Goal: Task Accomplishment & Management: Use online tool/utility

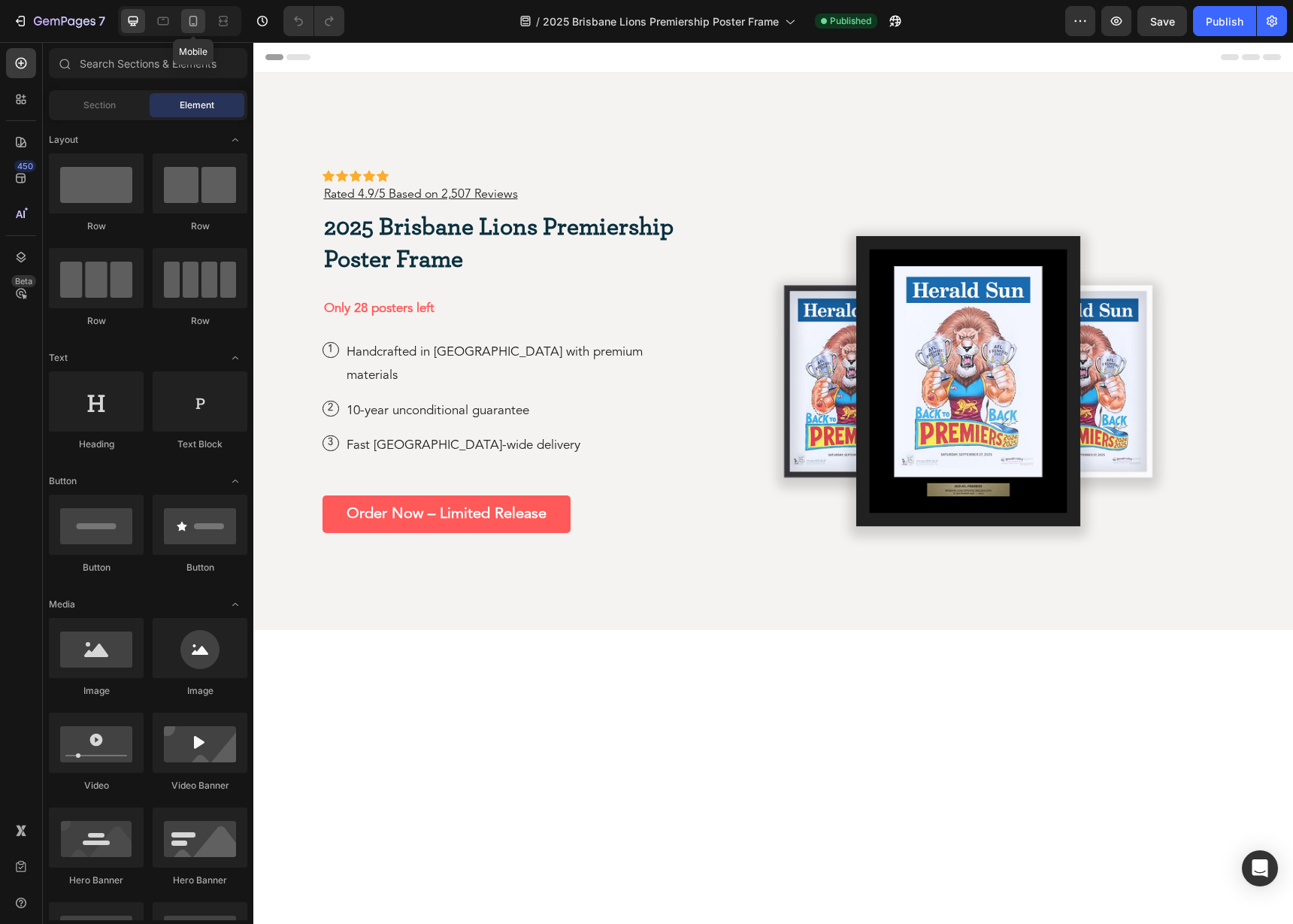
click at [195, 27] on icon at bounding box center [193, 20] width 15 height 15
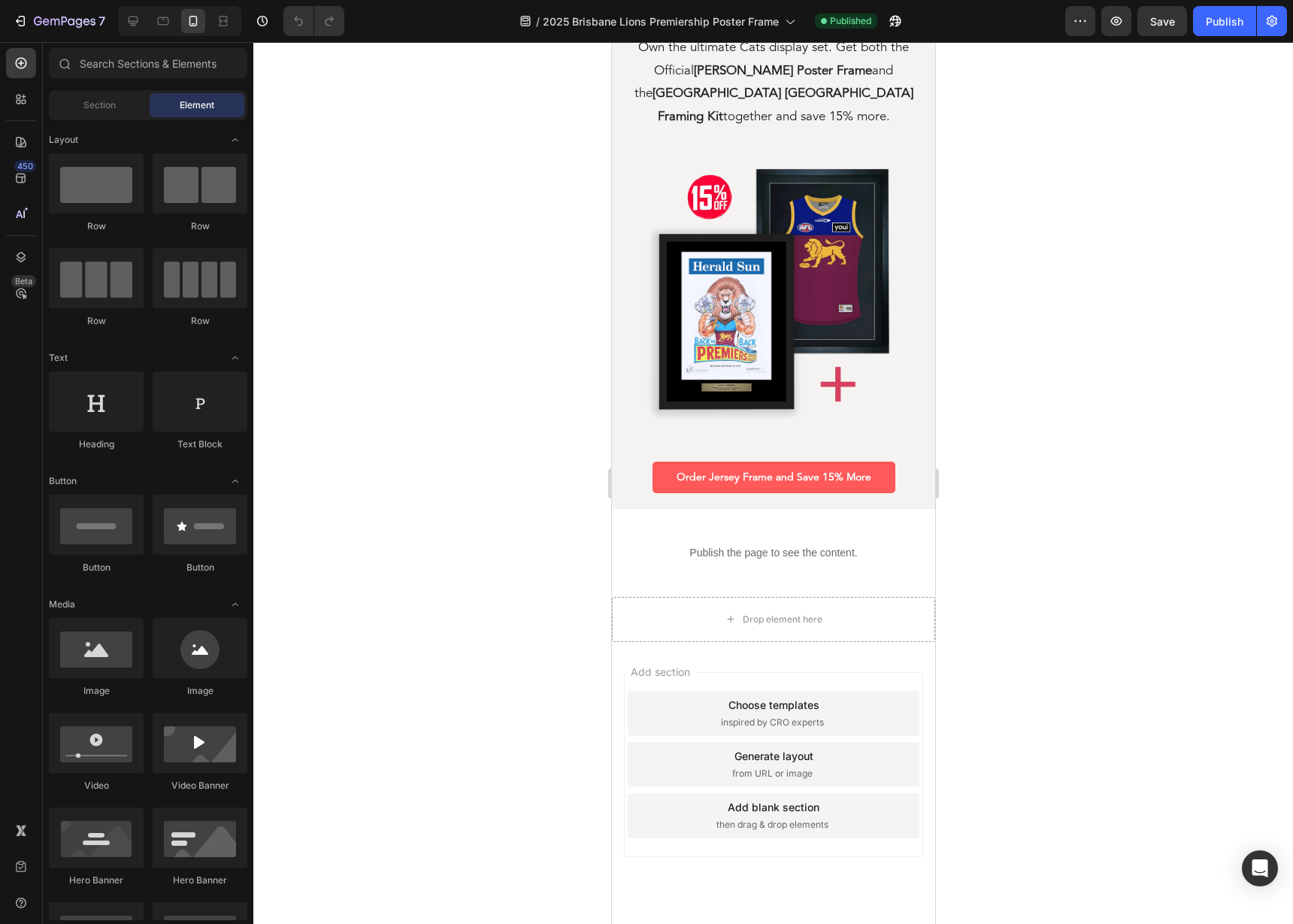
scroll to position [2178, 0]
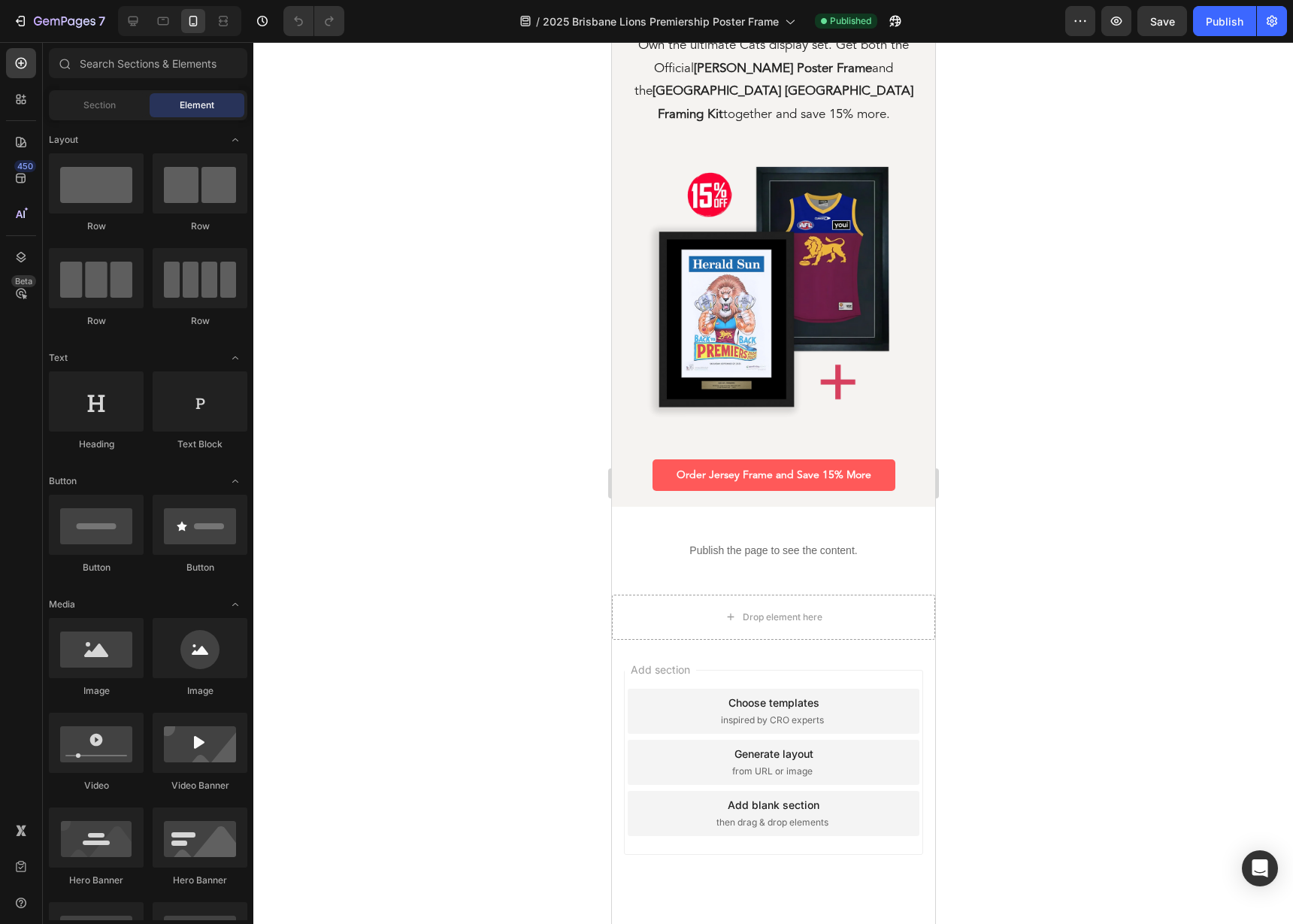
click at [769, 797] on div "Add blank section" at bounding box center [772, 804] width 92 height 16
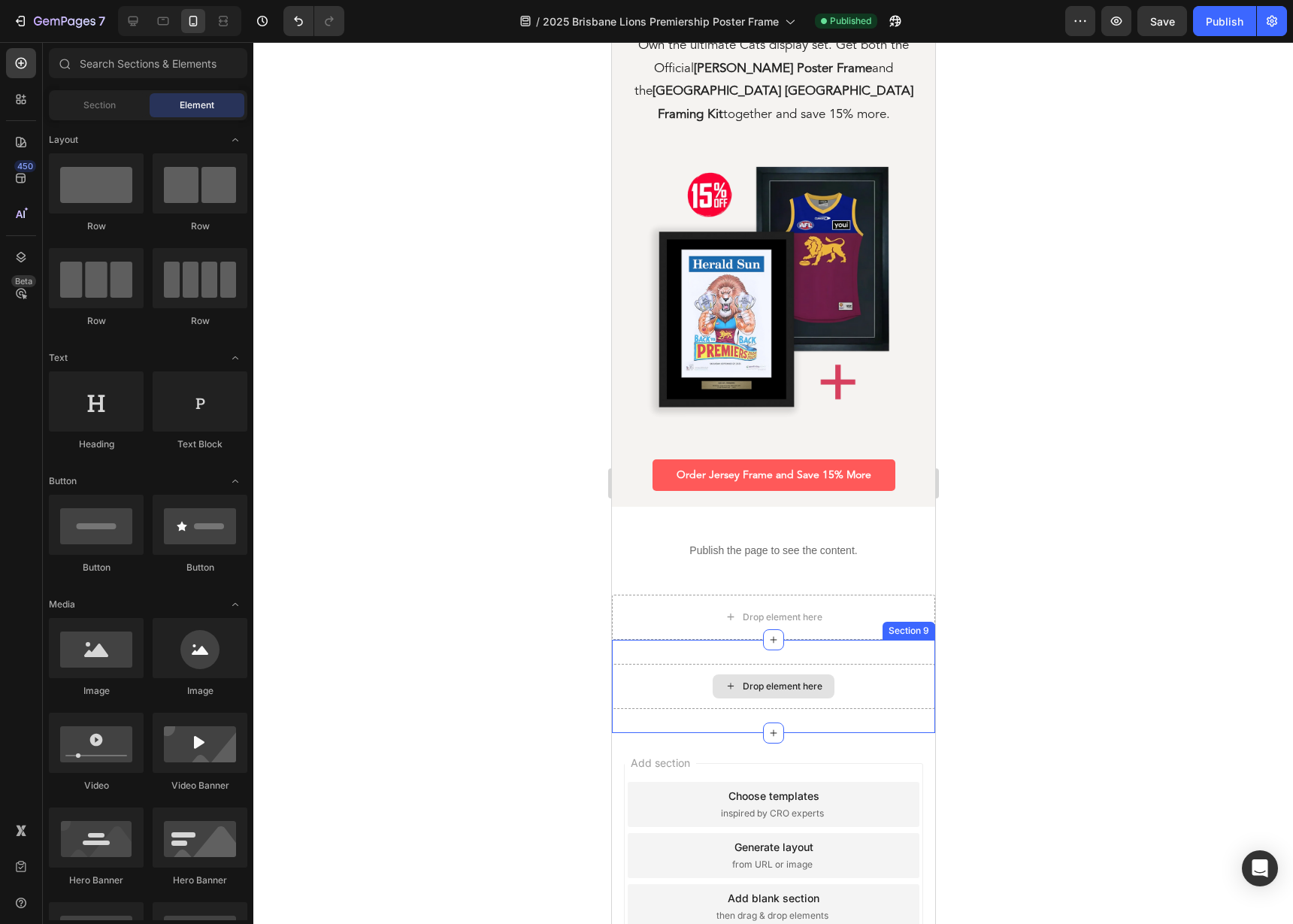
click at [728, 674] on div "Drop element here" at bounding box center [772, 685] width 121 height 24
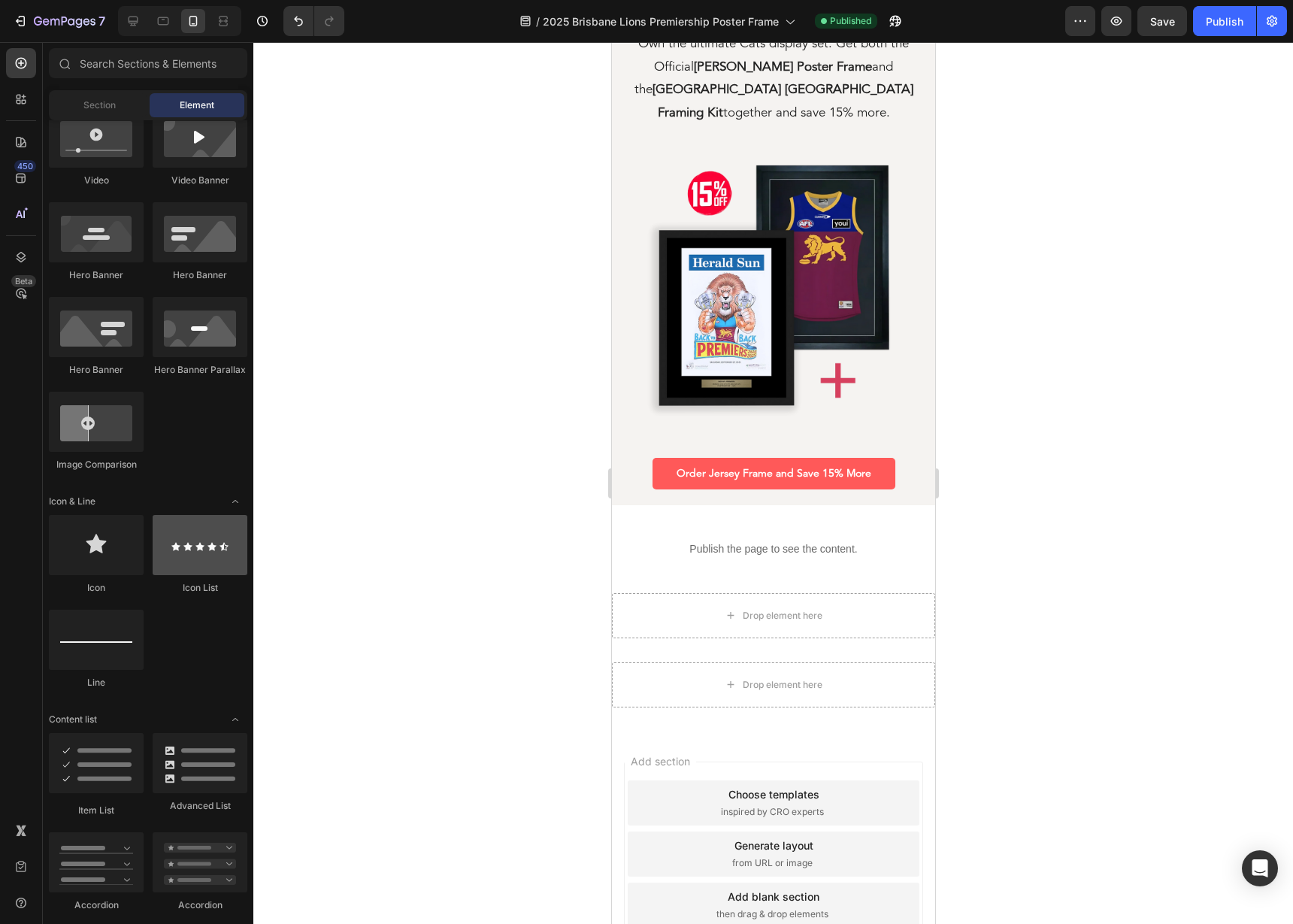
scroll to position [0, 0]
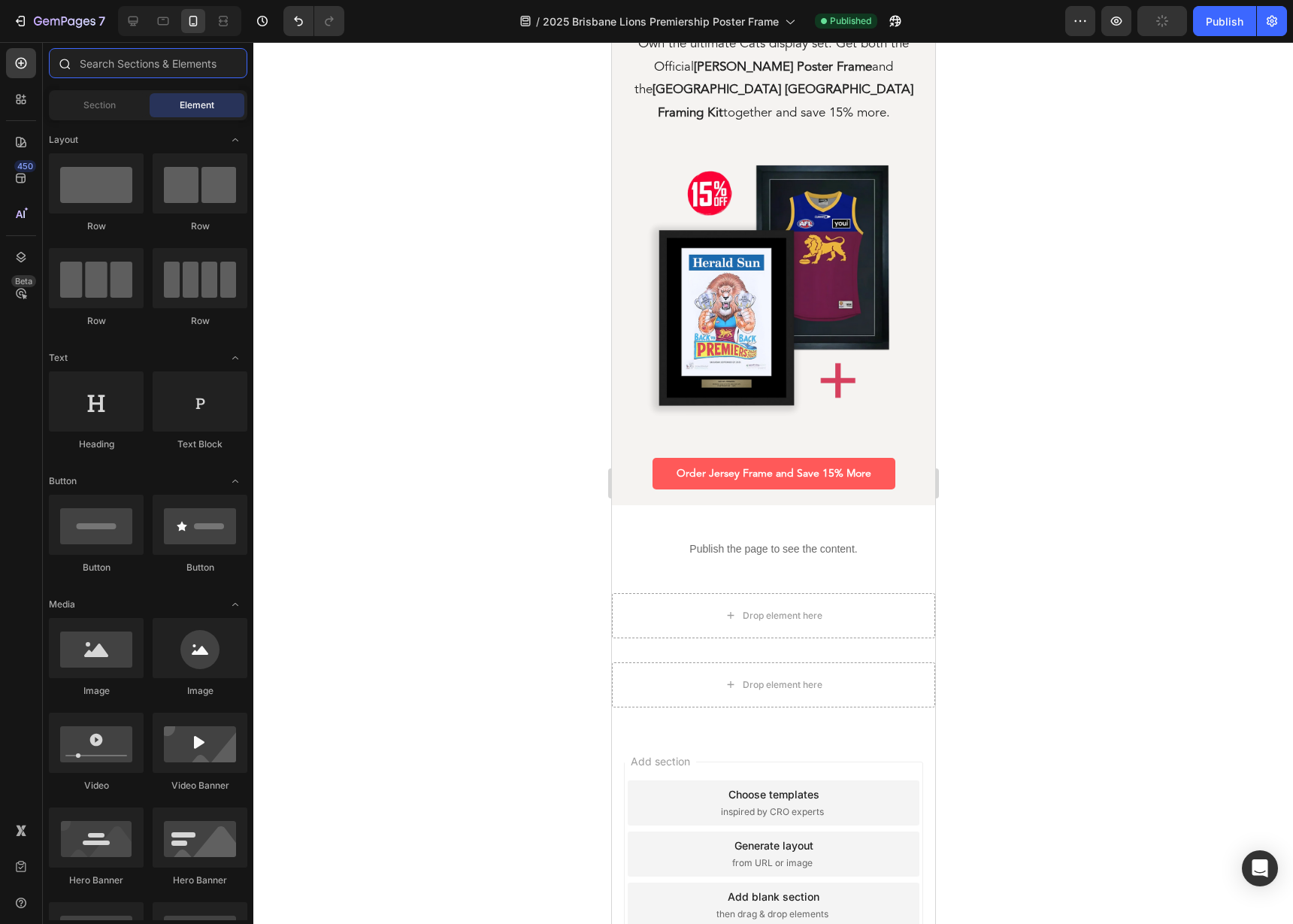
click at [118, 61] on input "text" at bounding box center [148, 63] width 198 height 30
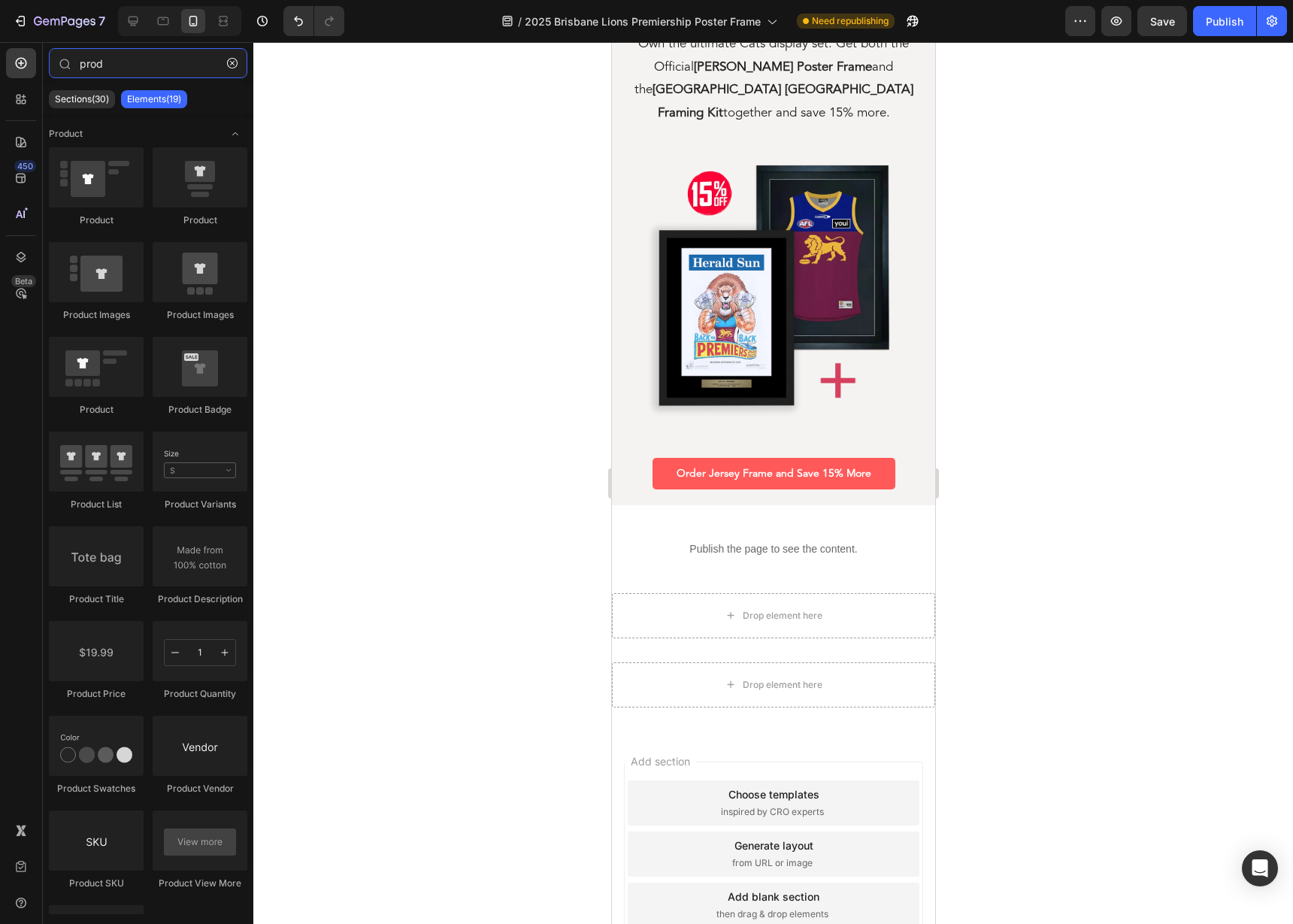
type input "prod"
click at [134, 19] on icon at bounding box center [133, 20] width 15 height 15
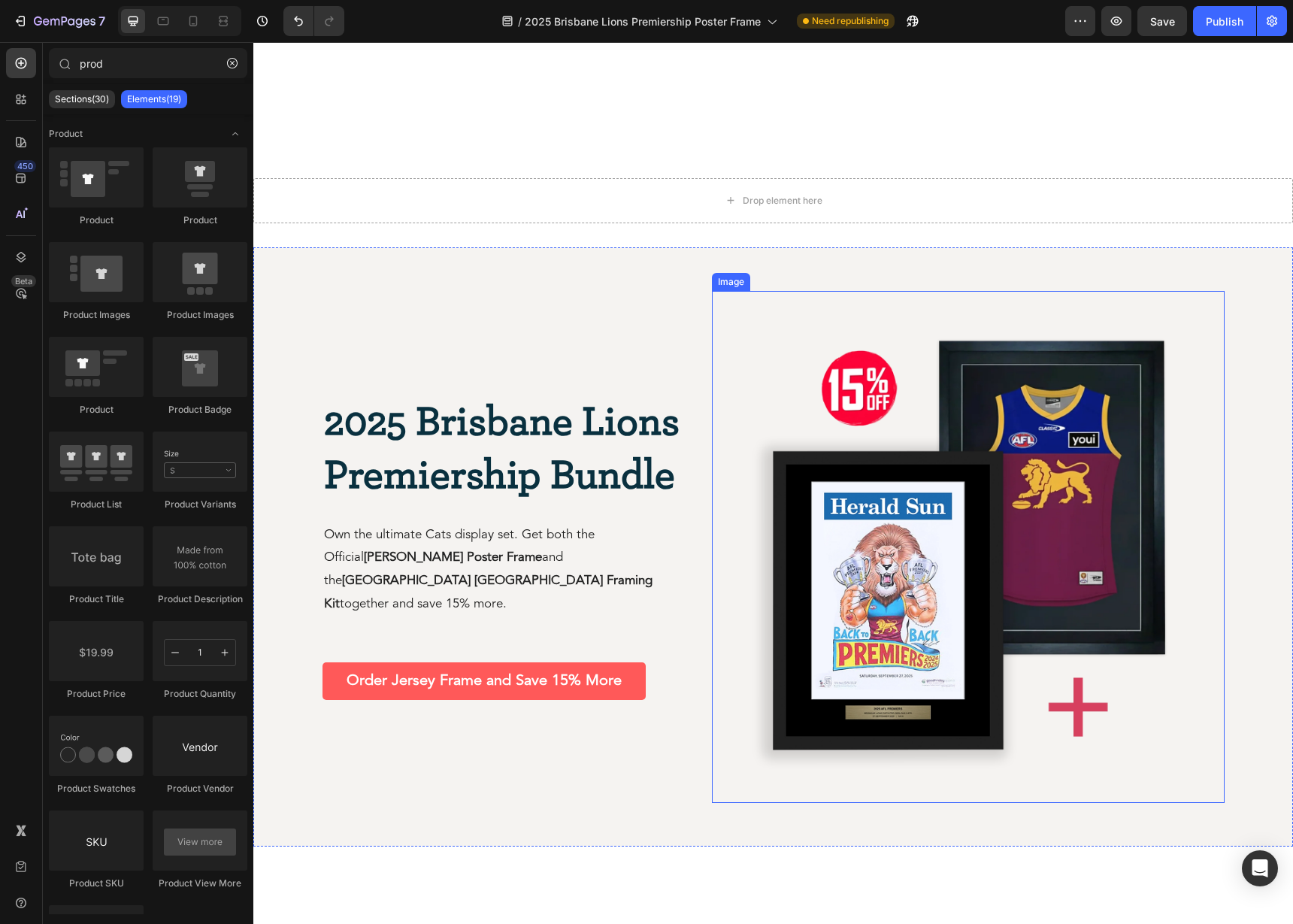
scroll to position [2617, 0]
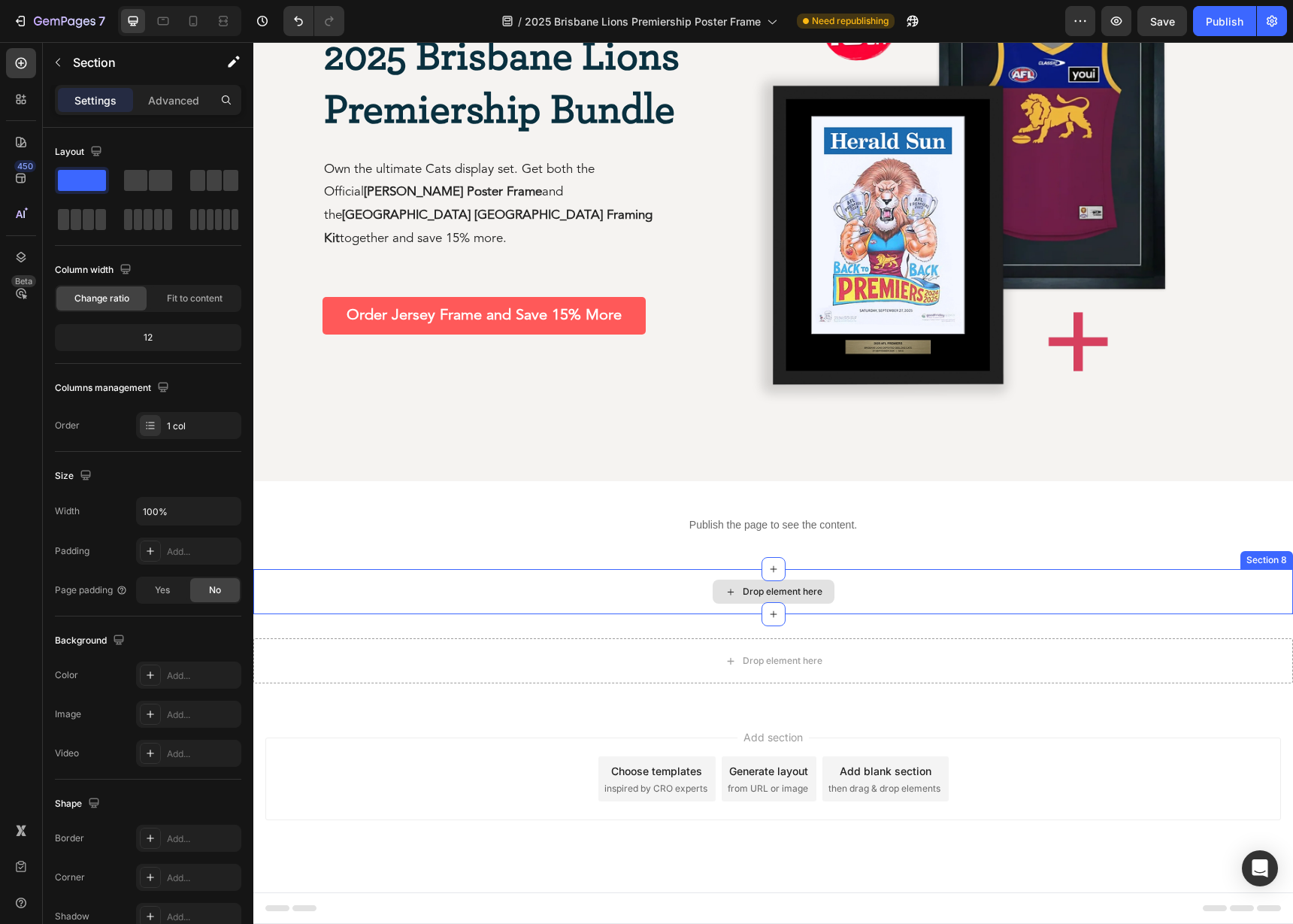
click at [684, 598] on div "Drop element here" at bounding box center [773, 591] width 1040 height 45
click at [1277, 558] on icon at bounding box center [1280, 554] width 10 height 11
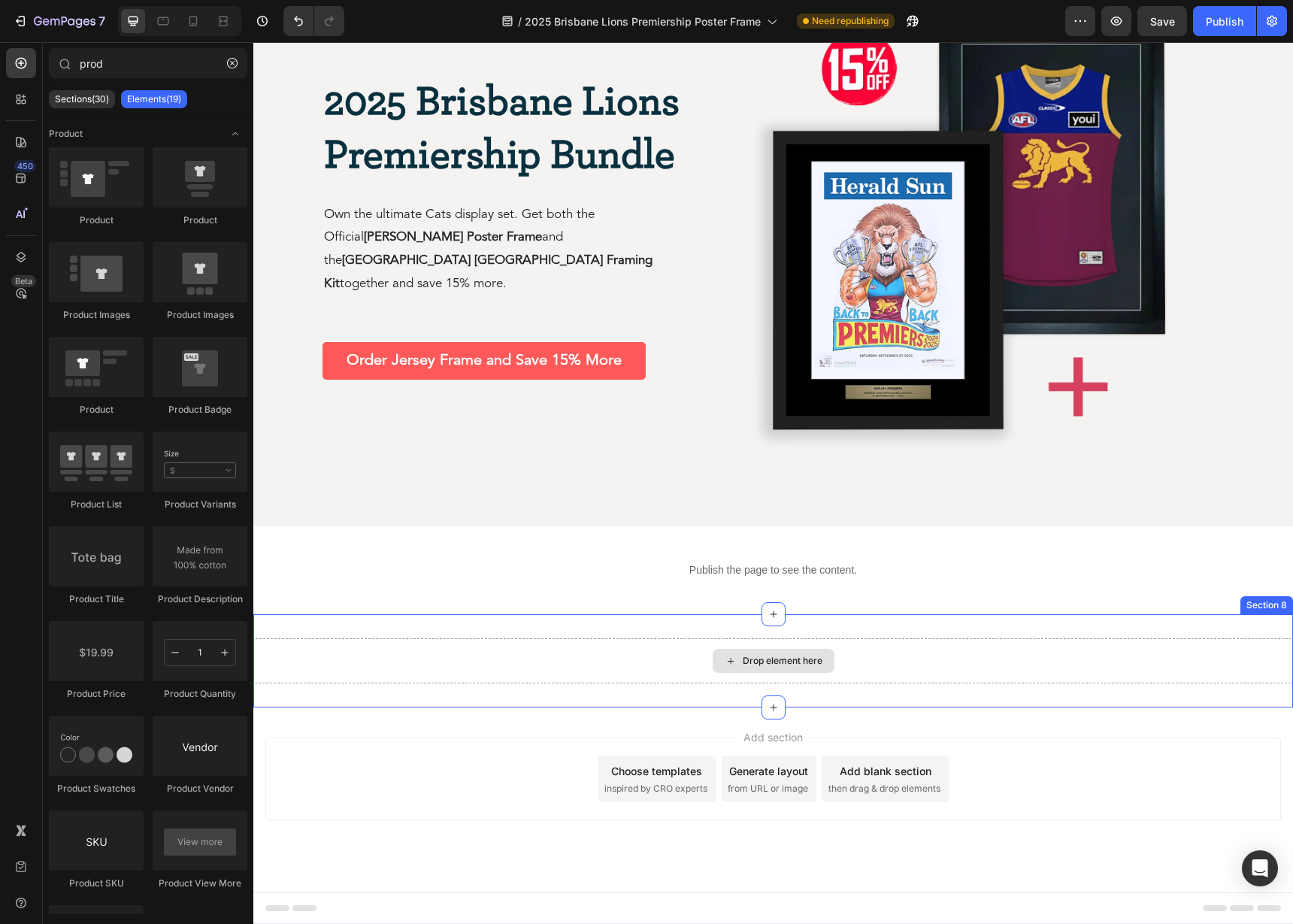
click at [753, 665] on div "Drop element here" at bounding box center [782, 660] width 80 height 12
click at [738, 656] on div "Drop element here" at bounding box center [773, 660] width 121 height 24
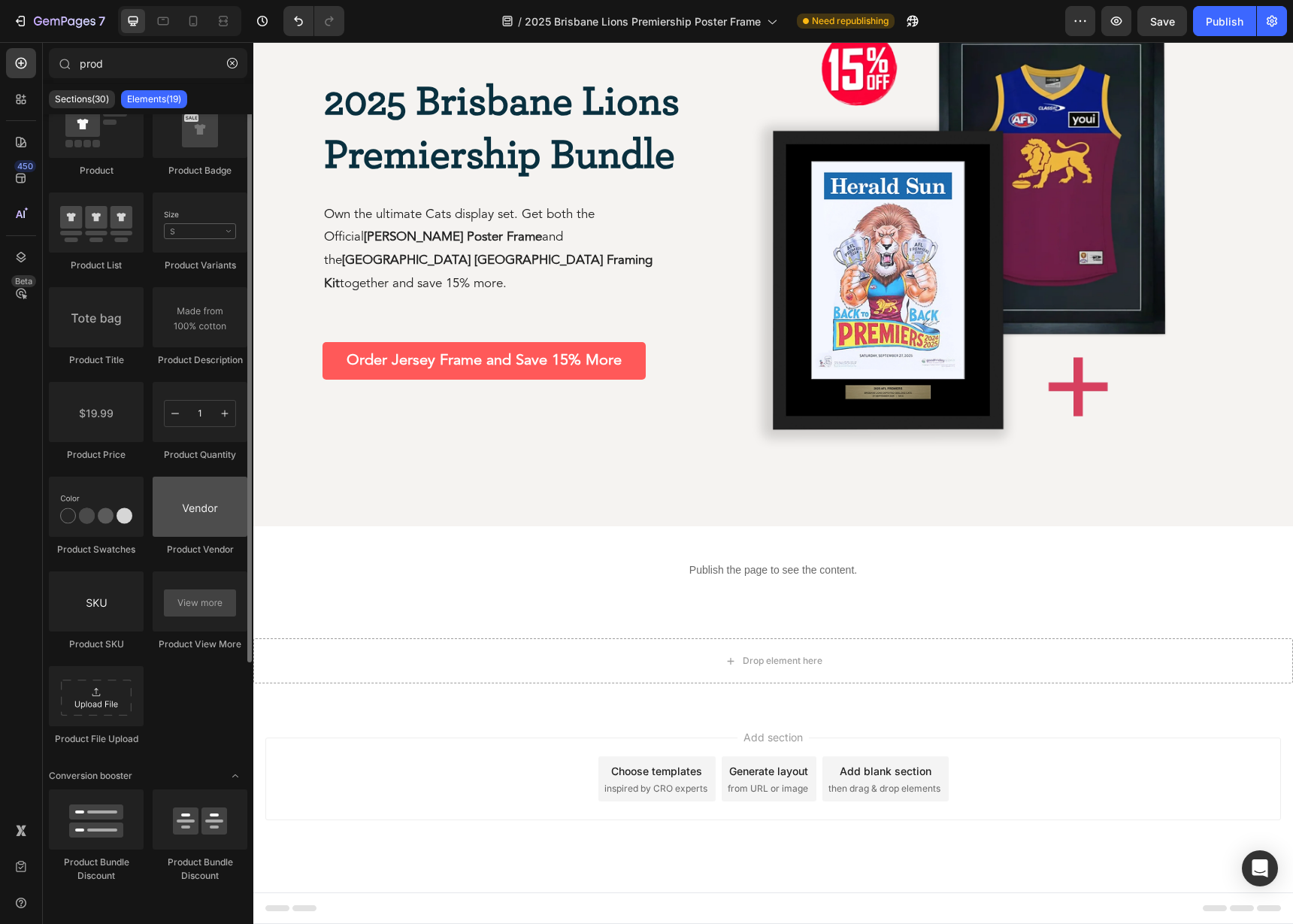
scroll to position [0, 0]
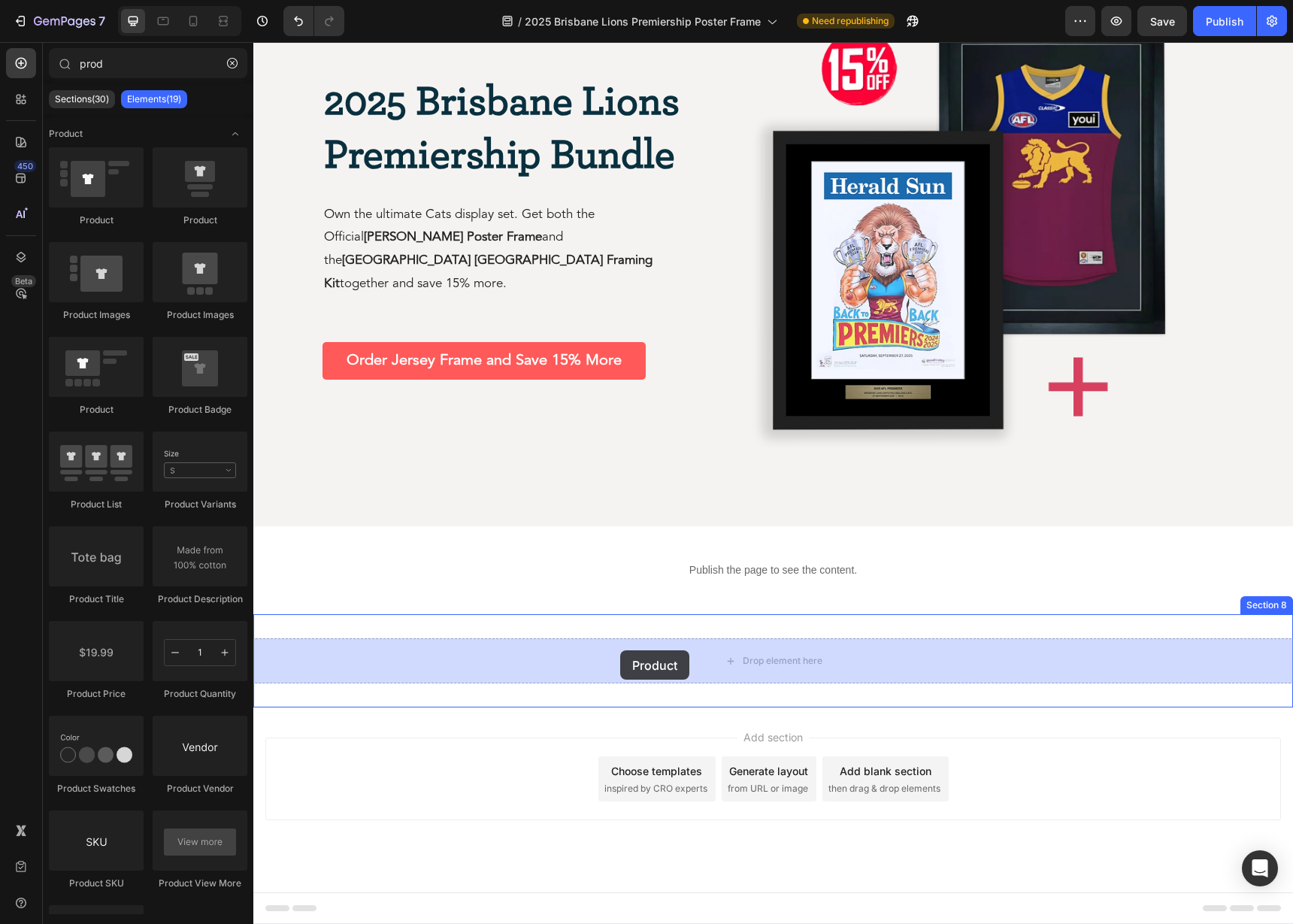
drag, startPoint x: 352, startPoint y: 211, endPoint x: 617, endPoint y: 632, distance: 497.5
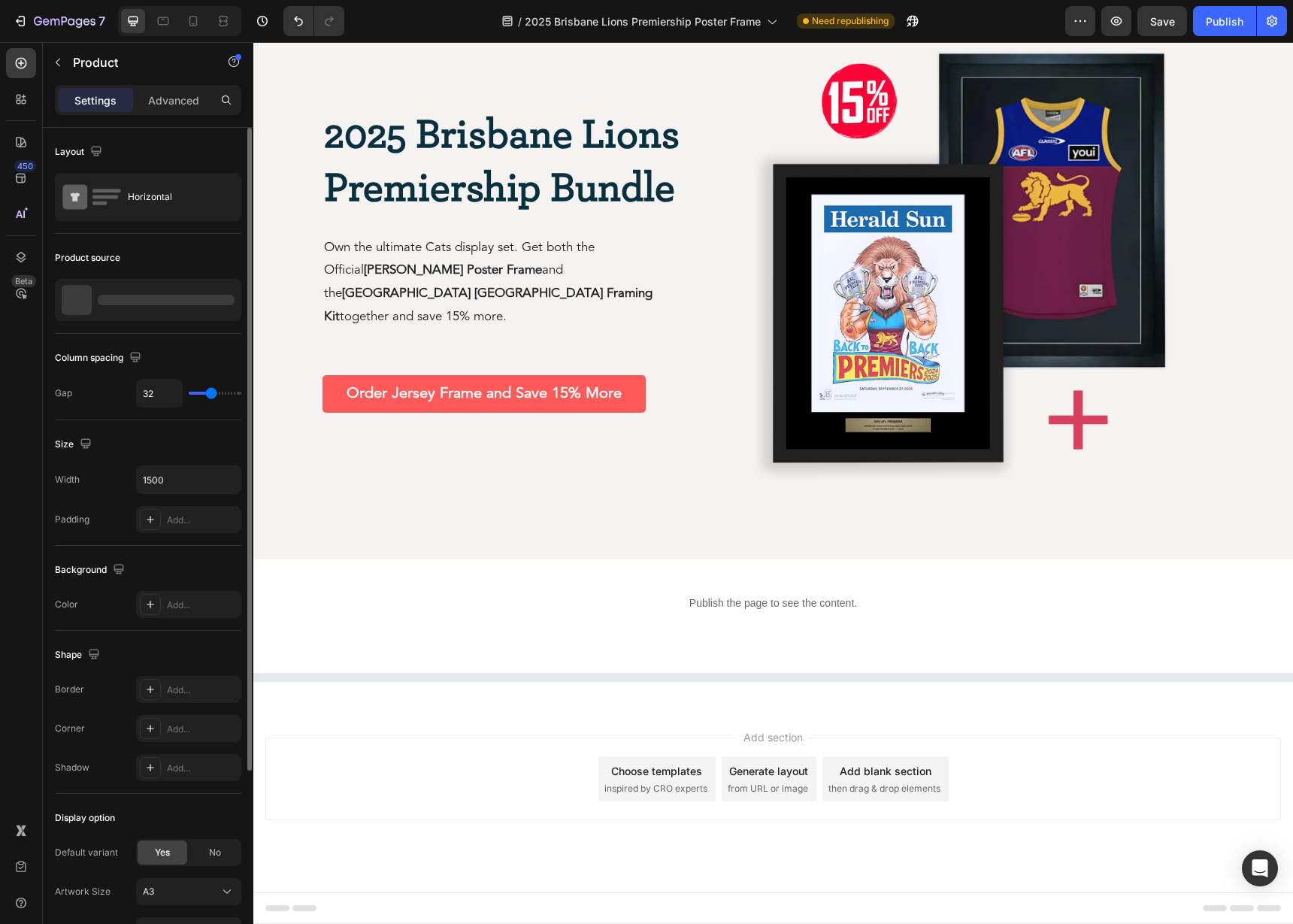
scroll to position [2617, 0]
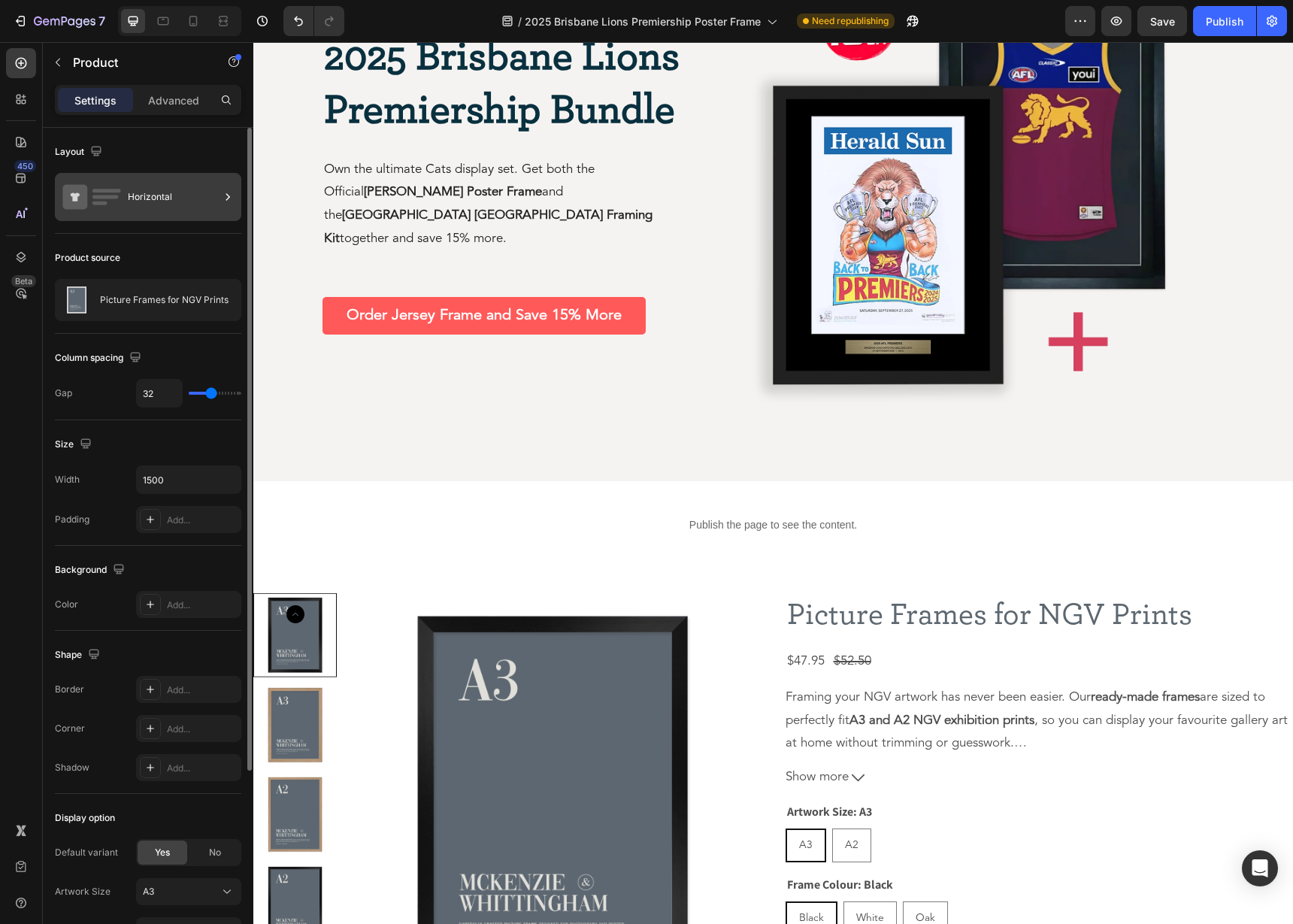
click at [134, 204] on div "Horizontal" at bounding box center [174, 197] width 92 height 34
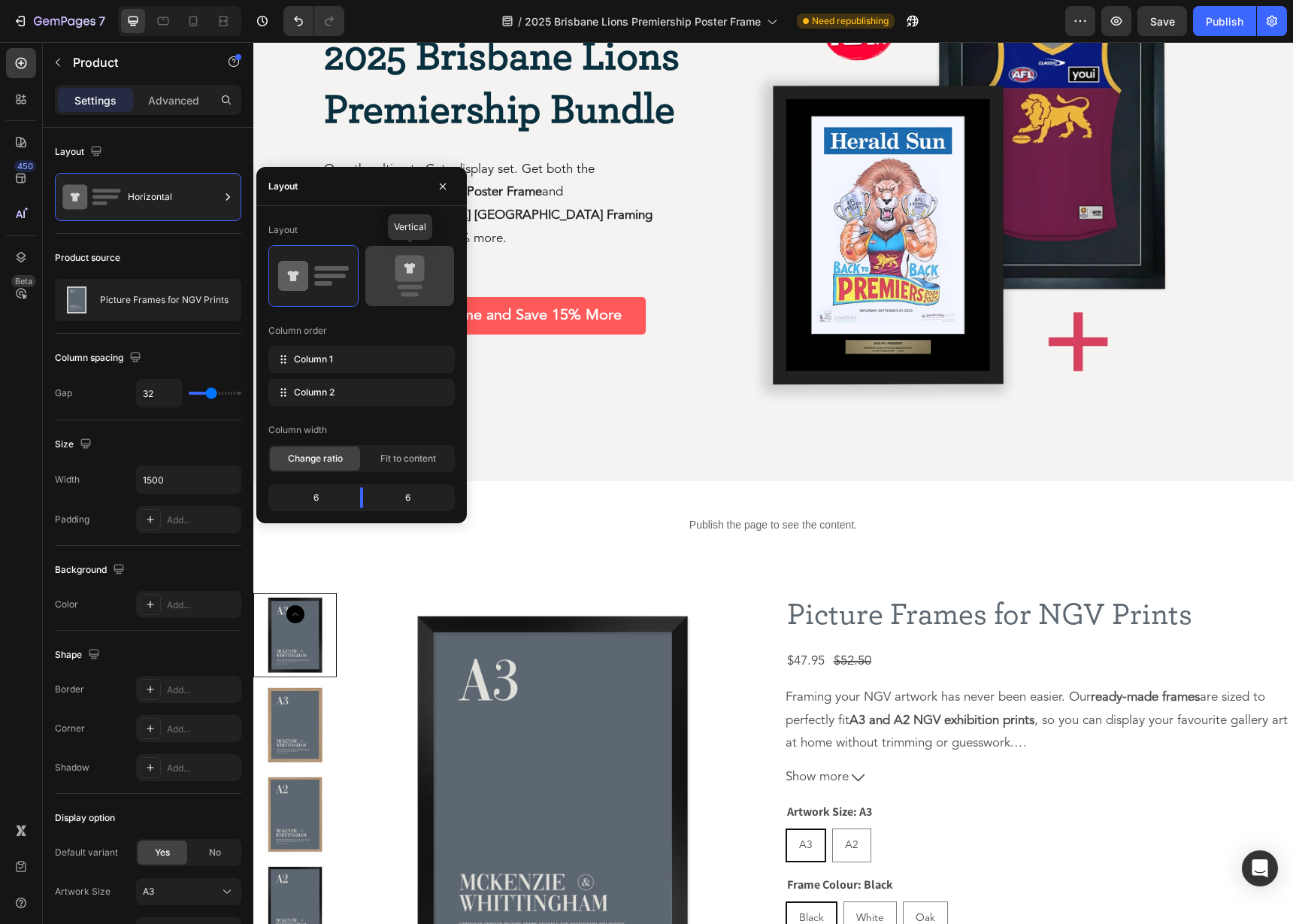
click at [413, 283] on icon at bounding box center [409, 275] width 71 height 42
type input "16"
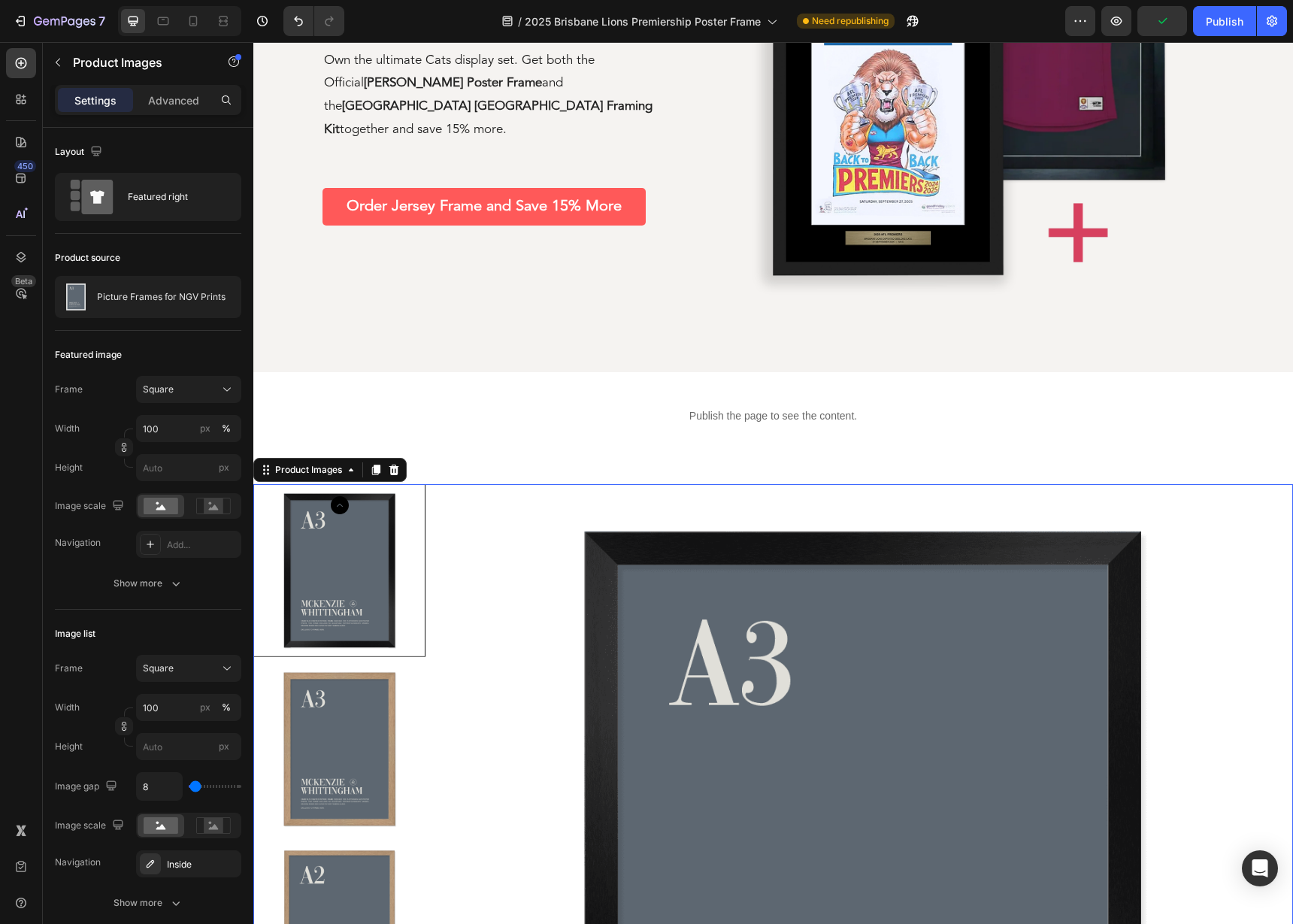
scroll to position [2856, 0]
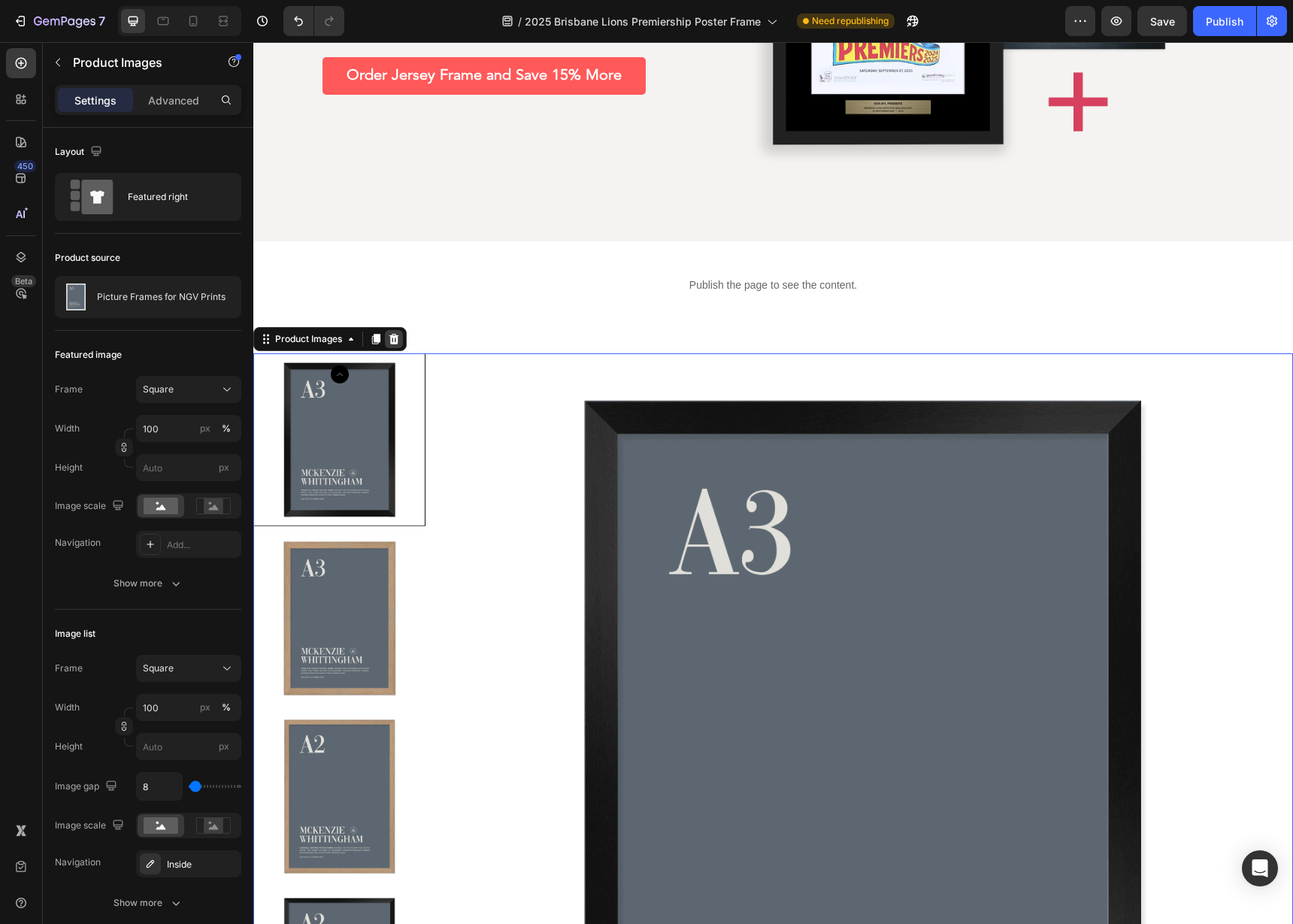
click at [390, 338] on icon at bounding box center [394, 339] width 12 height 12
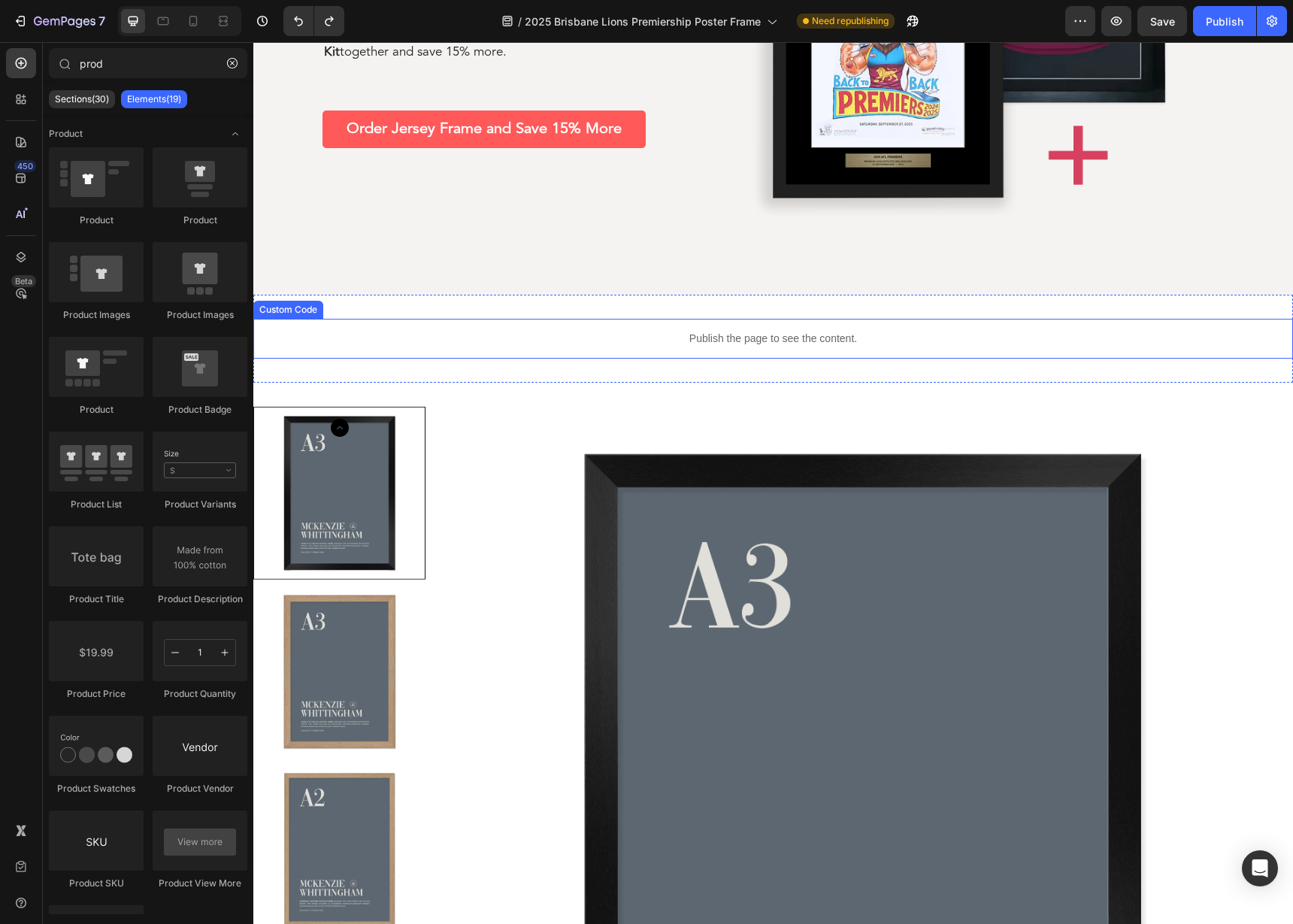
scroll to position [2764, 0]
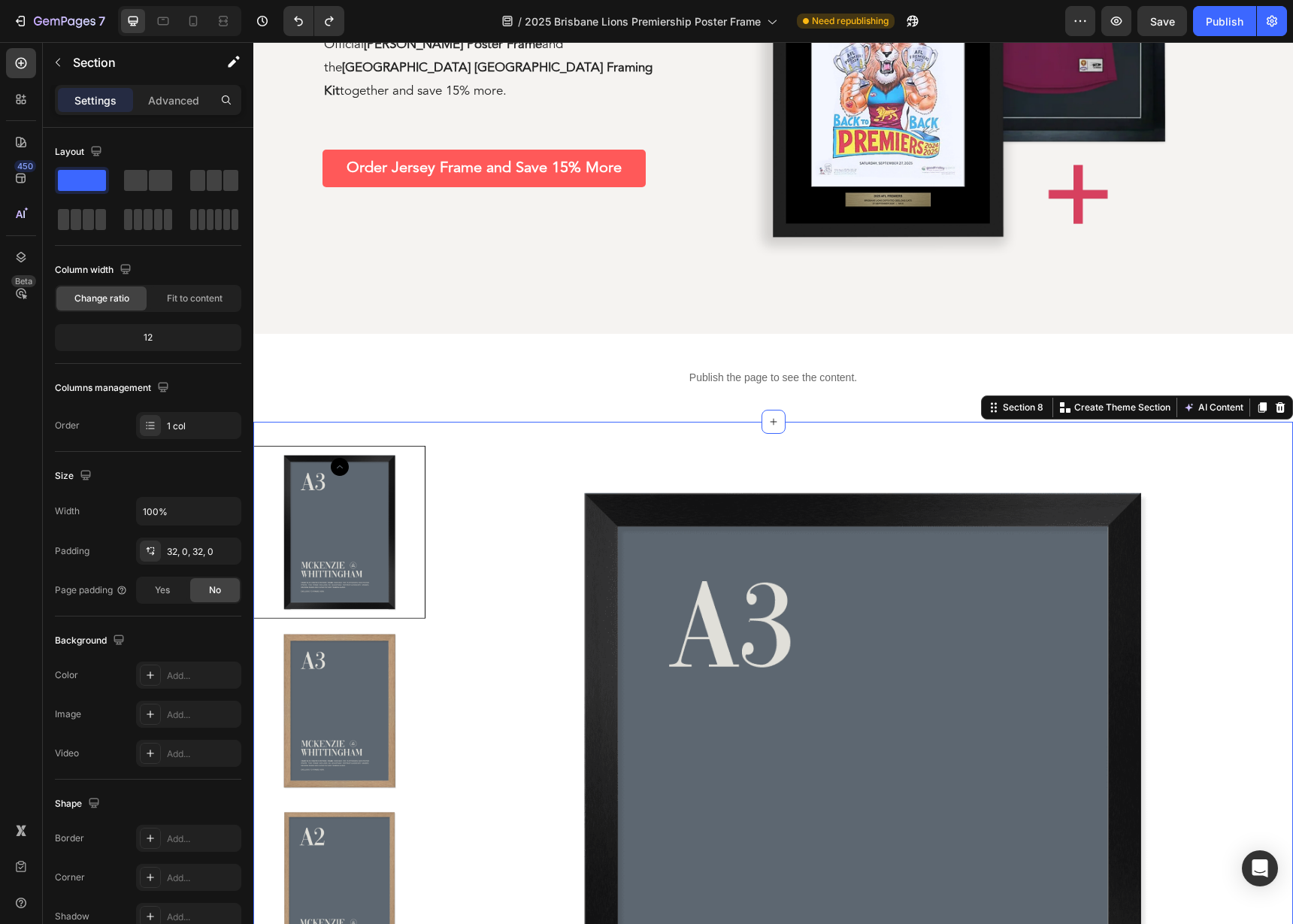
click at [1276, 412] on icon at bounding box center [1280, 407] width 10 height 11
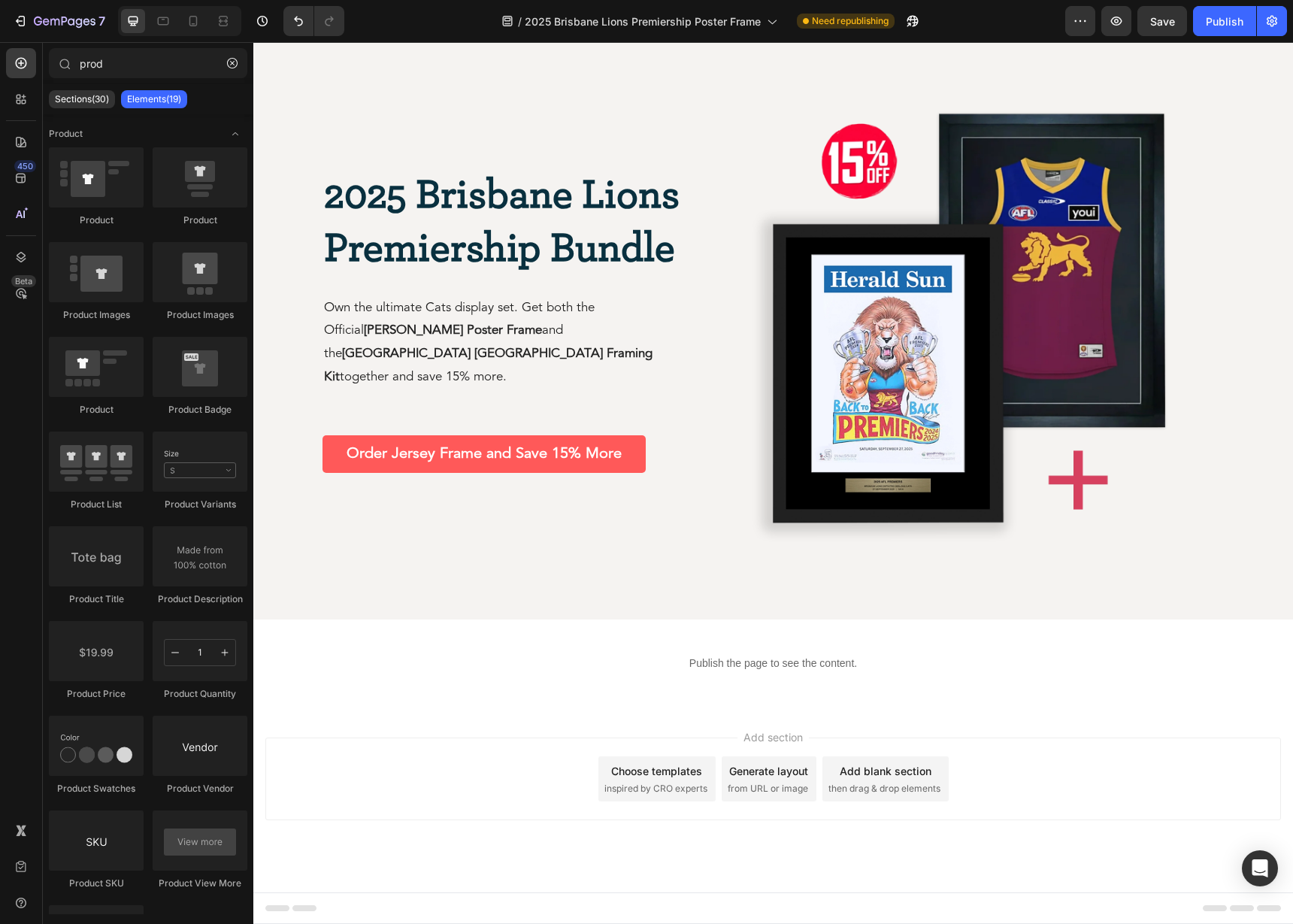
click at [540, 785] on div "Add section Choose templates inspired by CRO experts Generate layout from URL o…" at bounding box center [773, 778] width 1015 height 83
click at [852, 773] on div "Add blank section" at bounding box center [886, 770] width 92 height 16
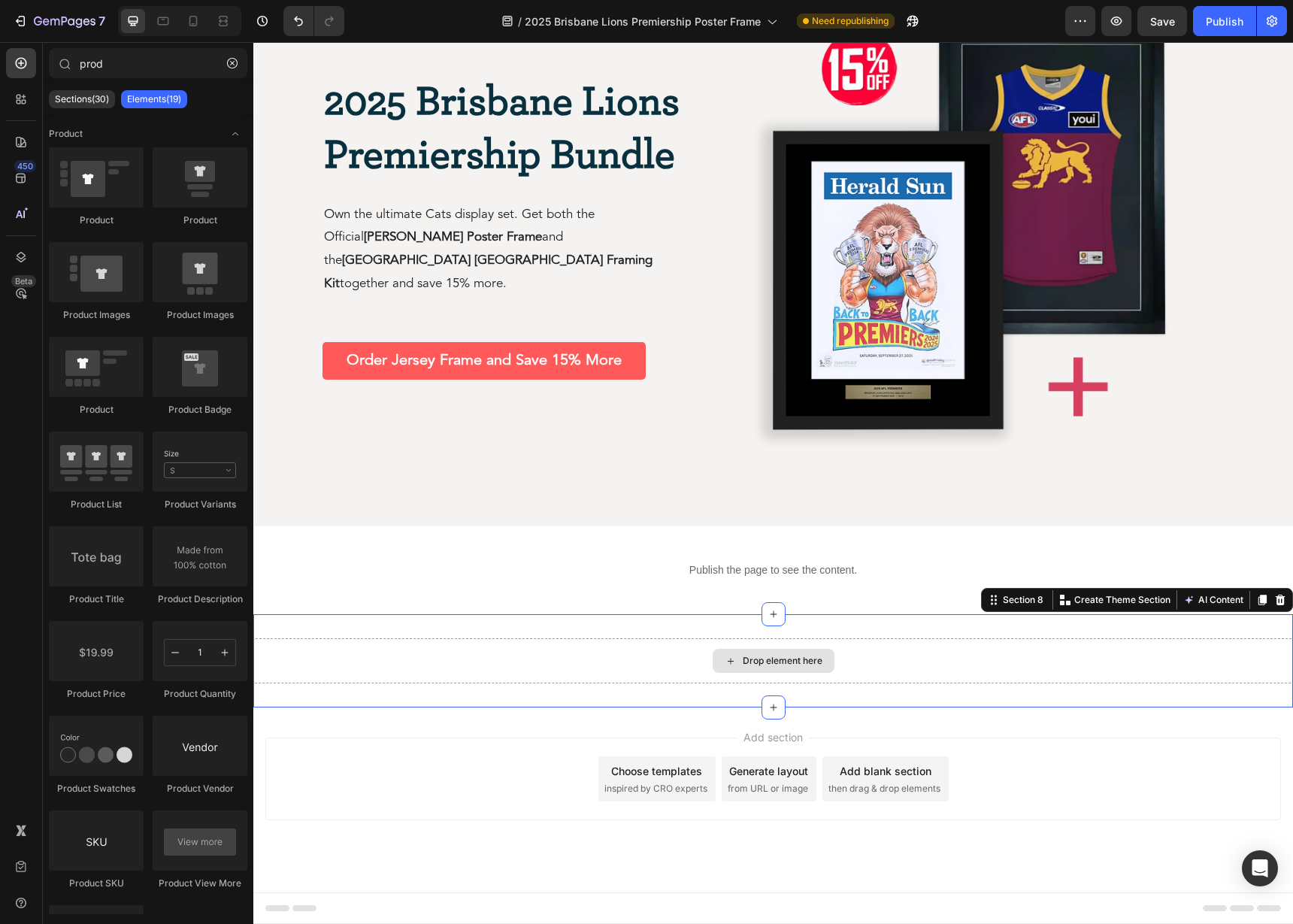
click at [626, 667] on div "Drop element here" at bounding box center [773, 660] width 1040 height 45
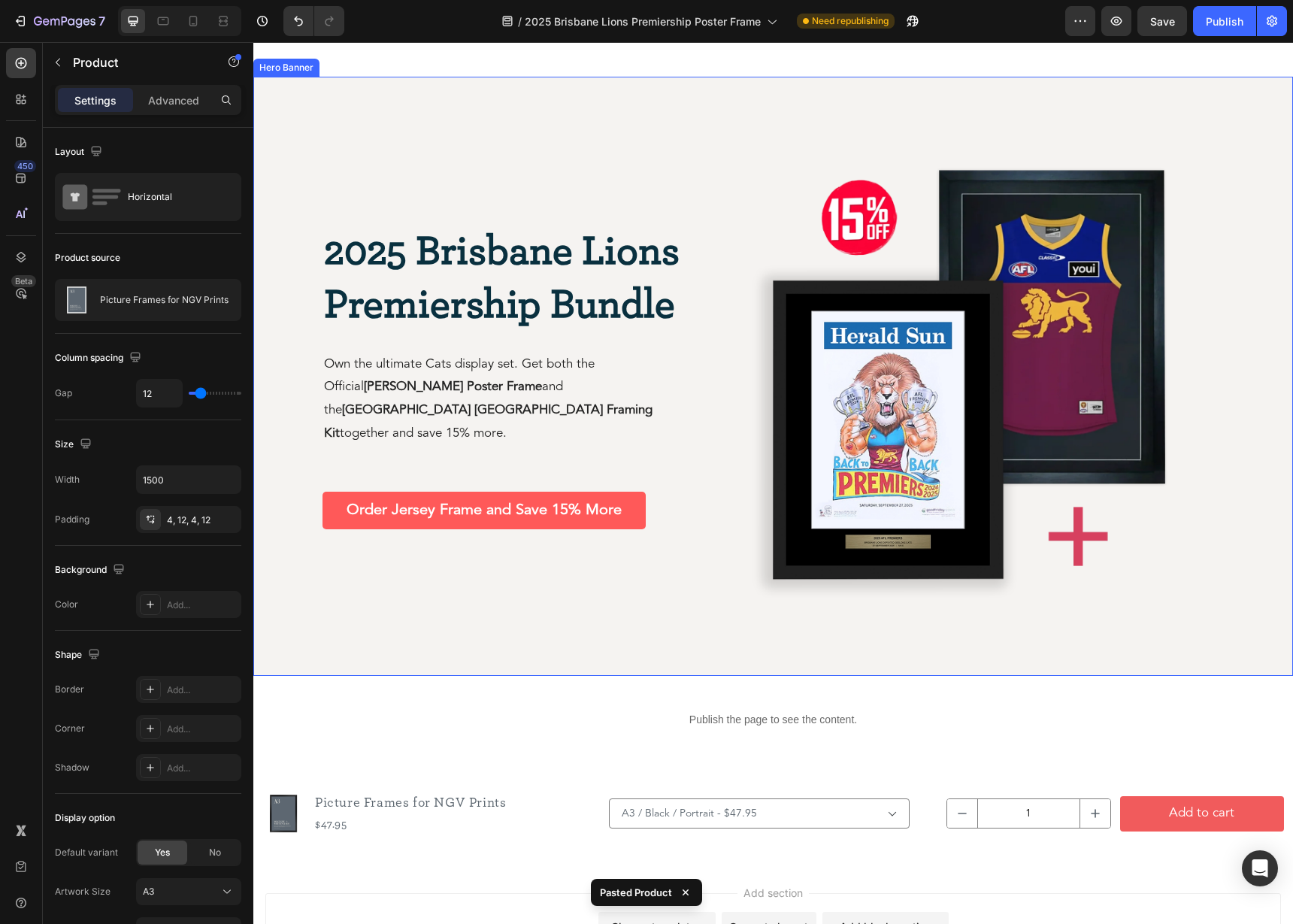
scroll to position [2578, 0]
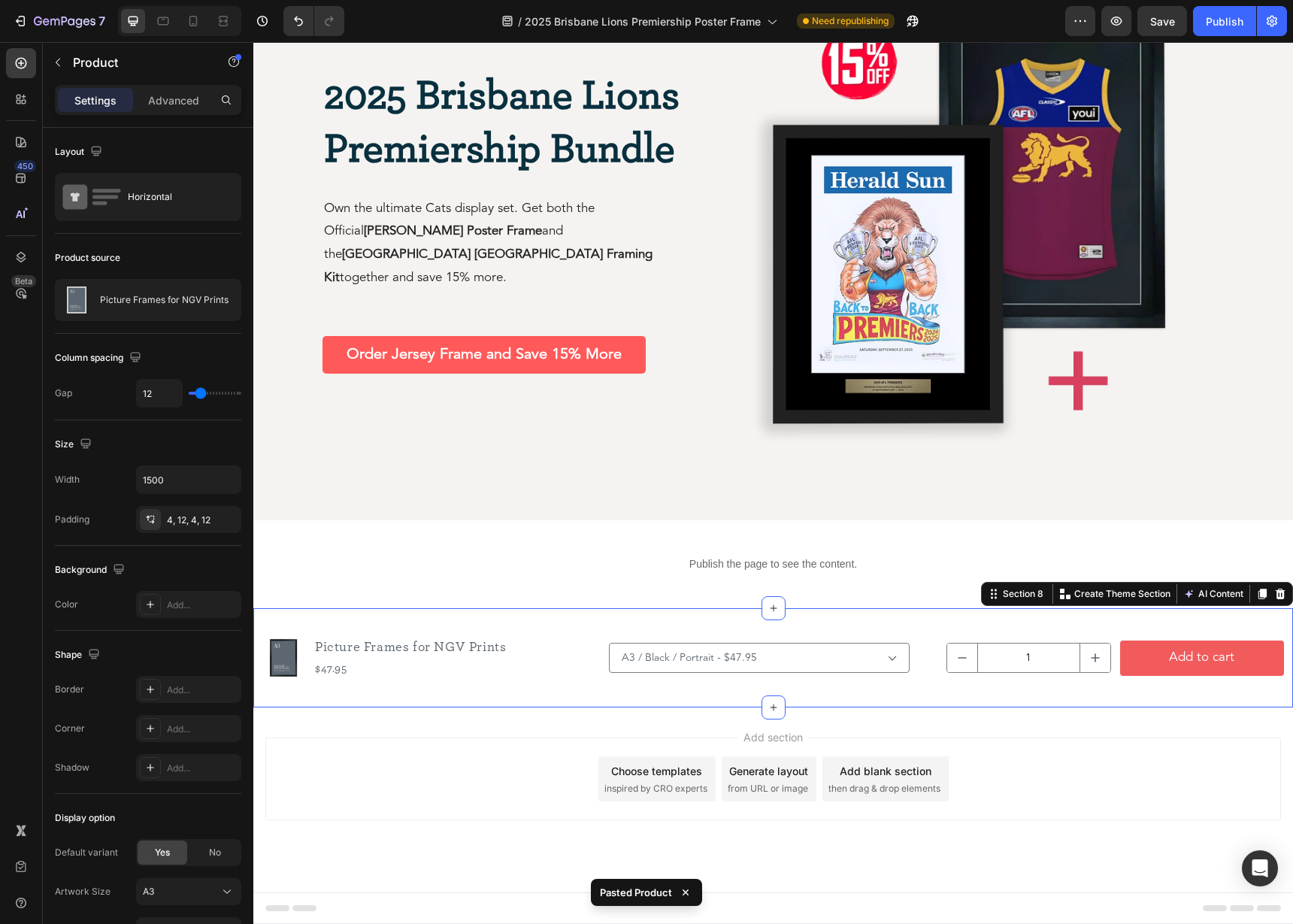
click at [509, 624] on div "Product Images Picture Frames for NGV Prints Product Title $47.95 Product Price…" at bounding box center [773, 658] width 1040 height 99
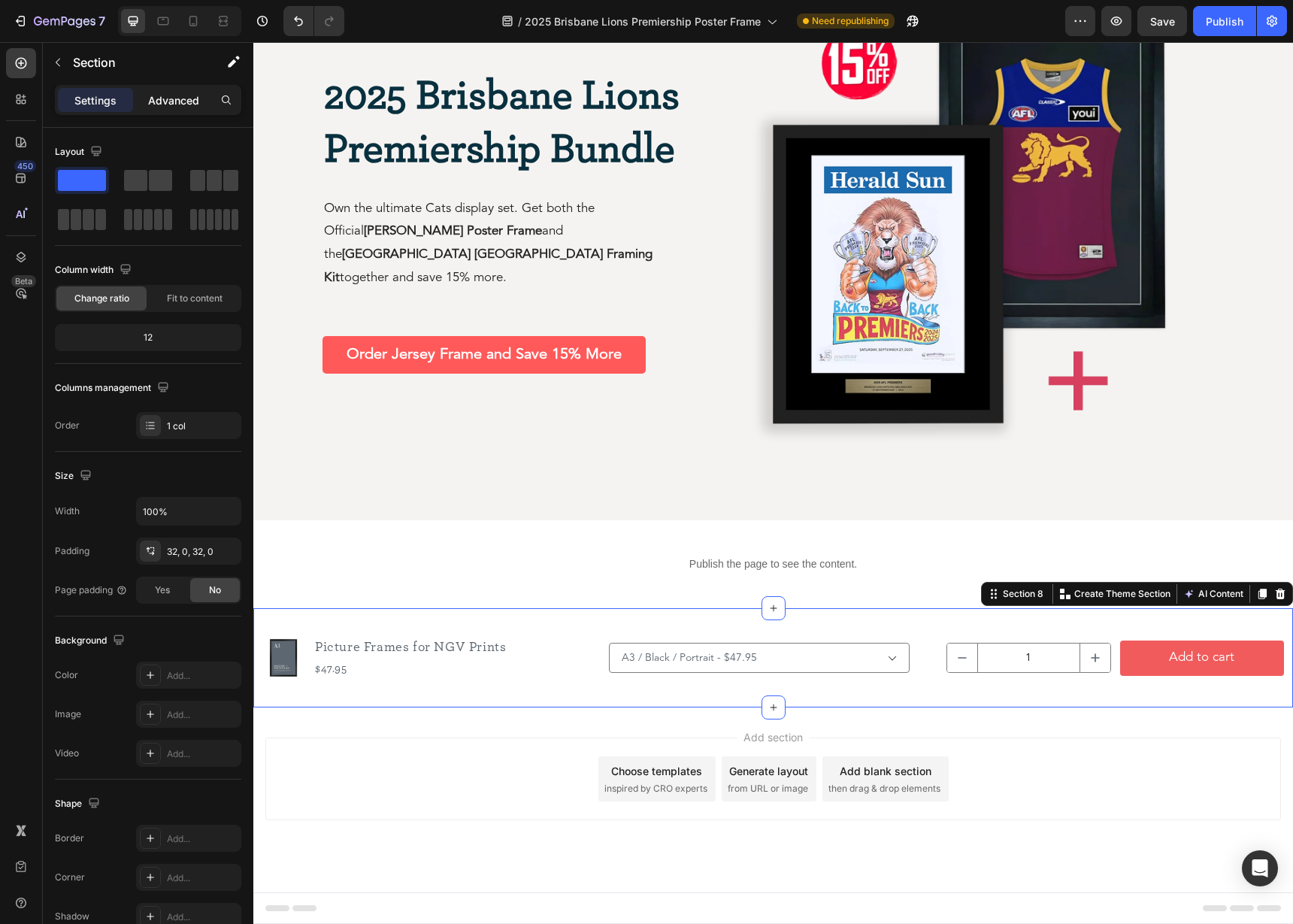
click at [156, 110] on div "Advanced" at bounding box center [174, 99] width 75 height 24
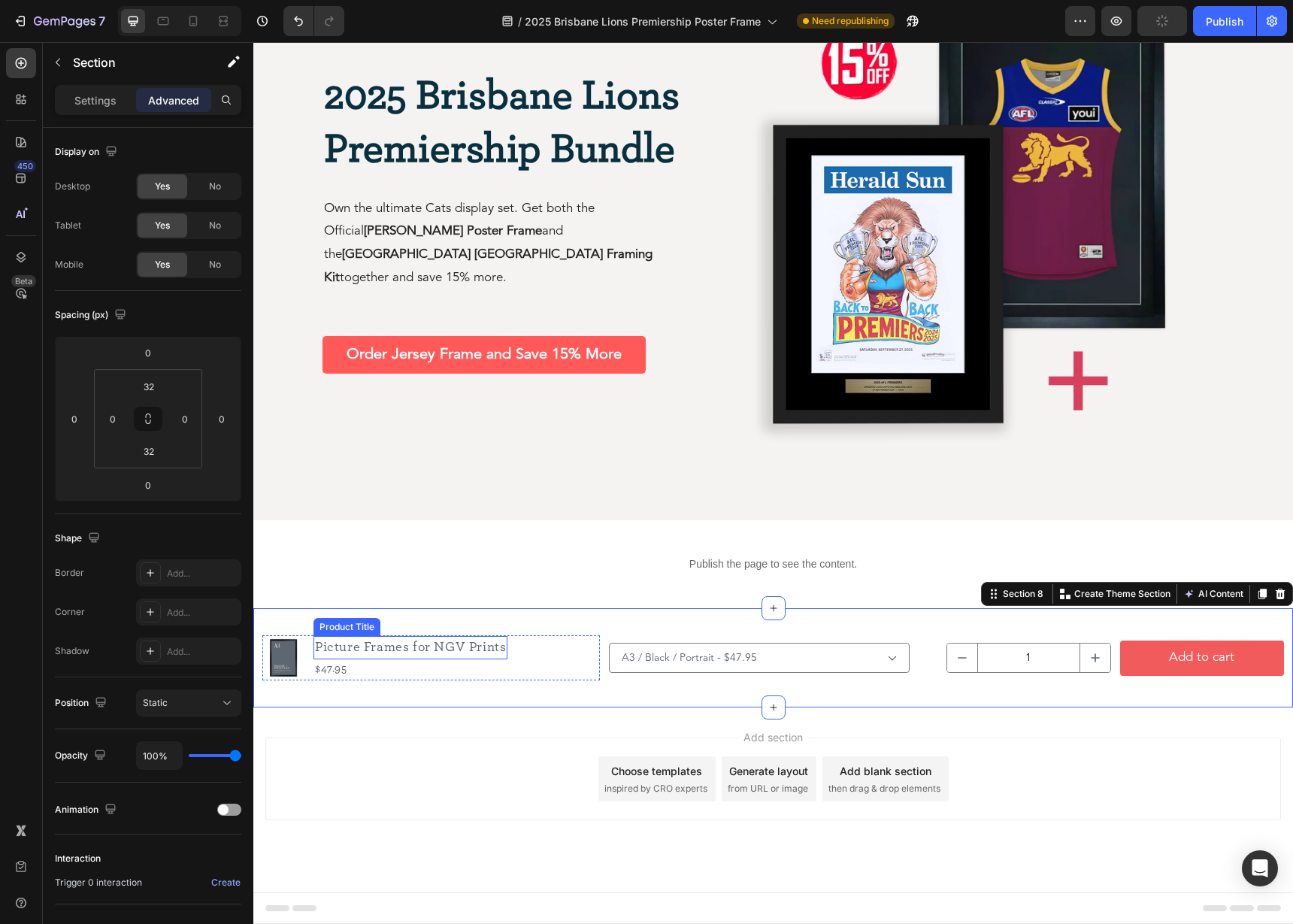
click at [458, 653] on h1 "Picture Frames for NGV Prints" at bounding box center [410, 647] width 193 height 23
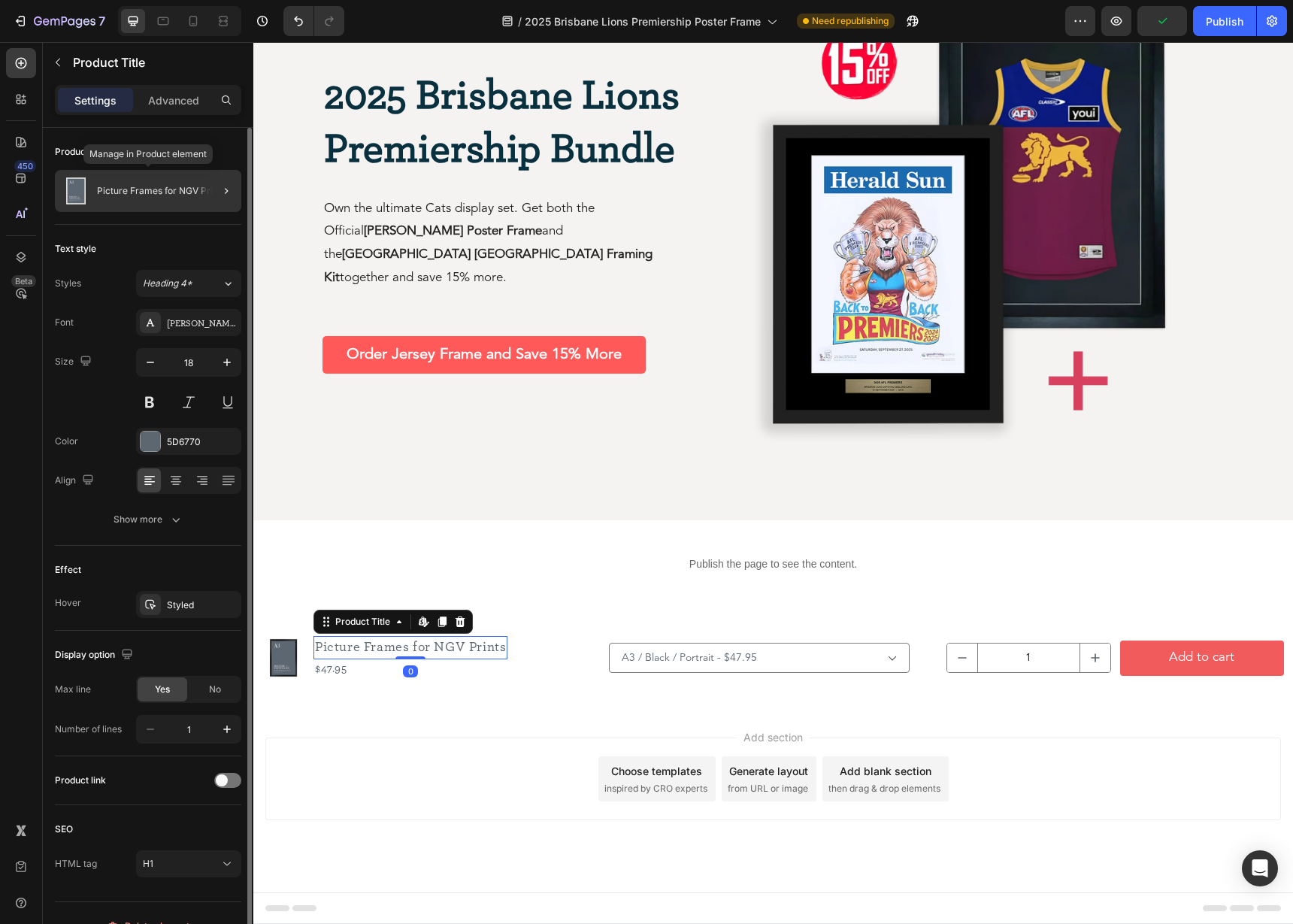
click at [163, 192] on p "Picture Frames for NGV Prints" at bounding box center [161, 190] width 129 height 11
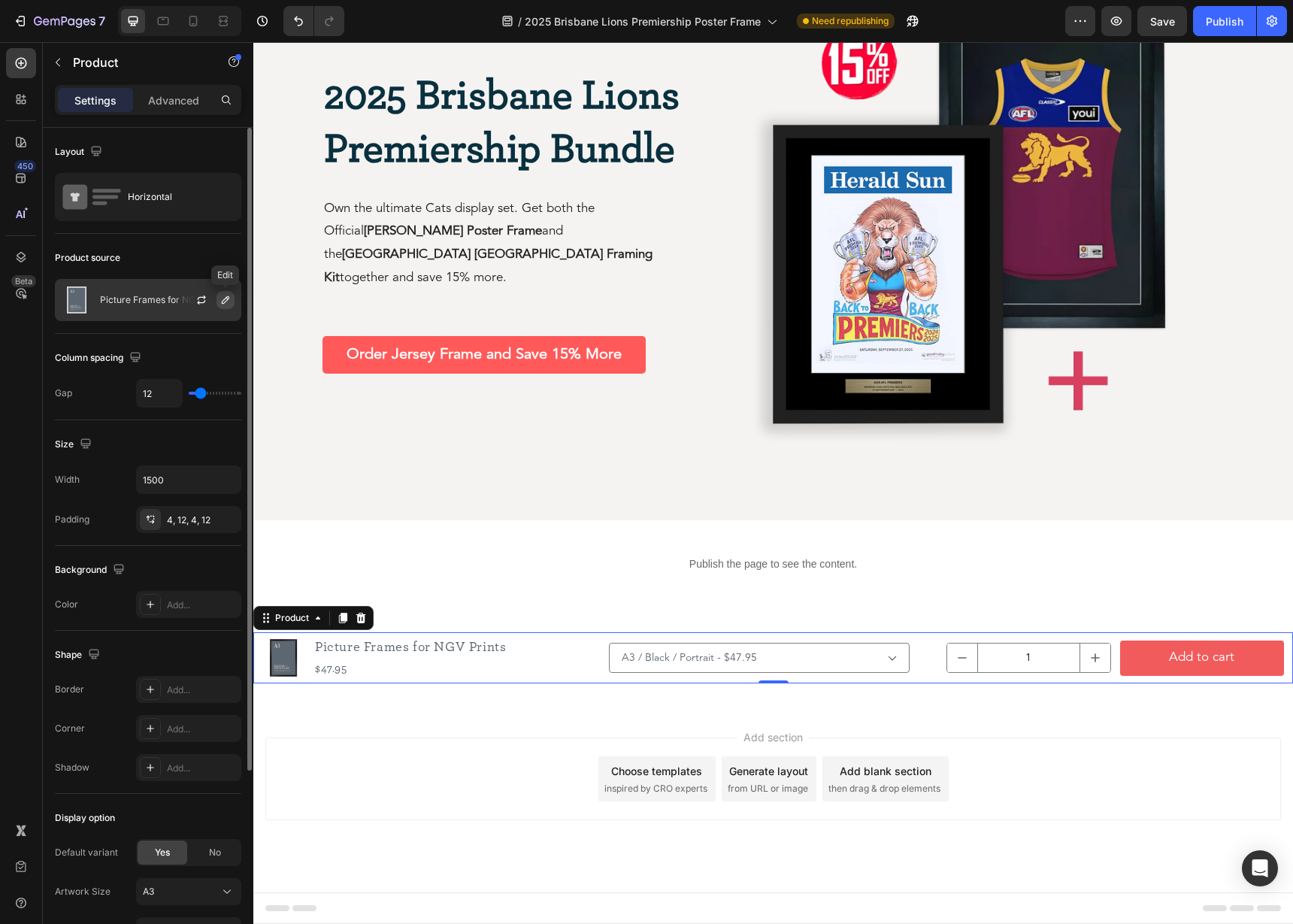
click at [225, 303] on icon "button" at bounding box center [225, 299] width 12 height 12
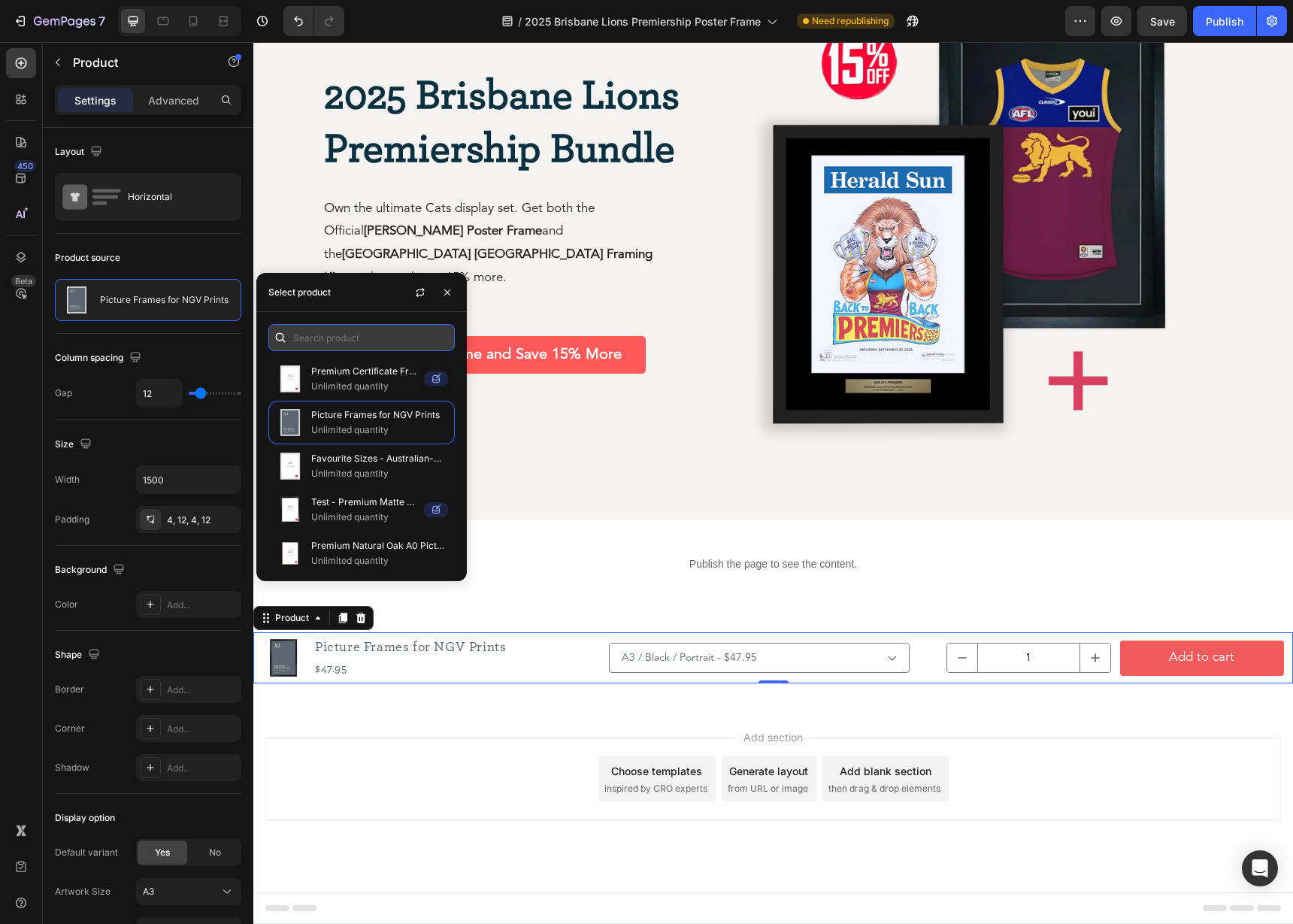
click at [374, 332] on input "text" at bounding box center [361, 337] width 186 height 27
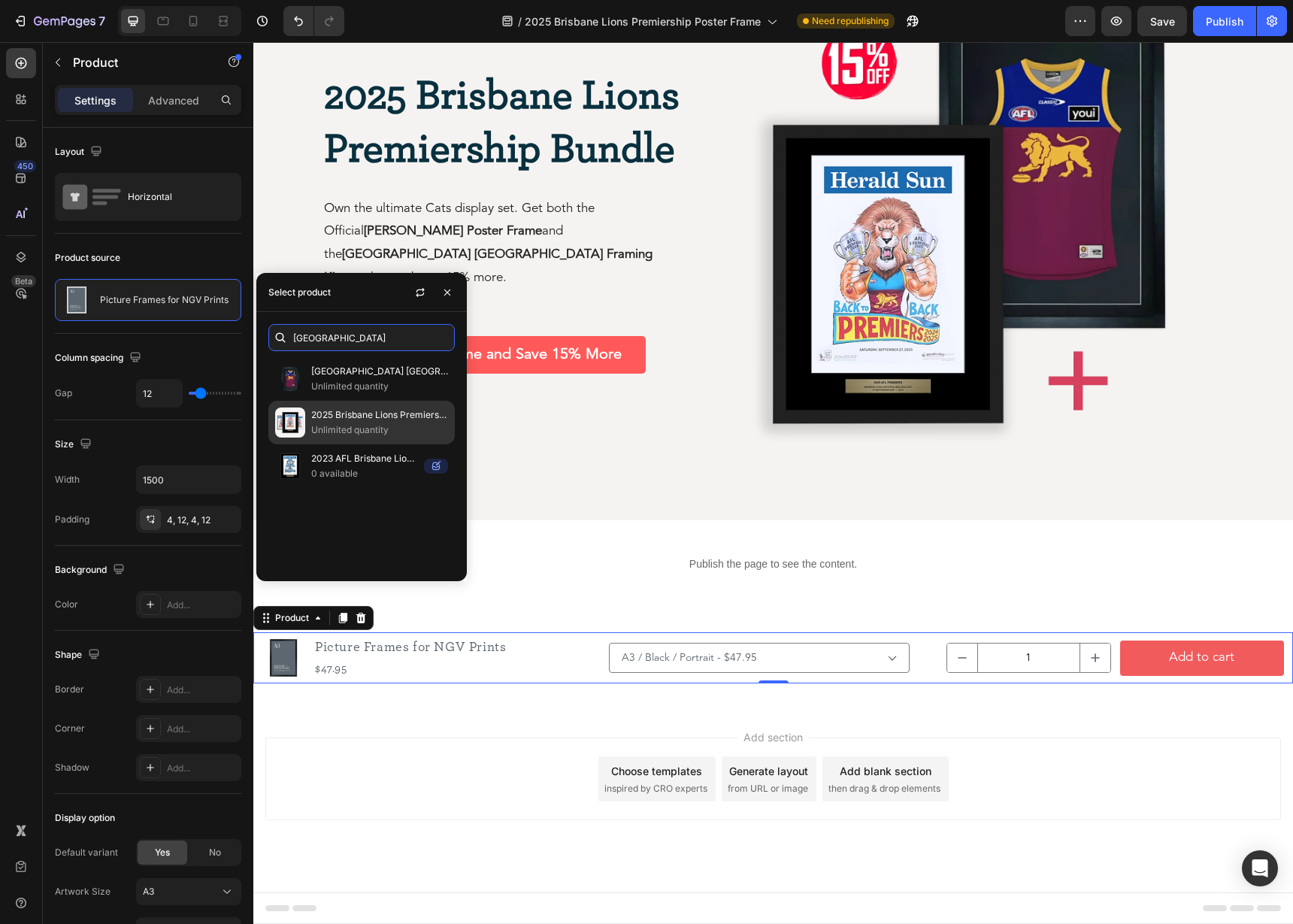
type input "[GEOGRAPHIC_DATA]"
click at [331, 411] on p "2025 Brisbane Lions Premiership Poster Frame" at bounding box center [379, 415] width 137 height 15
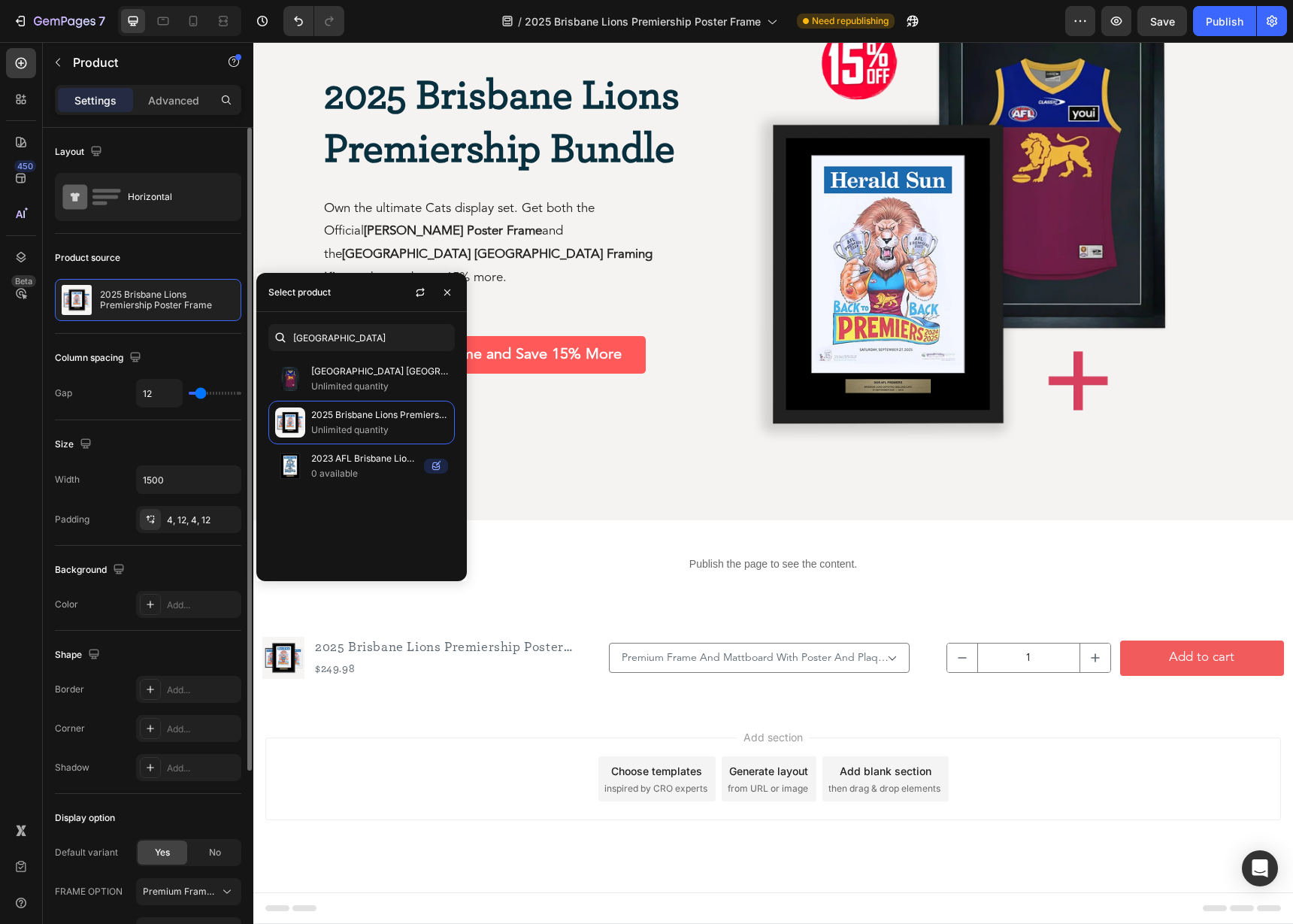
click at [152, 444] on div "Size" at bounding box center [148, 444] width 186 height 24
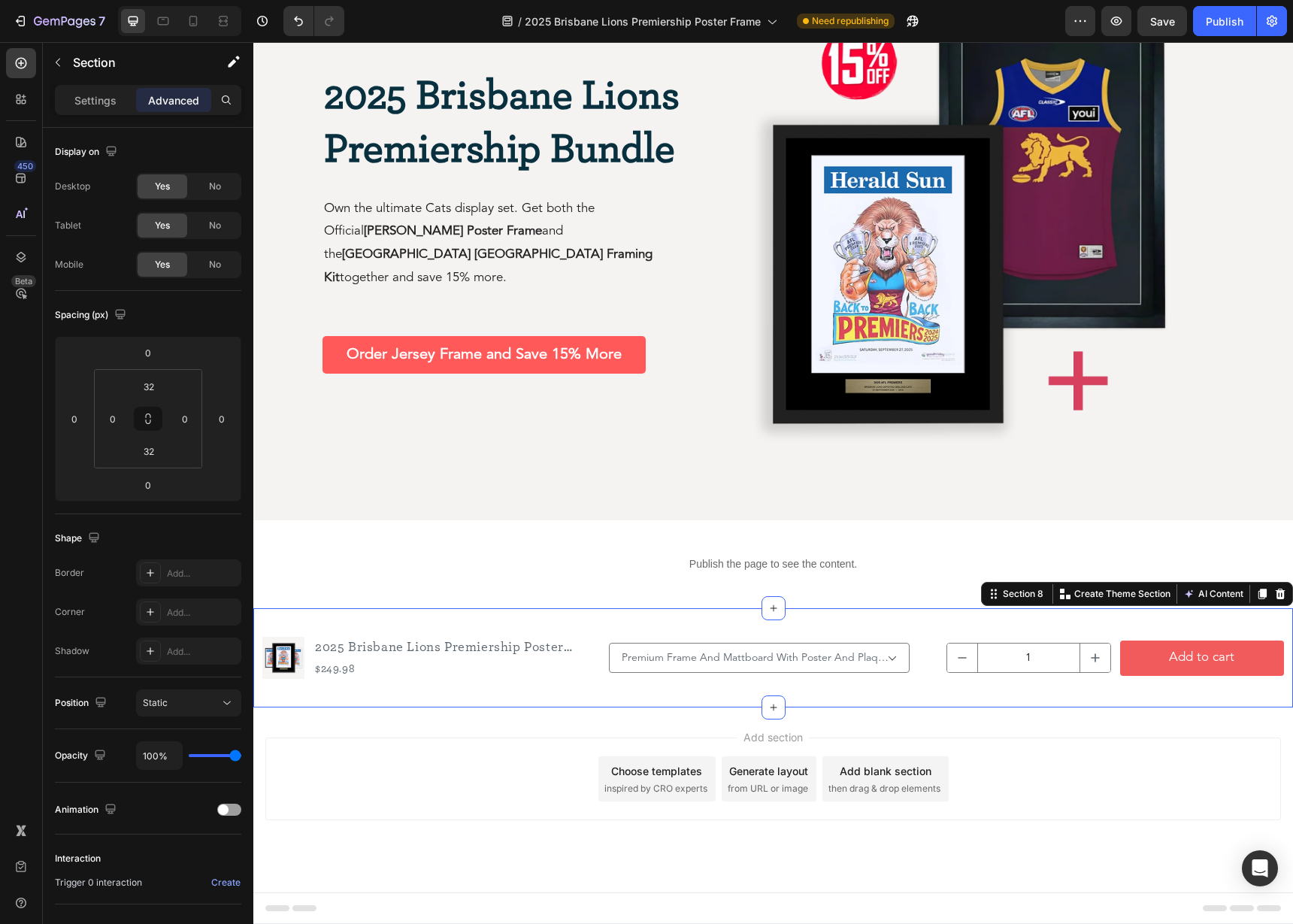
click at [626, 622] on div "Product Images 2025 Brisbane Lions Premiership Poster Frame Product Title $249.…" at bounding box center [773, 658] width 1040 height 99
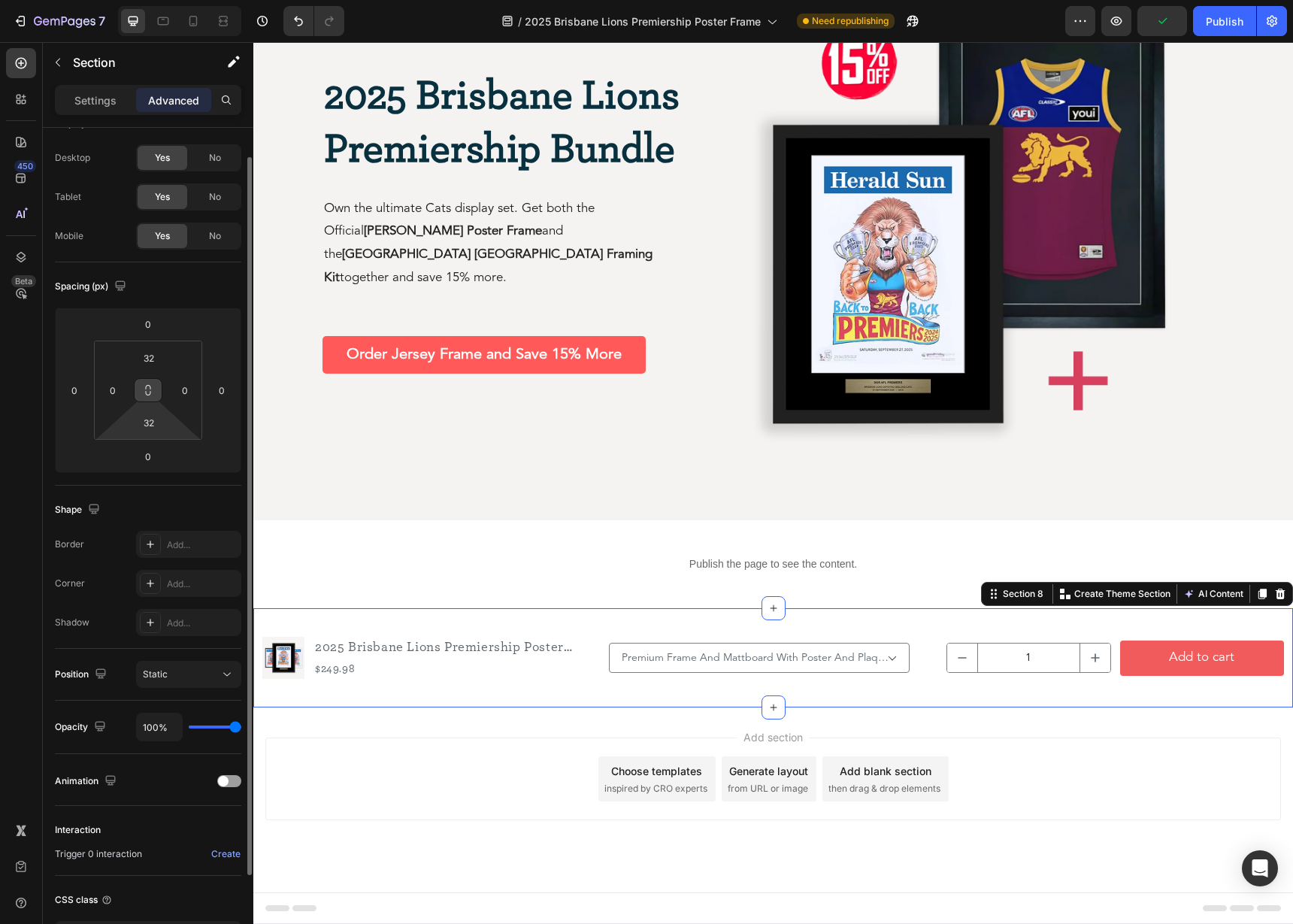
scroll to position [141, 0]
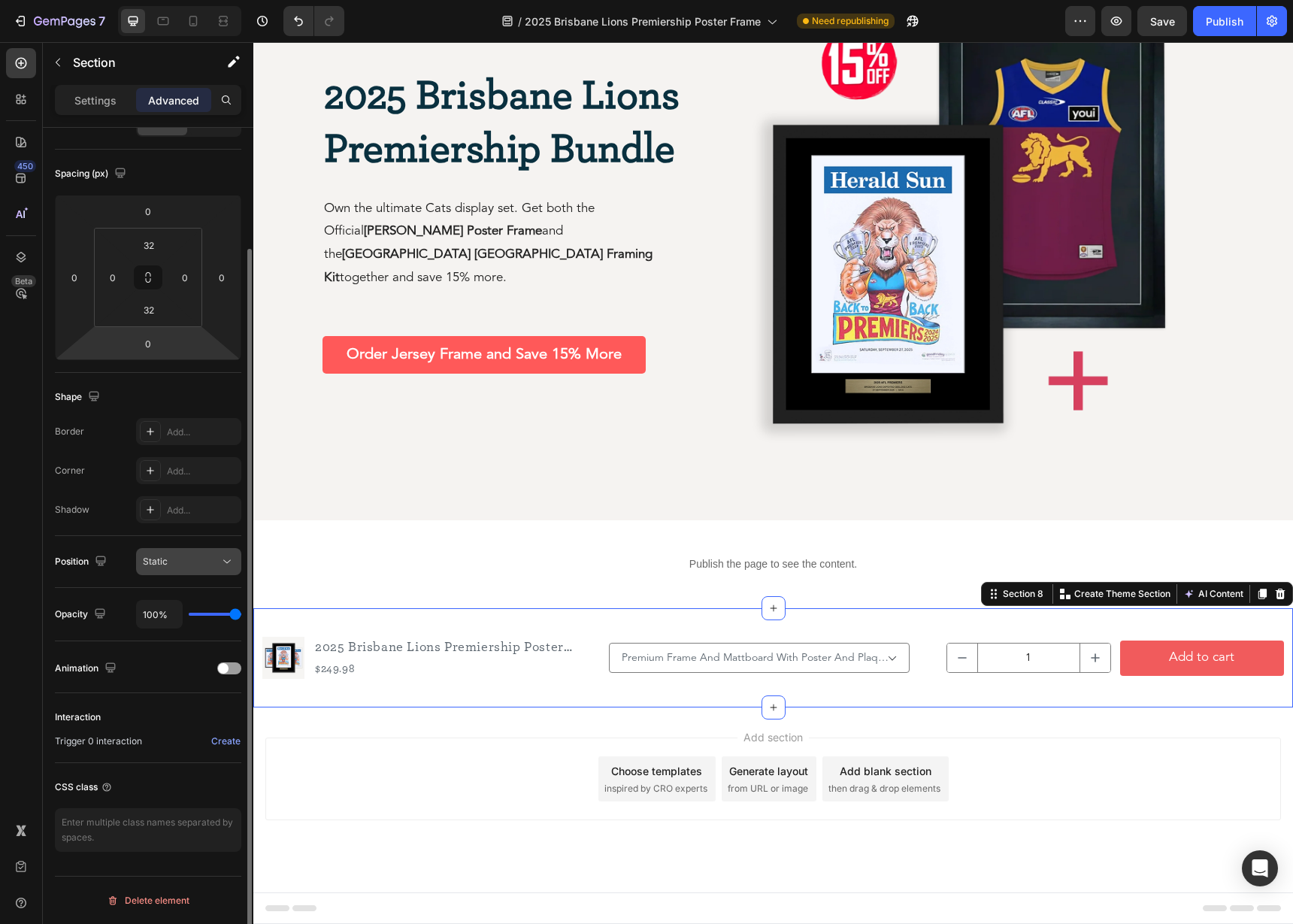
click at [178, 568] on div "Static" at bounding box center [189, 562] width 92 height 15
click at [132, 545] on div "Position Static" at bounding box center [148, 562] width 186 height 52
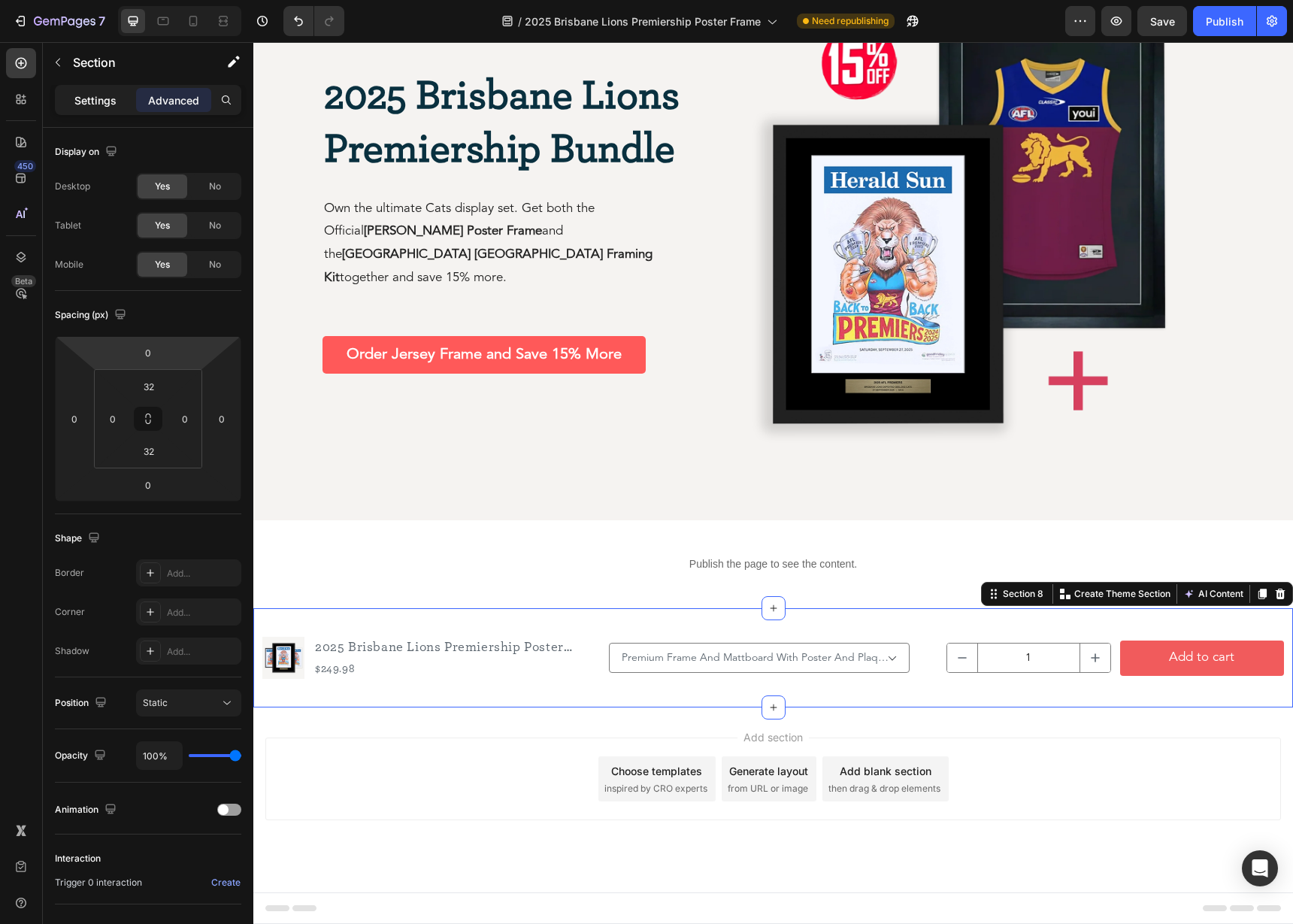
click at [109, 108] on div "Settings" at bounding box center [96, 99] width 75 height 24
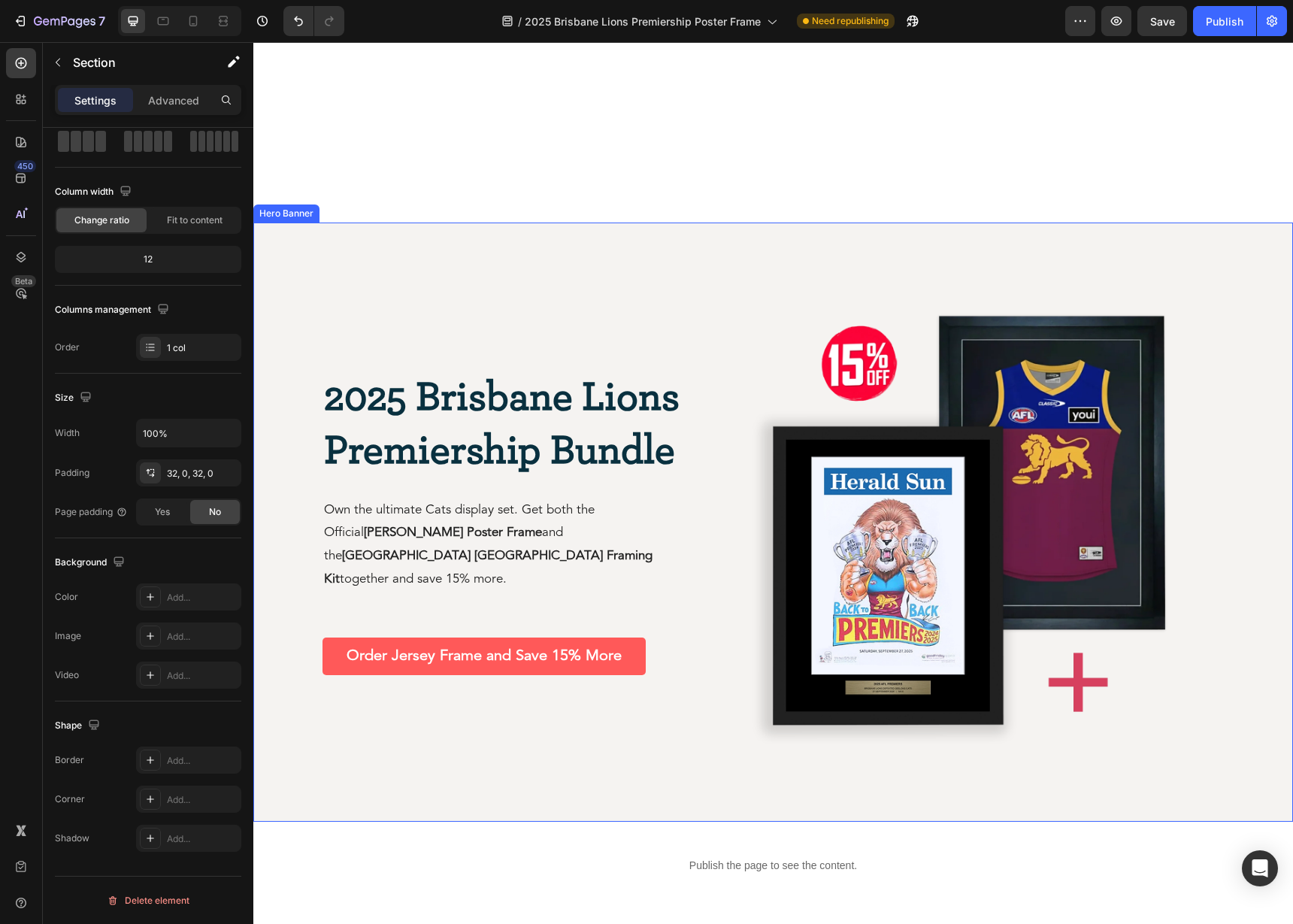
scroll to position [2578, 0]
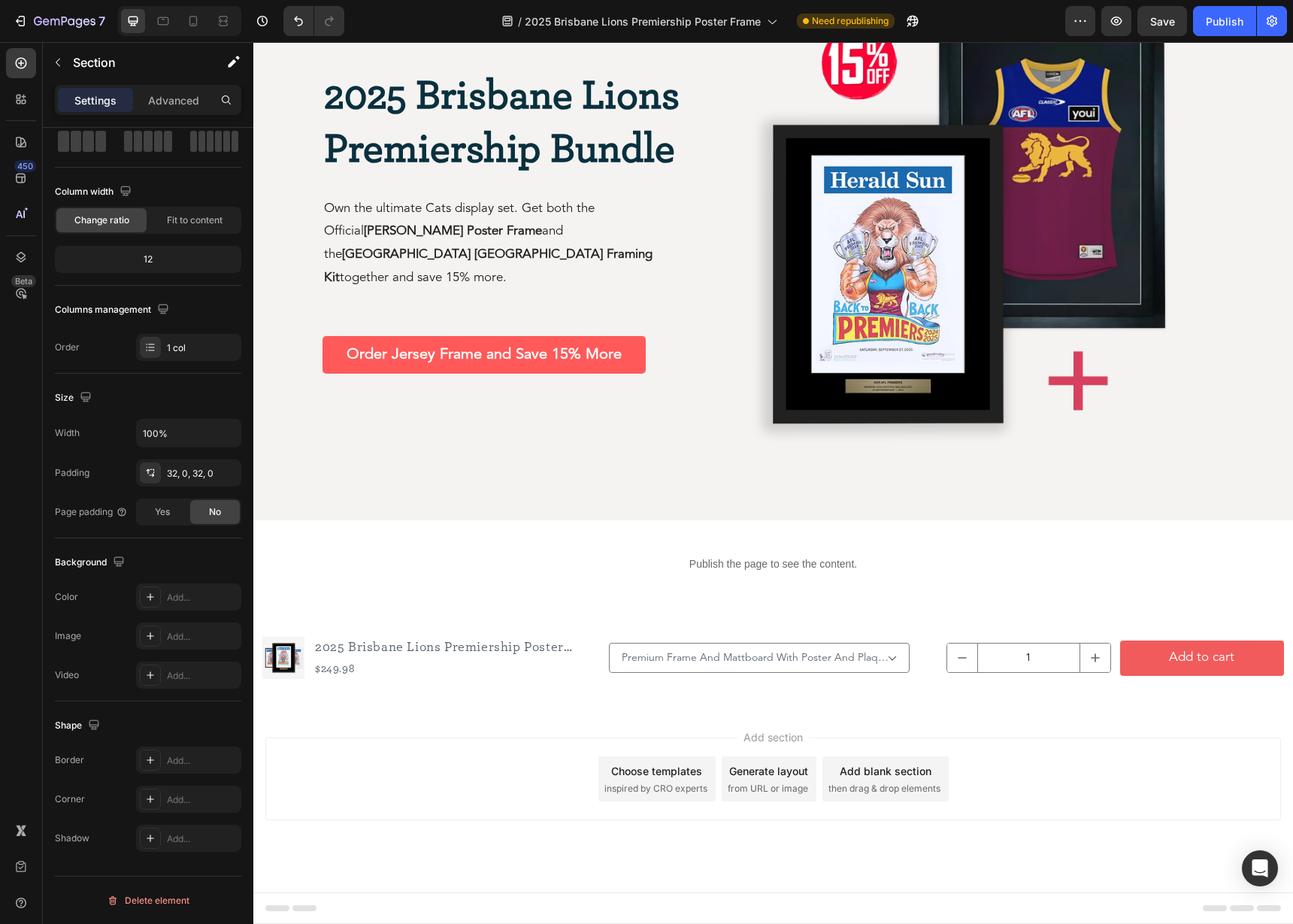
drag, startPoint x: 573, startPoint y: 626, endPoint x: 597, endPoint y: 626, distance: 24.0
click at [574, 626] on div "Product Images 2025 Brisbane Lions Premiership Poster Frame Product Title $249.…" at bounding box center [773, 658] width 1040 height 99
click at [558, 633] on div "Product Images 2025 Brisbane Lions Premiership Poster Frame Product Title $249.…" at bounding box center [773, 658] width 1040 height 51
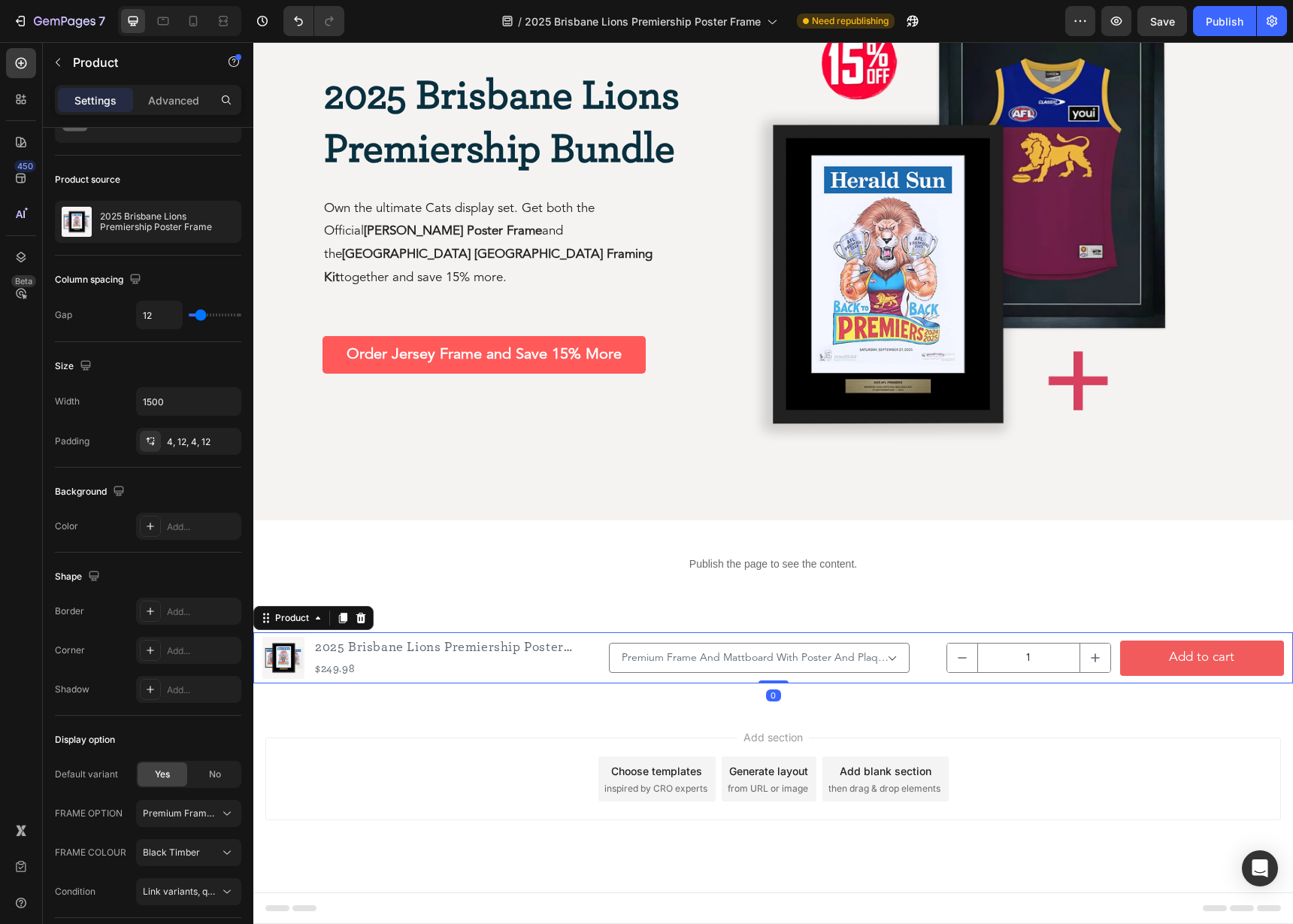
scroll to position [0, 0]
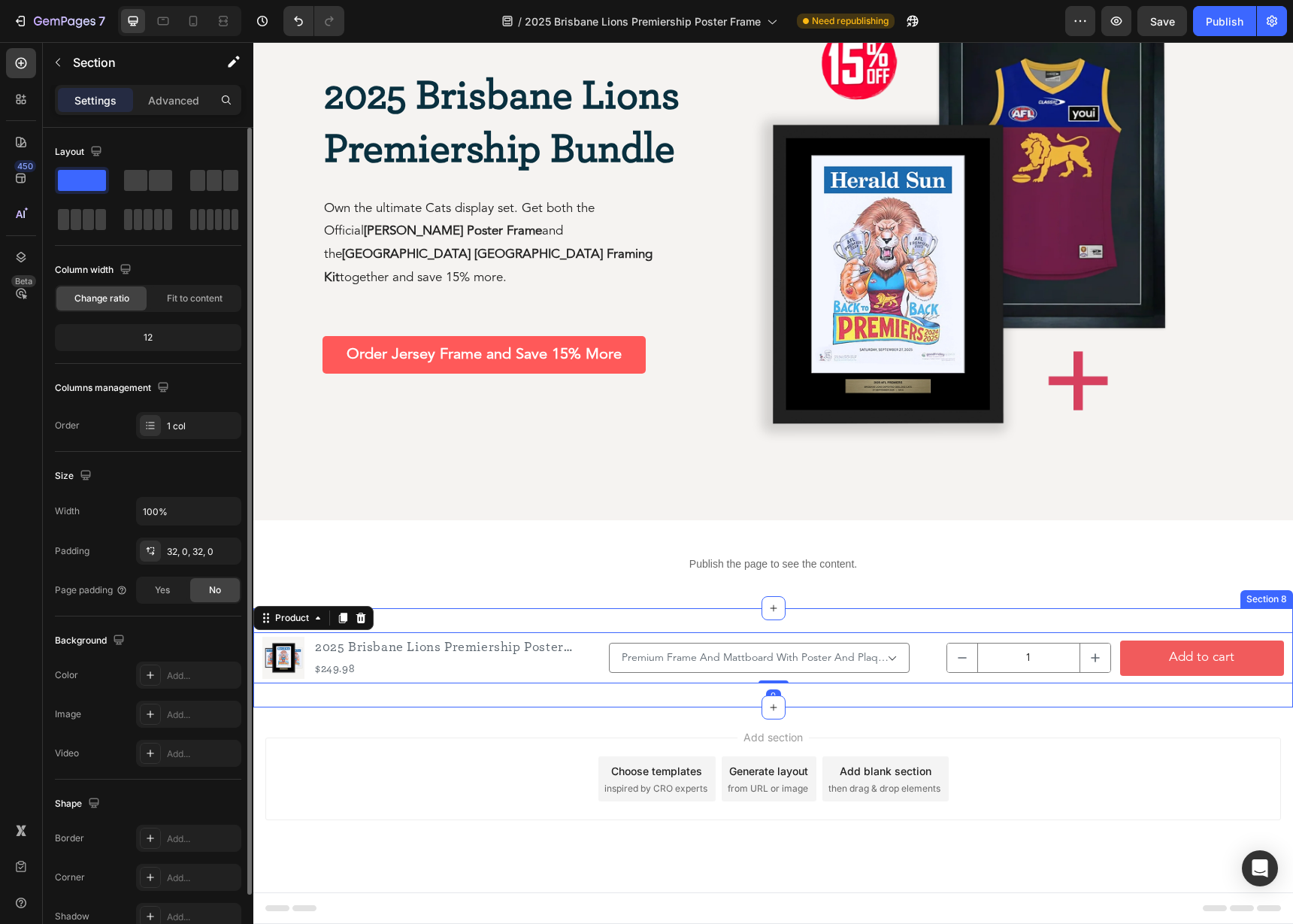
click at [566, 621] on div "Product Images 2025 Brisbane Lions Premiership Poster Frame Product Title $249.…" at bounding box center [773, 658] width 1040 height 99
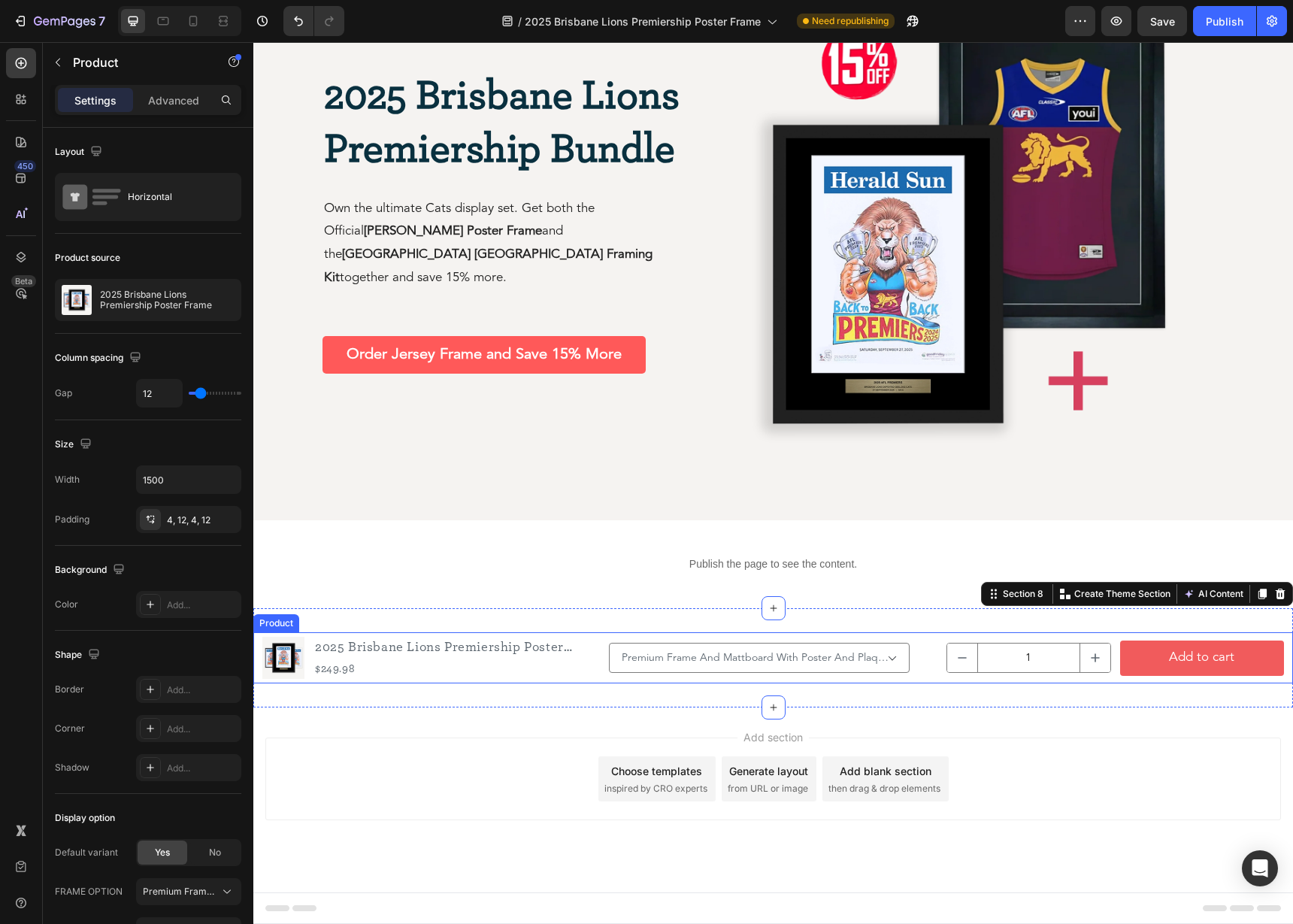
click at [603, 637] on div "Product Images 2025 Brisbane Lions Premiership Poster Frame Product Title $249.…" at bounding box center [773, 658] width 1040 height 51
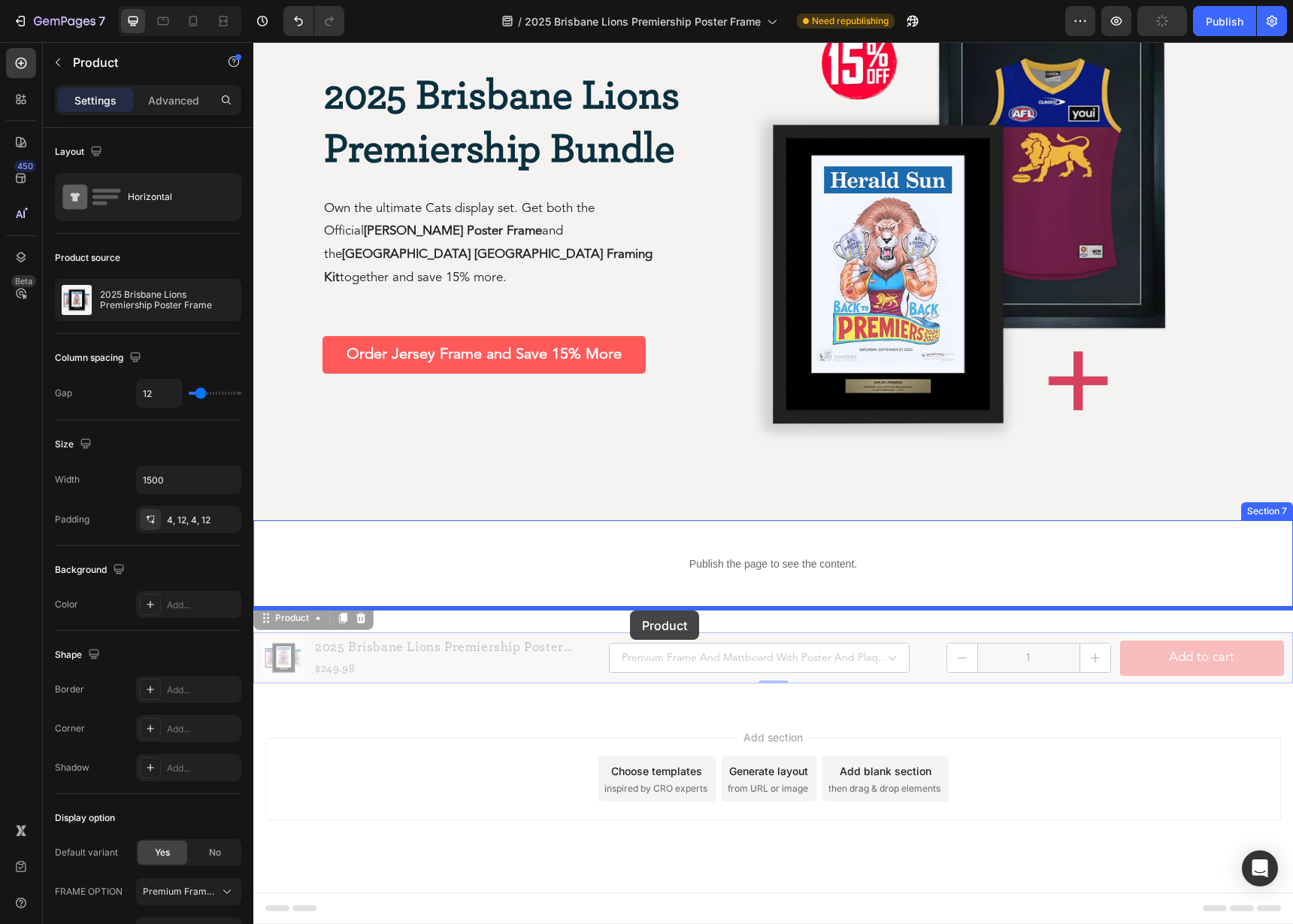
drag, startPoint x: 605, startPoint y: 636, endPoint x: 630, endPoint y: 610, distance: 36.1
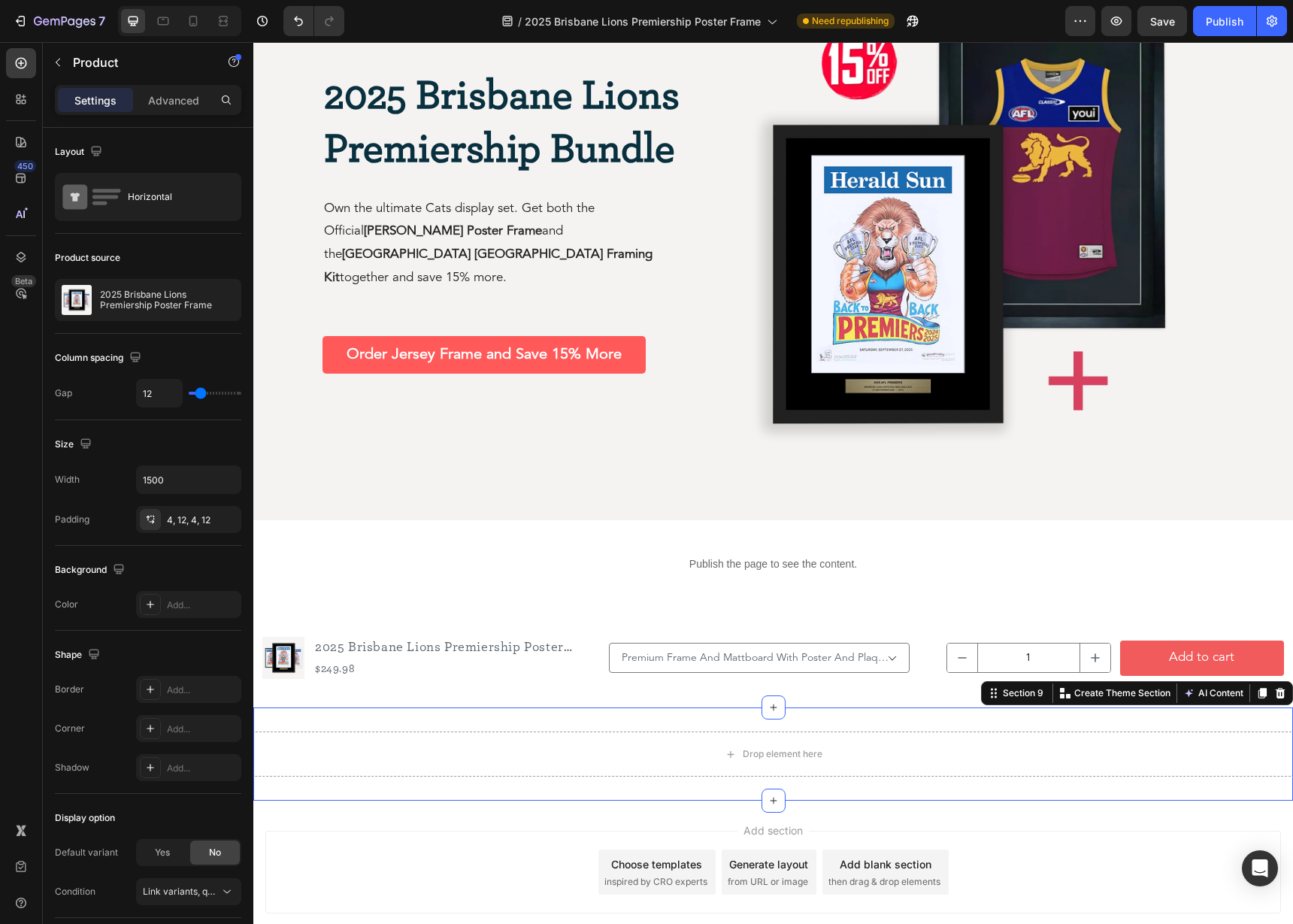
click at [563, 721] on div "Drop element here Section 9 Create Theme Section AI Content Write with GemAI Wh…" at bounding box center [773, 754] width 1040 height 93
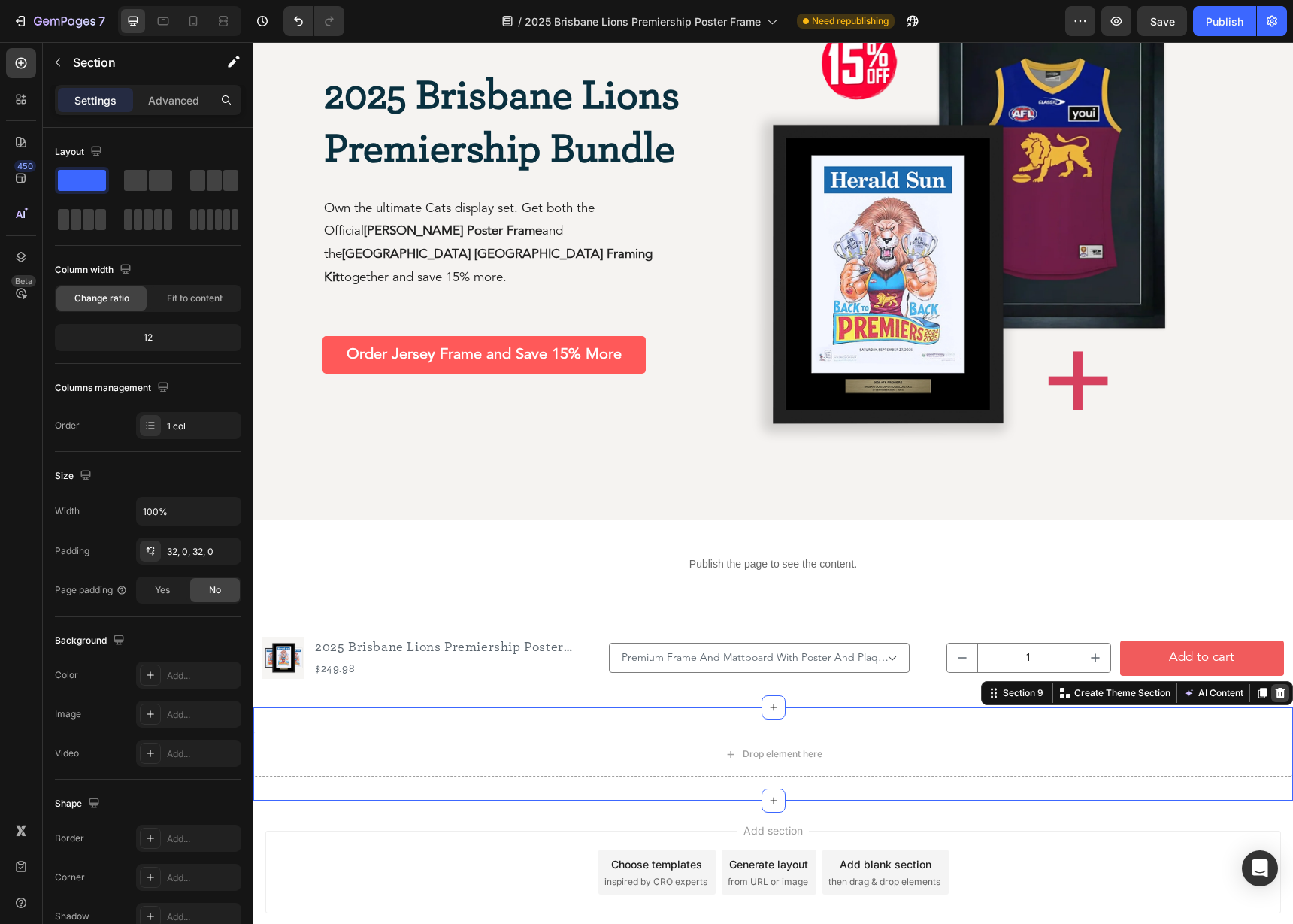
click at [1283, 693] on icon at bounding box center [1280, 693] width 10 height 11
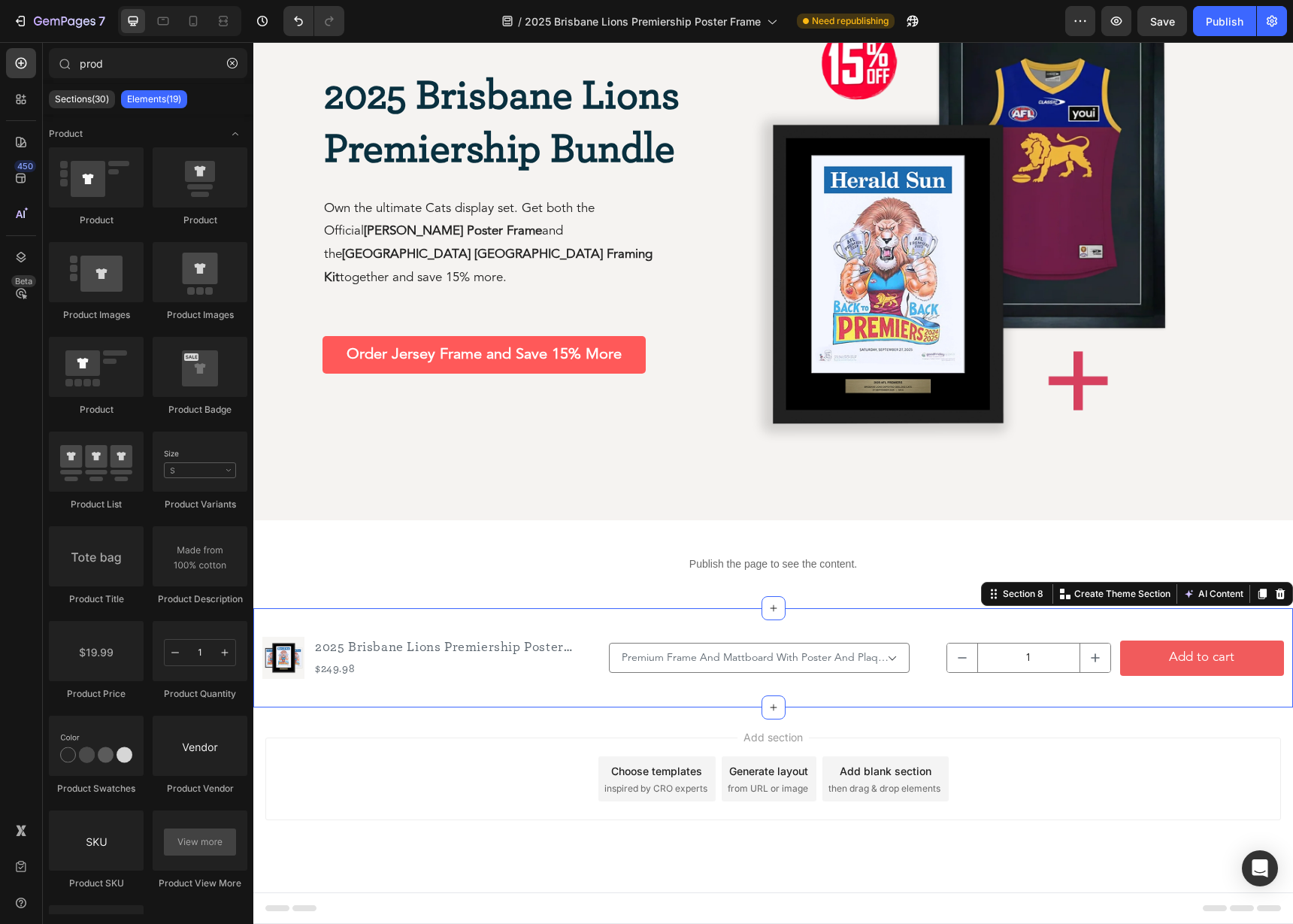
click at [735, 621] on div "Product Images 2025 Brisbane Lions Premiership Poster Frame Product Title $249.…" at bounding box center [773, 658] width 1040 height 99
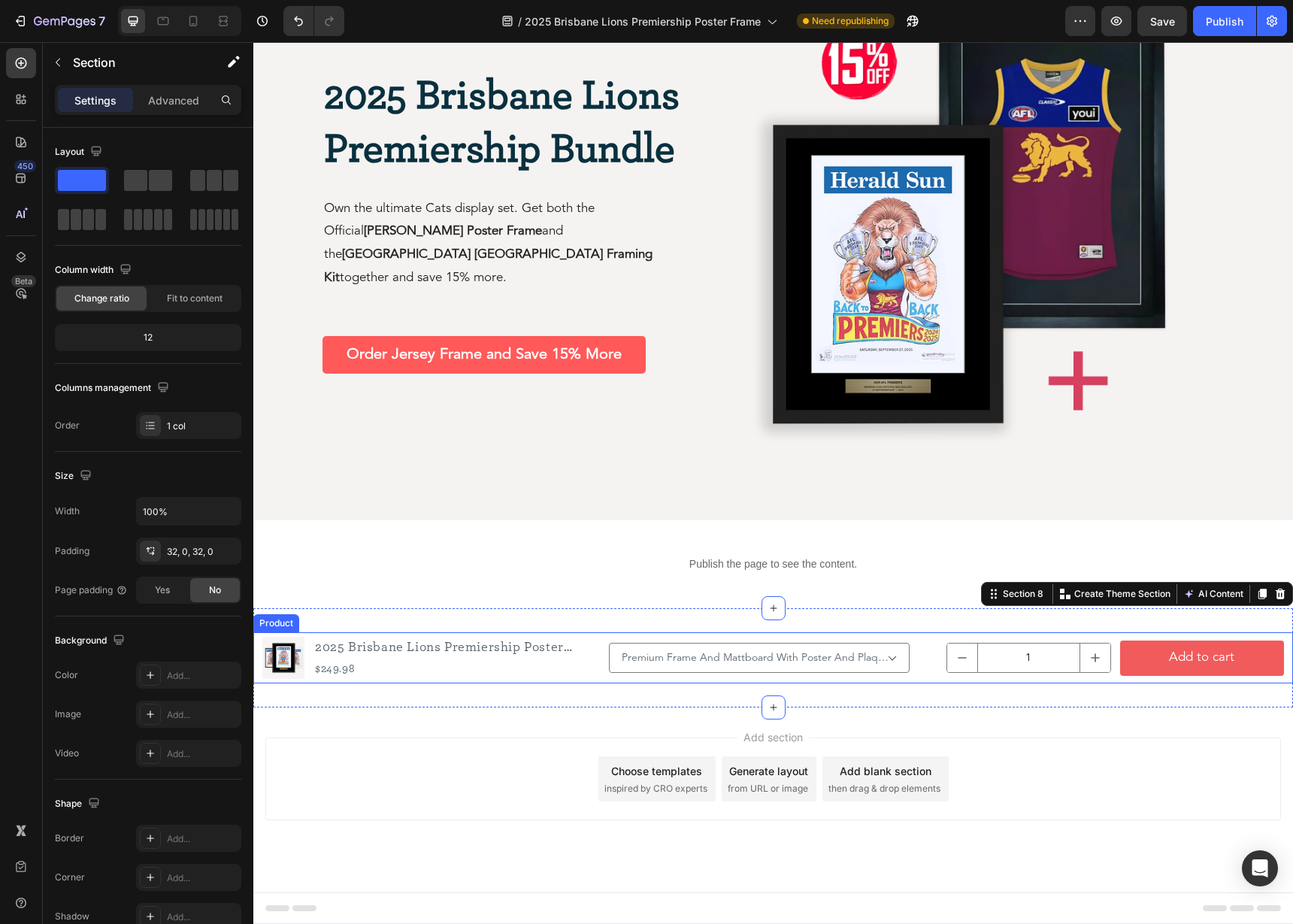
click at [599, 637] on div "Product Images 2025 Brisbane Lions Premiership Poster Frame Product Title $249.…" at bounding box center [773, 658] width 1040 height 51
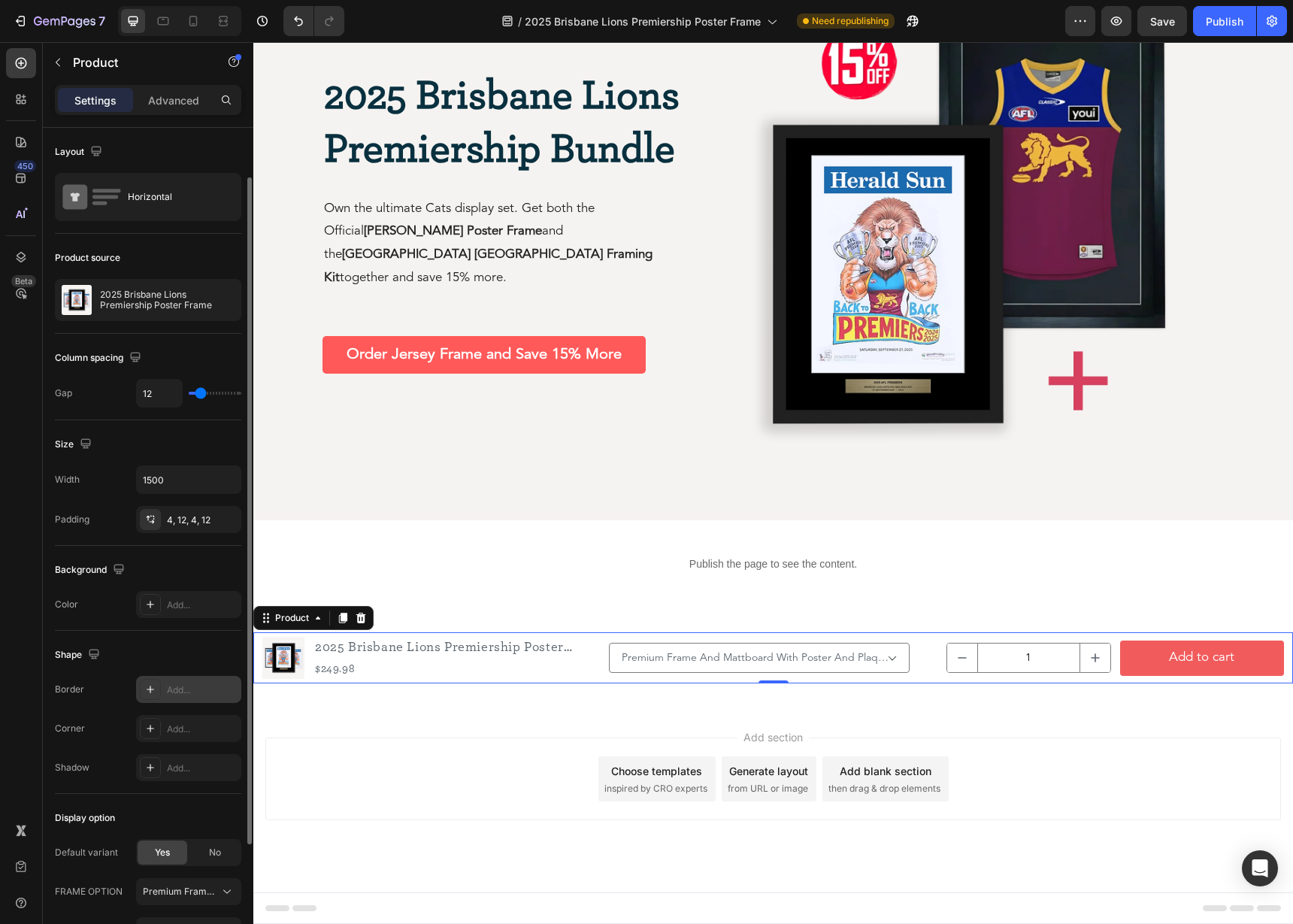
scroll to position [158, 0]
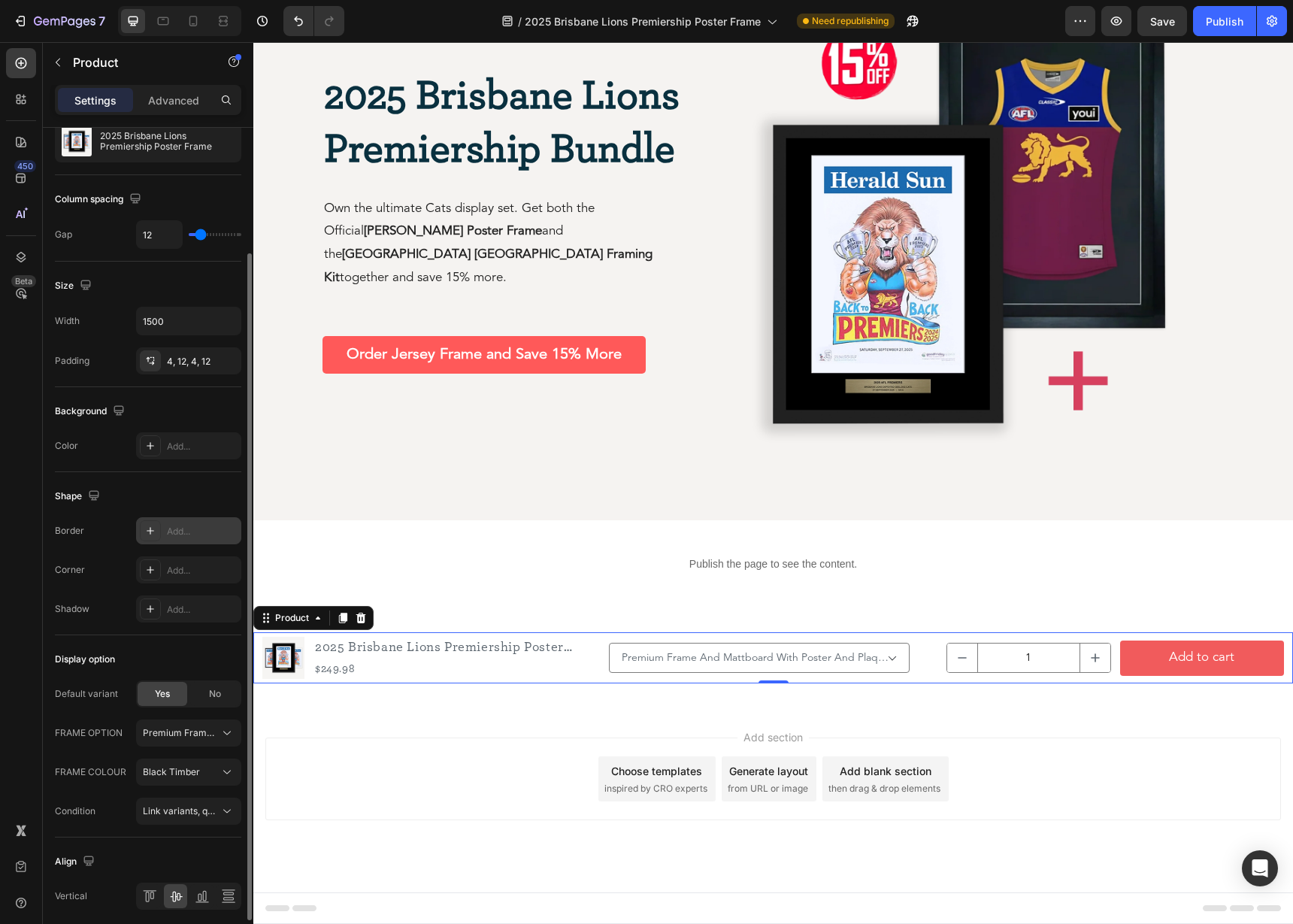
click at [184, 530] on div "Add..." at bounding box center [202, 531] width 71 height 13
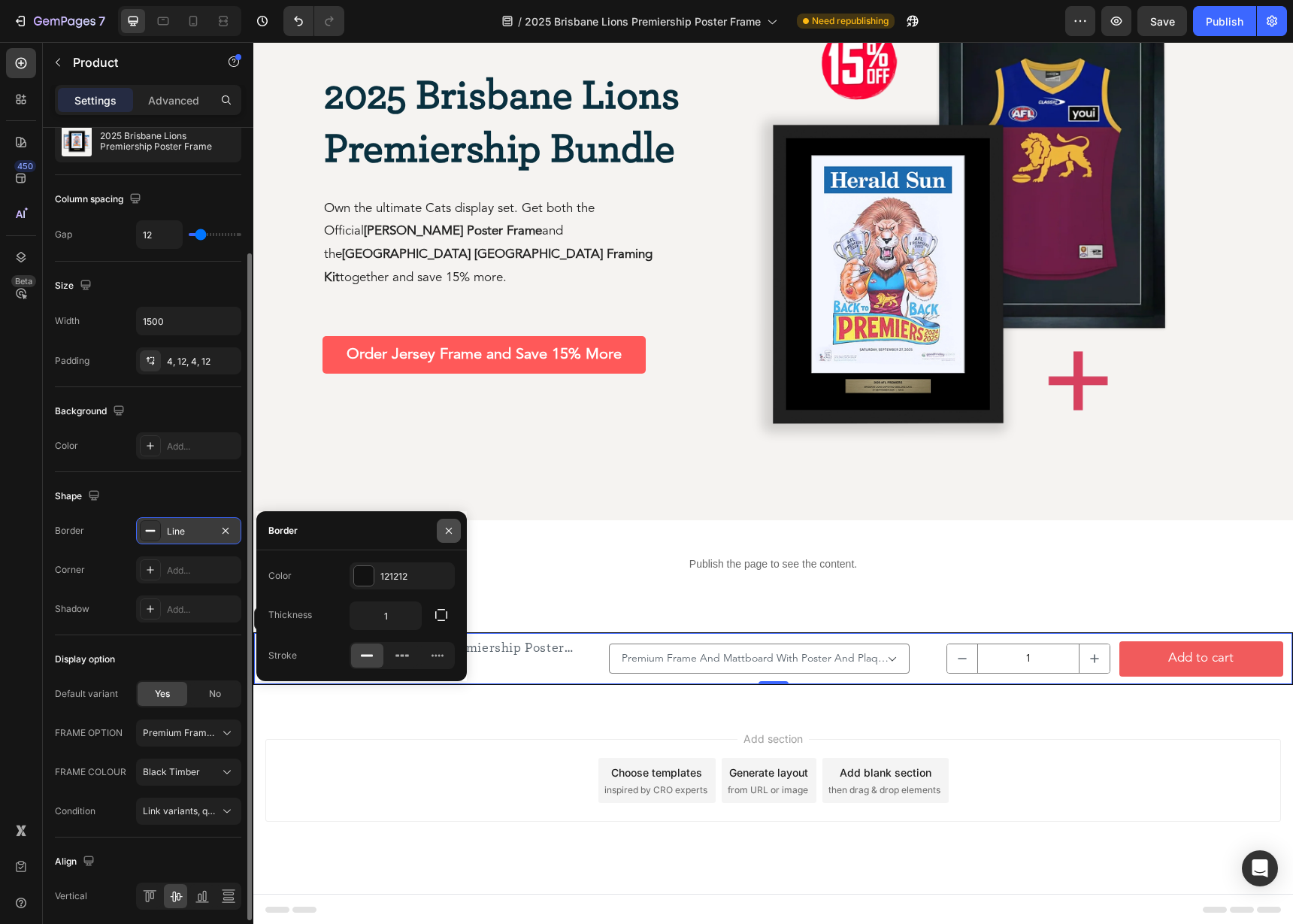
click at [447, 533] on icon "button" at bounding box center [448, 530] width 12 height 12
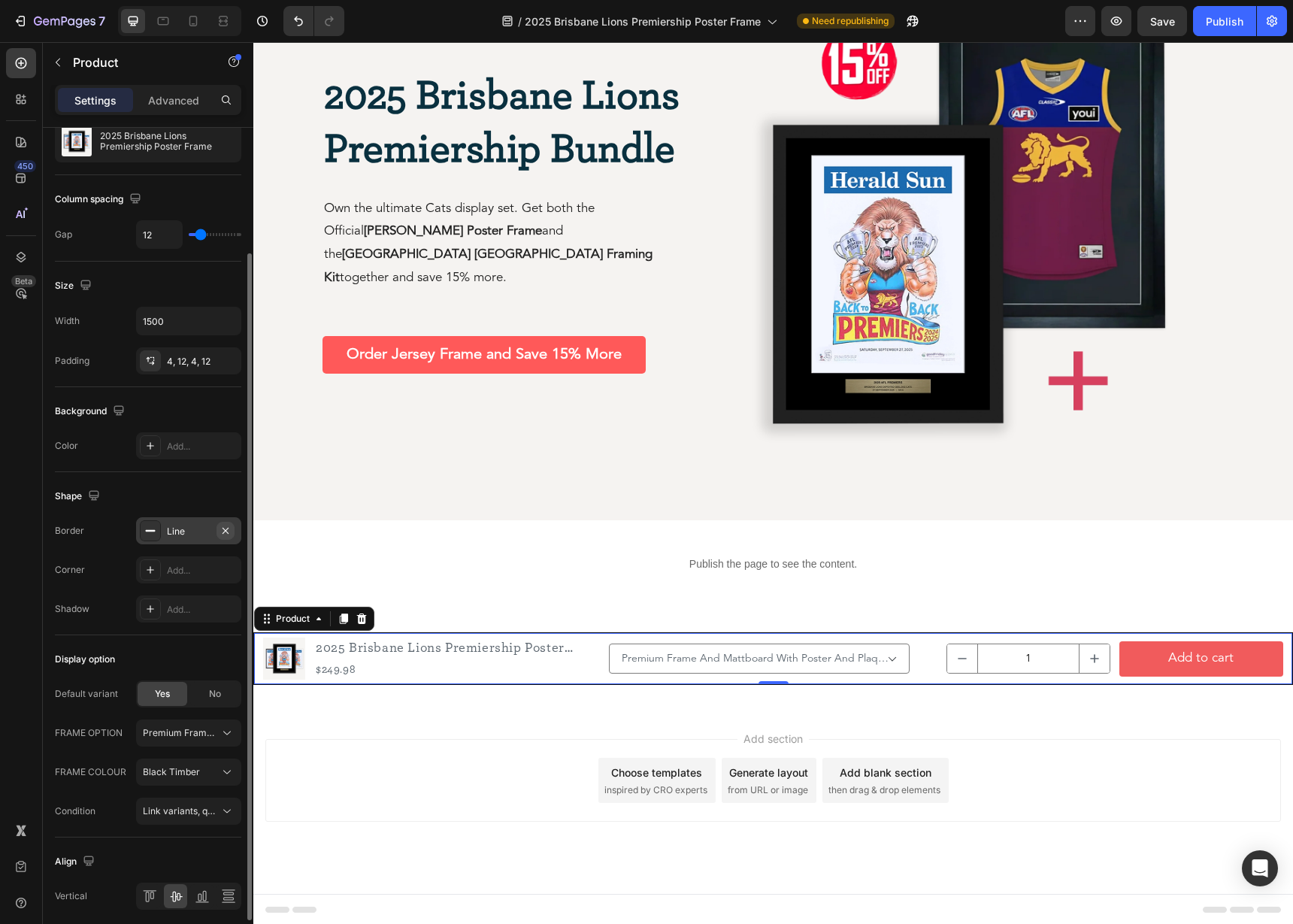
click at [227, 531] on icon "button" at bounding box center [225, 530] width 6 height 6
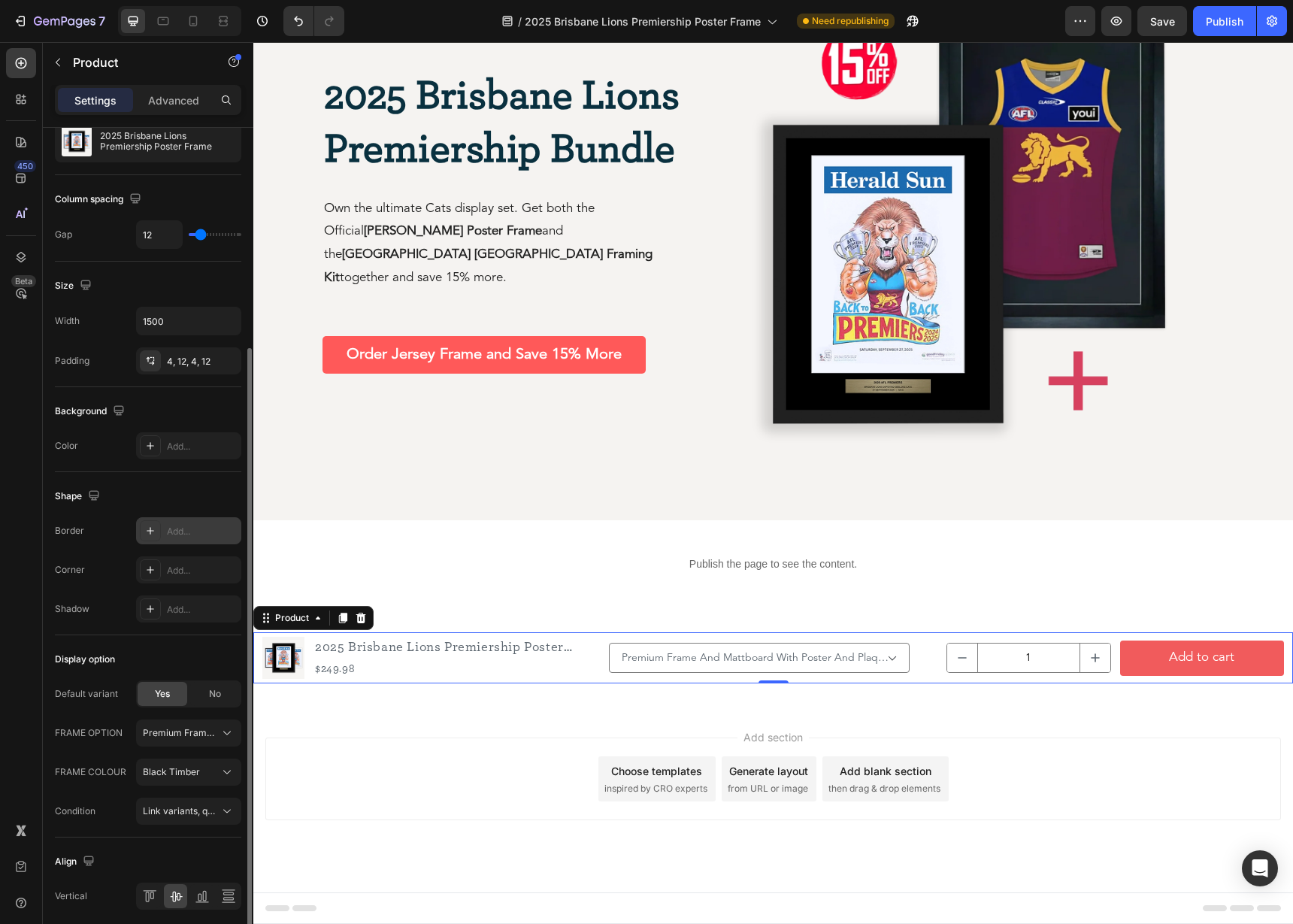
scroll to position [216, 0]
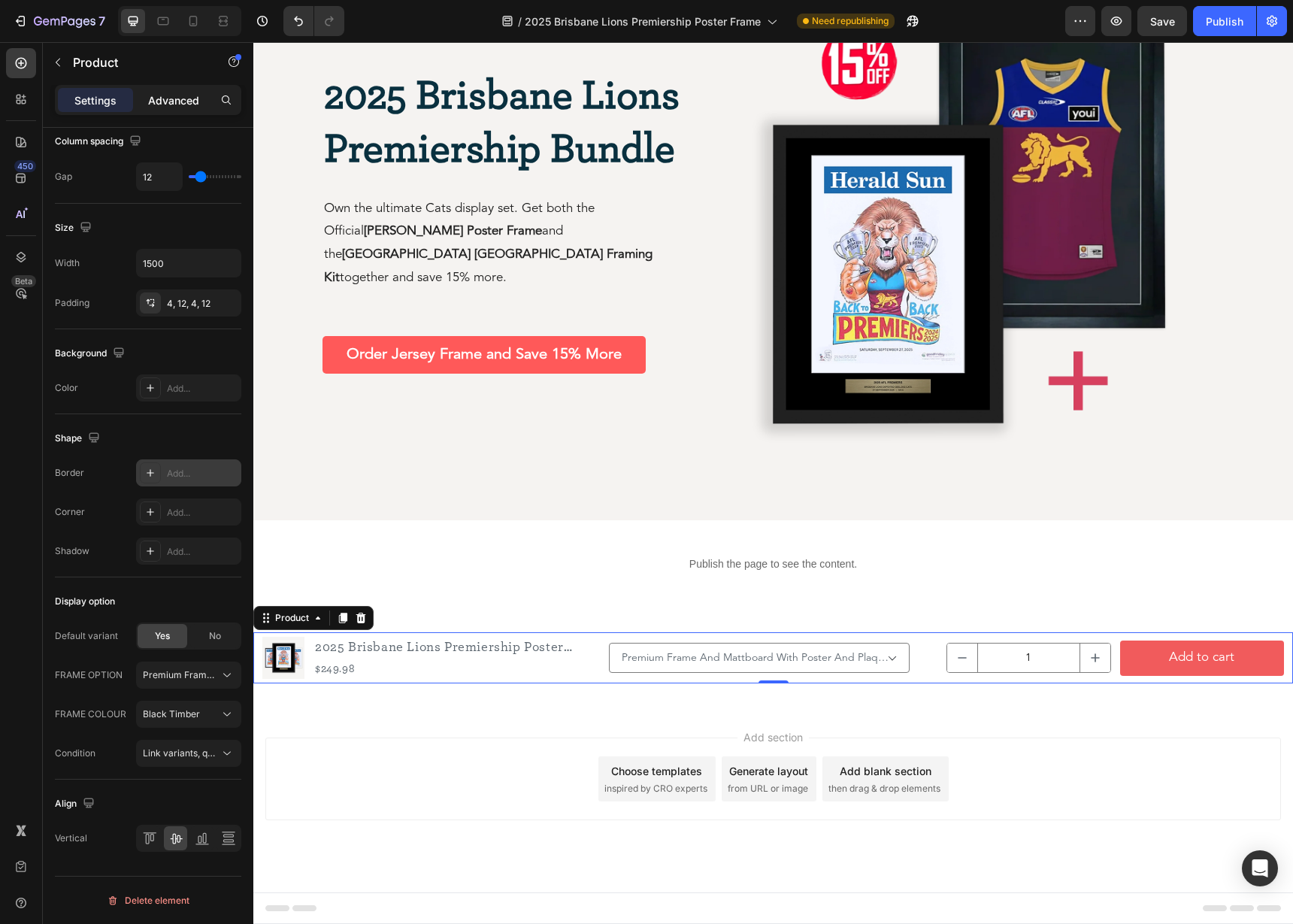
click at [168, 102] on p "Advanced" at bounding box center [174, 100] width 51 height 16
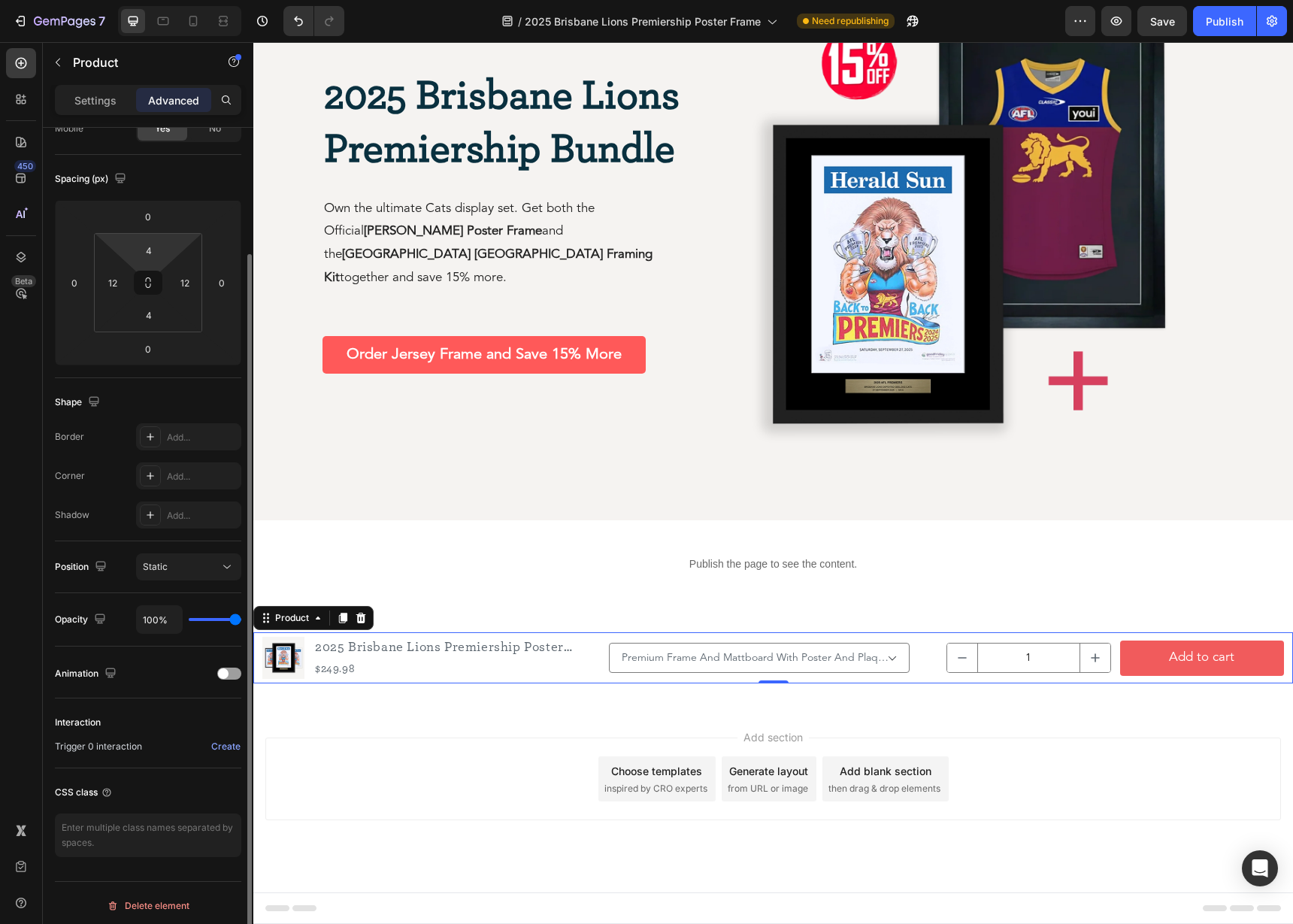
scroll to position [141, 0]
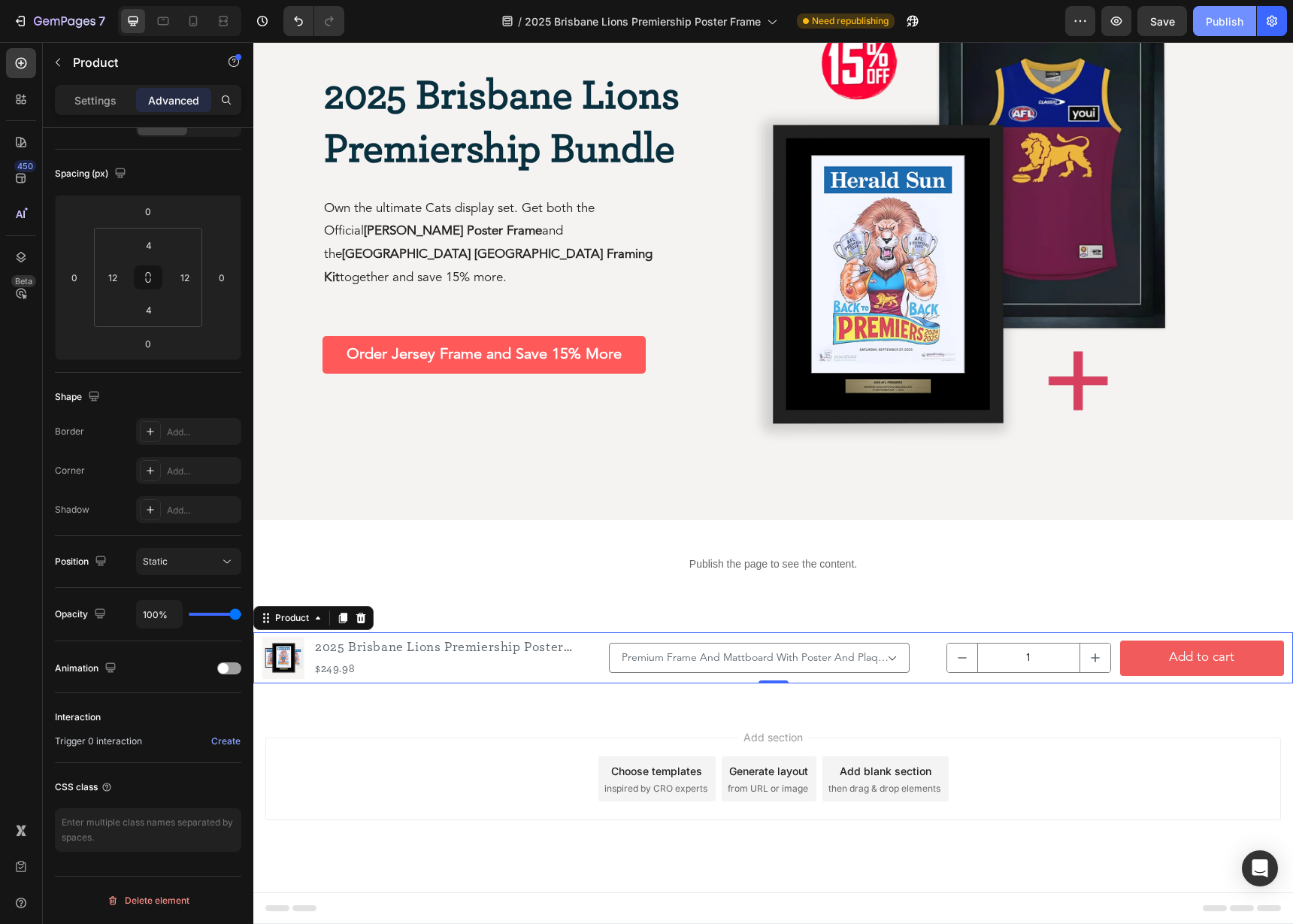
click at [1227, 20] on div "Publish" at bounding box center [1224, 20] width 38 height 16
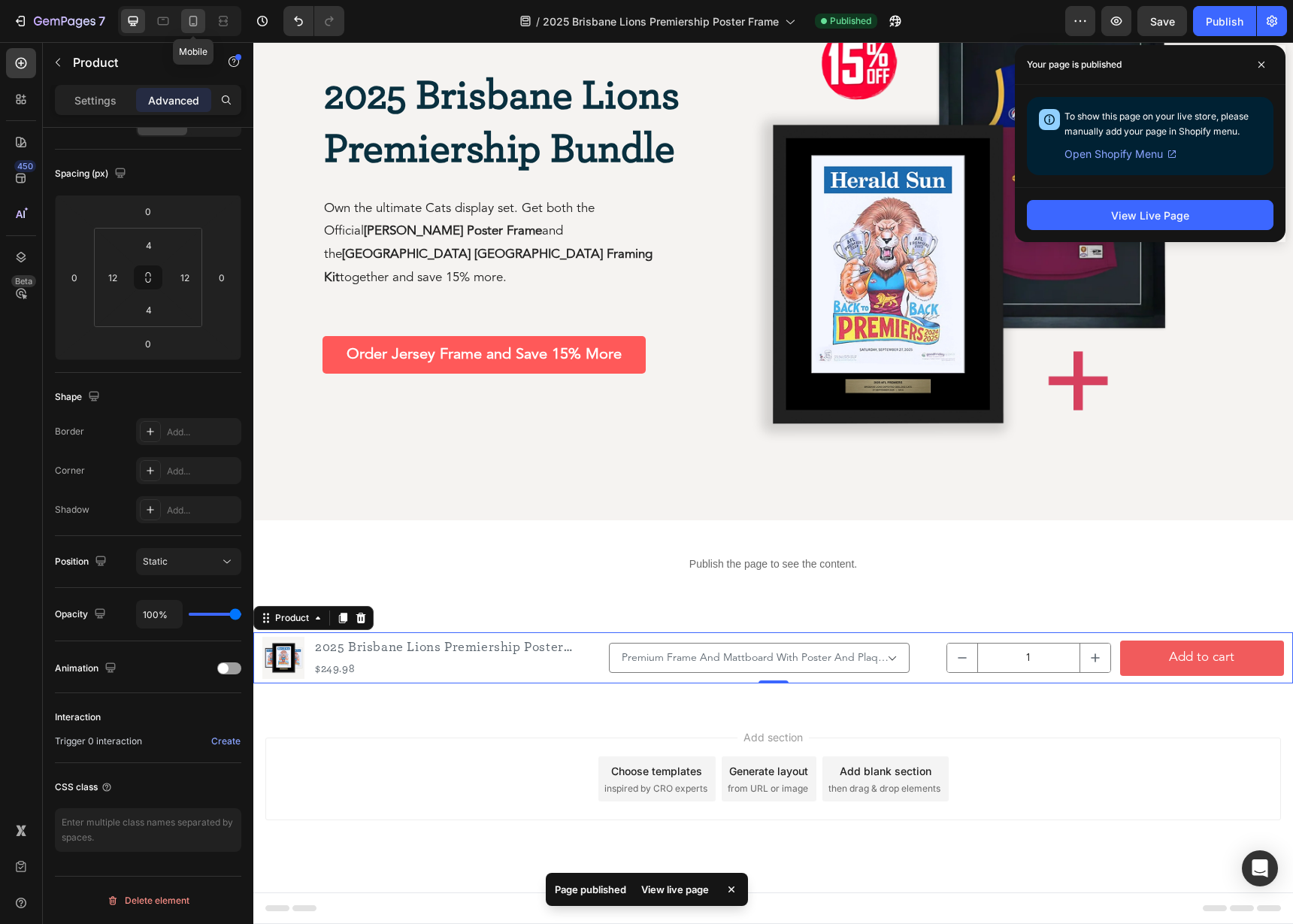
click at [193, 20] on icon at bounding box center [193, 20] width 15 height 15
type input "8"
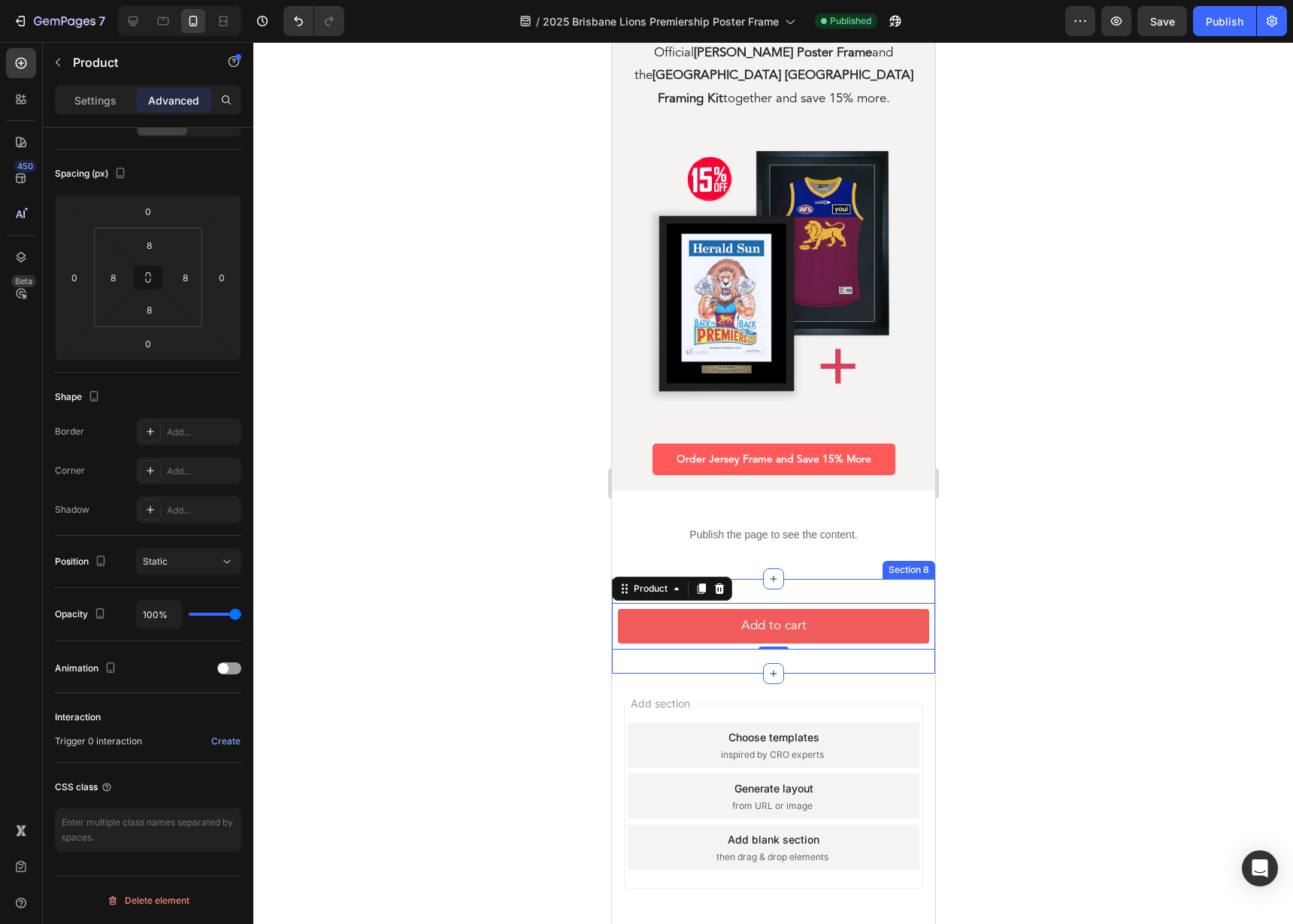
scroll to position [2240, 0]
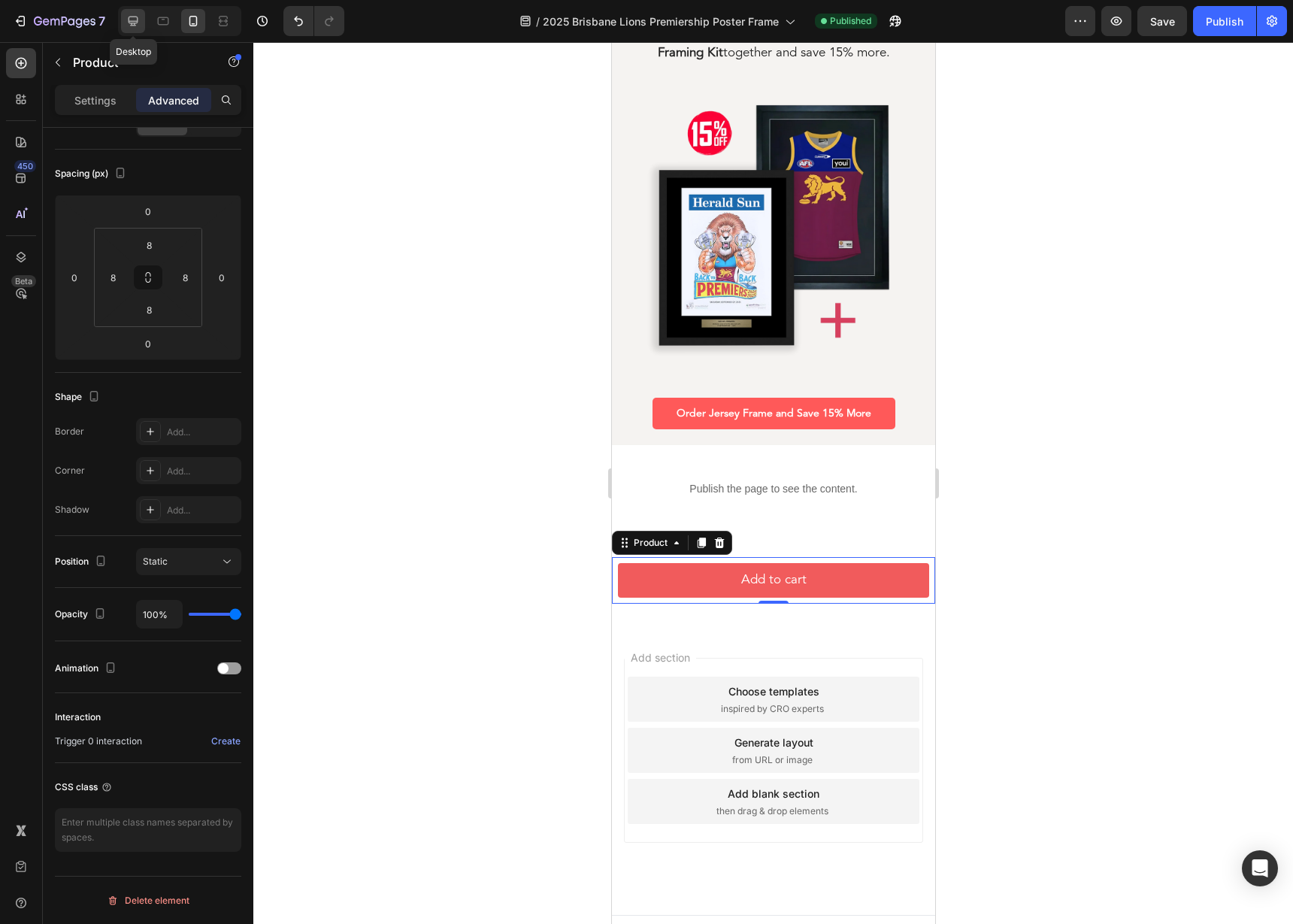
click at [133, 16] on icon at bounding box center [134, 21] width 10 height 10
type input "4"
type input "12"
type input "4"
type input "12"
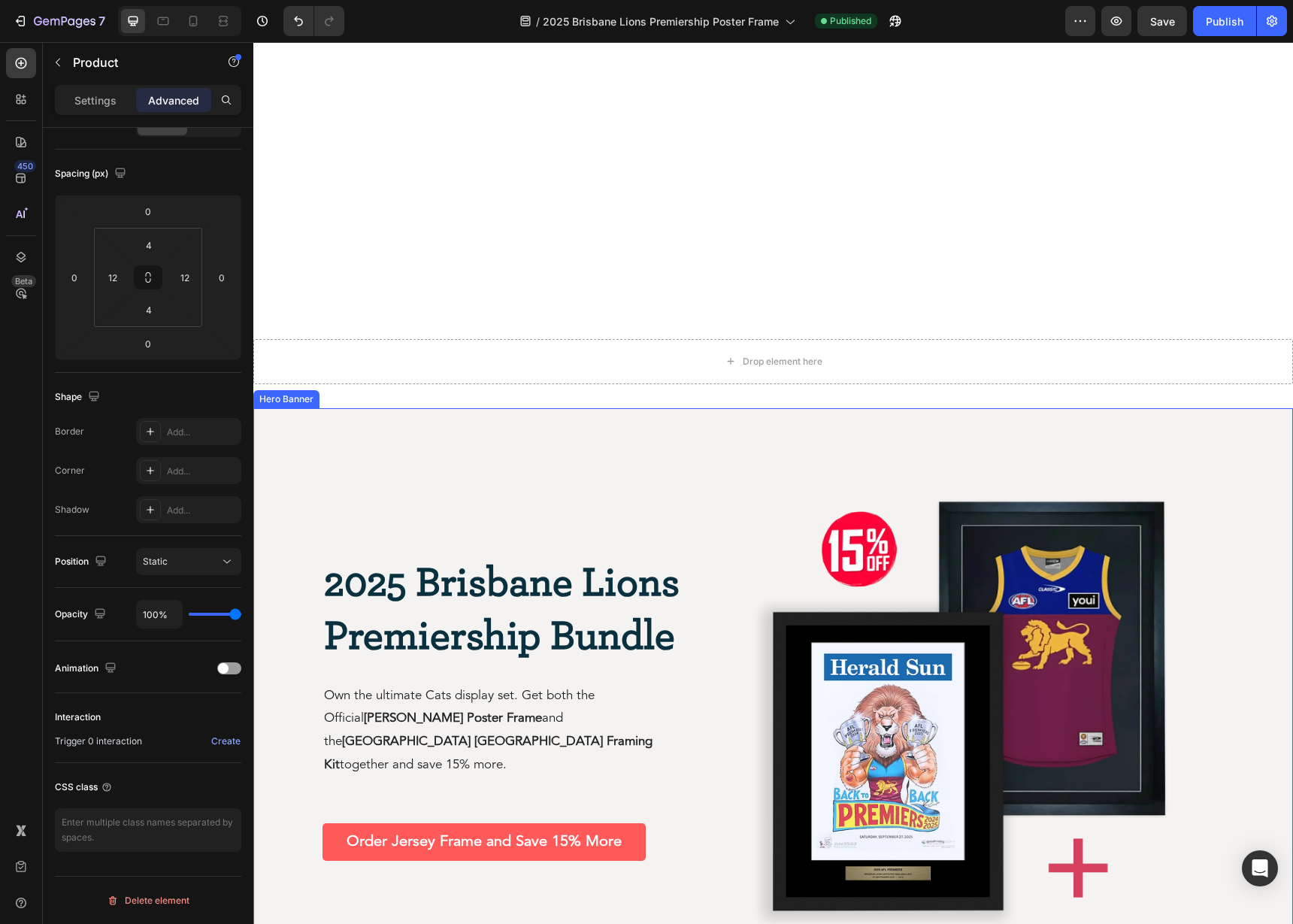
scroll to position [2710, 0]
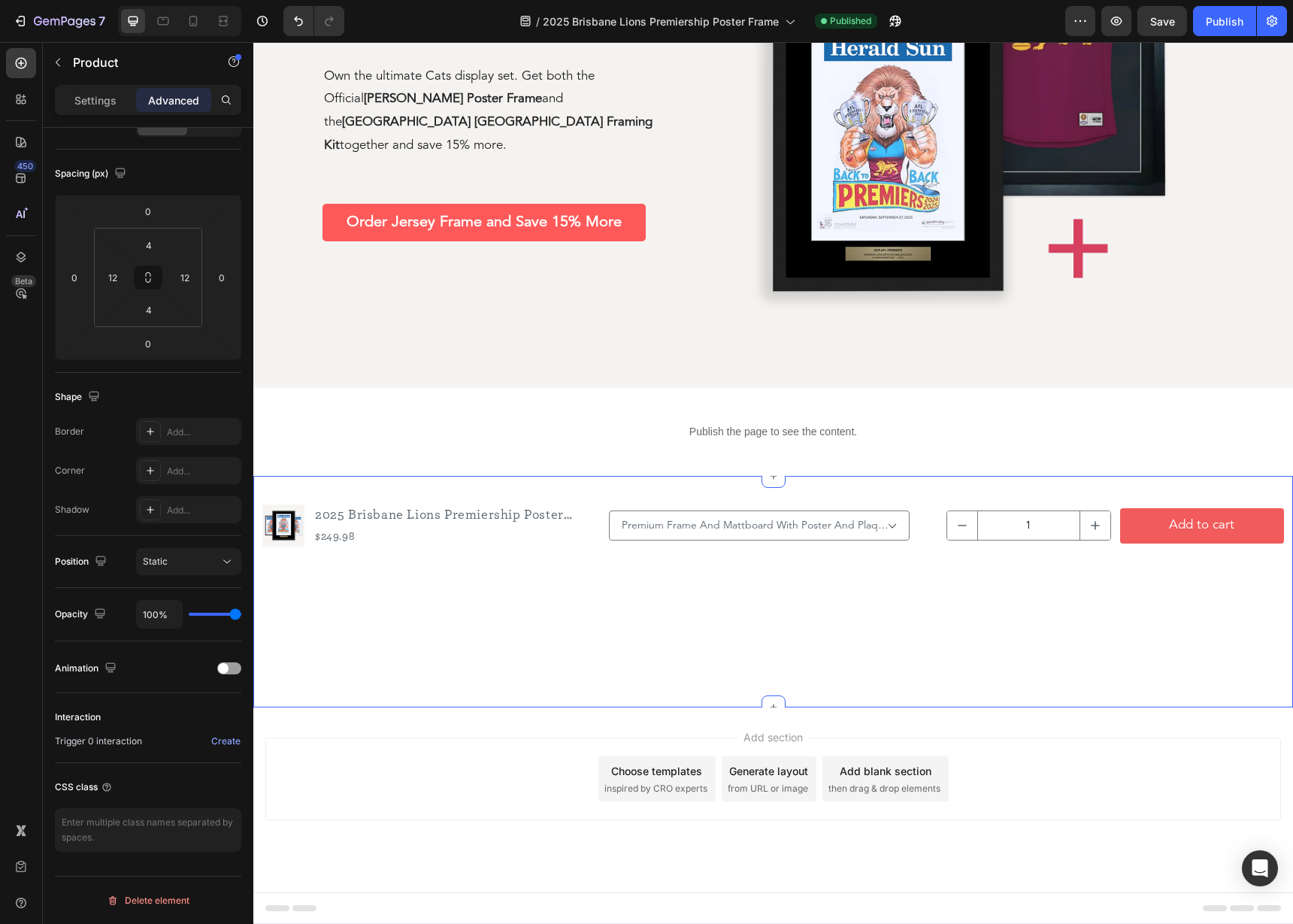
click at [453, 388] on div "2025 Brisbane Lions Premiership Bundle Heading Own the ultimate Cats display se…" at bounding box center [772, 88] width 924 height 599
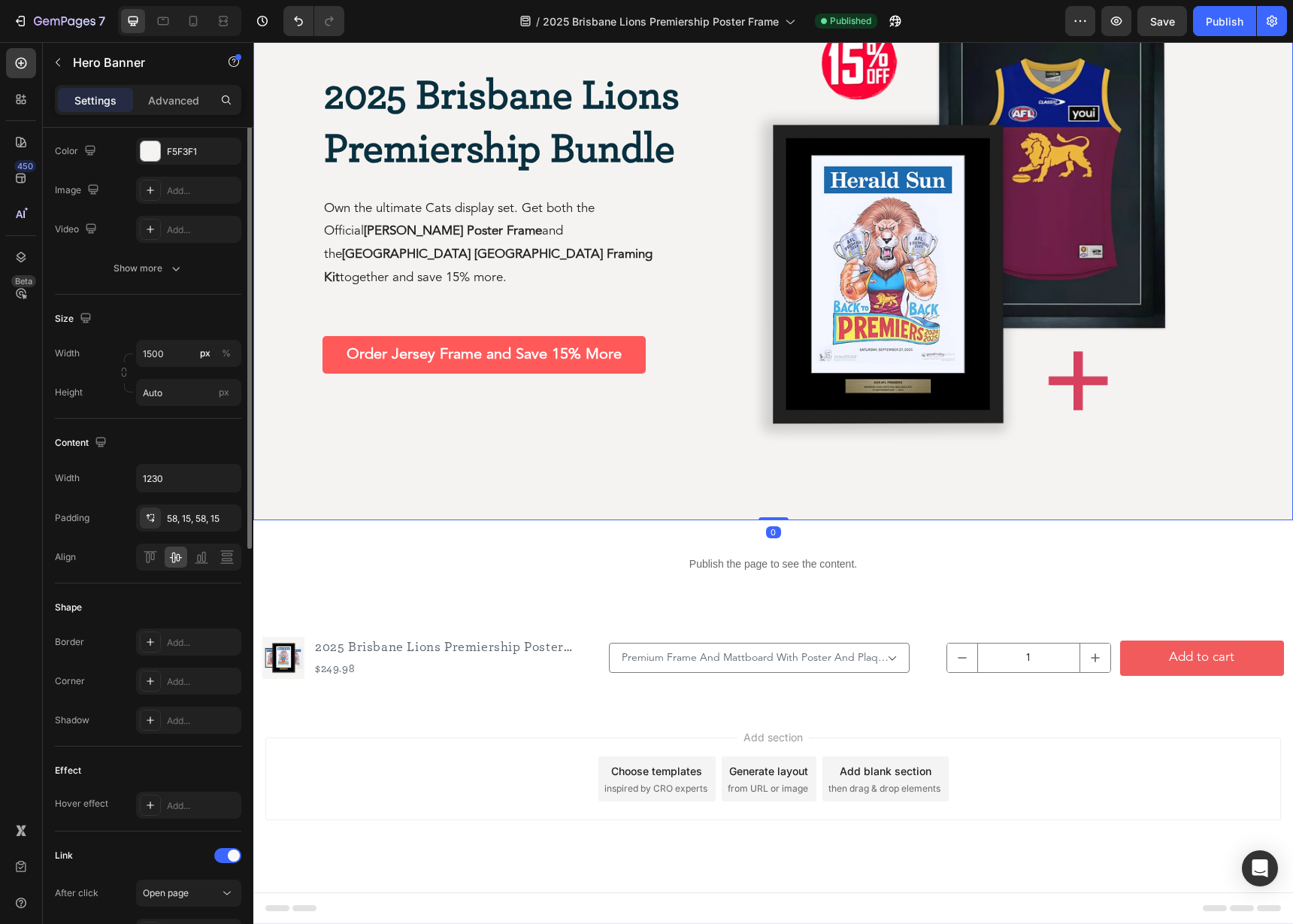
scroll to position [0, 0]
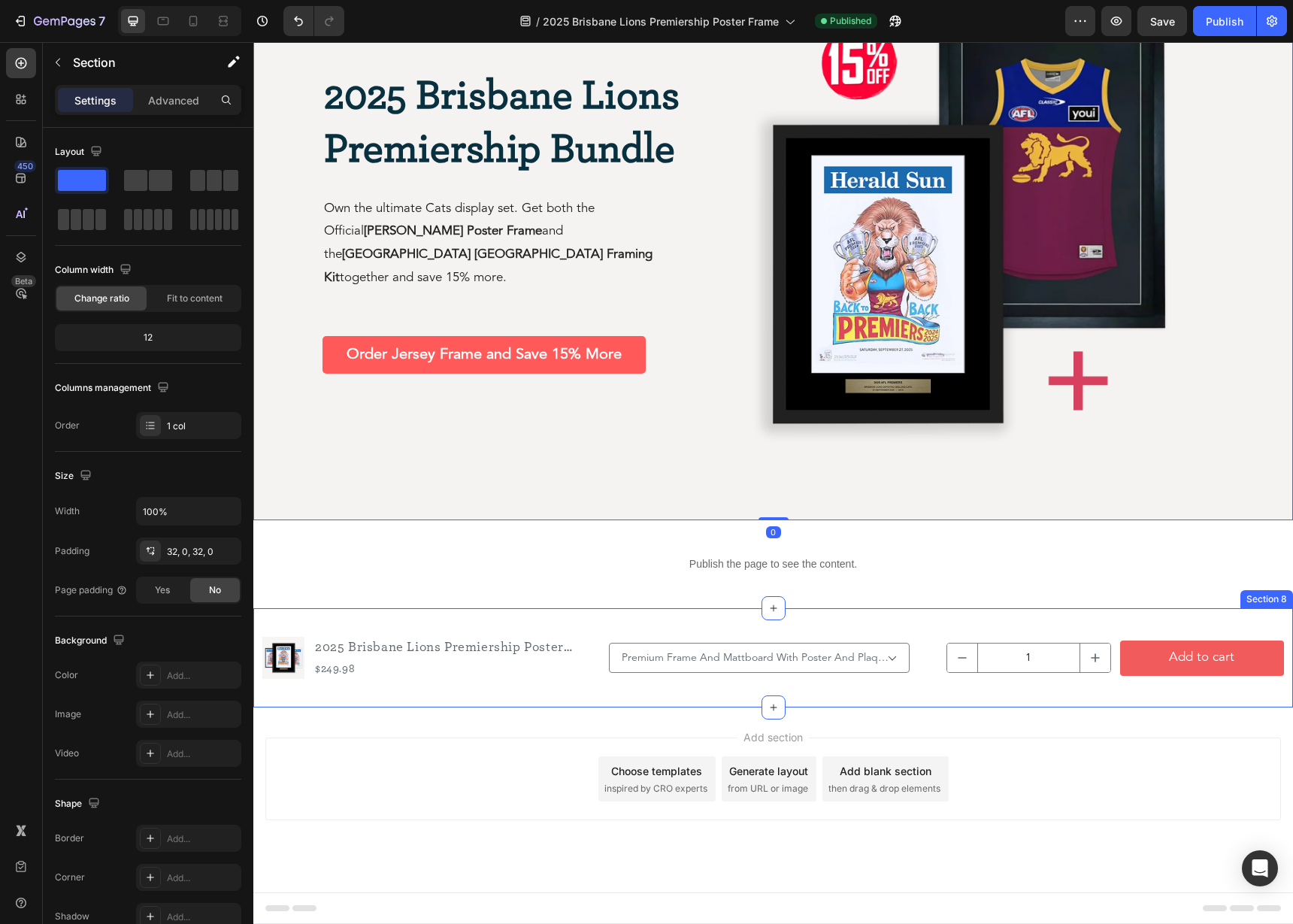
click at [406, 626] on div "Product Images 2025 Brisbane Lions Premiership Poster Frame Product Title $249.…" at bounding box center [773, 658] width 1040 height 99
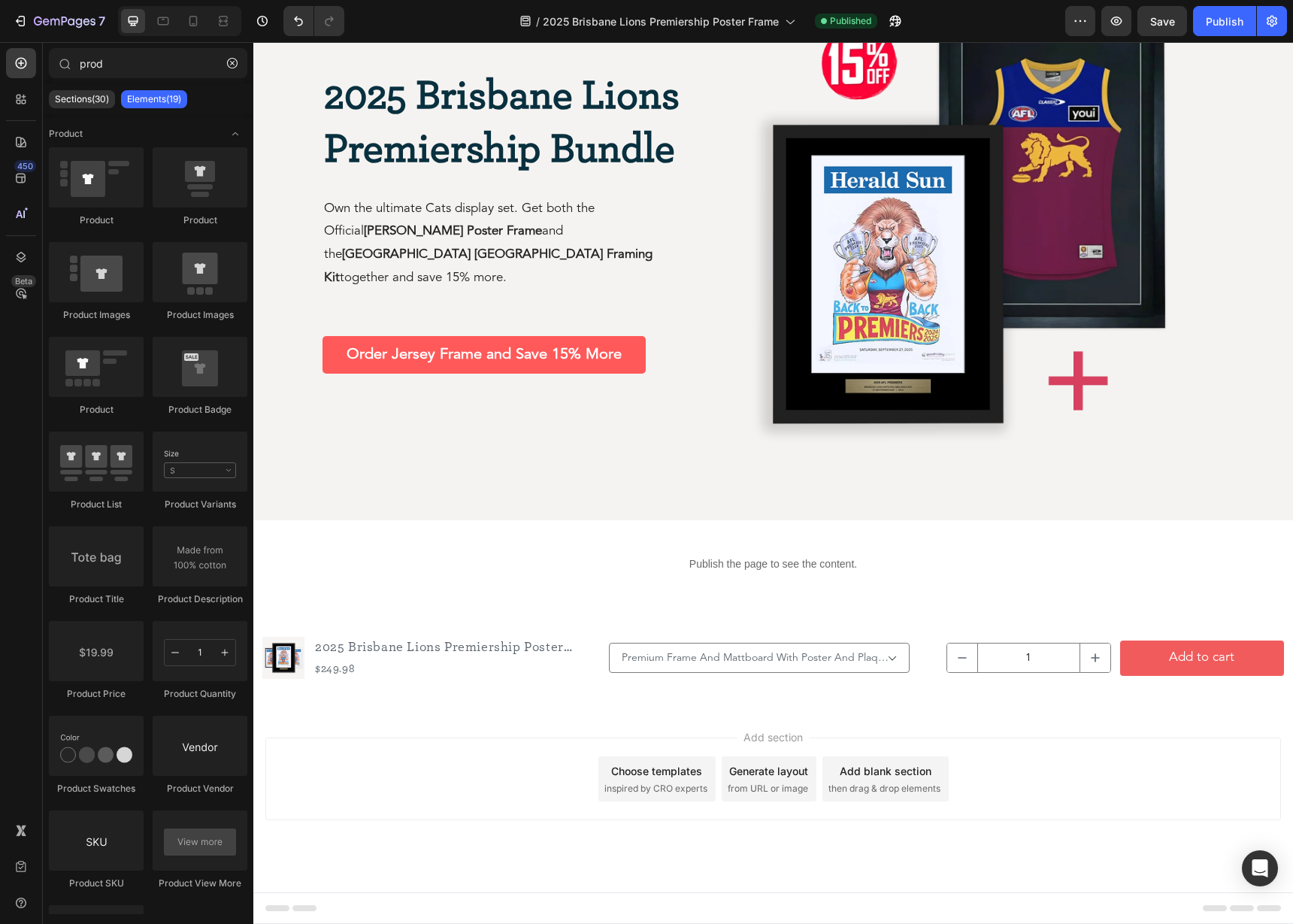
click at [887, 785] on span "then drag & drop elements" at bounding box center [884, 788] width 112 height 13
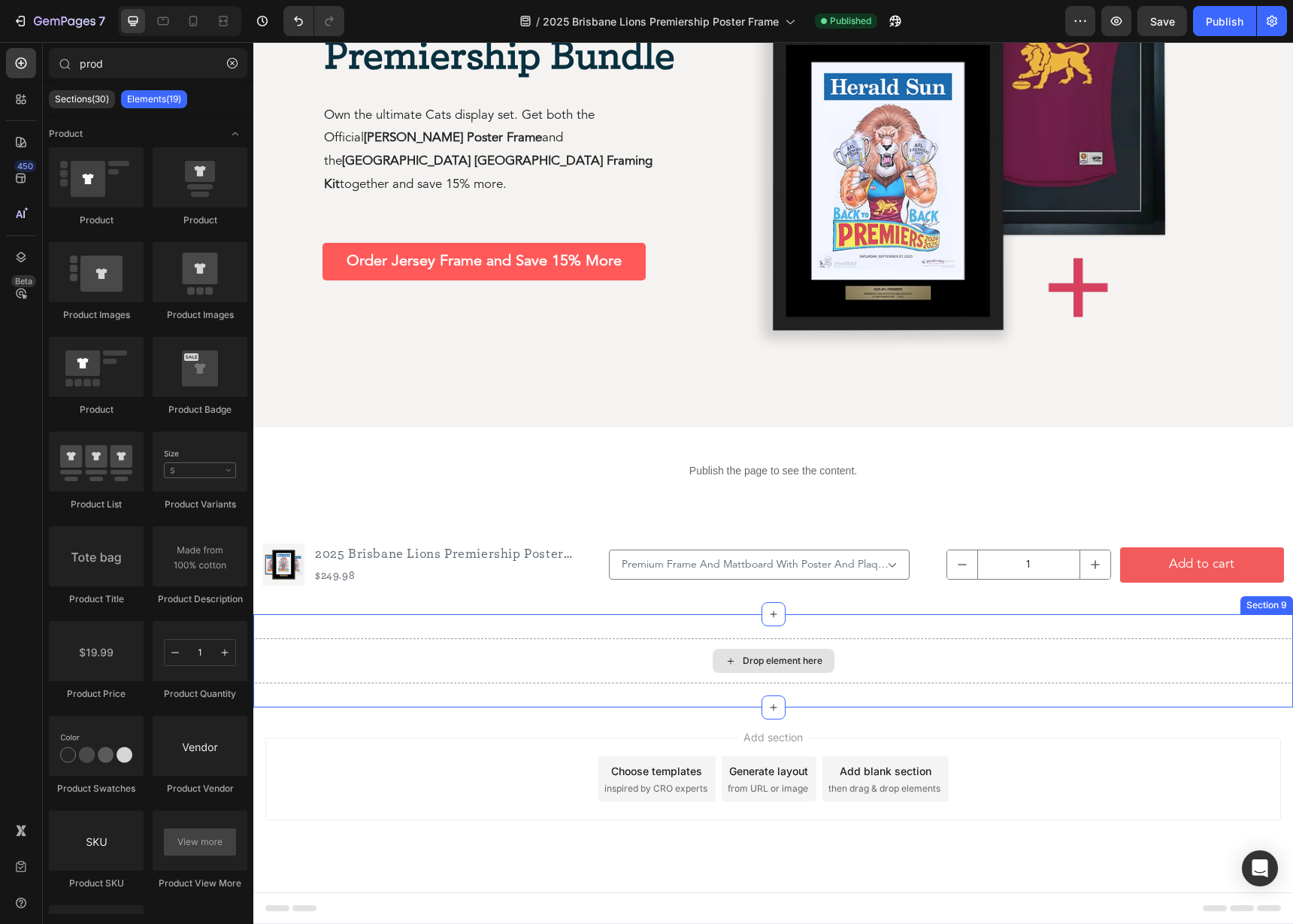
click at [713, 667] on div "Drop element here" at bounding box center [773, 660] width 121 height 24
click at [739, 659] on div "Drop element here" at bounding box center [773, 660] width 121 height 24
click at [739, 661] on div "Drop element here" at bounding box center [773, 660] width 121 height 24
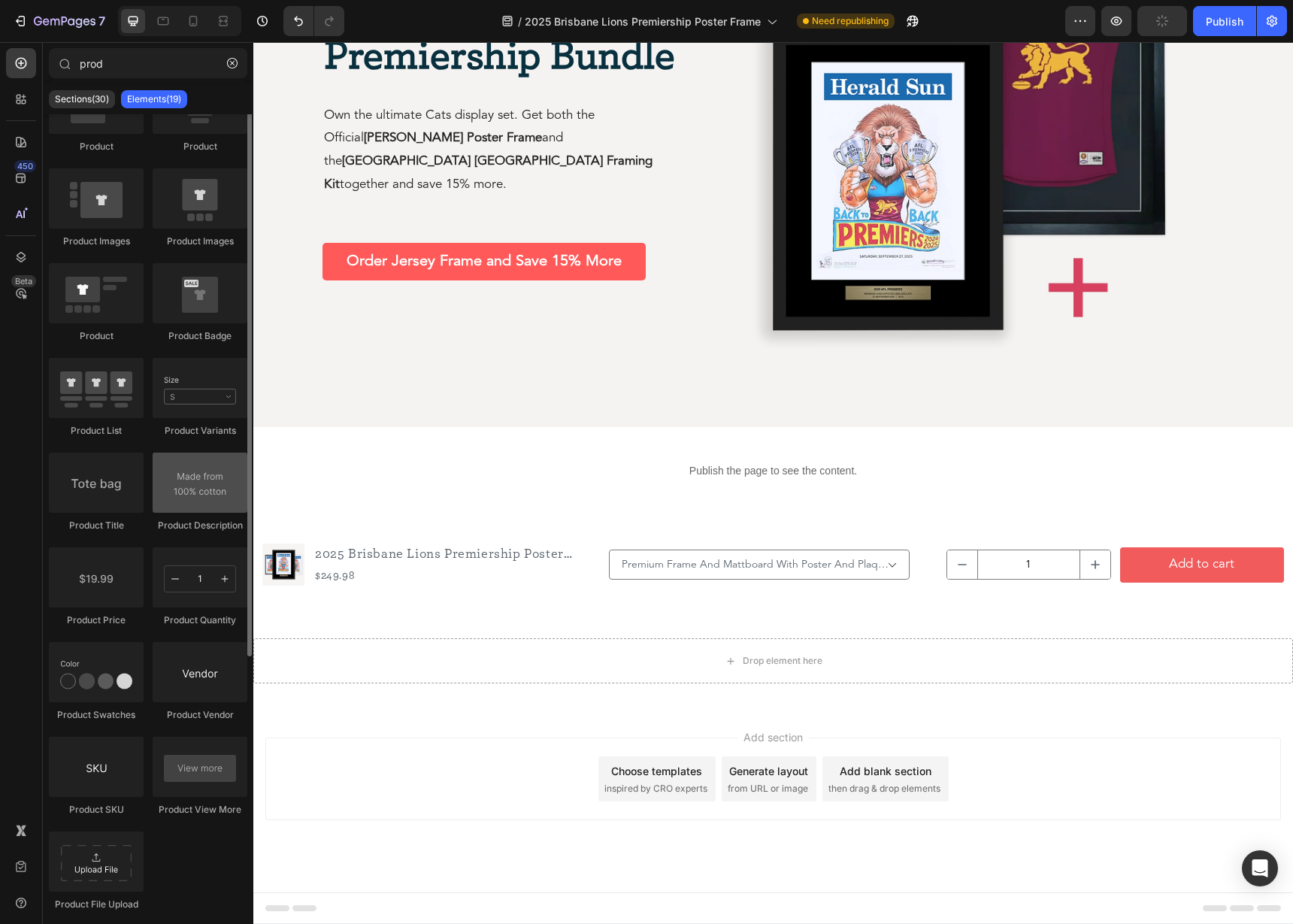
scroll to position [0, 0]
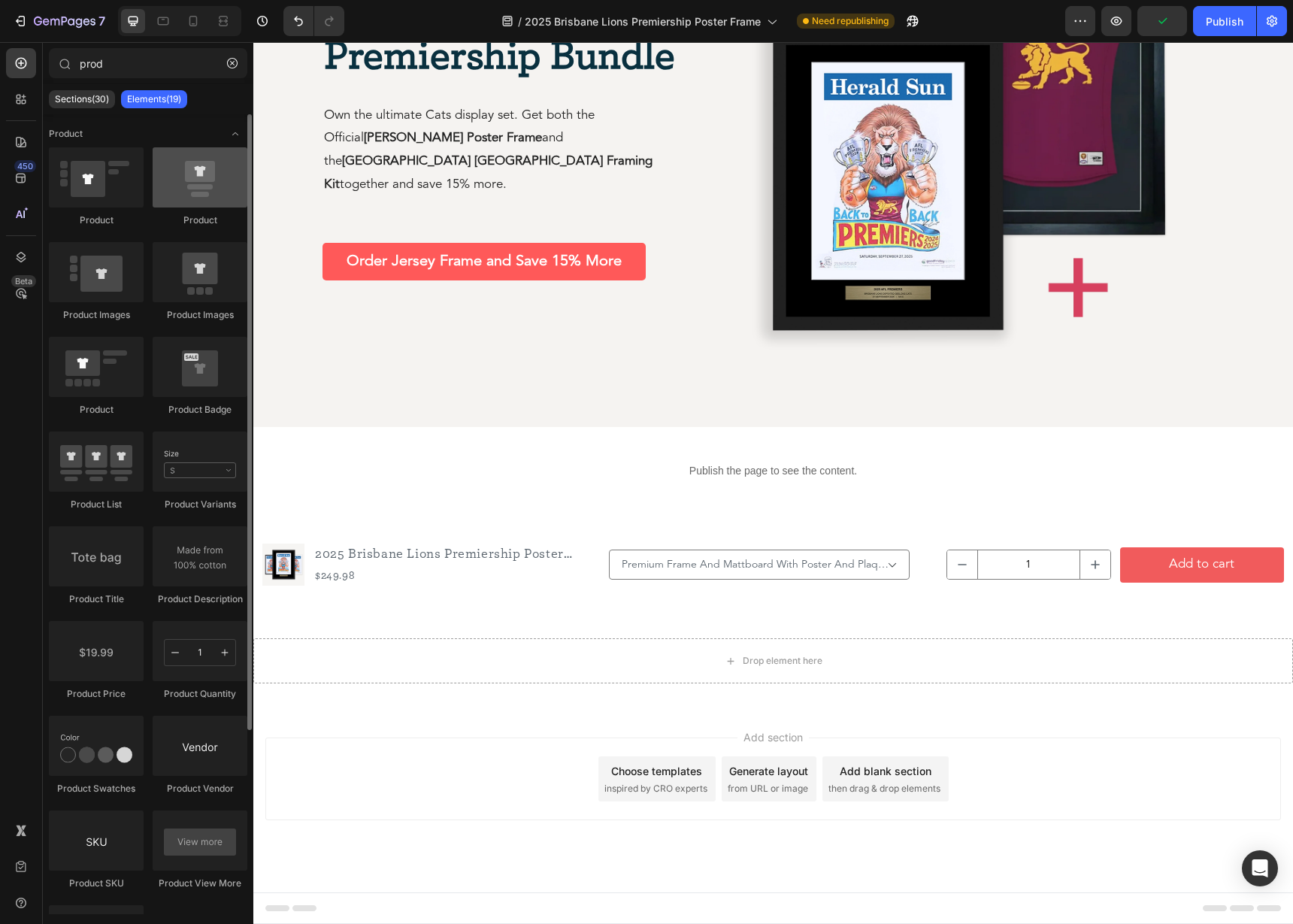
click at [220, 175] on div at bounding box center [199, 177] width 94 height 60
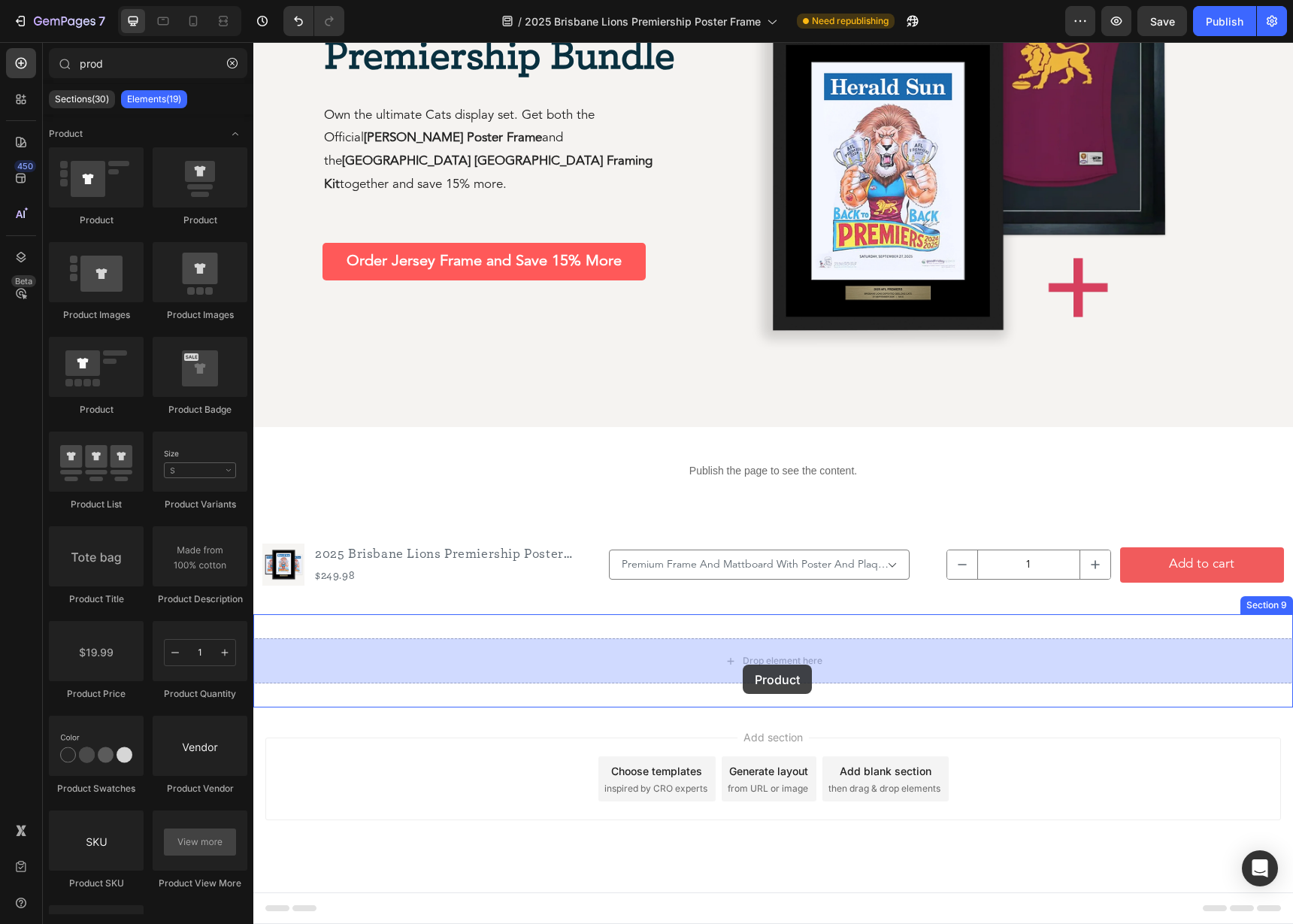
drag, startPoint x: 460, startPoint y: 222, endPoint x: 743, endPoint y: 664, distance: 524.8
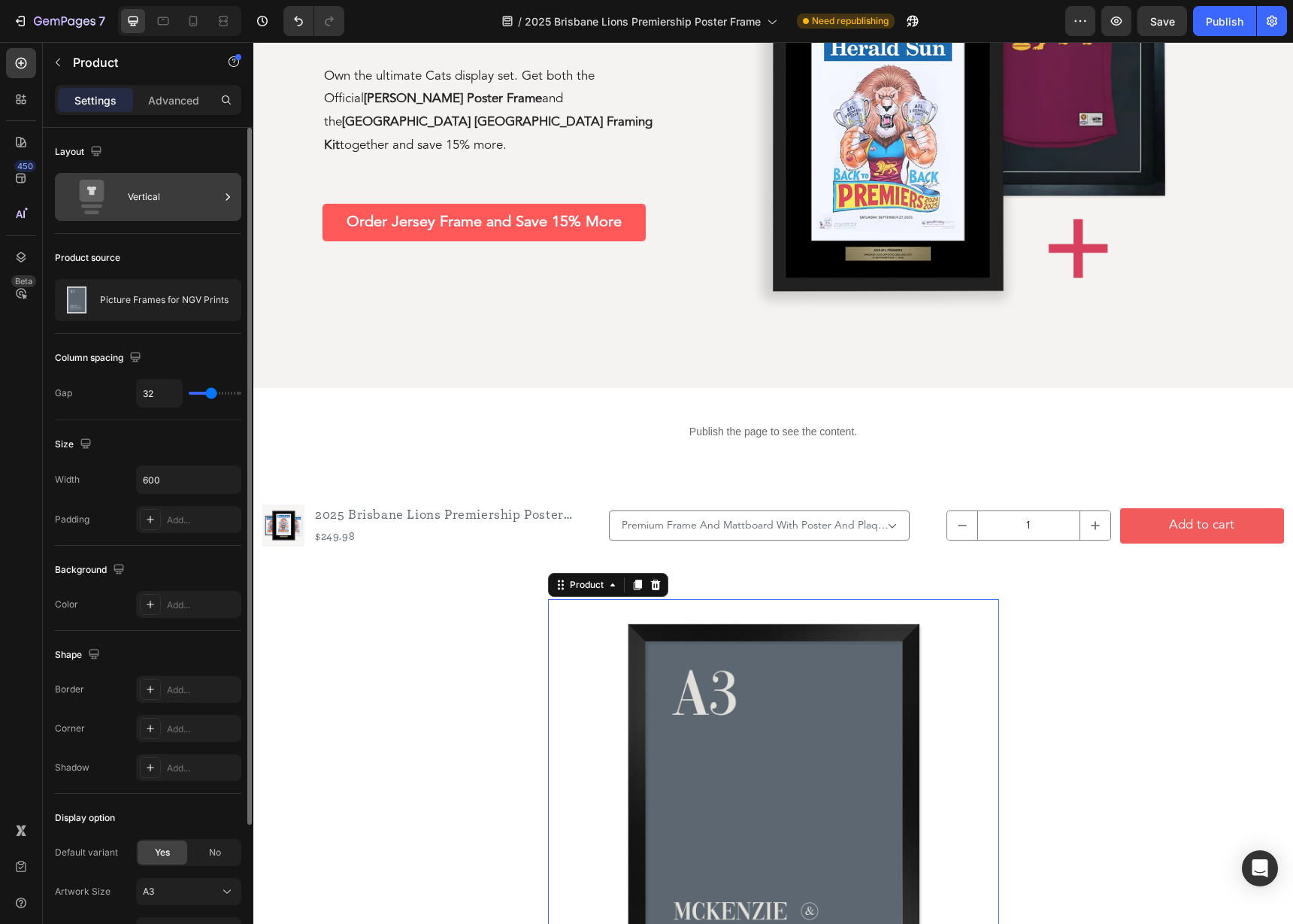
click at [138, 200] on div "Vertical" at bounding box center [174, 197] width 92 height 34
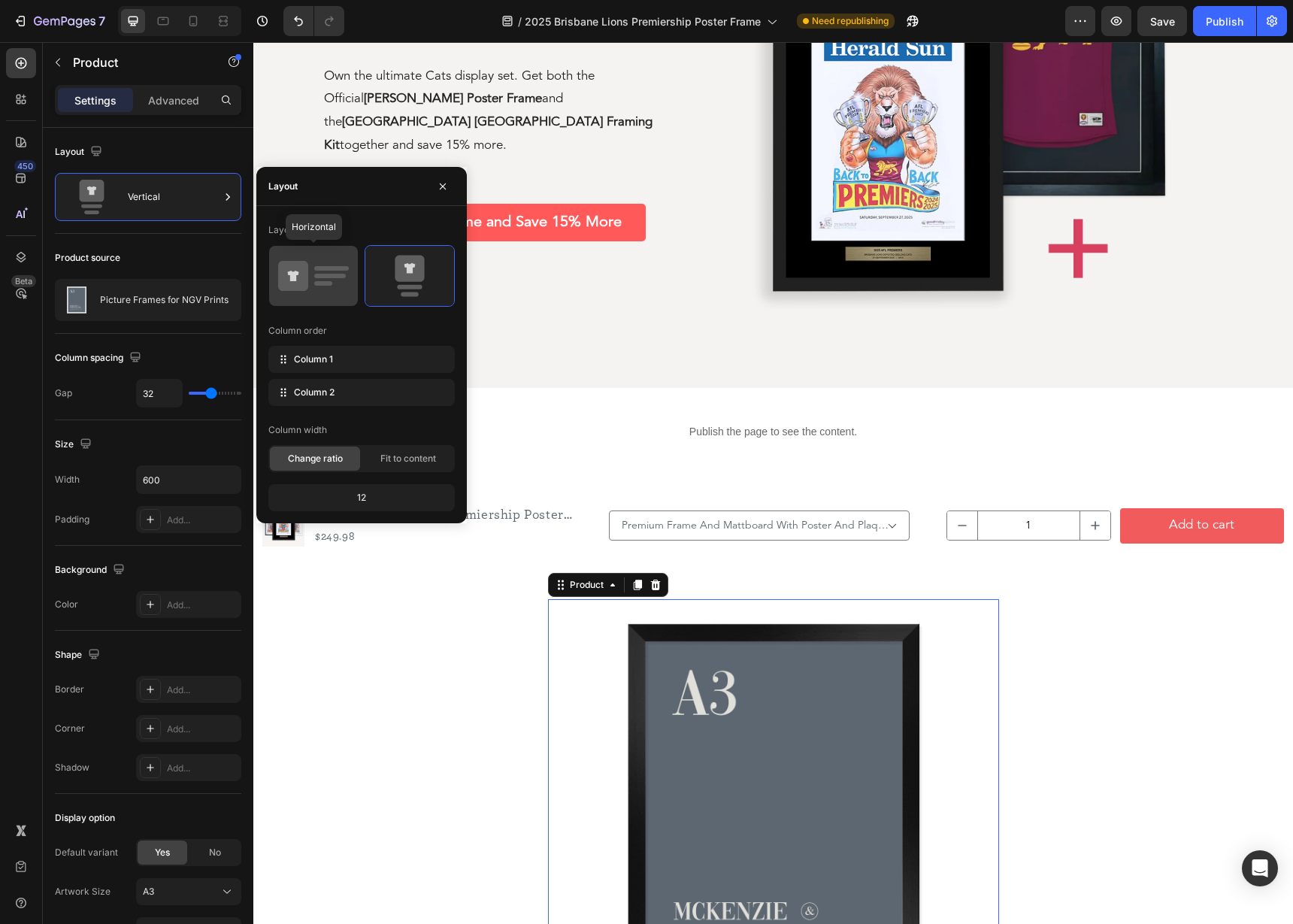
click at [334, 279] on icon at bounding box center [313, 275] width 71 height 42
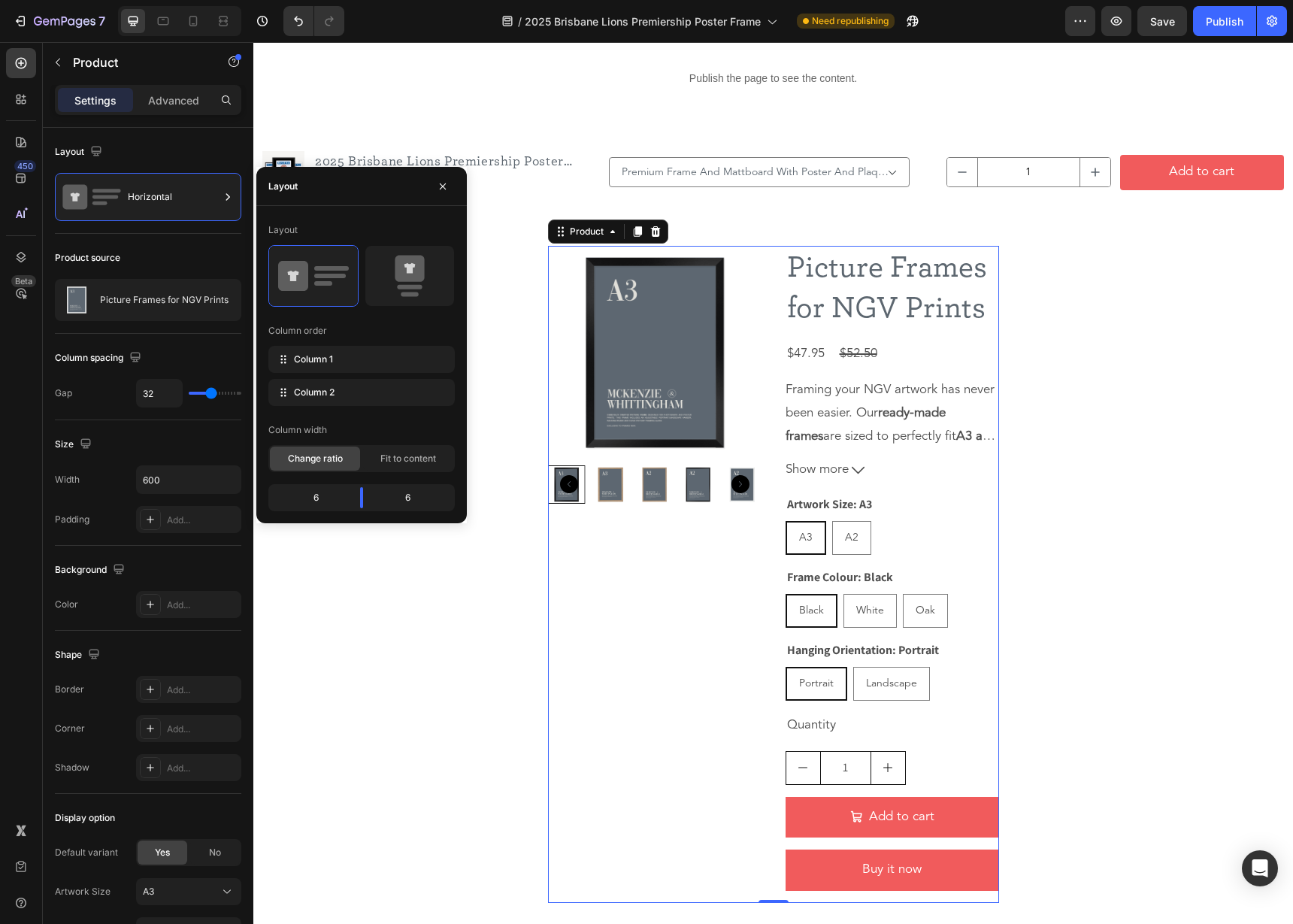
scroll to position [3066, 0]
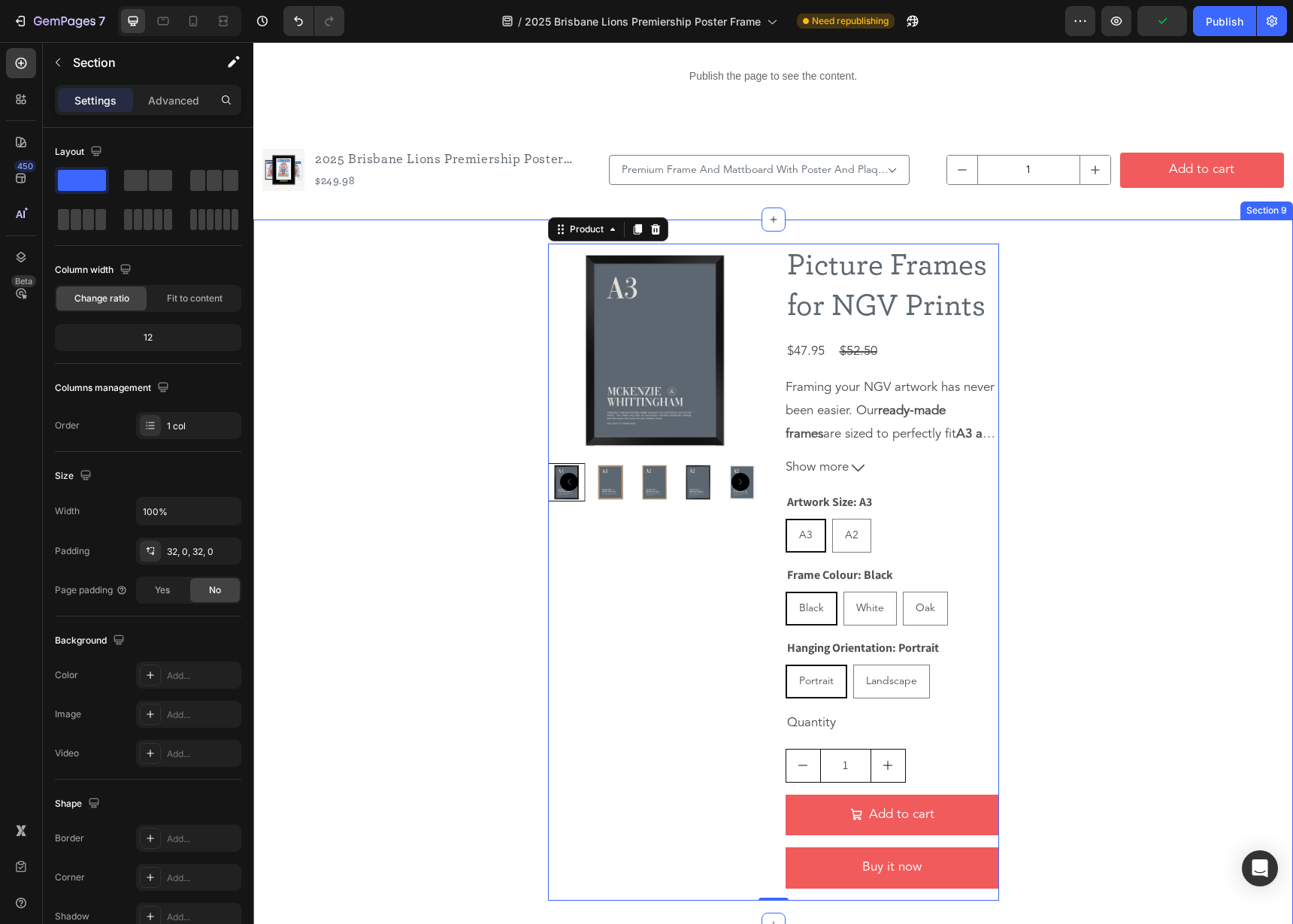
click at [420, 718] on div "Product Images Picture Frames for NGV Prints Product Title $47.95 Product Price…" at bounding box center [773, 571] width 1040 height 657
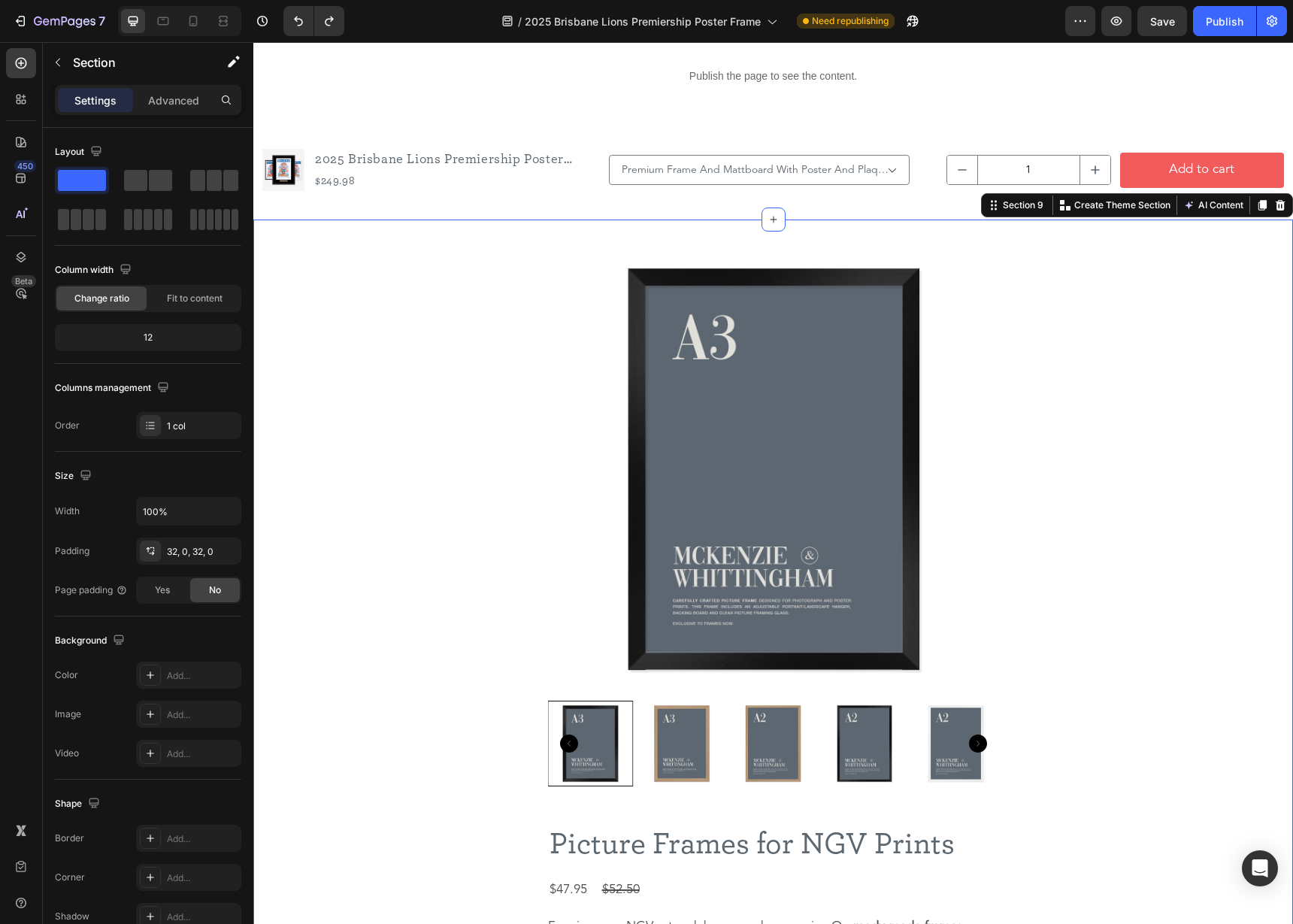
click at [444, 659] on div "Product Images Picture Frames for NGV Prints Product Title $47.95 Product Price…" at bounding box center [773, 840] width 1040 height 1195
click at [1280, 210] on icon at bounding box center [1280, 205] width 10 height 11
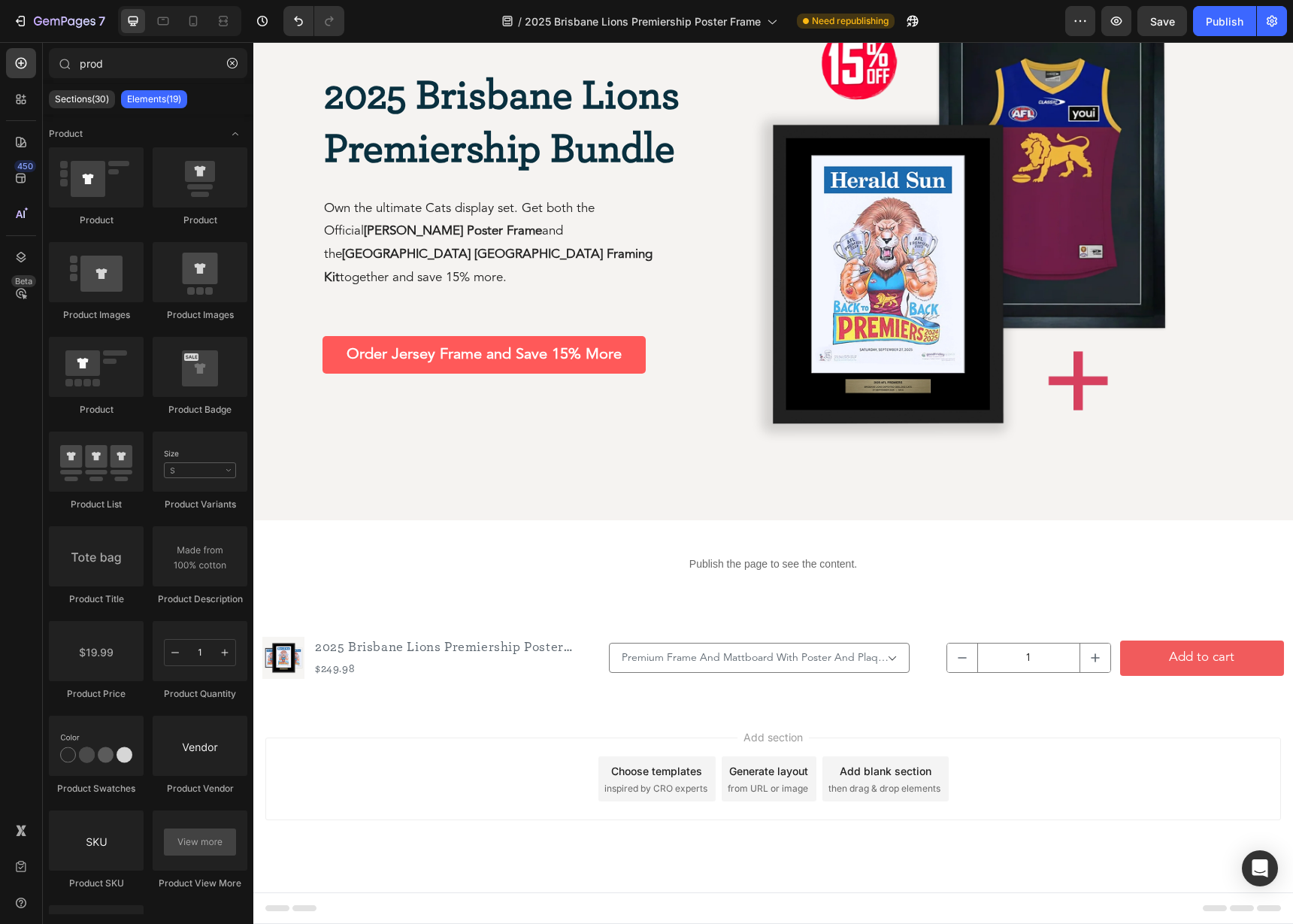
scroll to position [2578, 0]
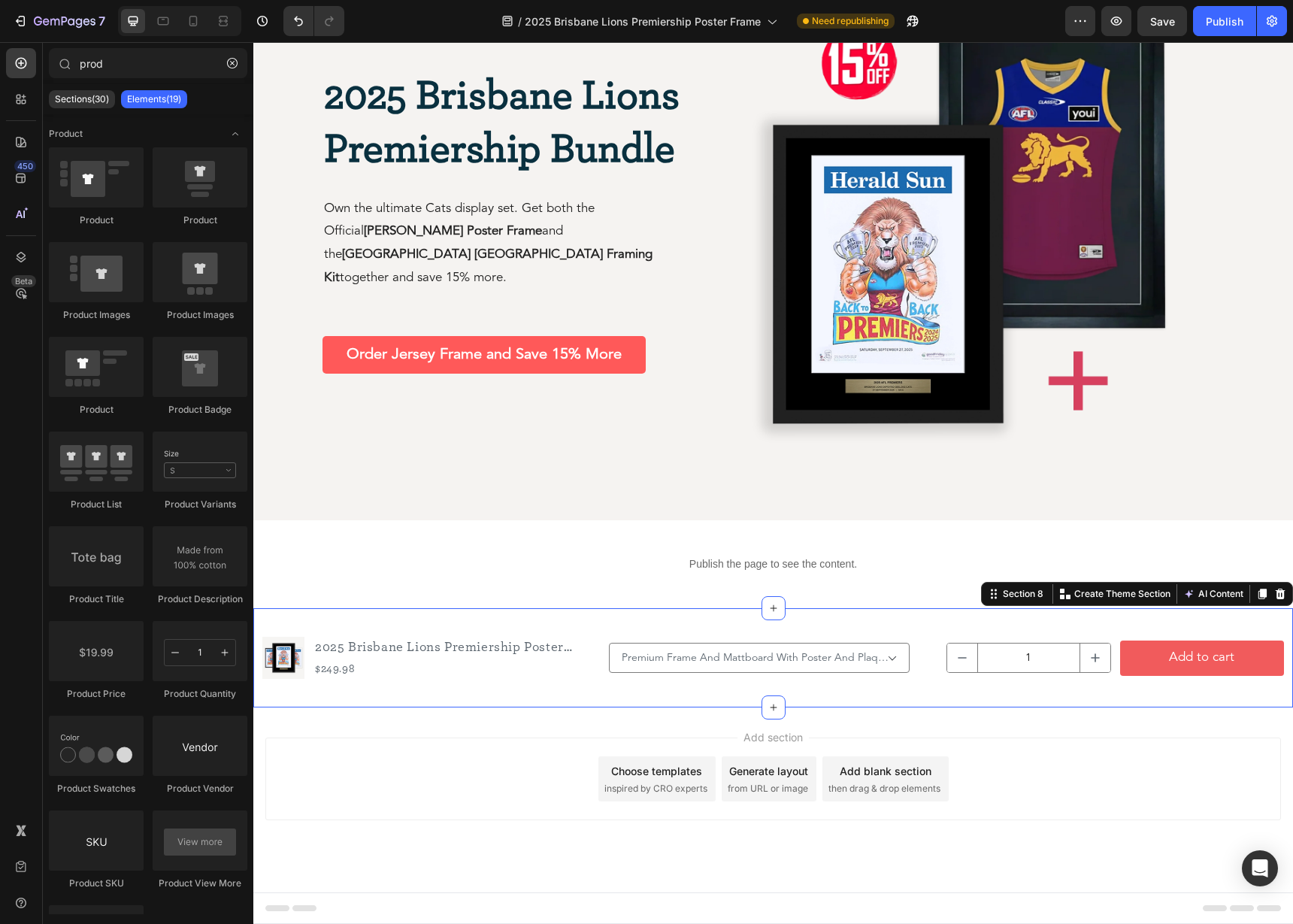
click at [663, 617] on div "Product Images 2025 Brisbane Lions Premiership Poster Frame Product Title $249.…" at bounding box center [773, 658] width 1040 height 99
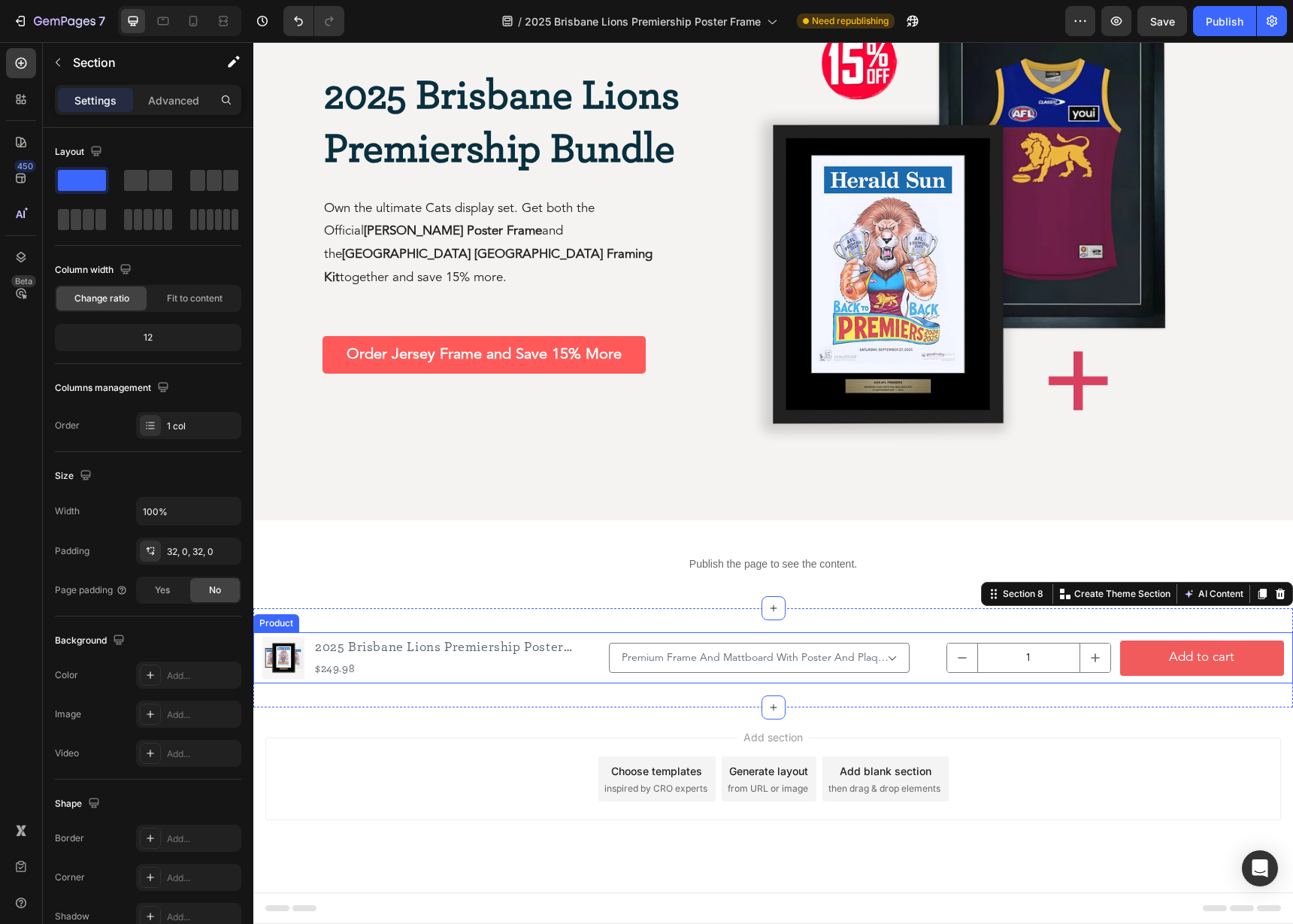
click at [608, 639] on div "Premium Frame And Mattboard With Poster And Plaque / Black Timber - $249.98 Sta…" at bounding box center [945, 658] width 675 height 45
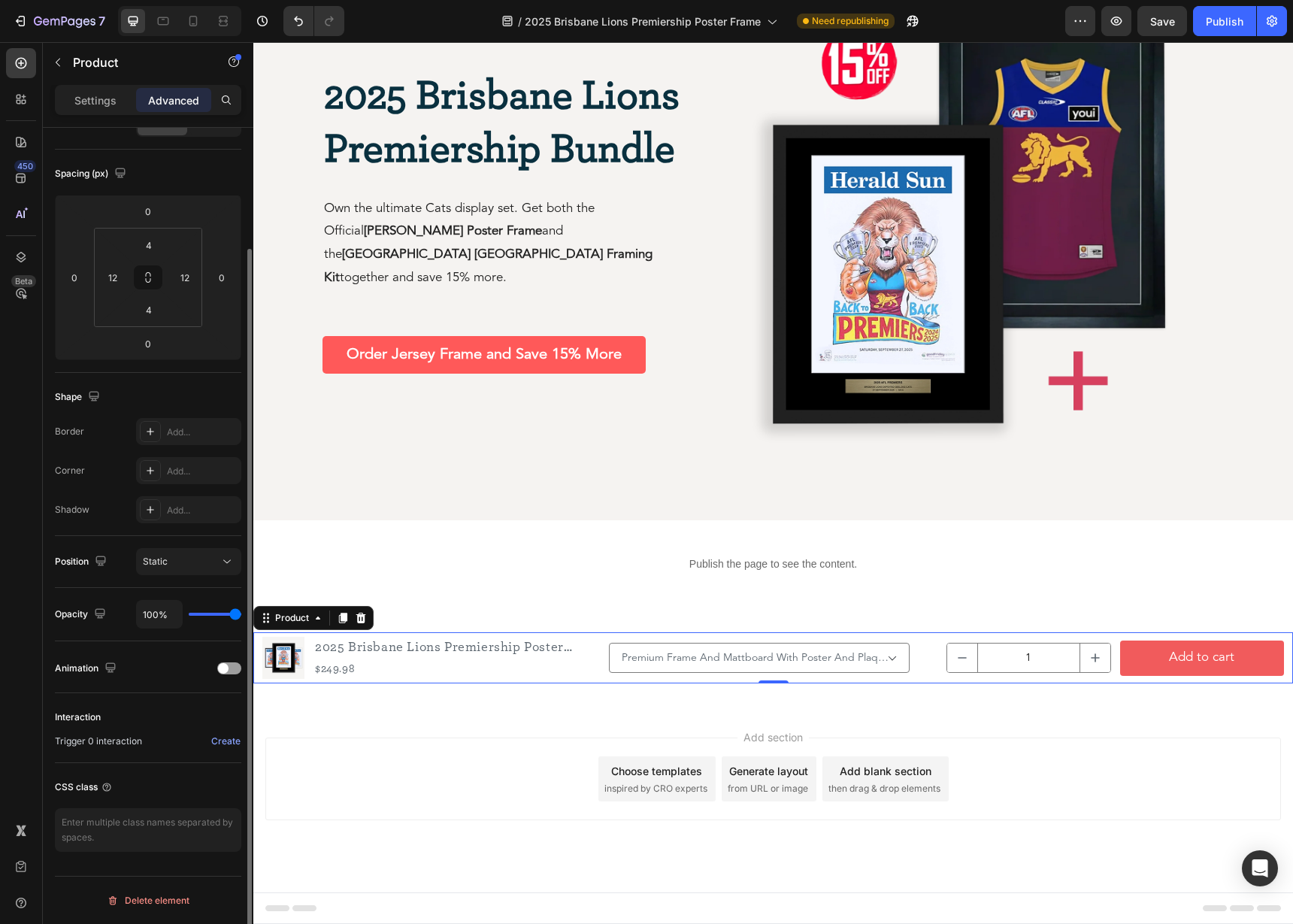
scroll to position [0, 0]
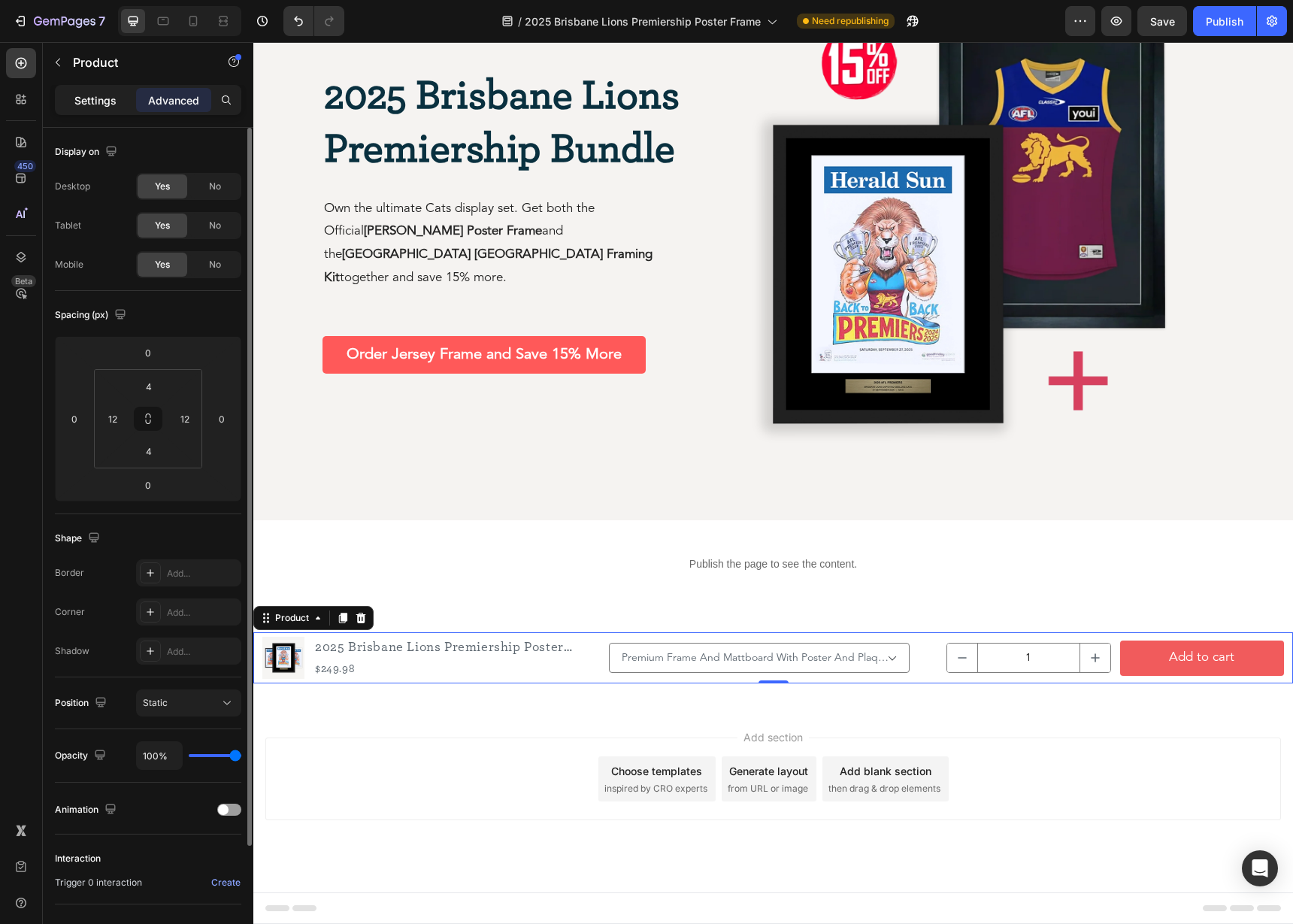
click at [98, 99] on p "Settings" at bounding box center [95, 100] width 42 height 16
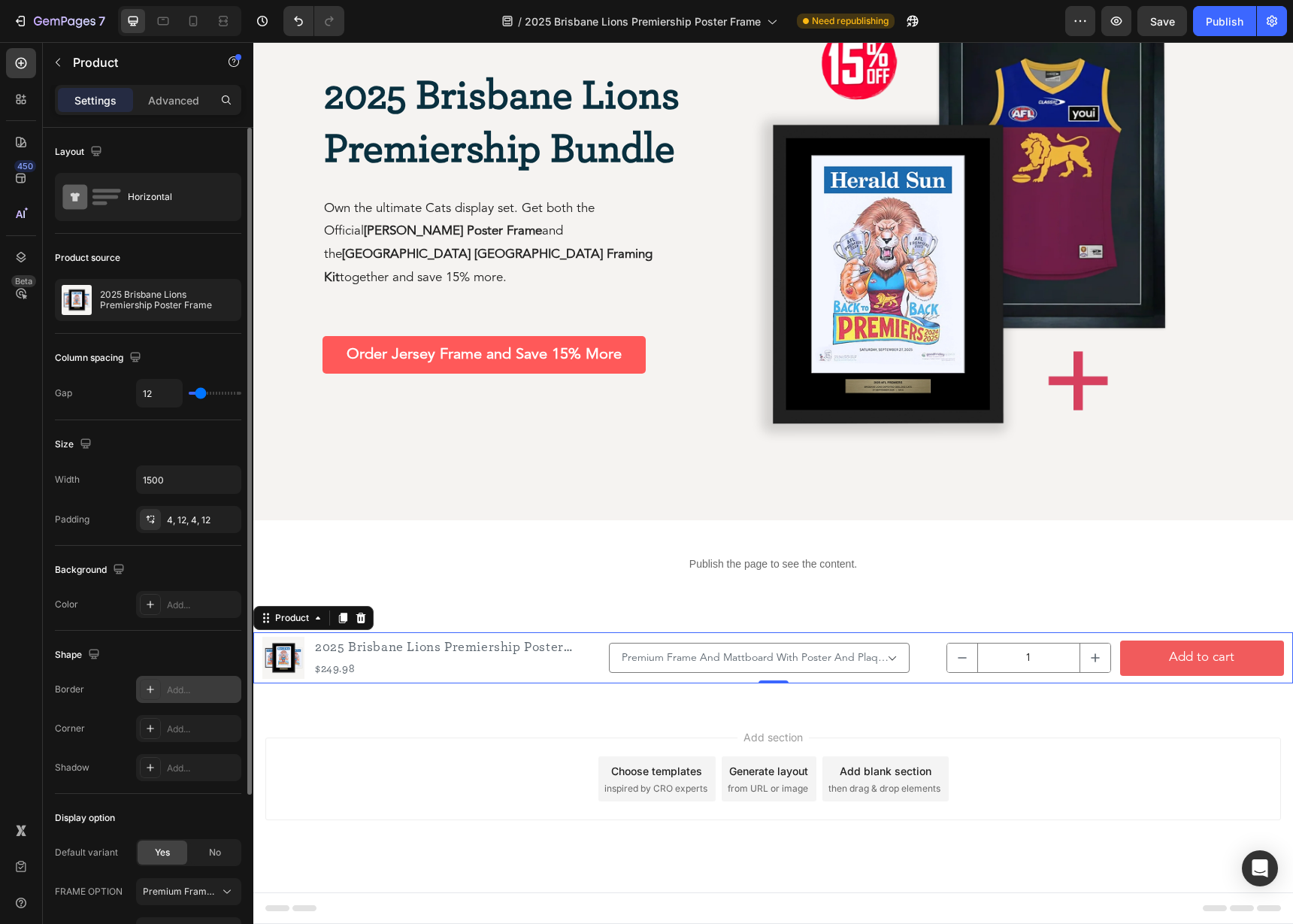
scroll to position [216, 0]
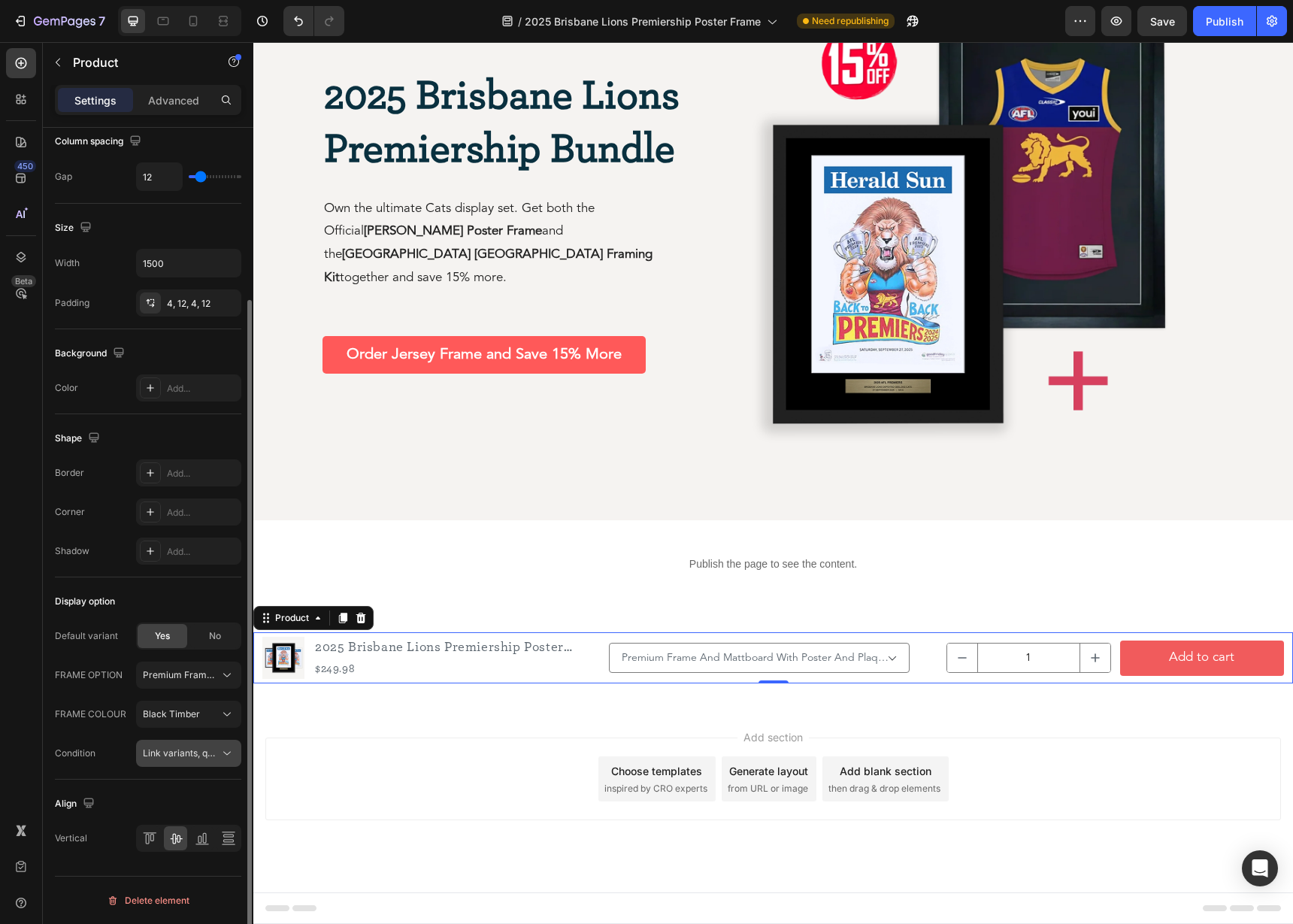
click at [158, 760] on div "Link variants, quantity <br> between same products" at bounding box center [189, 753] width 92 height 15
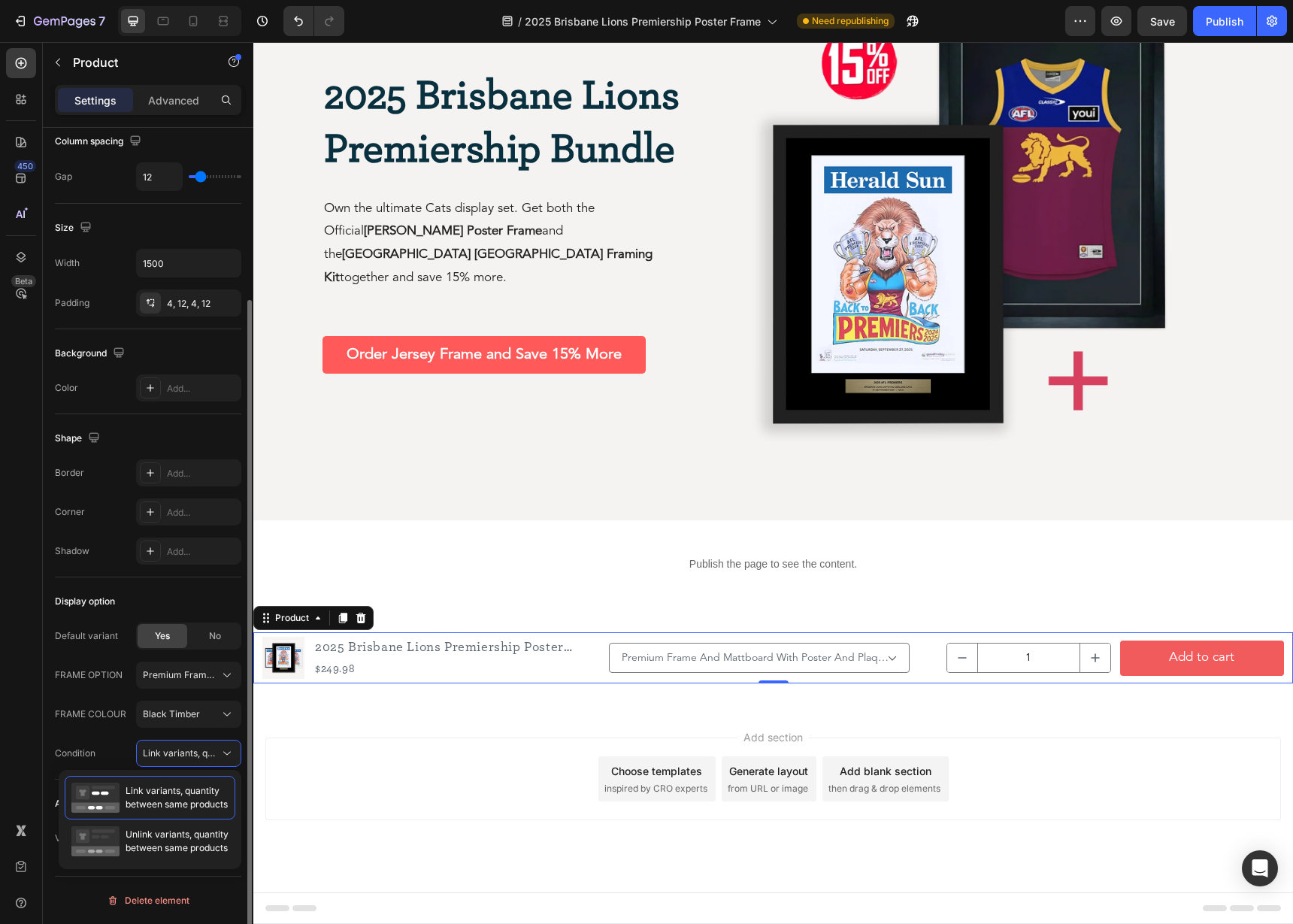
click at [185, 608] on div "Display option" at bounding box center [148, 601] width 186 height 24
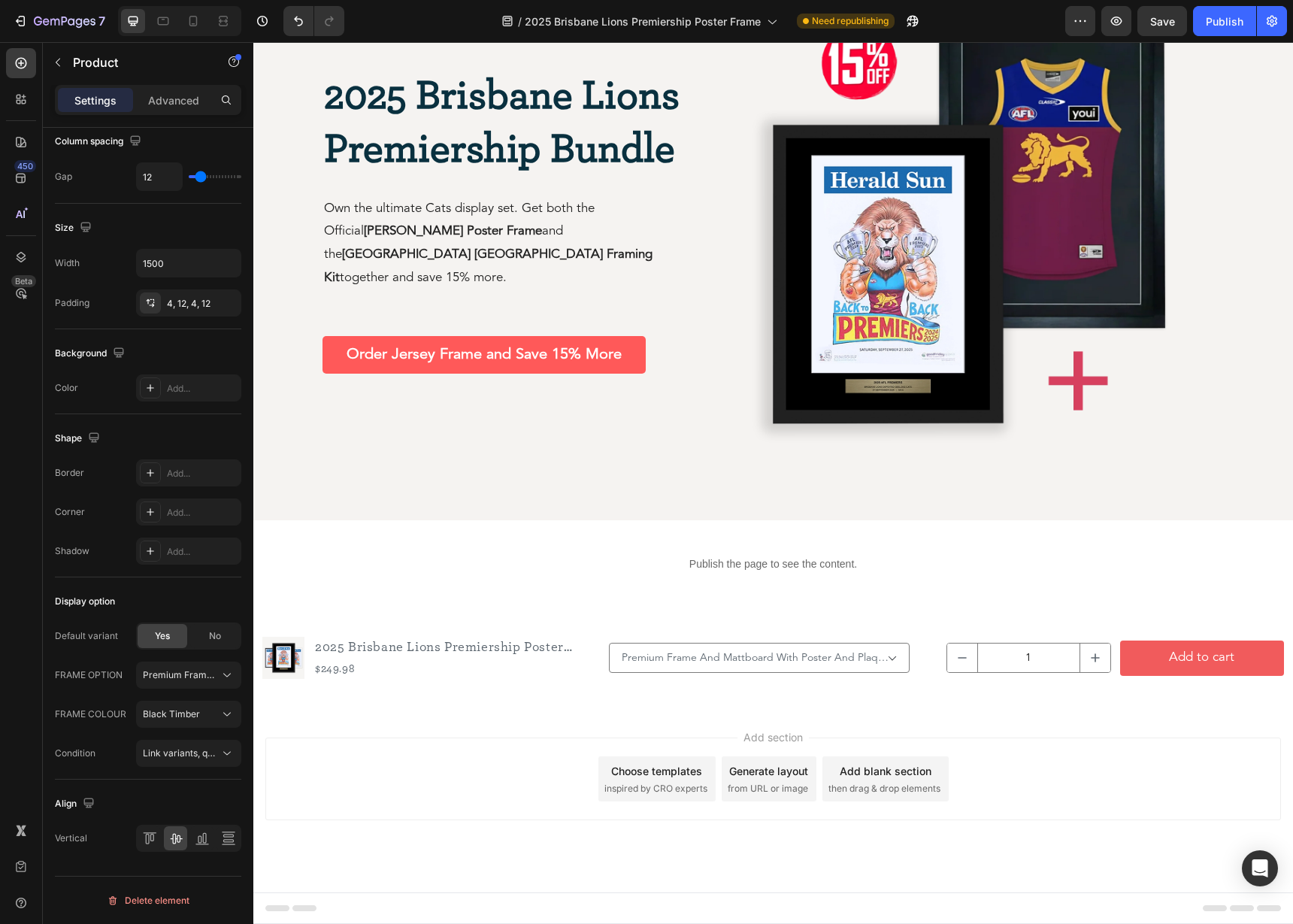
click at [867, 786] on span "then drag & drop elements" at bounding box center [884, 788] width 112 height 13
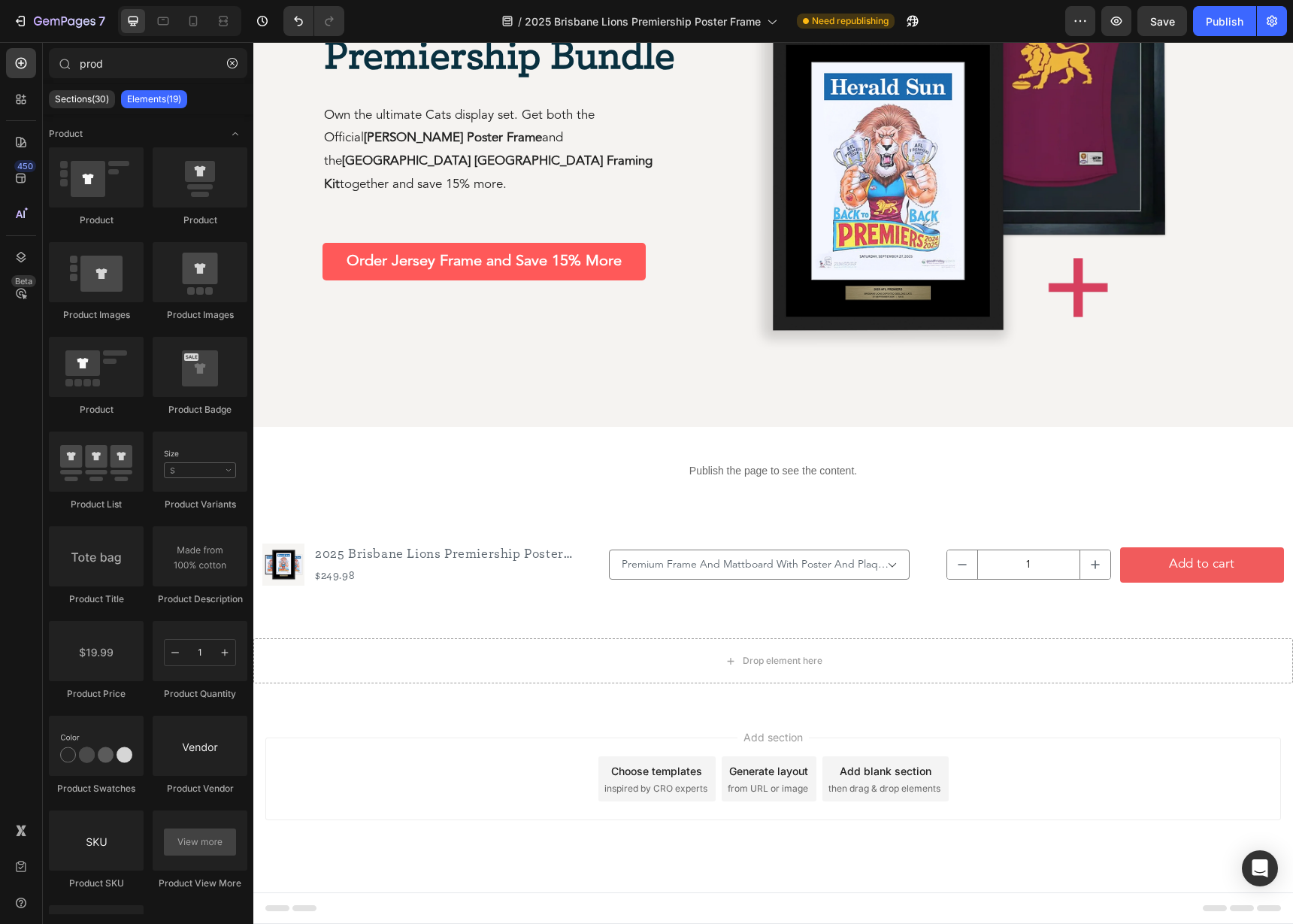
click at [863, 783] on span "then drag & drop elements" at bounding box center [884, 788] width 112 height 13
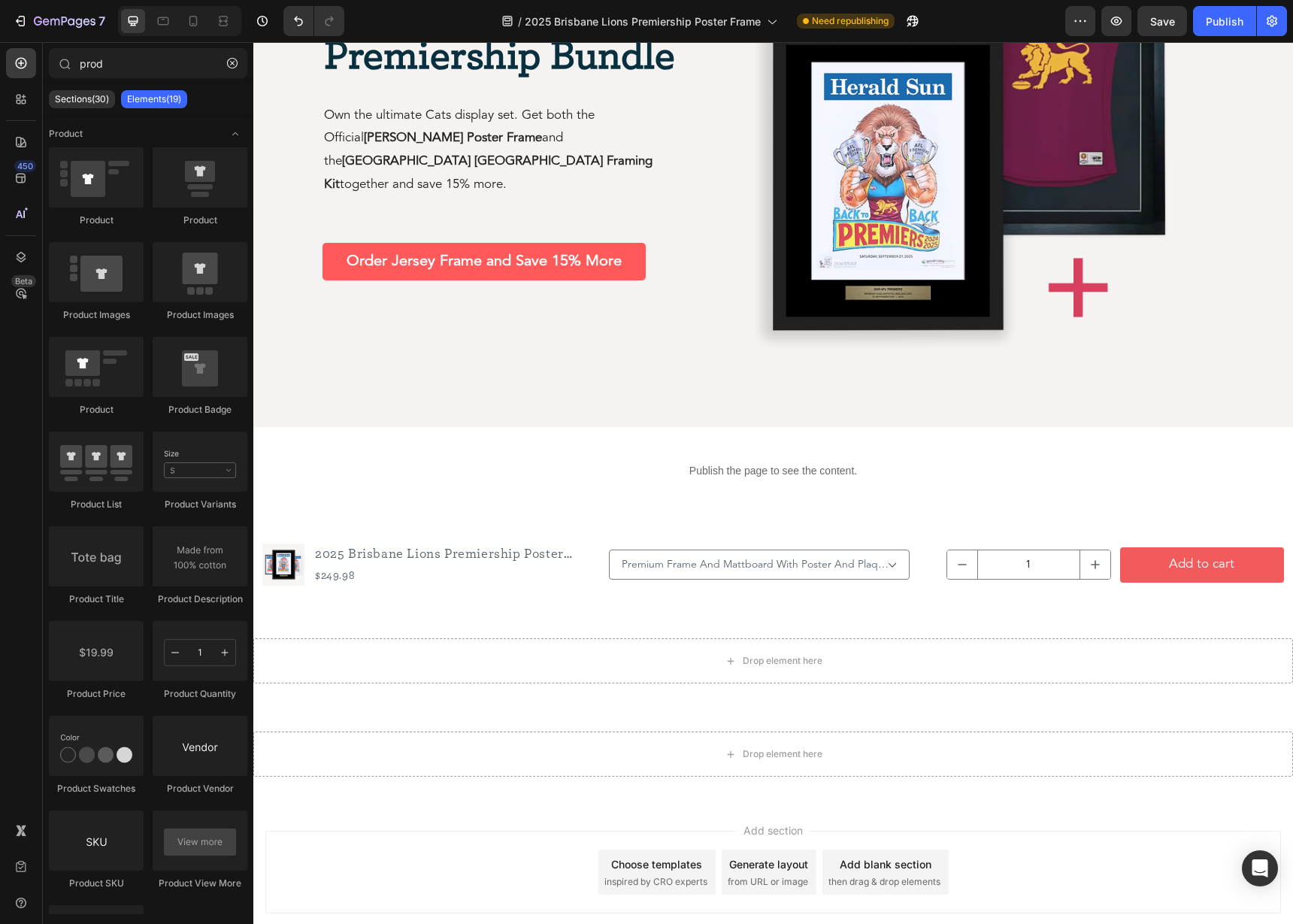
scroll to position [2764, 0]
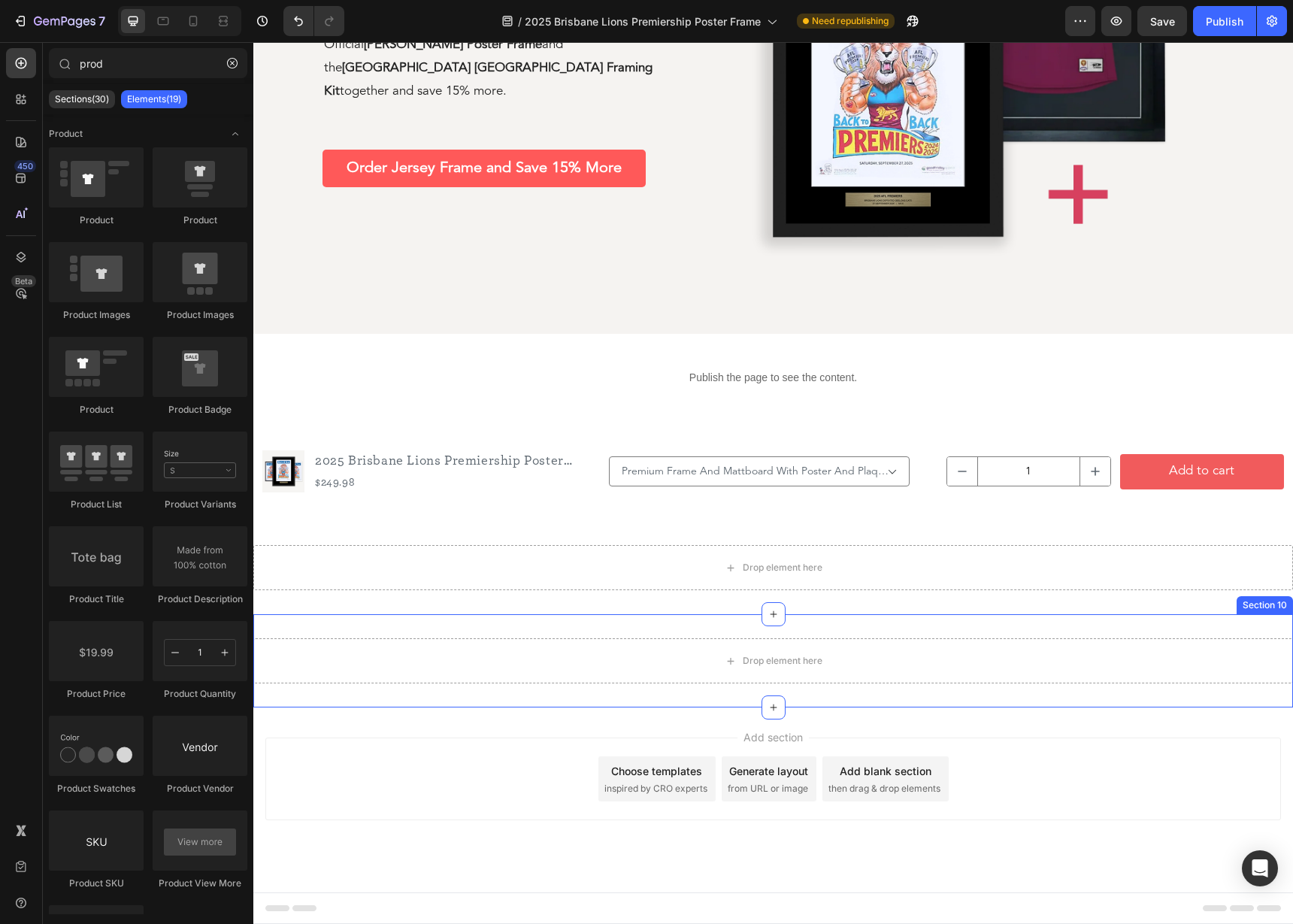
click at [744, 630] on div "Drop element here Section 10" at bounding box center [773, 661] width 1040 height 93
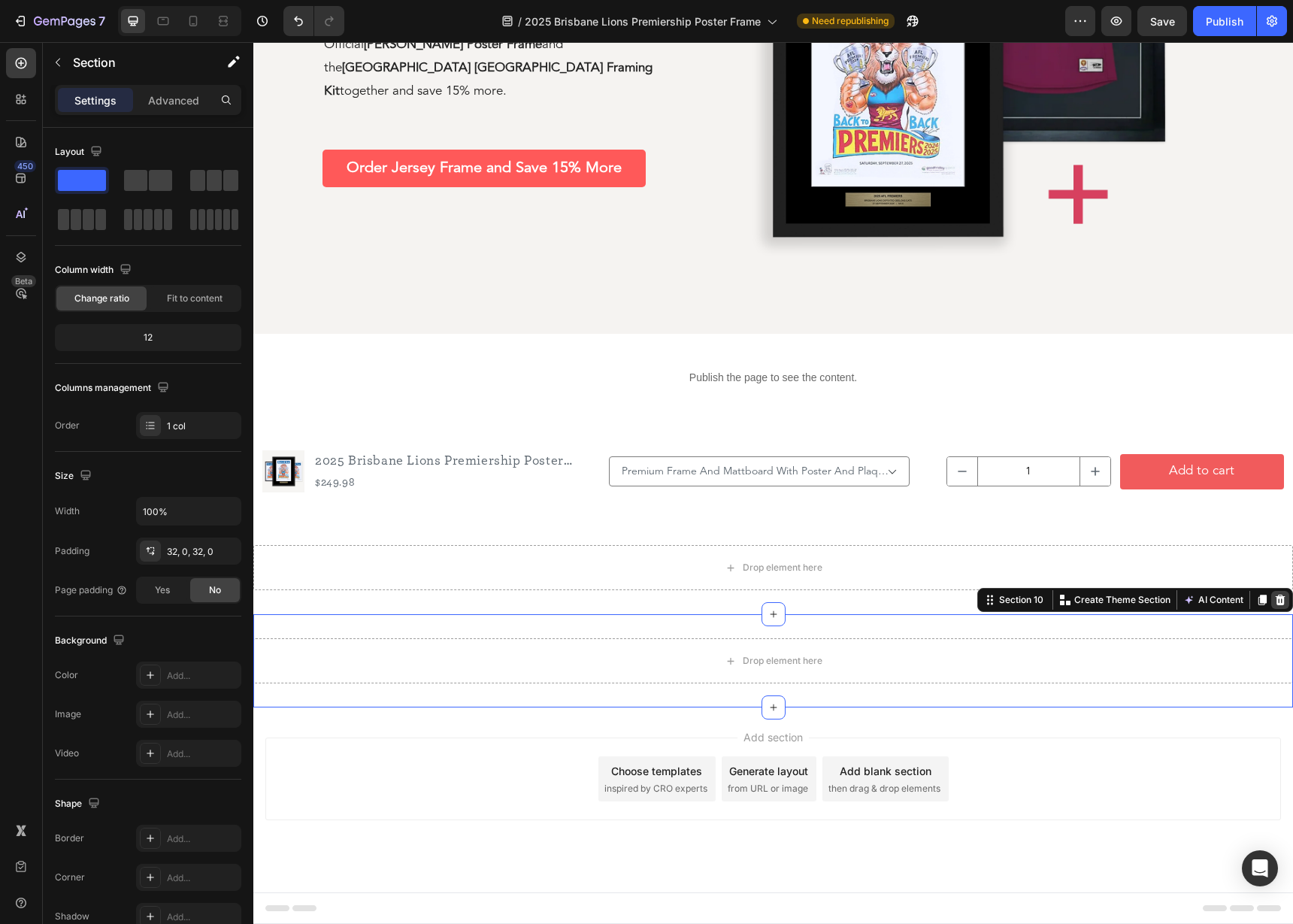
click at [1279, 595] on icon at bounding box center [1280, 599] width 12 height 12
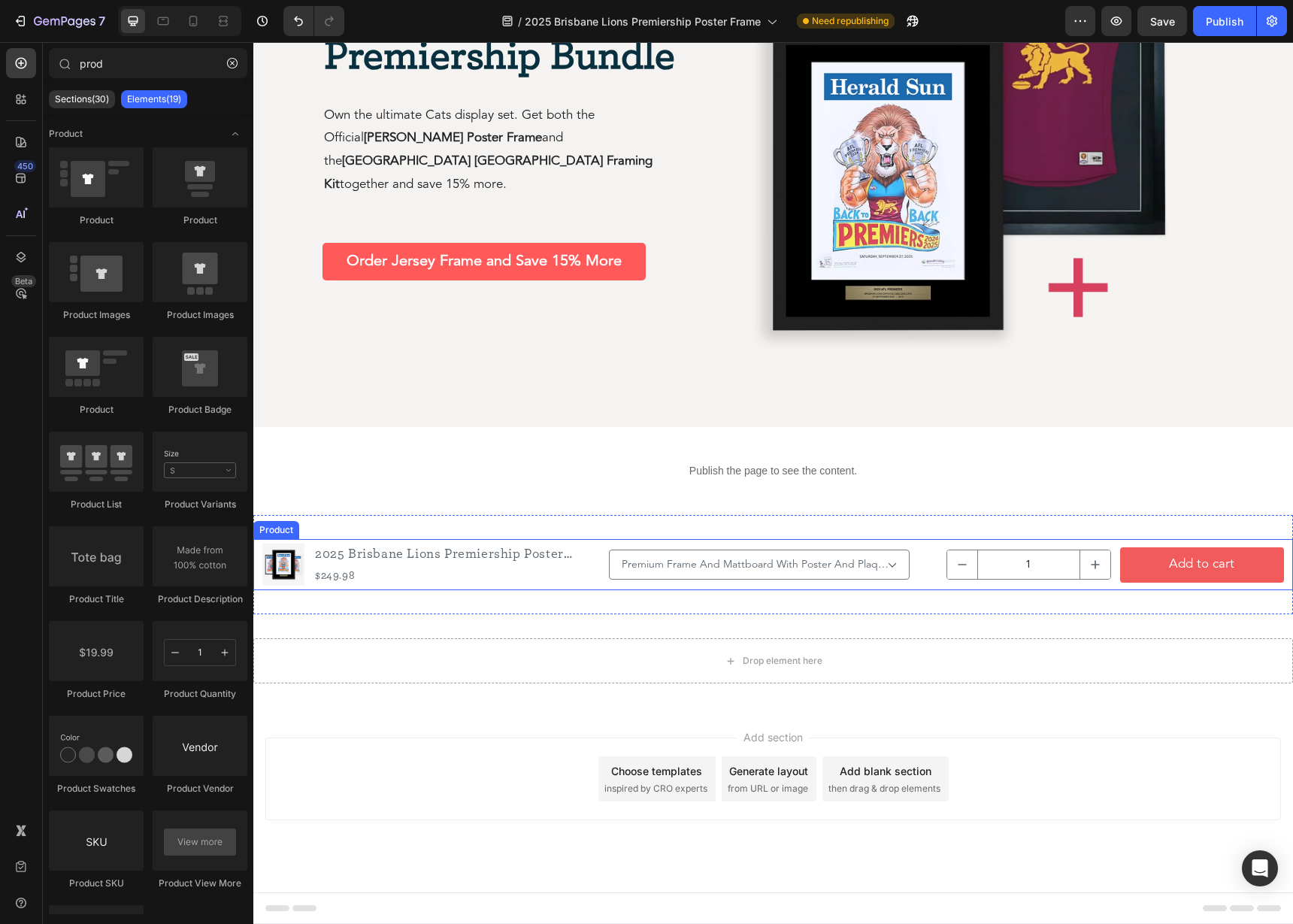
scroll to position [2671, 0]
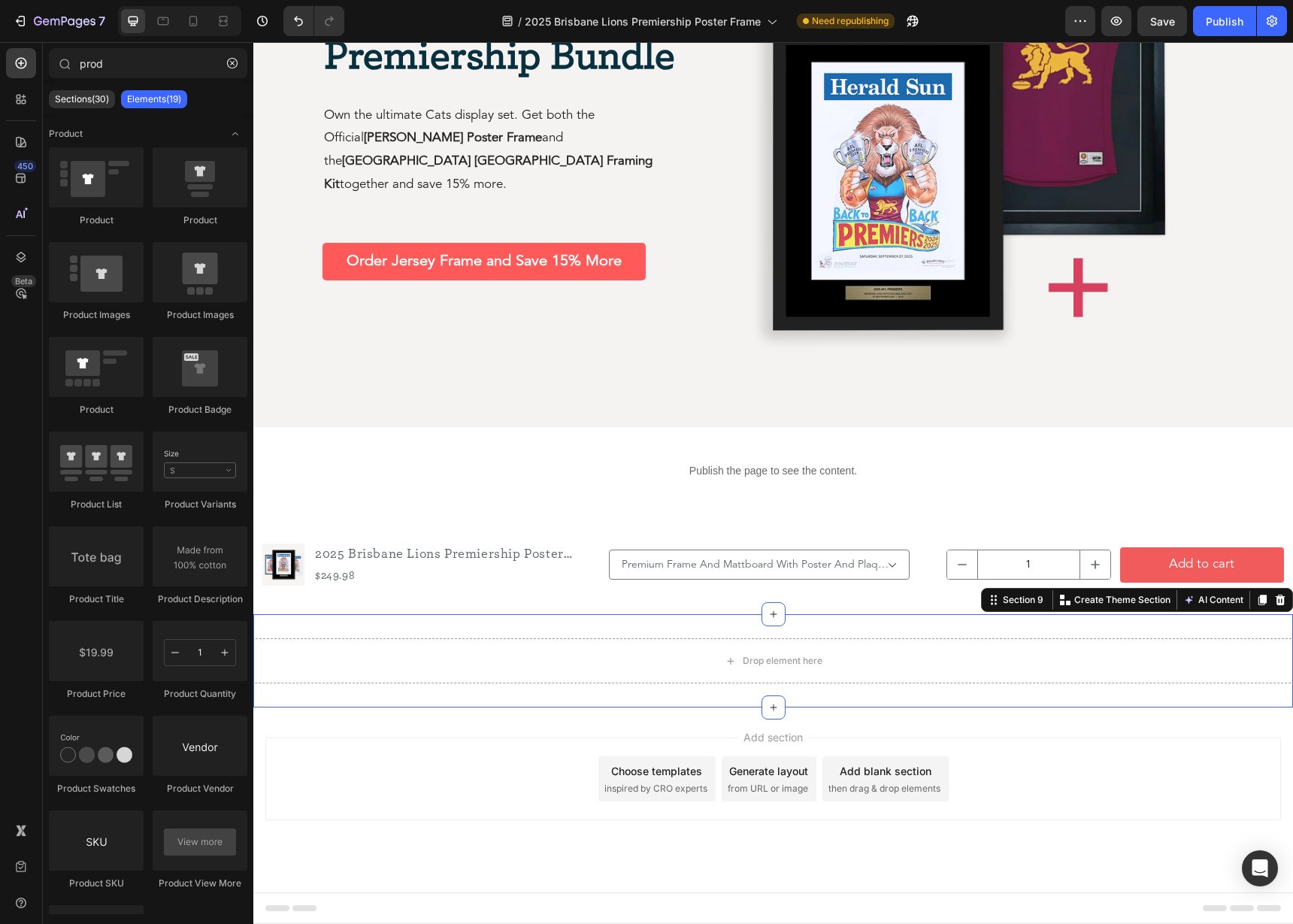
click at [862, 631] on div "Drop element here Section 9 Create Theme Section AI Content Write with GemAI Wh…" at bounding box center [773, 661] width 1040 height 93
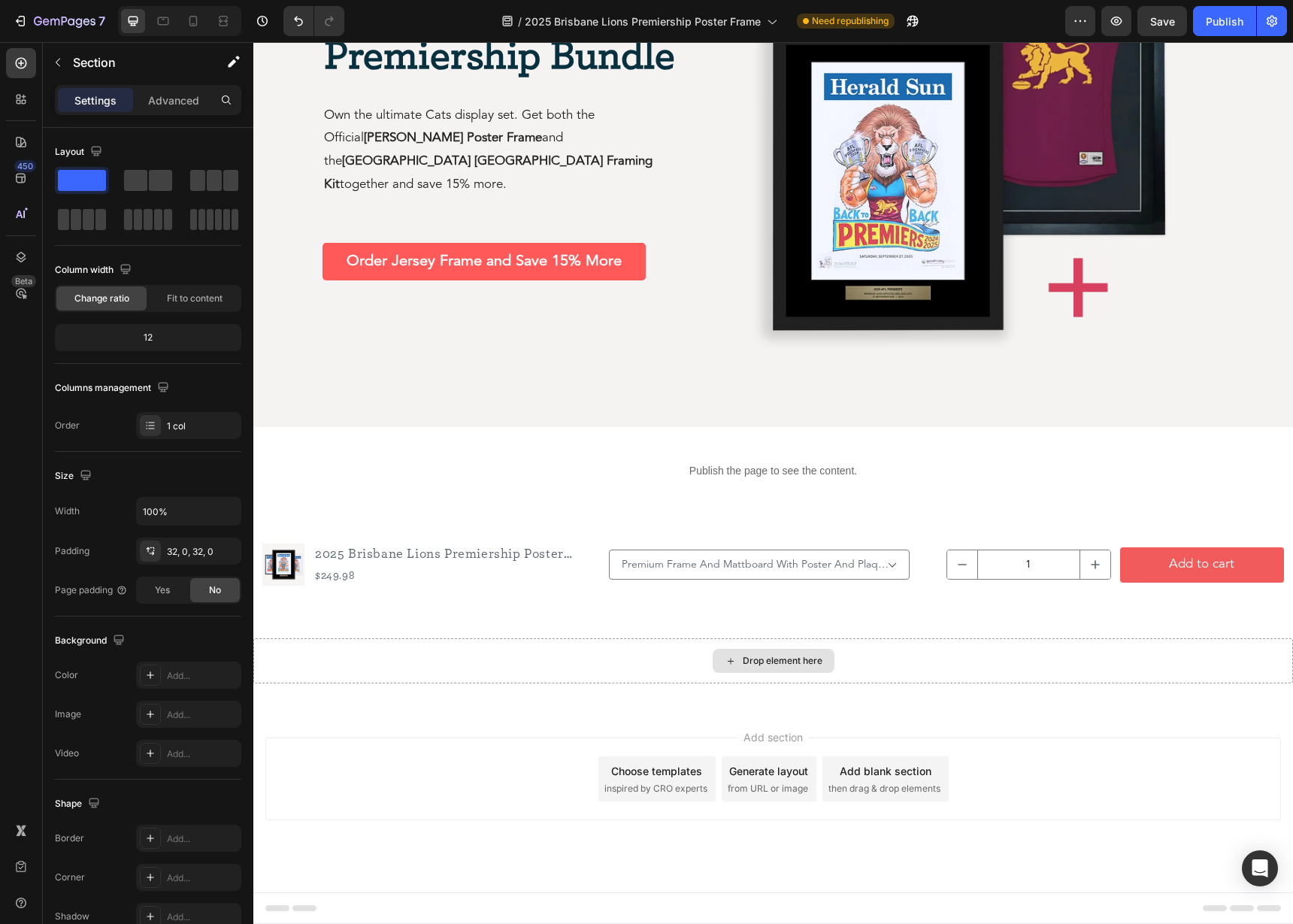
click at [745, 671] on div "Drop element here" at bounding box center [773, 660] width 121 height 24
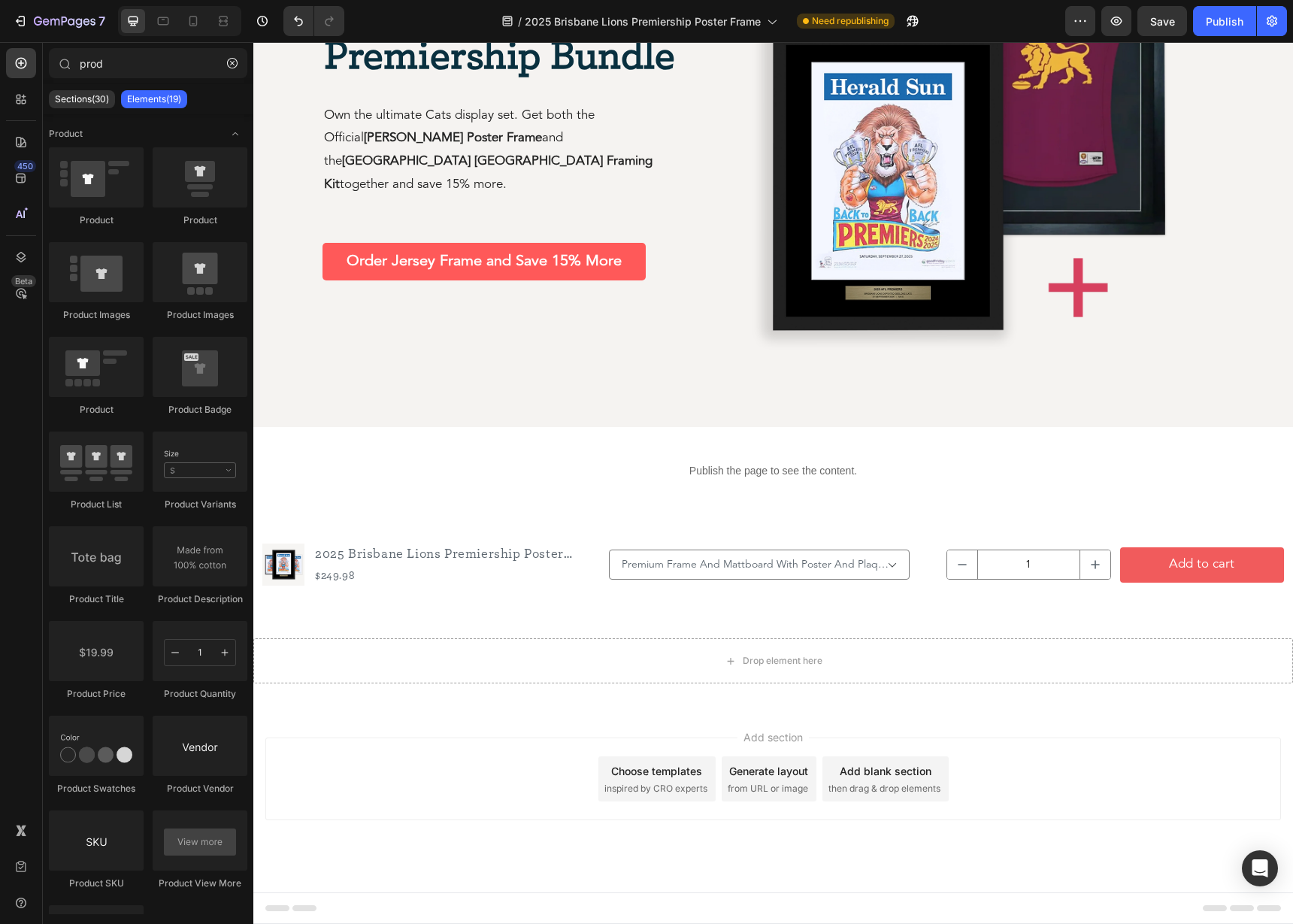
click at [669, 767] on div "Choose templates" at bounding box center [656, 770] width 91 height 16
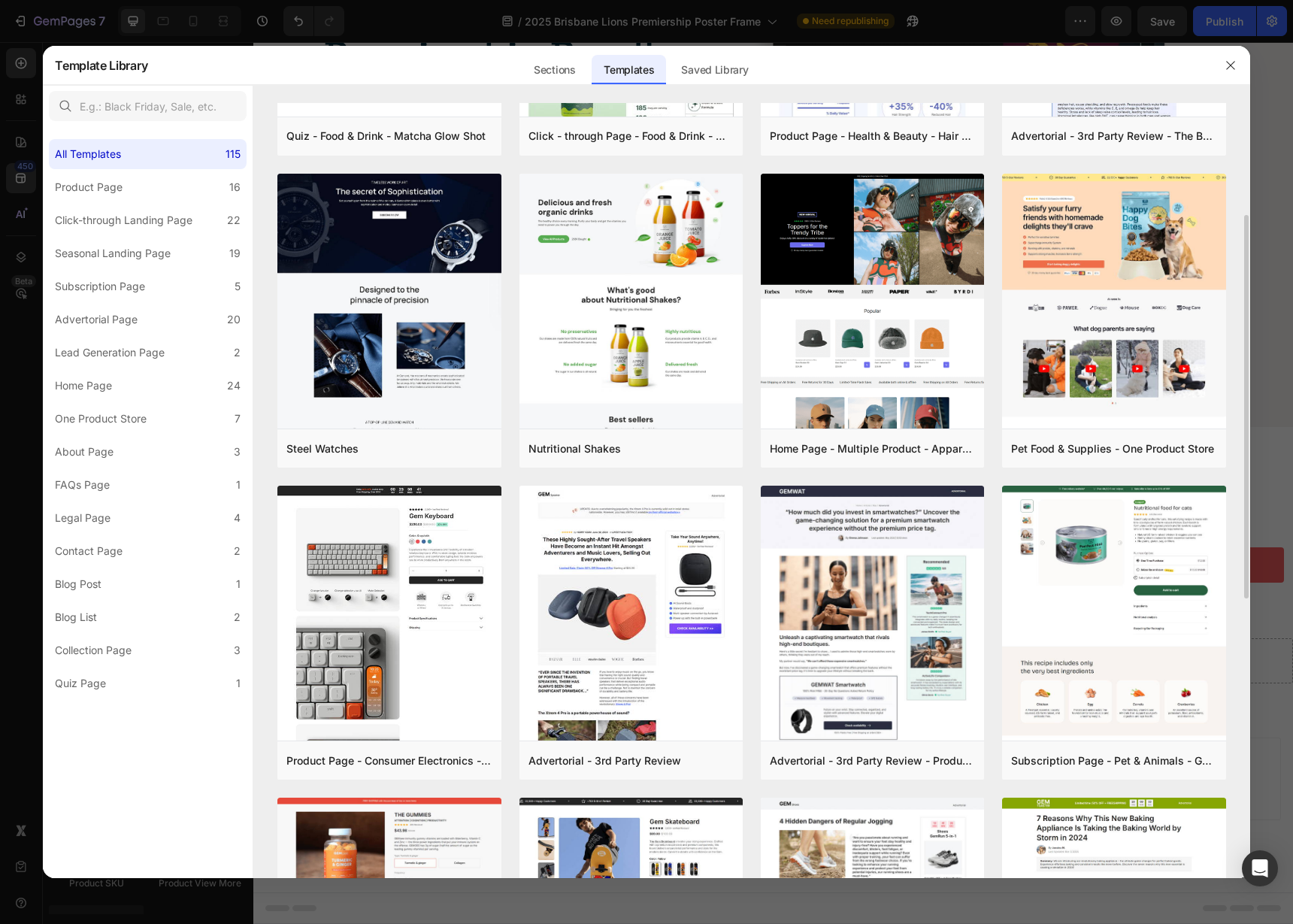
scroll to position [237, 0]
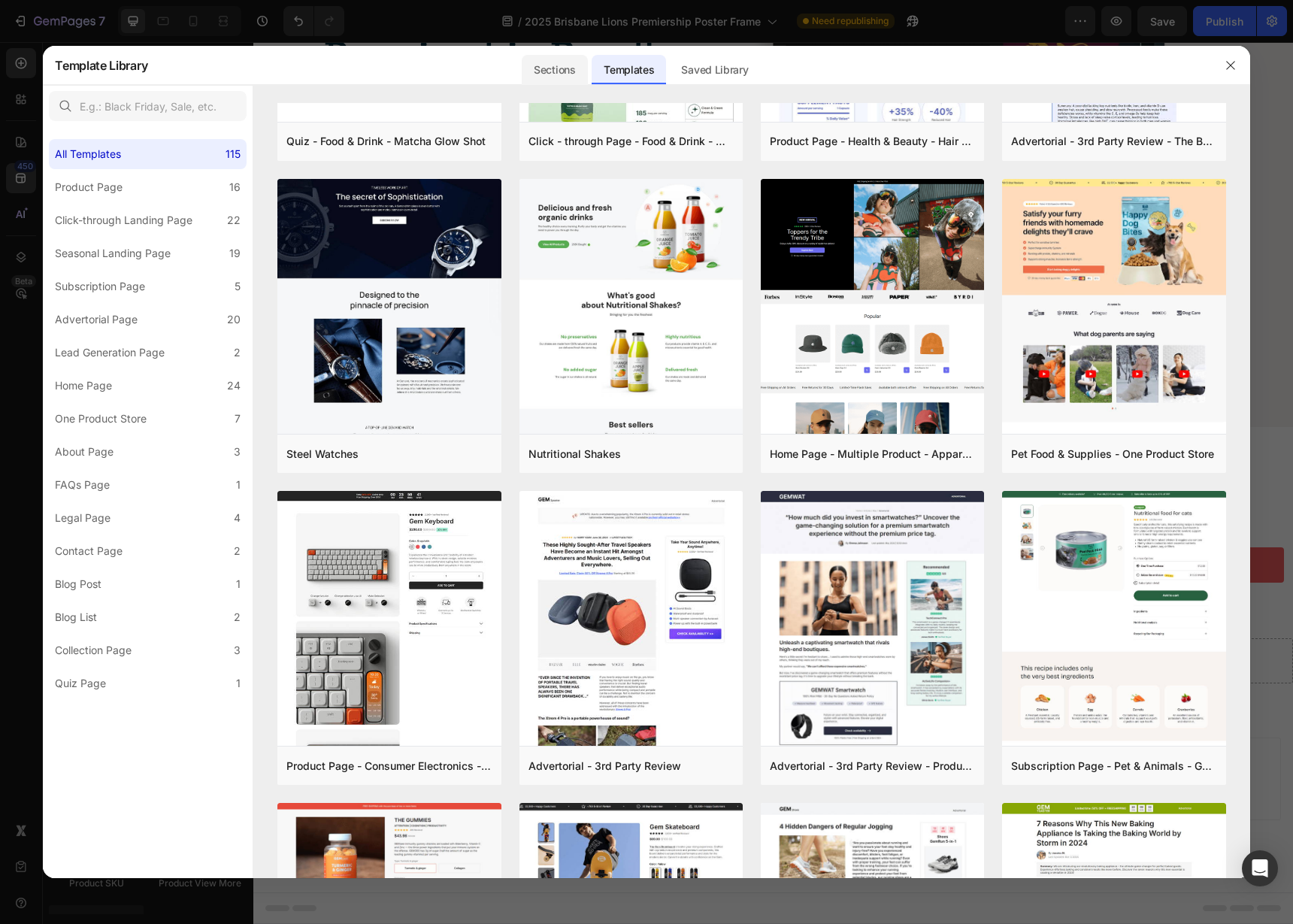
click at [540, 77] on div "Sections" at bounding box center [554, 70] width 66 height 30
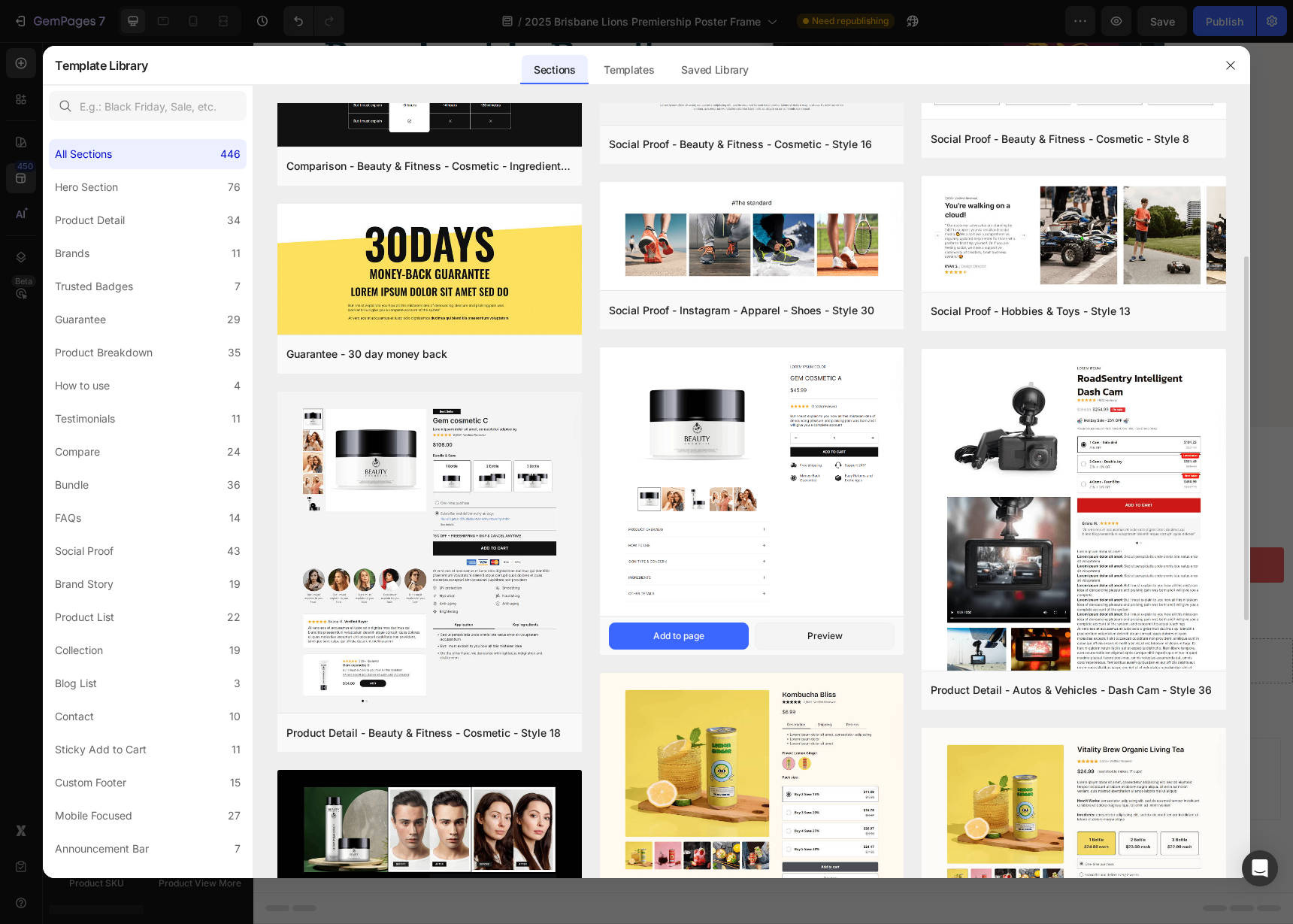
scroll to position [193, 0]
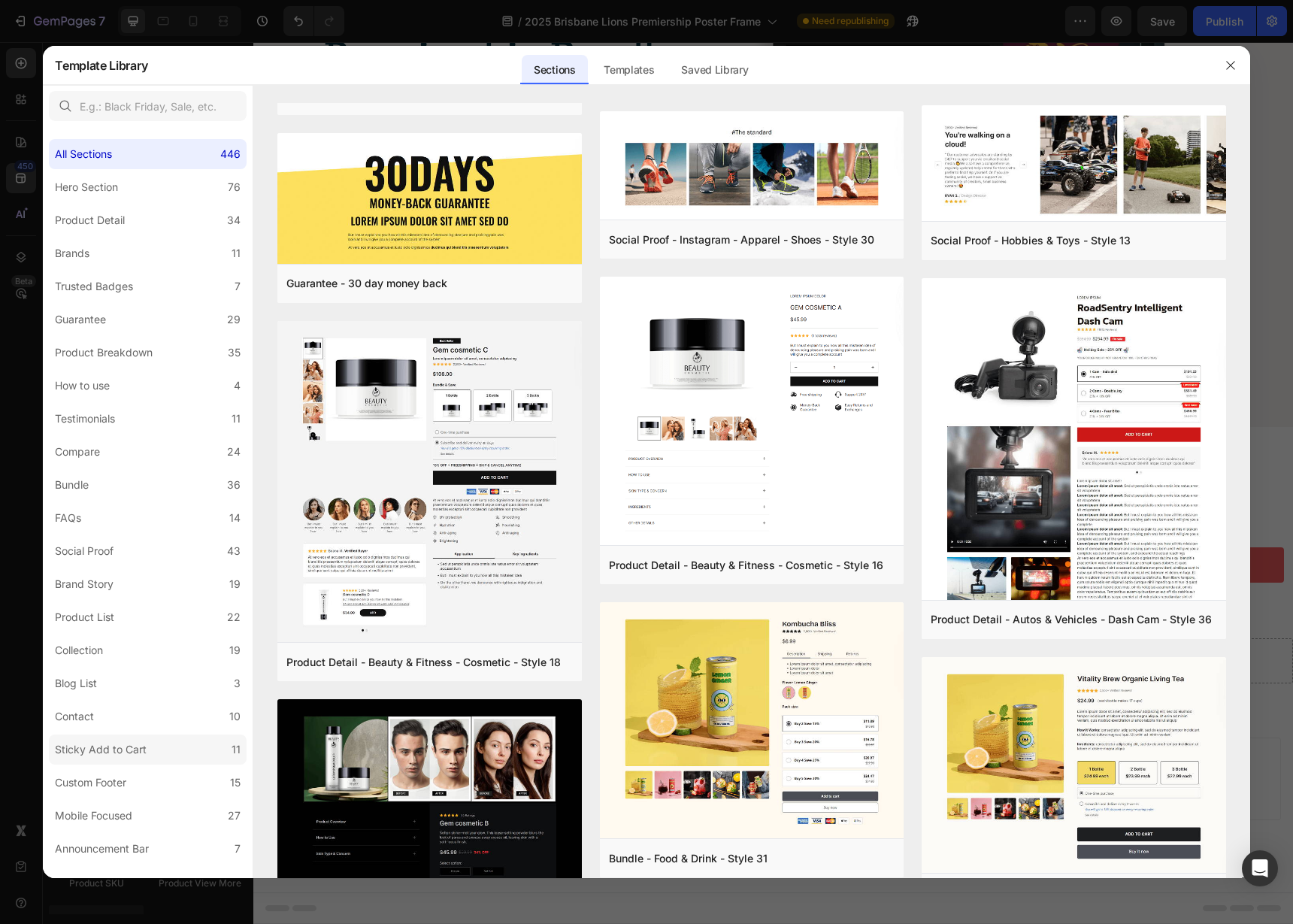
click at [122, 748] on div "Sticky Add to Cart" at bounding box center [101, 749] width 92 height 18
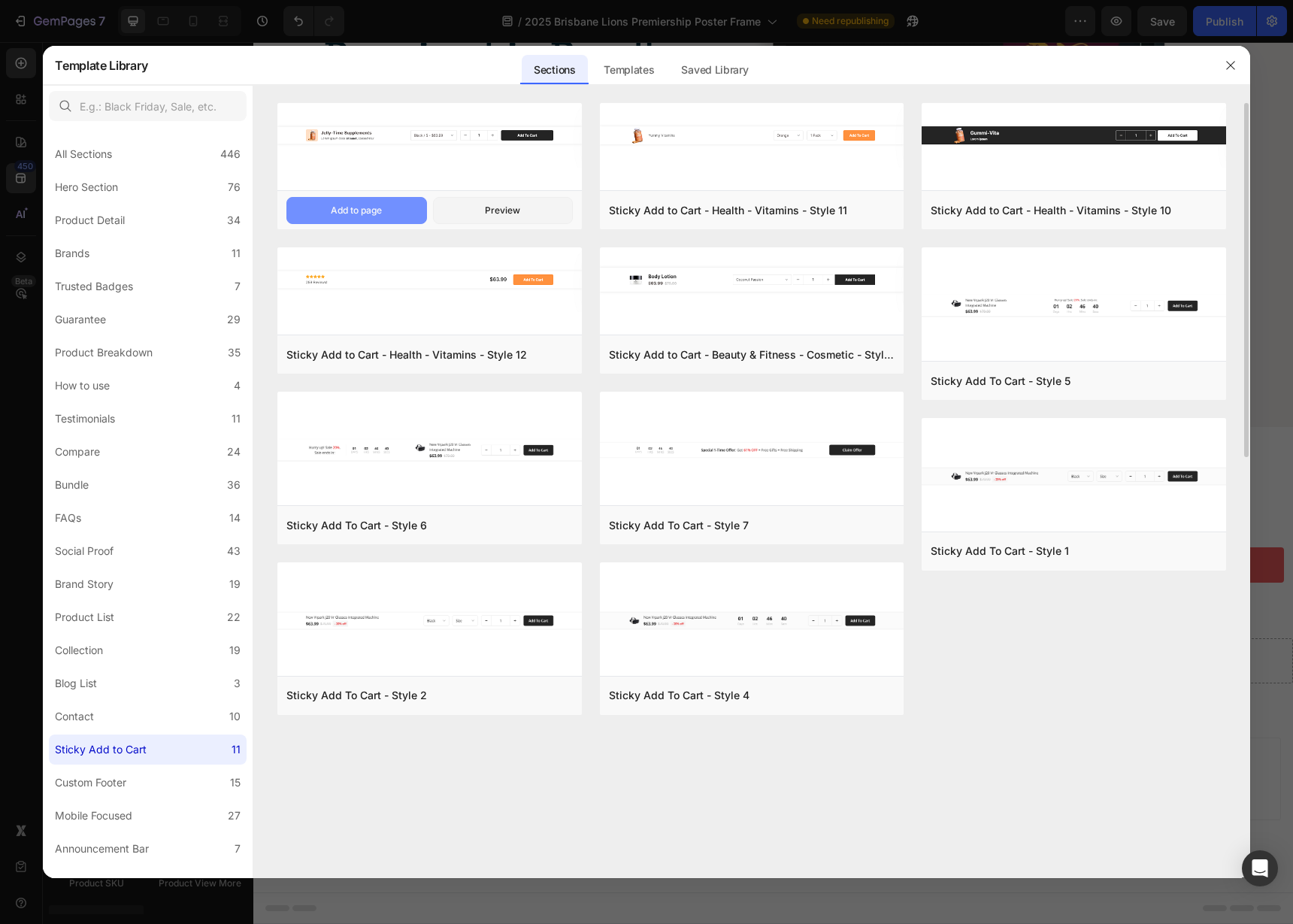
click at [368, 218] on button "Add to page" at bounding box center [356, 210] width 139 height 27
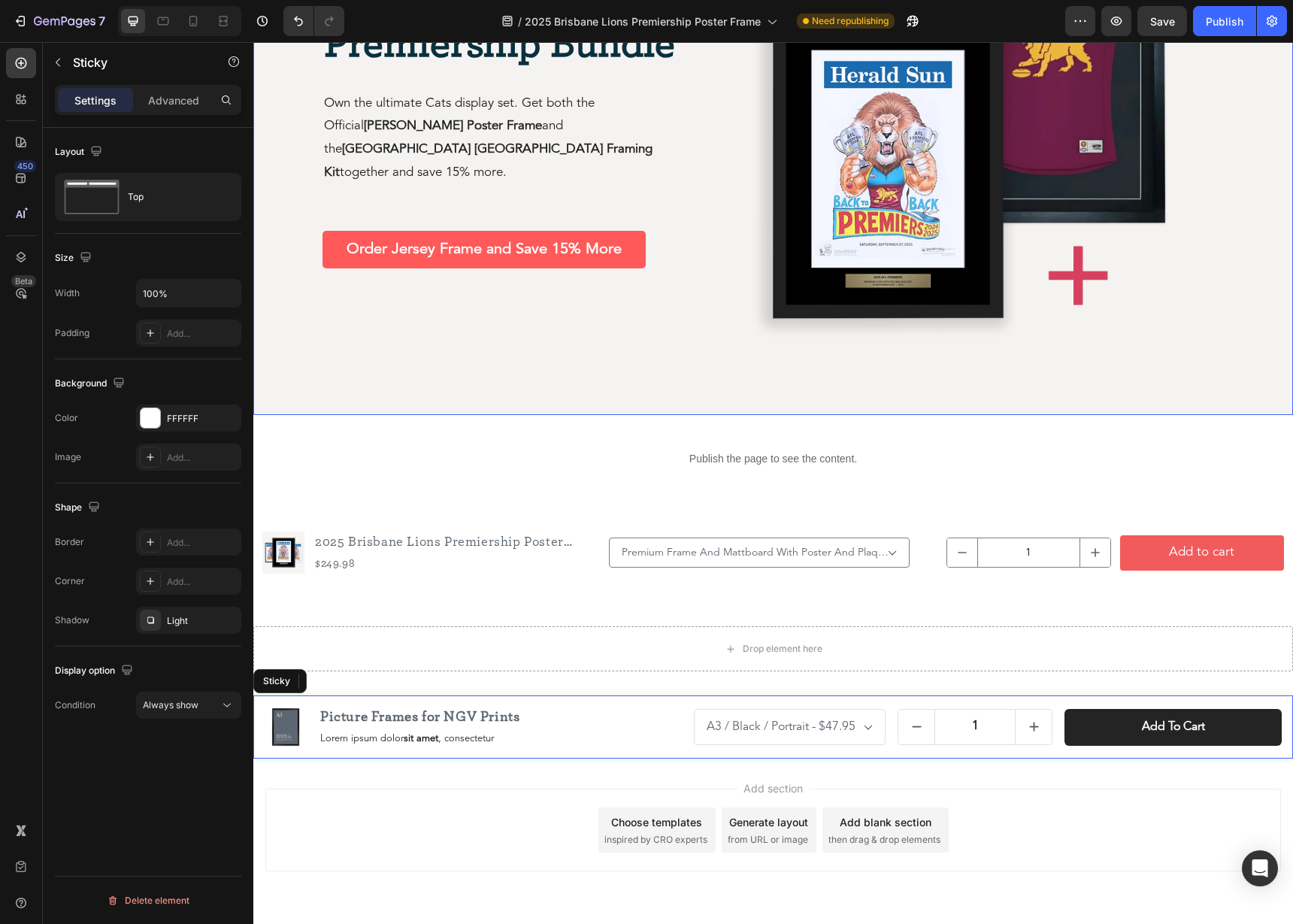
scroll to position [2734, 0]
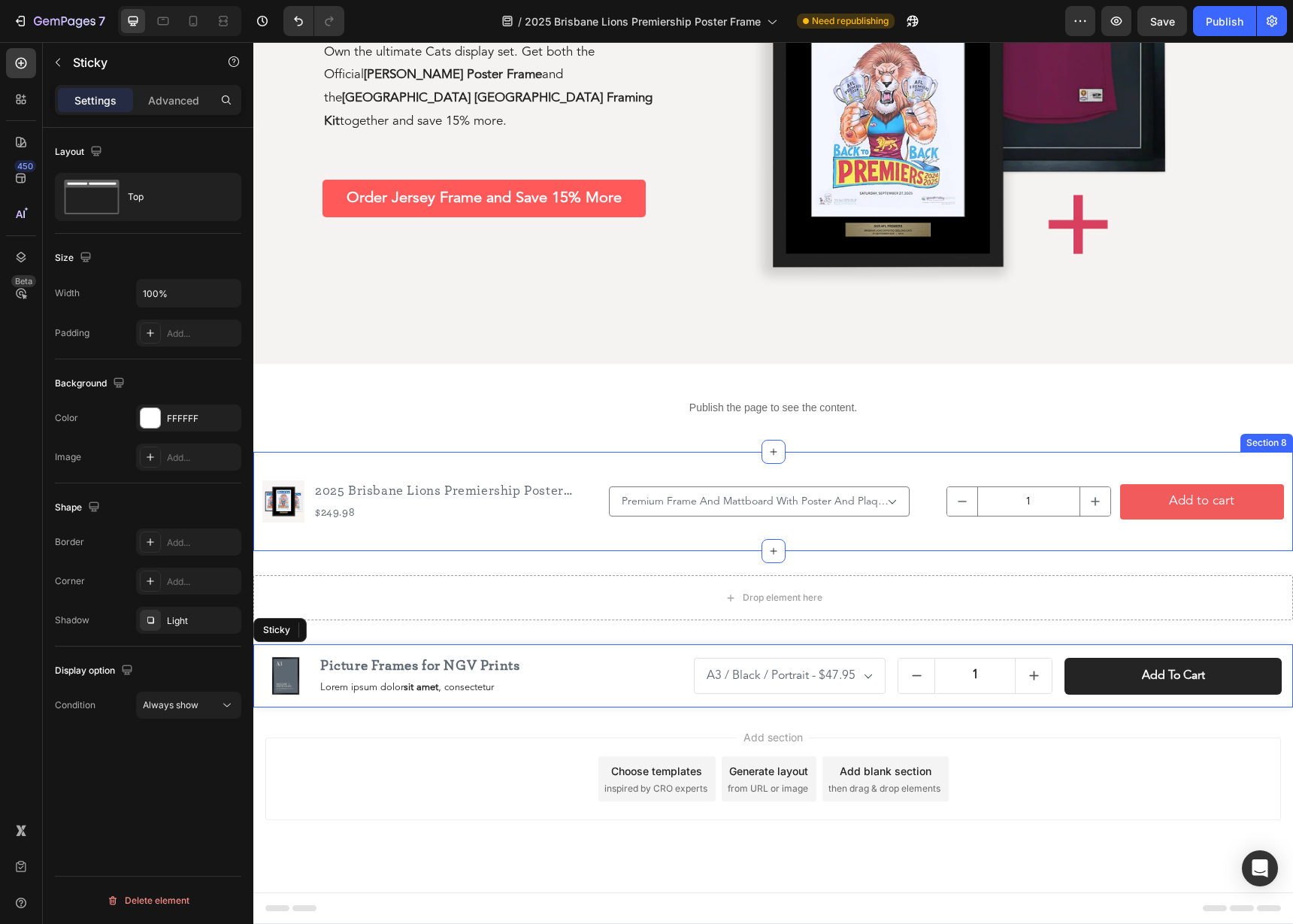
click at [534, 528] on div "Product Images 2025 Brisbane Lions Premiership Poster Frame Product Title $249.…" at bounding box center [773, 501] width 1040 height 99
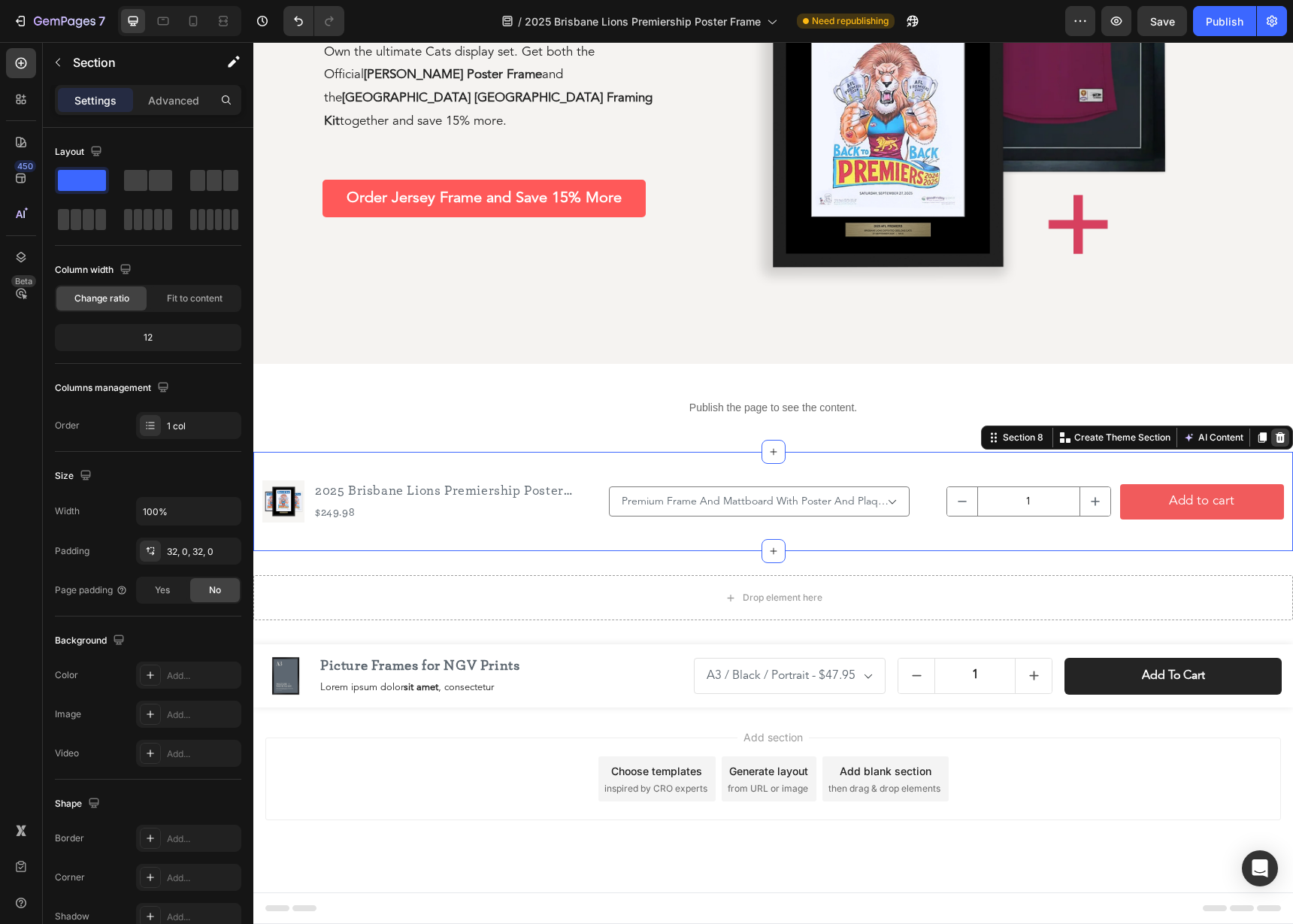
click at [1286, 439] on div at bounding box center [1280, 437] width 18 height 18
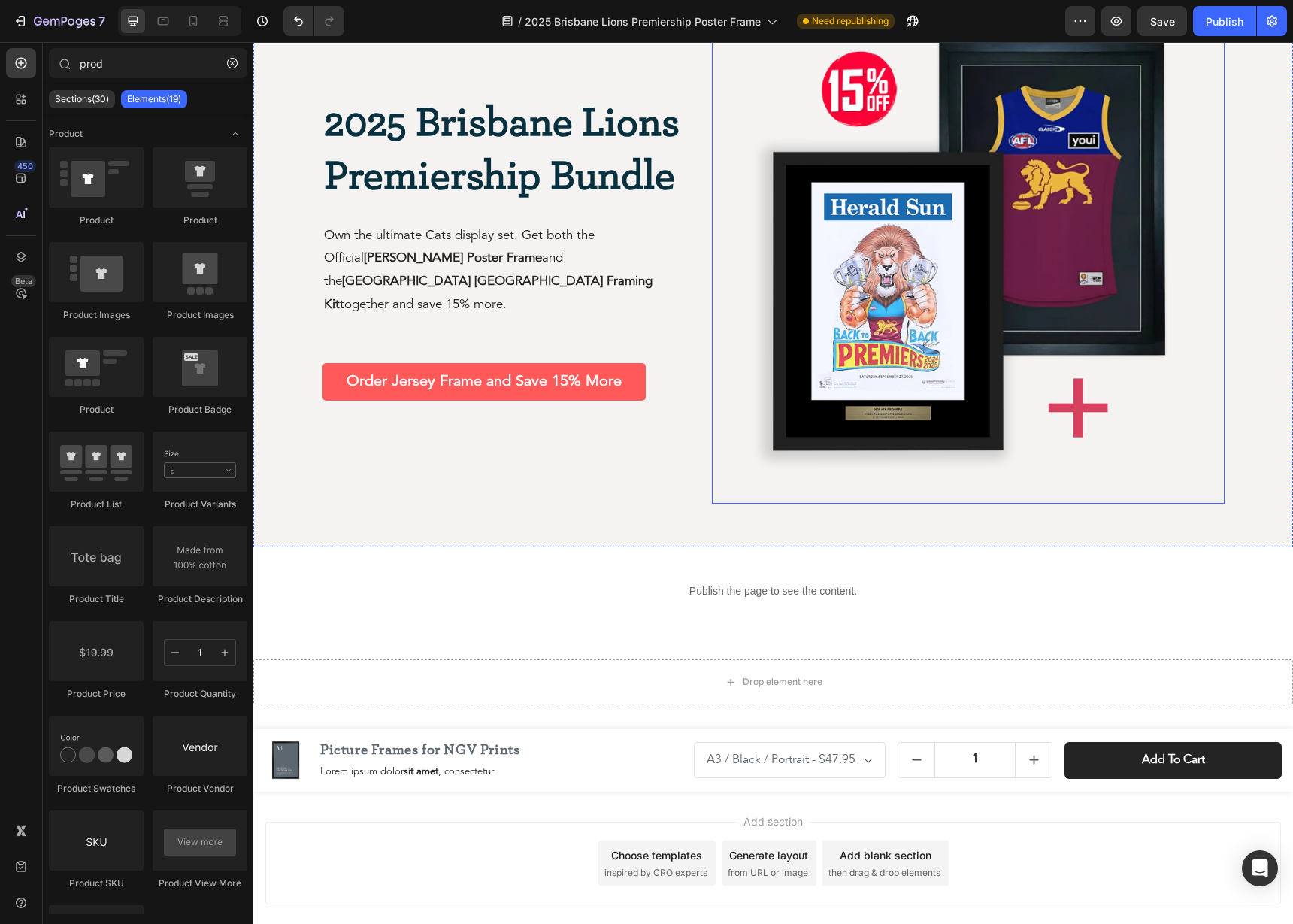
scroll to position [2546, 0]
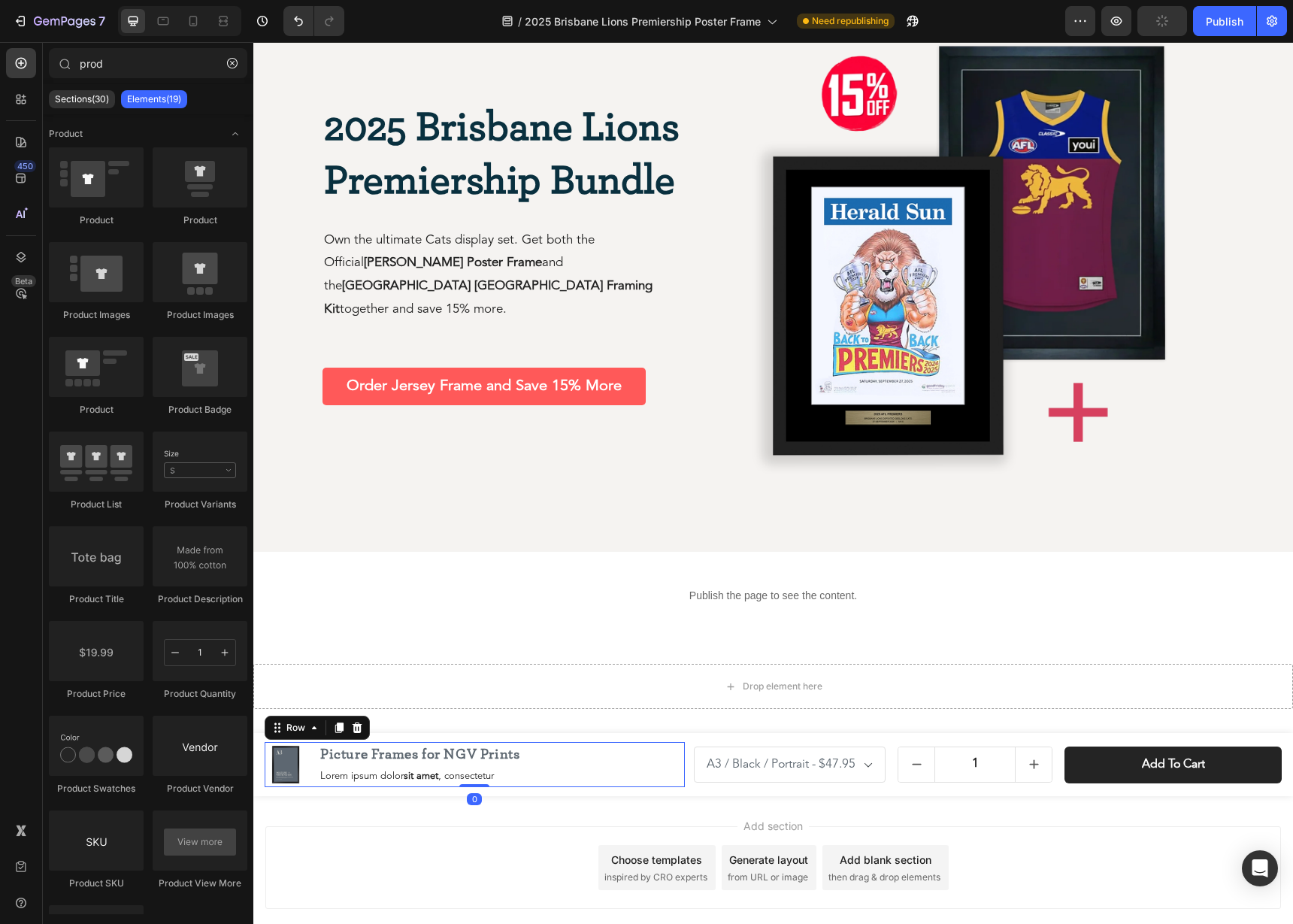
click at [630, 778] on div "Product Images Picture Frames for NGV Prints Product Title Lorem ipsum dolor si…" at bounding box center [475, 764] width 420 height 45
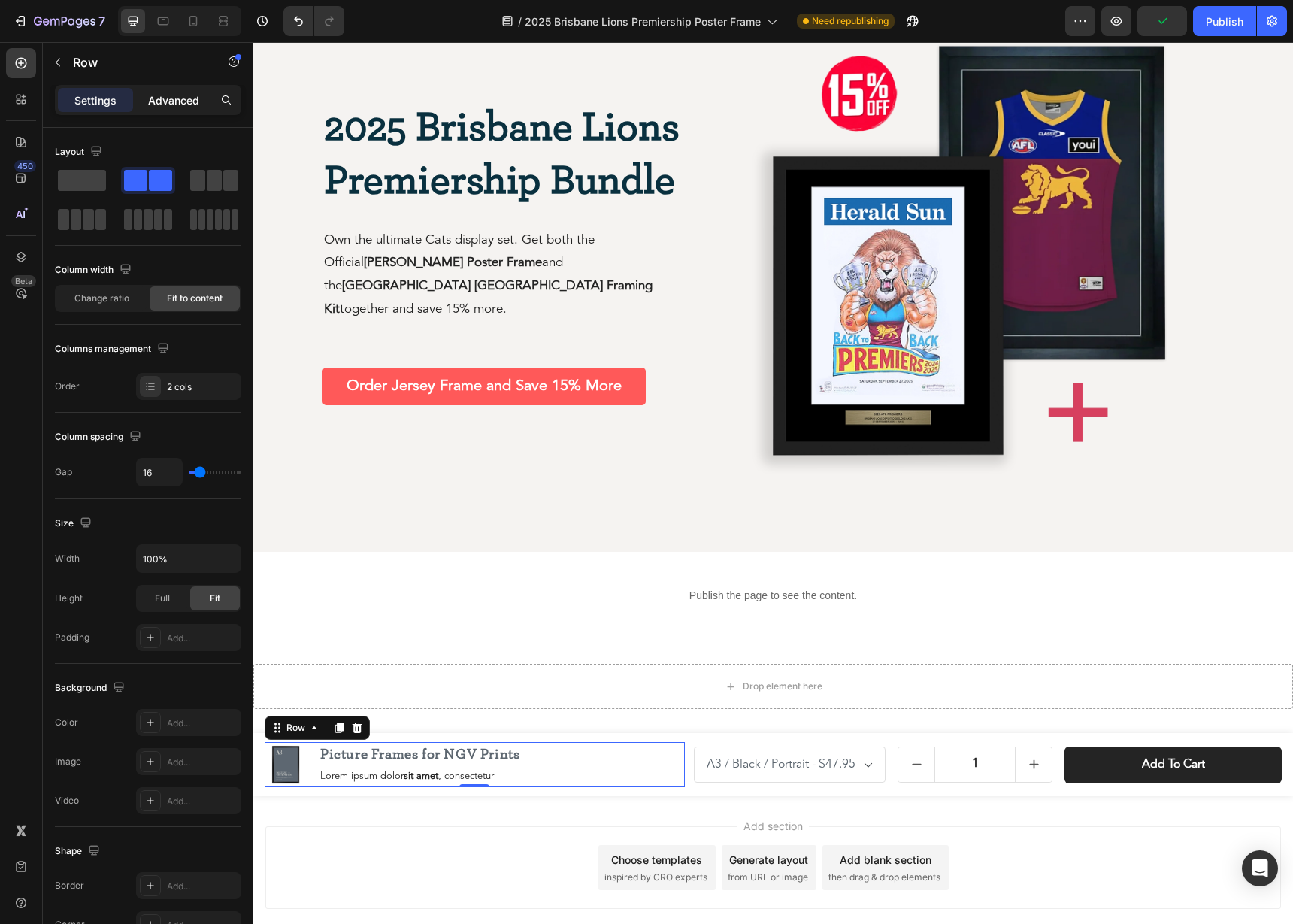
click at [176, 93] on p "Advanced" at bounding box center [174, 100] width 51 height 16
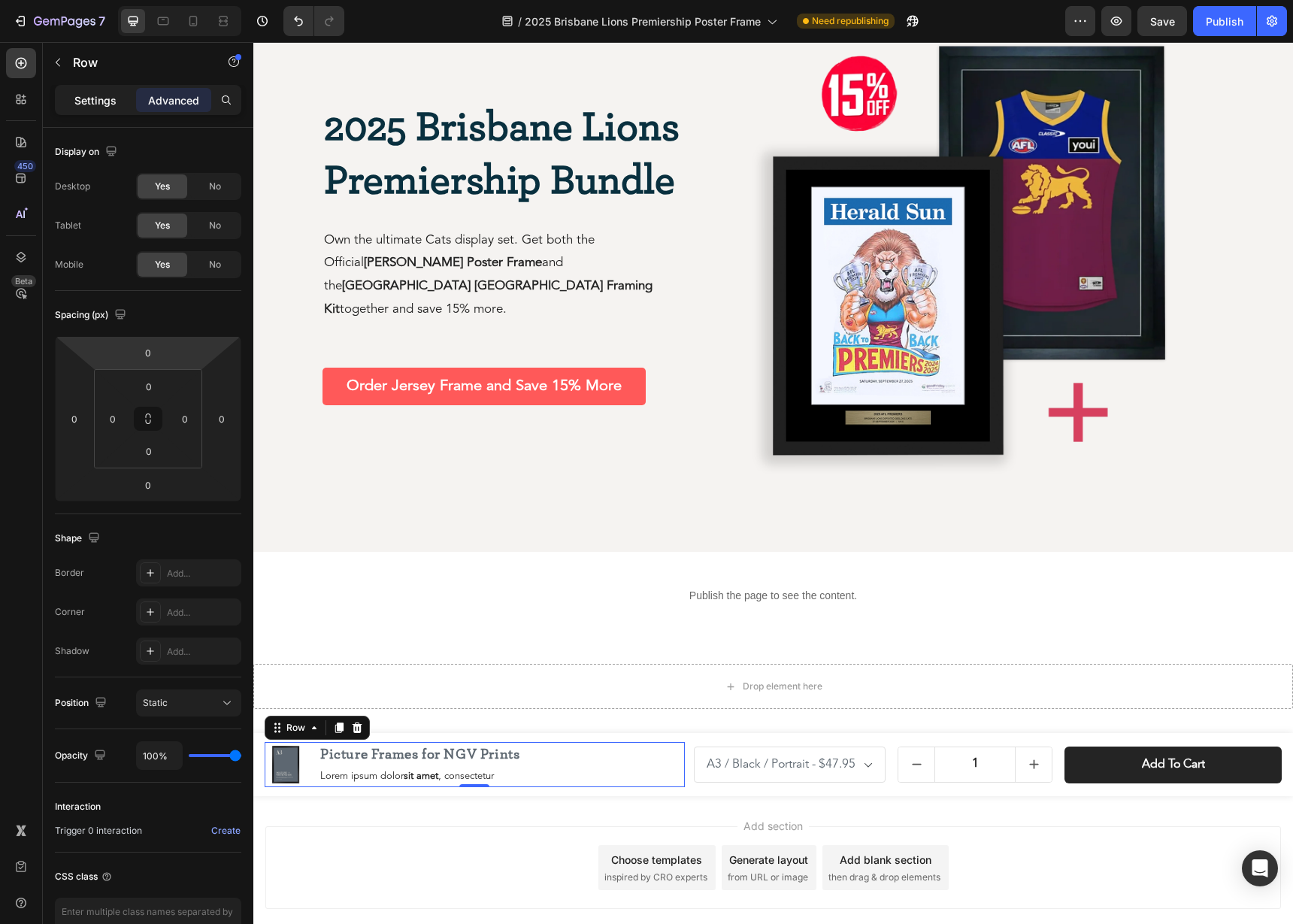
click at [85, 100] on p "Settings" at bounding box center [95, 100] width 42 height 16
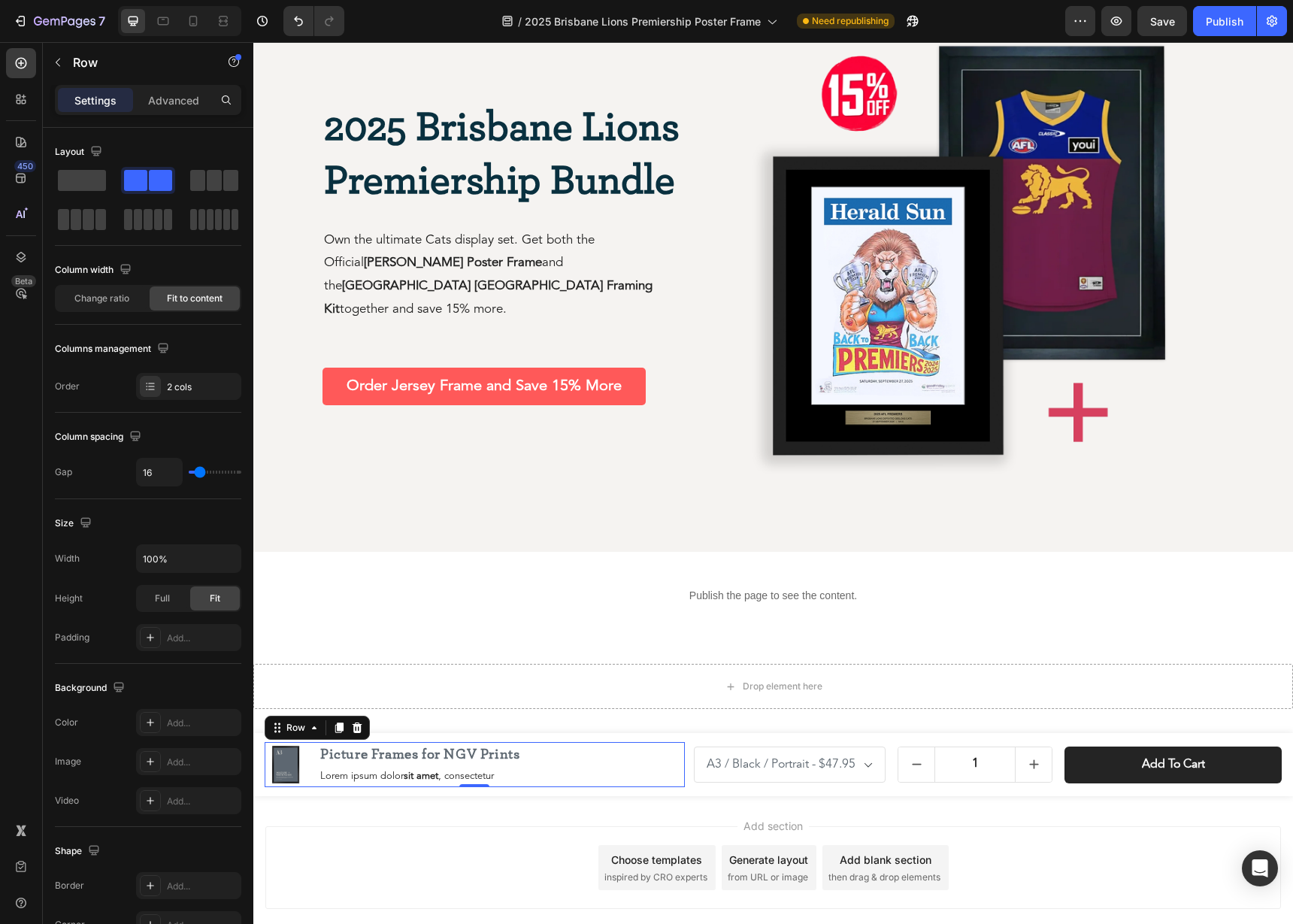
click at [86, 108] on div "Settings" at bounding box center [96, 99] width 75 height 24
click at [400, 766] on div "Picture Frames for NGV Prints Product Title Lorem ipsum dolor sit amet , consec…" at bounding box center [420, 764] width 203 height 45
click at [397, 767] on div "Picture Frames for NGV Prints Product Title Lorem ipsum dolor sit amet , consec…" at bounding box center [420, 764] width 203 height 45
click at [718, 776] on select "A3 / Black / Portrait - $47.95 A3 / Black / Landscape - $47.95 A3 / White / Por…" at bounding box center [790, 764] width 192 height 36
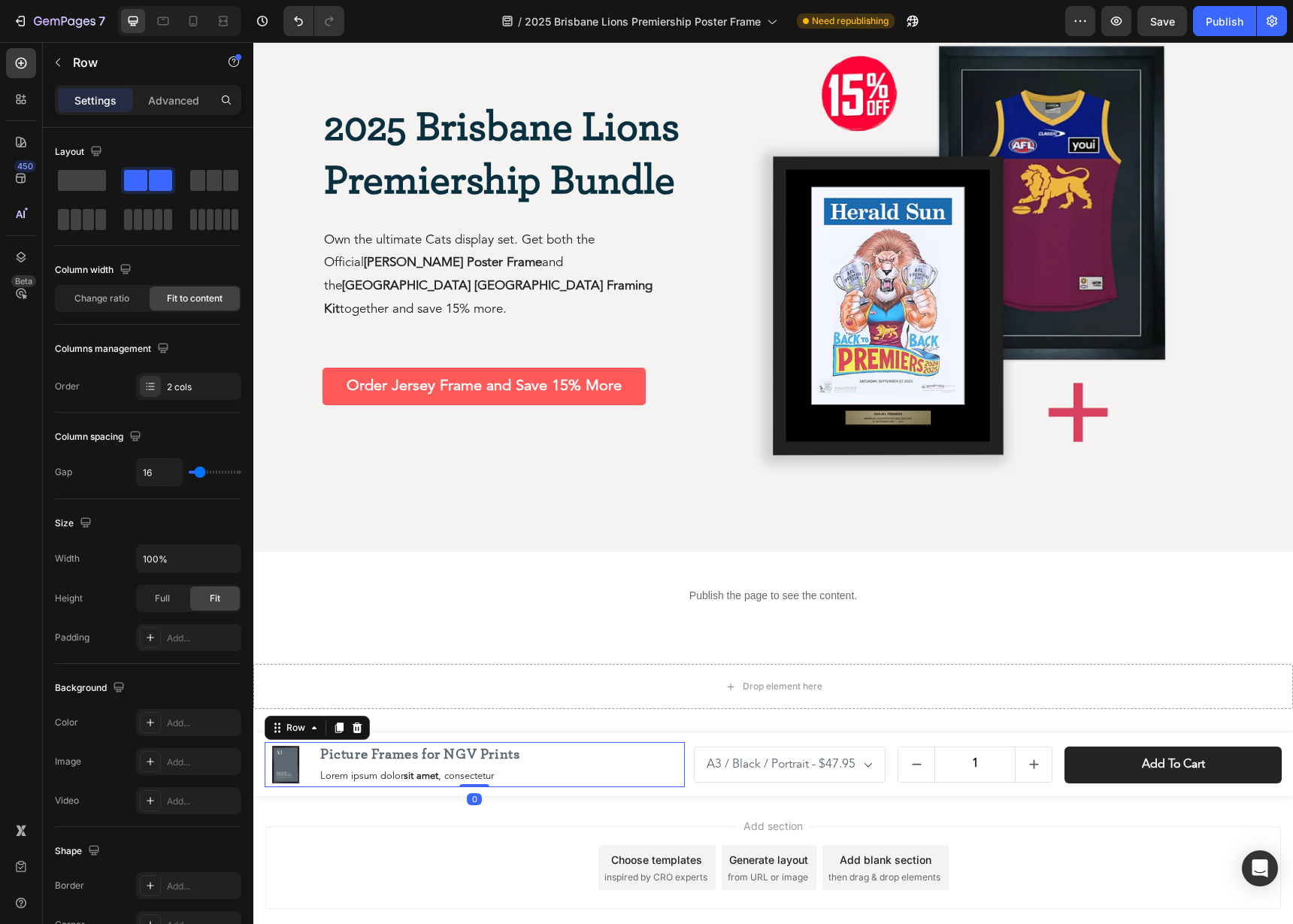
click at [538, 761] on div "Product Images Picture Frames for NGV Prints Product Title Lorem ipsum dolor si…" at bounding box center [475, 764] width 420 height 45
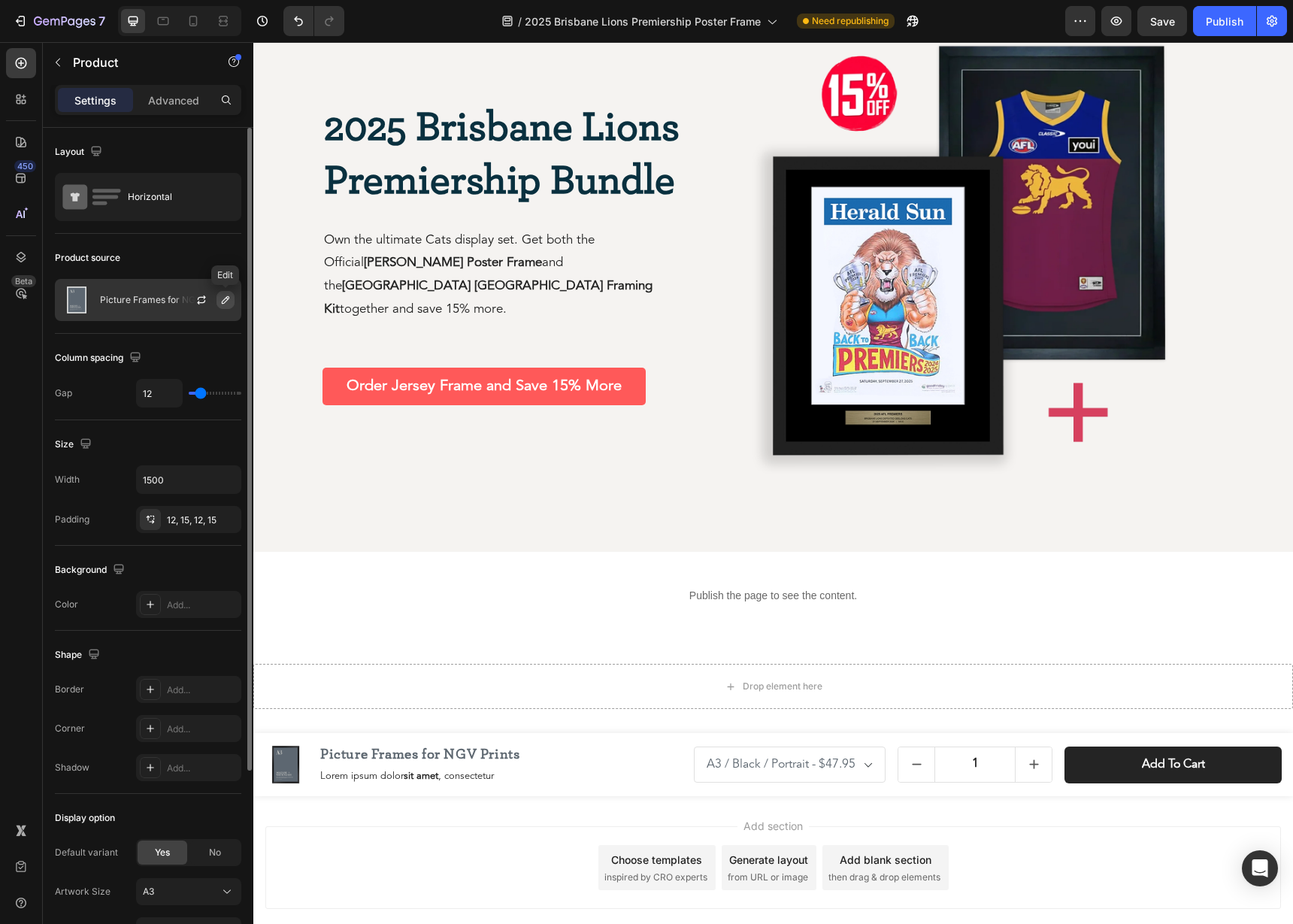
click at [228, 302] on icon "button" at bounding box center [225, 299] width 12 height 12
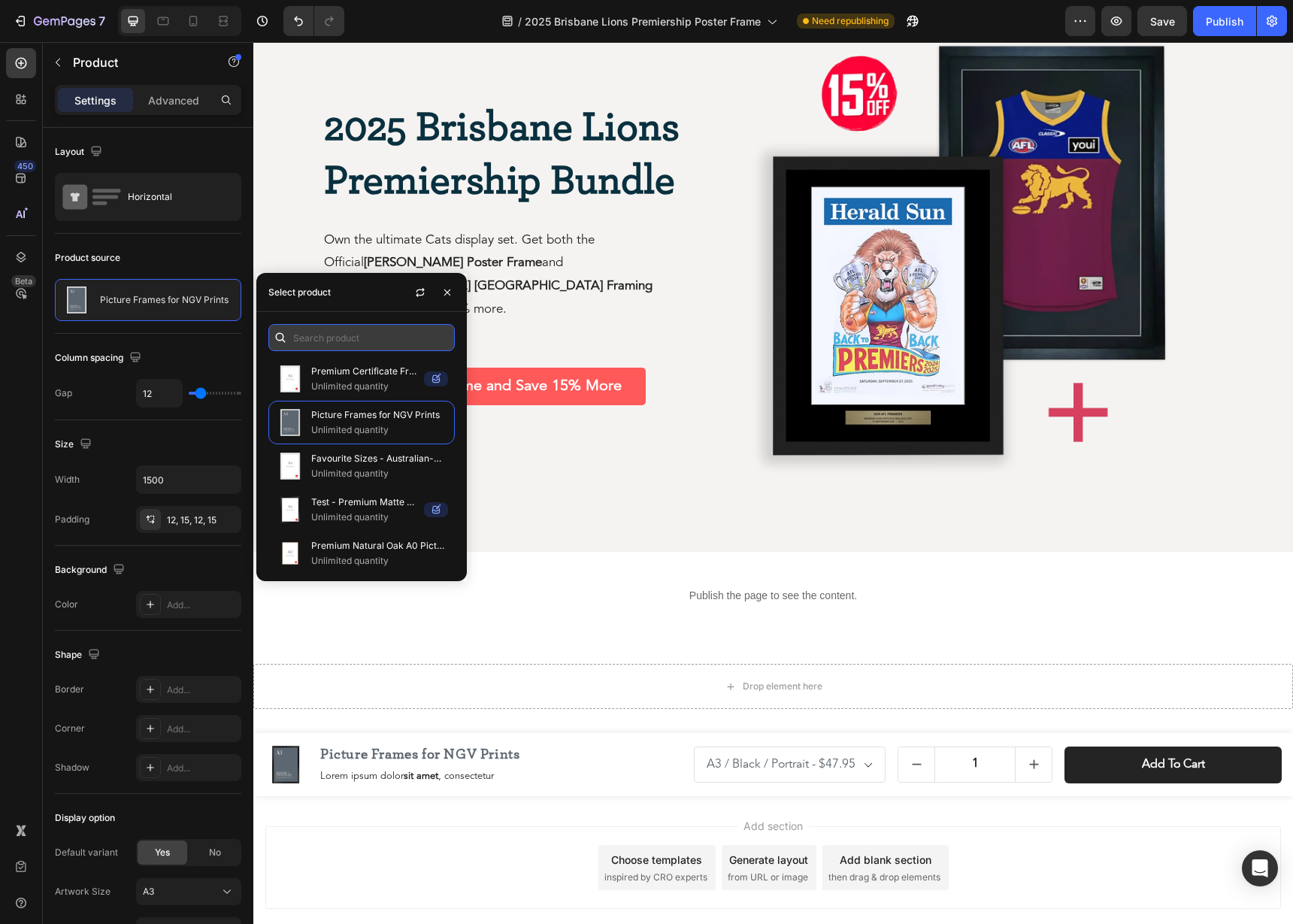
click at [339, 335] on input "text" at bounding box center [361, 337] width 186 height 27
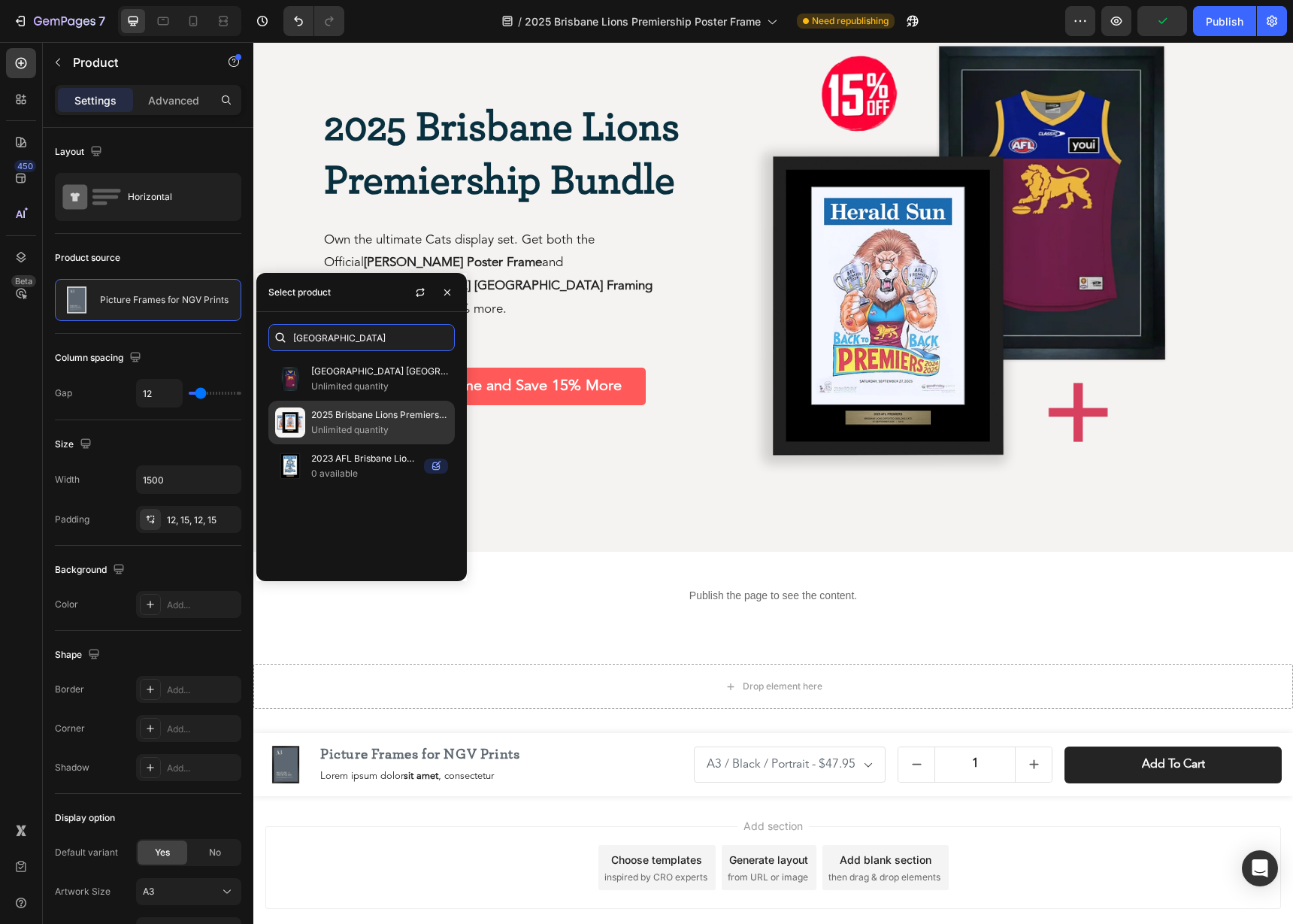
type input "[GEOGRAPHIC_DATA]"
click at [343, 411] on p "2025 Brisbane Lions Premiership Poster Frame" at bounding box center [379, 415] width 137 height 15
click at [338, 417] on p "2025 Brisbane Lions Premiership Poster Frame" at bounding box center [379, 415] width 137 height 15
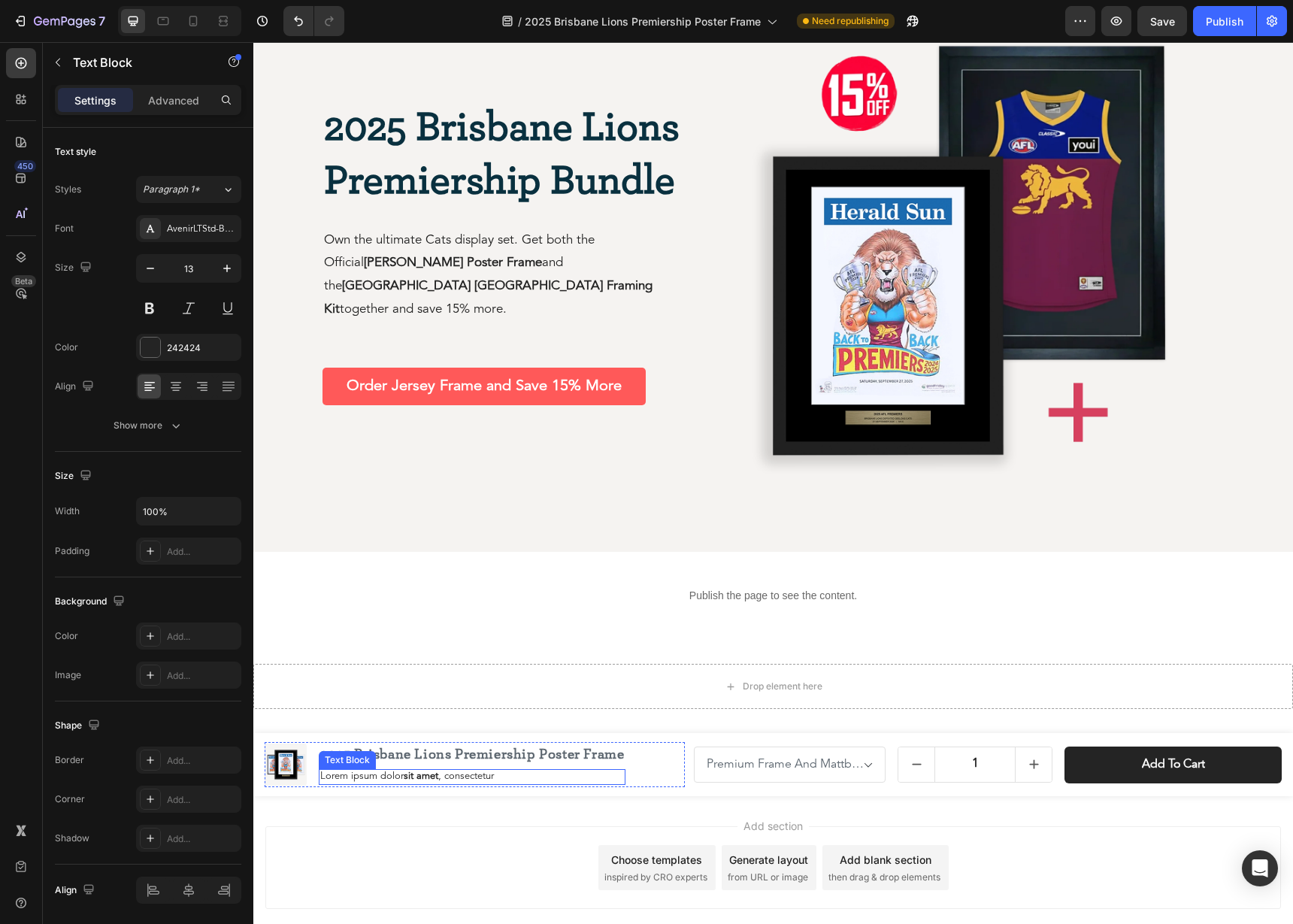
click at [446, 777] on p "Lorem ipsum dolor sit amet , consectetur" at bounding box center [471, 777] width 303 height 13
click at [433, 756] on icon at bounding box center [437, 754] width 12 height 12
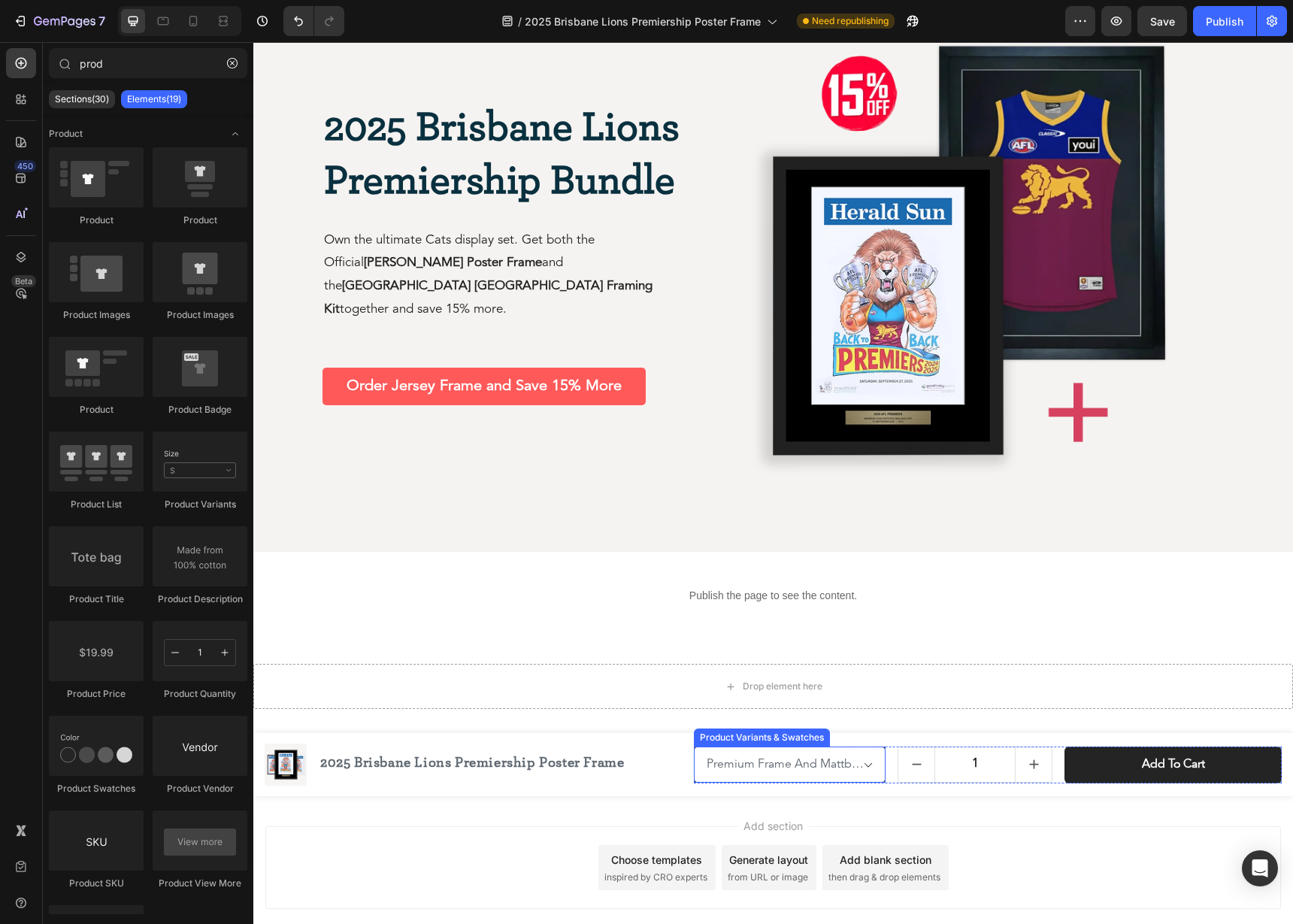
click at [735, 776] on select "Premium Frame And Mattboard With Poster And Plaque / Black Timber - $249.98 Sta…" at bounding box center [790, 764] width 192 height 36
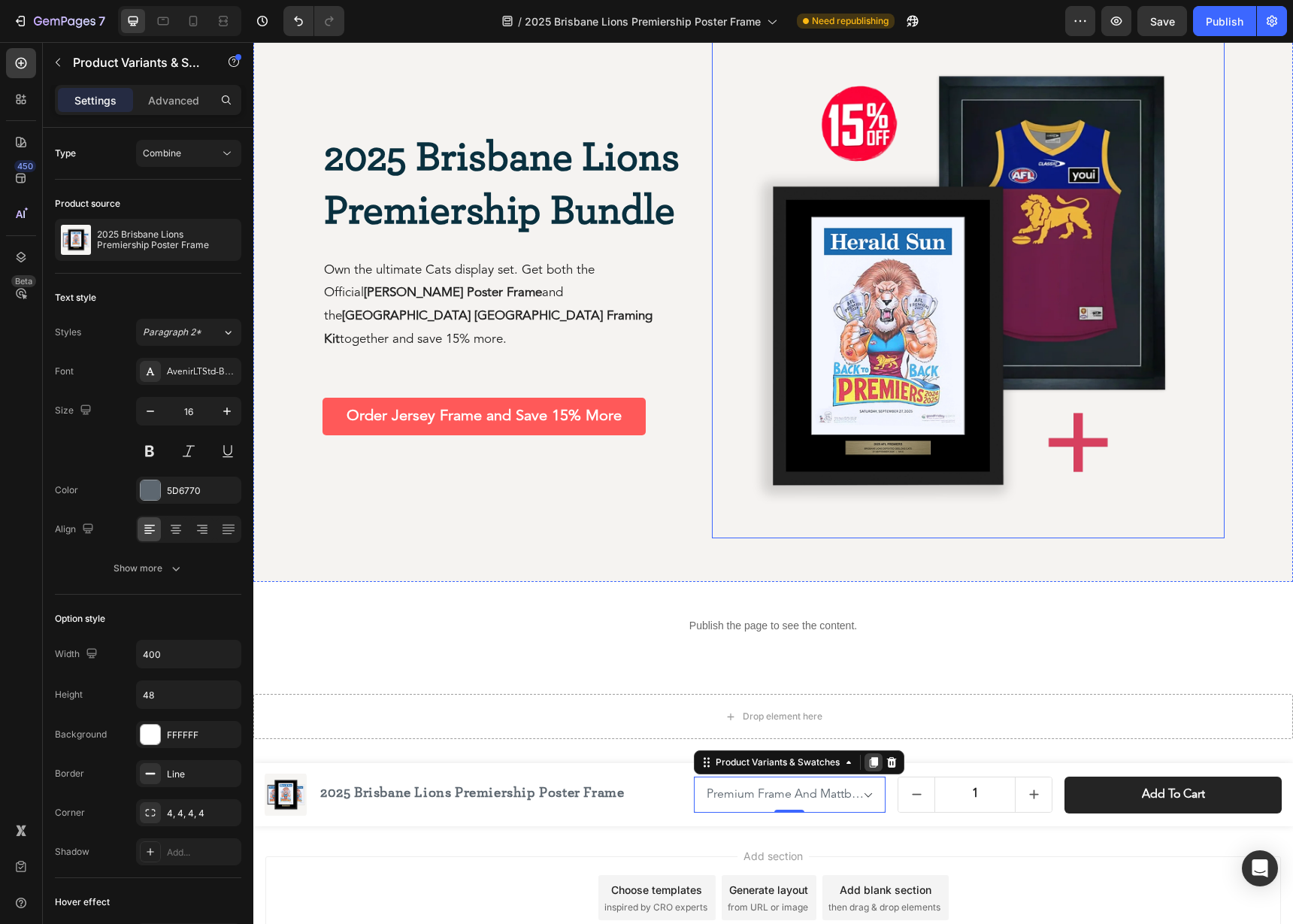
scroll to position [2518, 0]
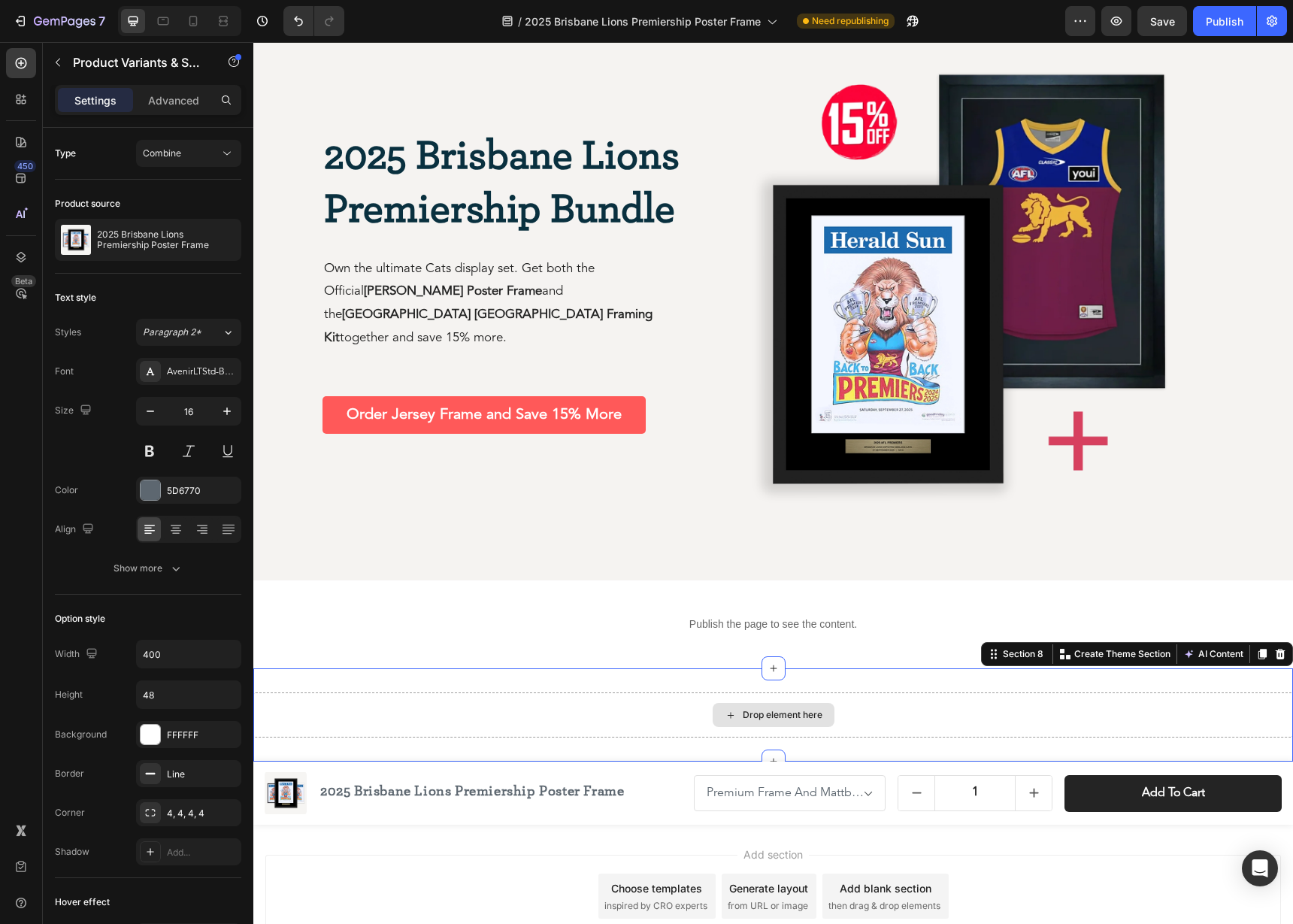
click at [896, 717] on div "Drop element here" at bounding box center [773, 714] width 1040 height 45
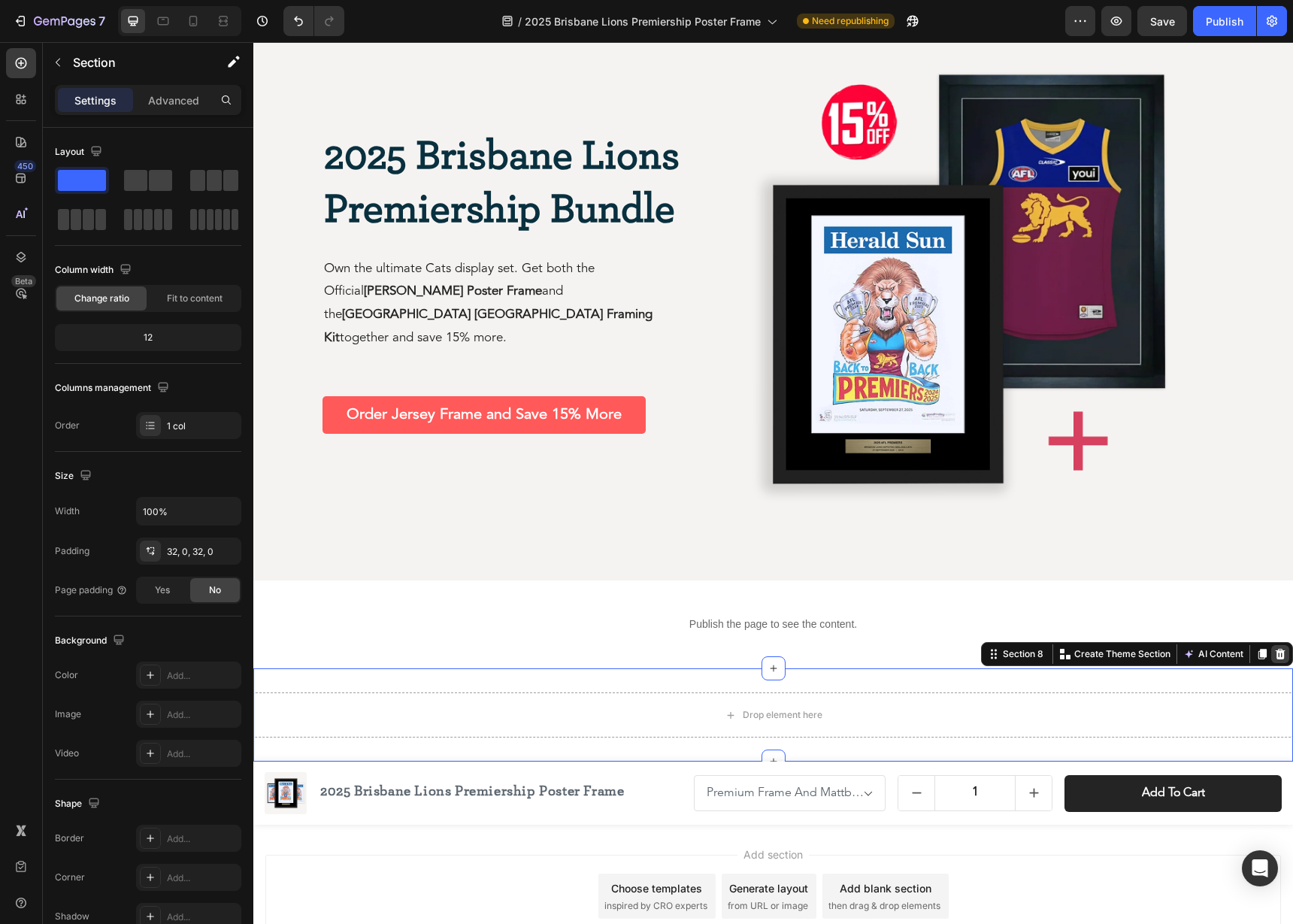
click at [1281, 659] on icon at bounding box center [1280, 653] width 12 height 12
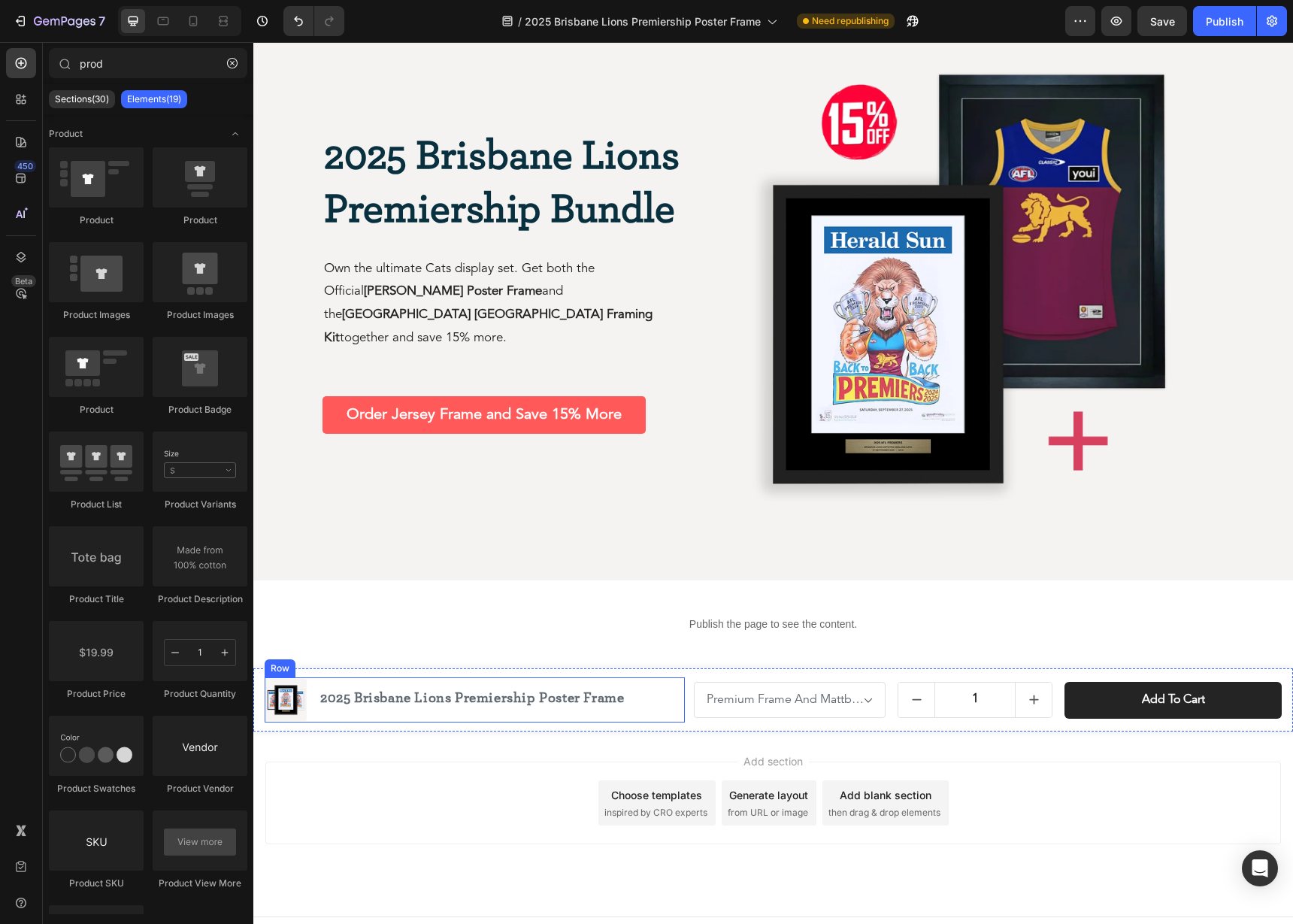
click at [638, 717] on div "Product Images 2025 Brisbane Lions Premiership Poster Frame Product Title Row" at bounding box center [475, 699] width 420 height 45
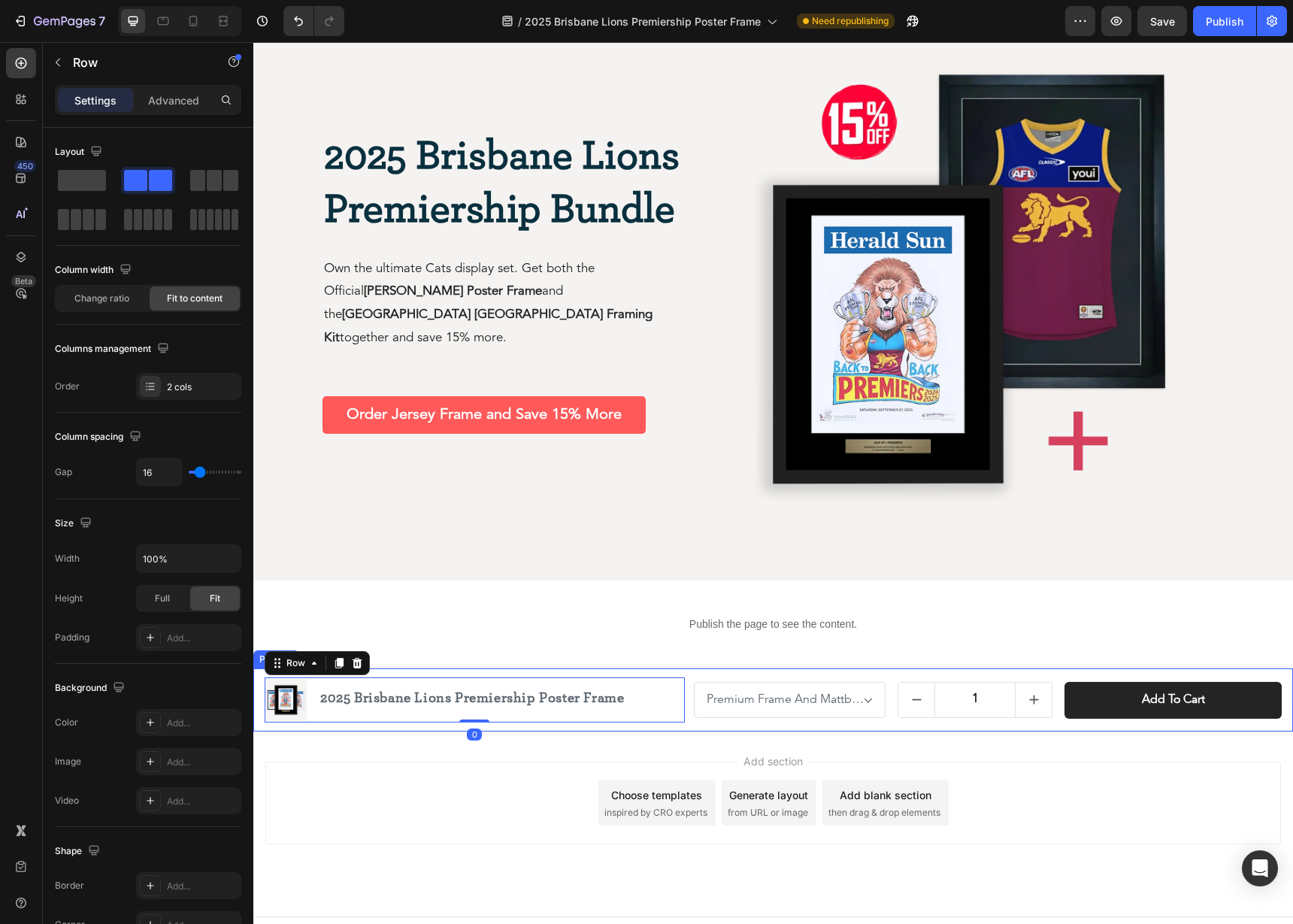
click at [672, 726] on div "Product Images 2025 Brisbane Lions Premiership Poster Frame Product Title Row 0…" at bounding box center [773, 699] width 1040 height 63
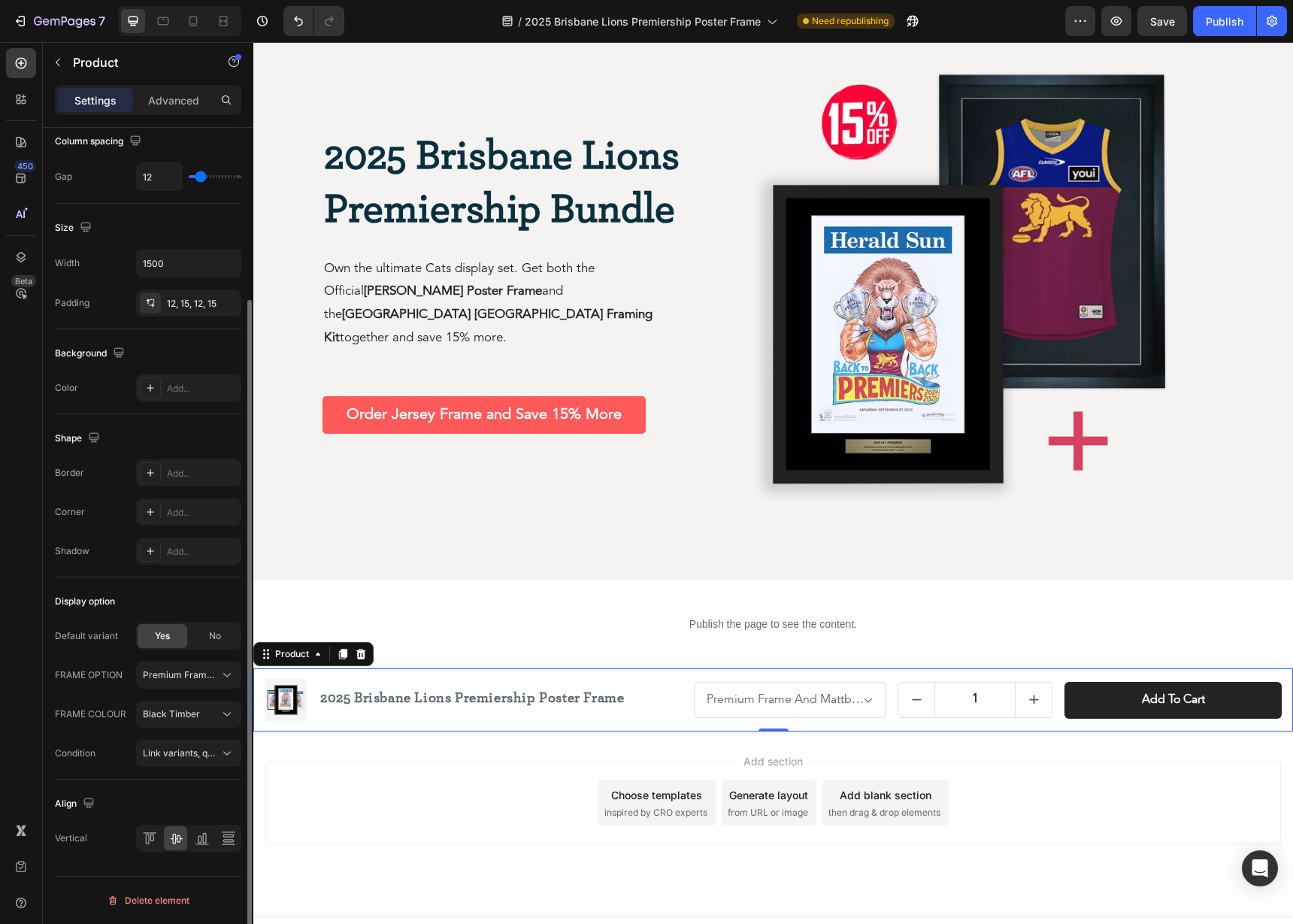
scroll to position [0, 0]
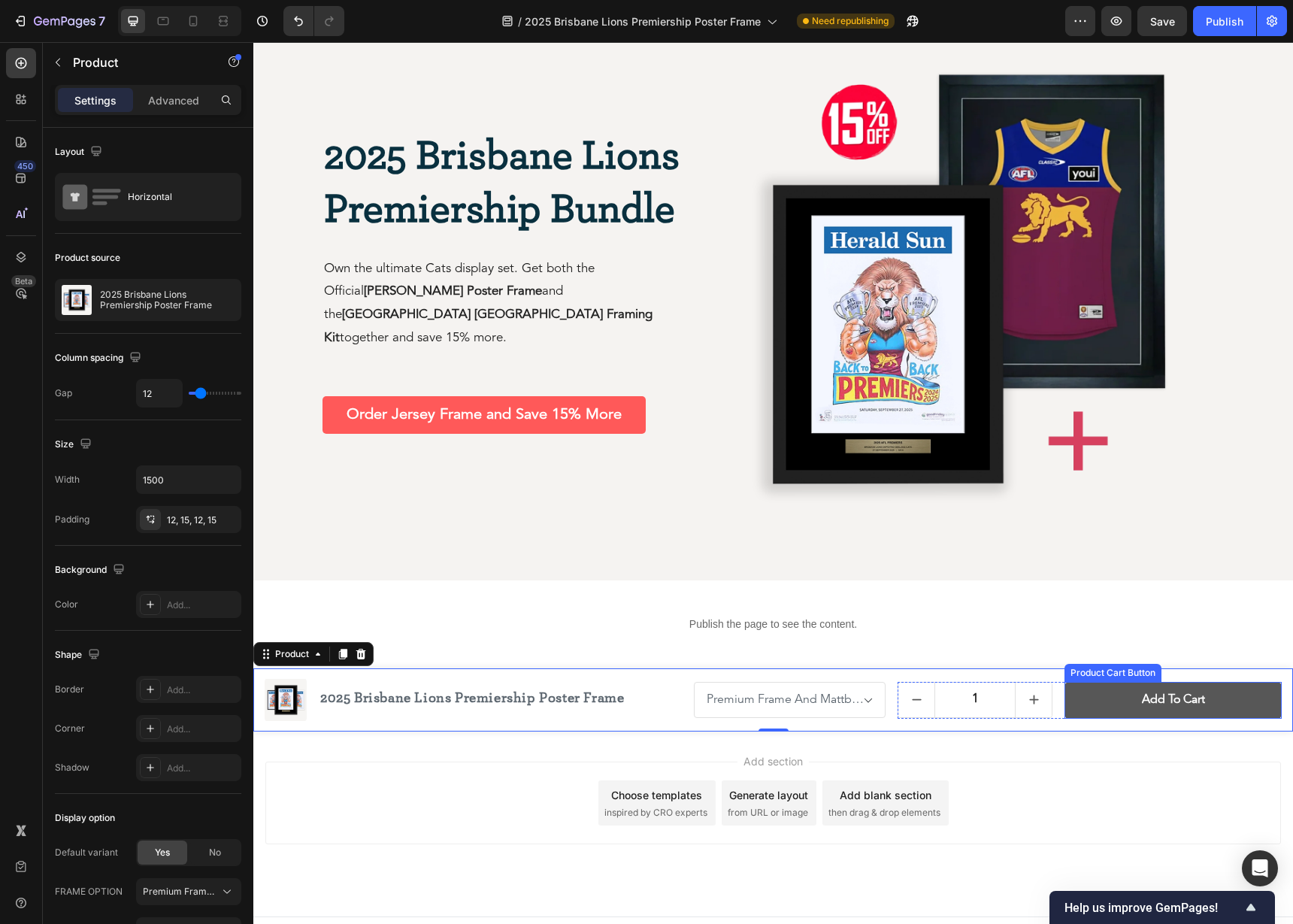
click at [1251, 707] on button "Add to cart" at bounding box center [1172, 699] width 217 height 37
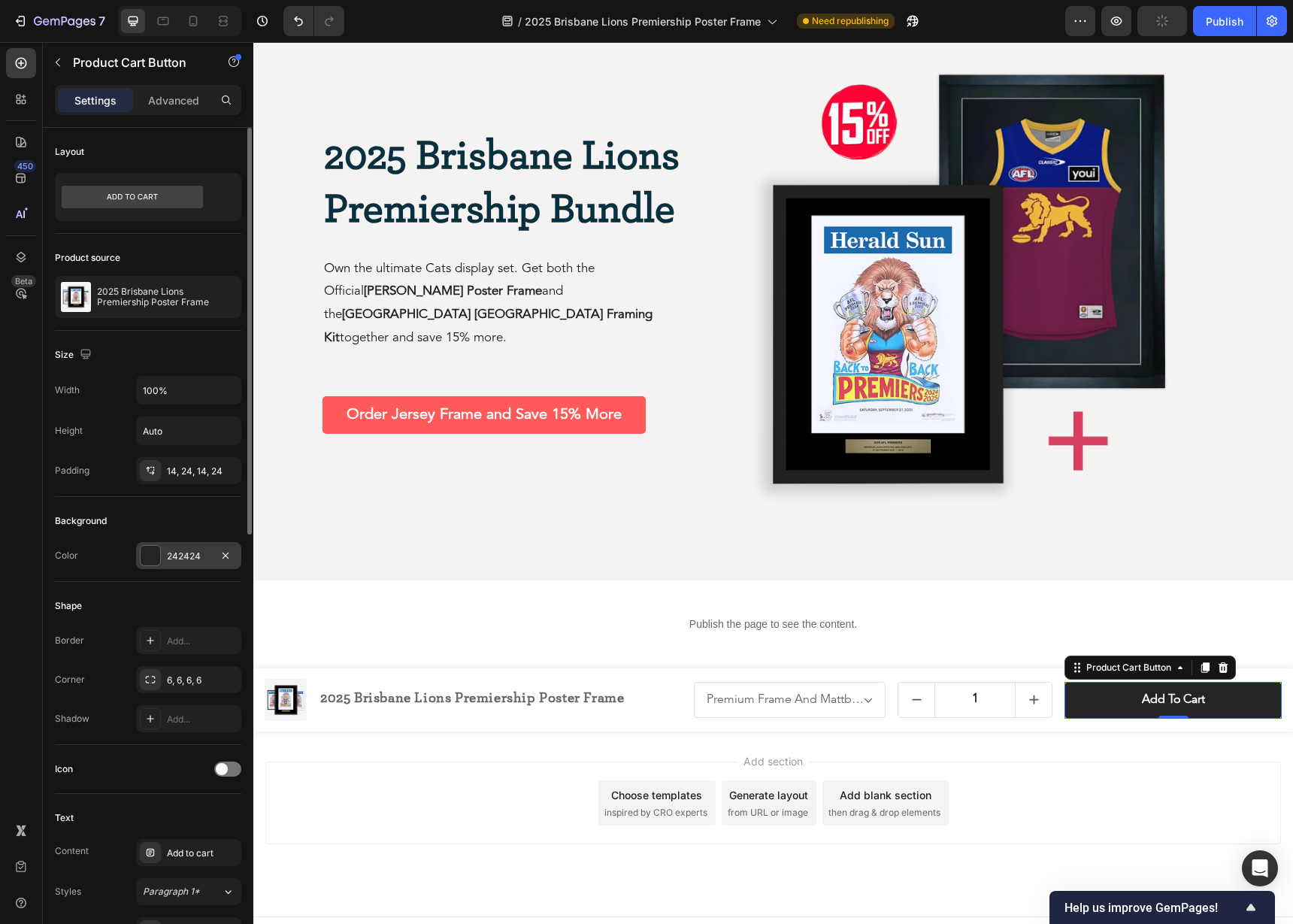
click at [182, 554] on div "242424" at bounding box center [188, 556] width 43 height 13
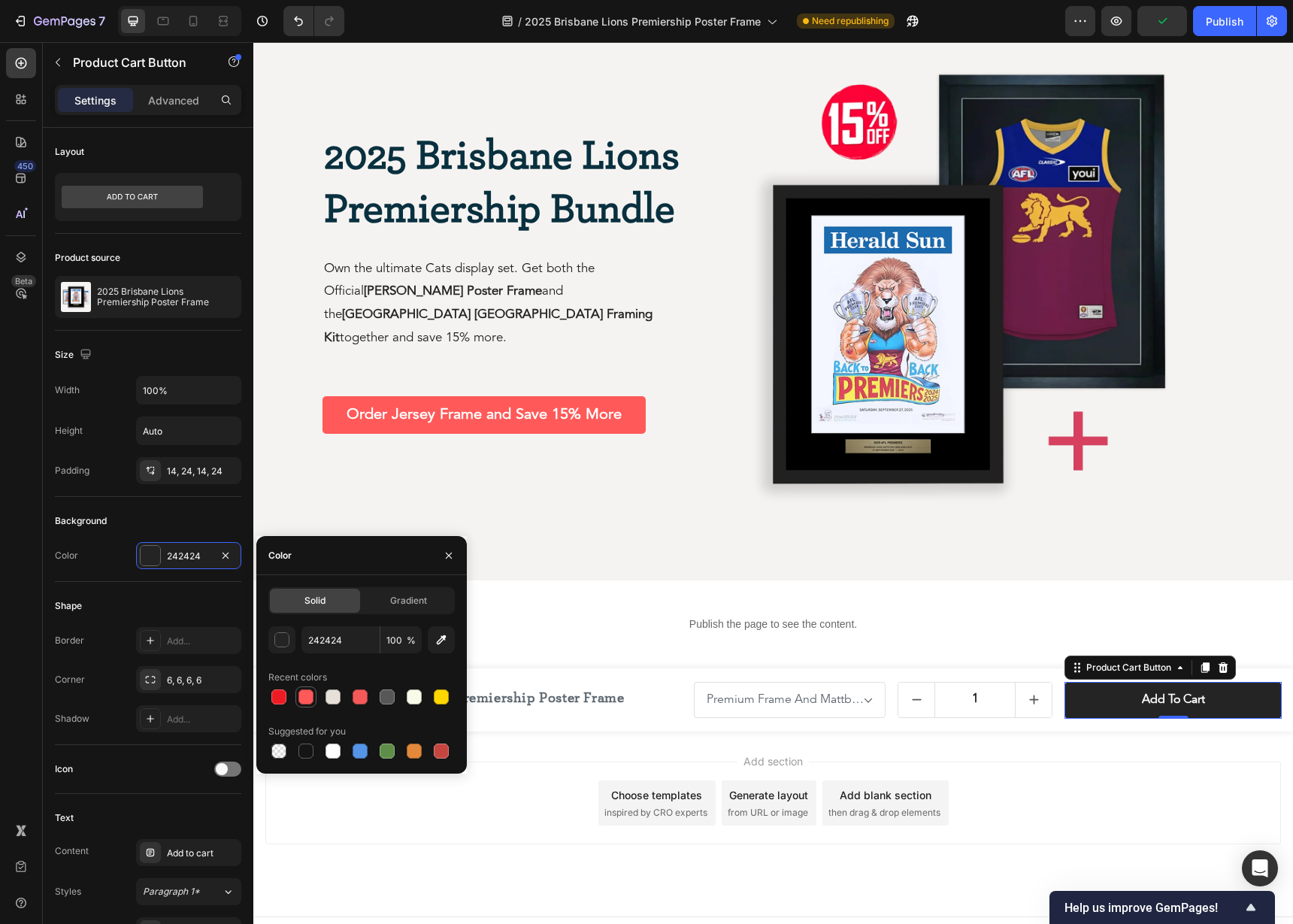
click at [304, 699] on div at bounding box center [306, 697] width 15 height 15
type input "FF5959"
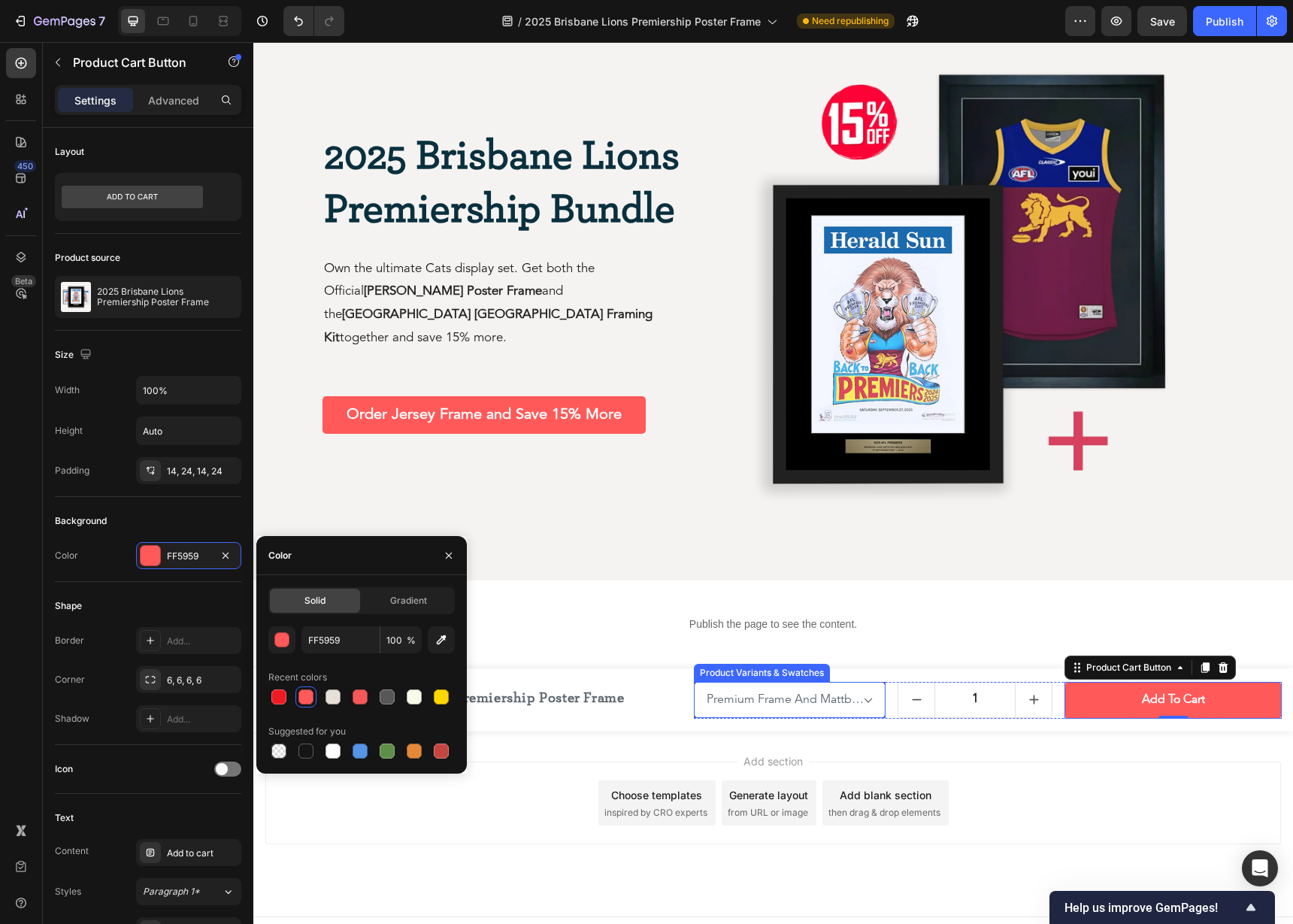
click at [748, 694] on select "Premium Frame And Mattboard With Poster And Plaque / Black Timber - $249.98 Sta…" at bounding box center [790, 699] width 192 height 36
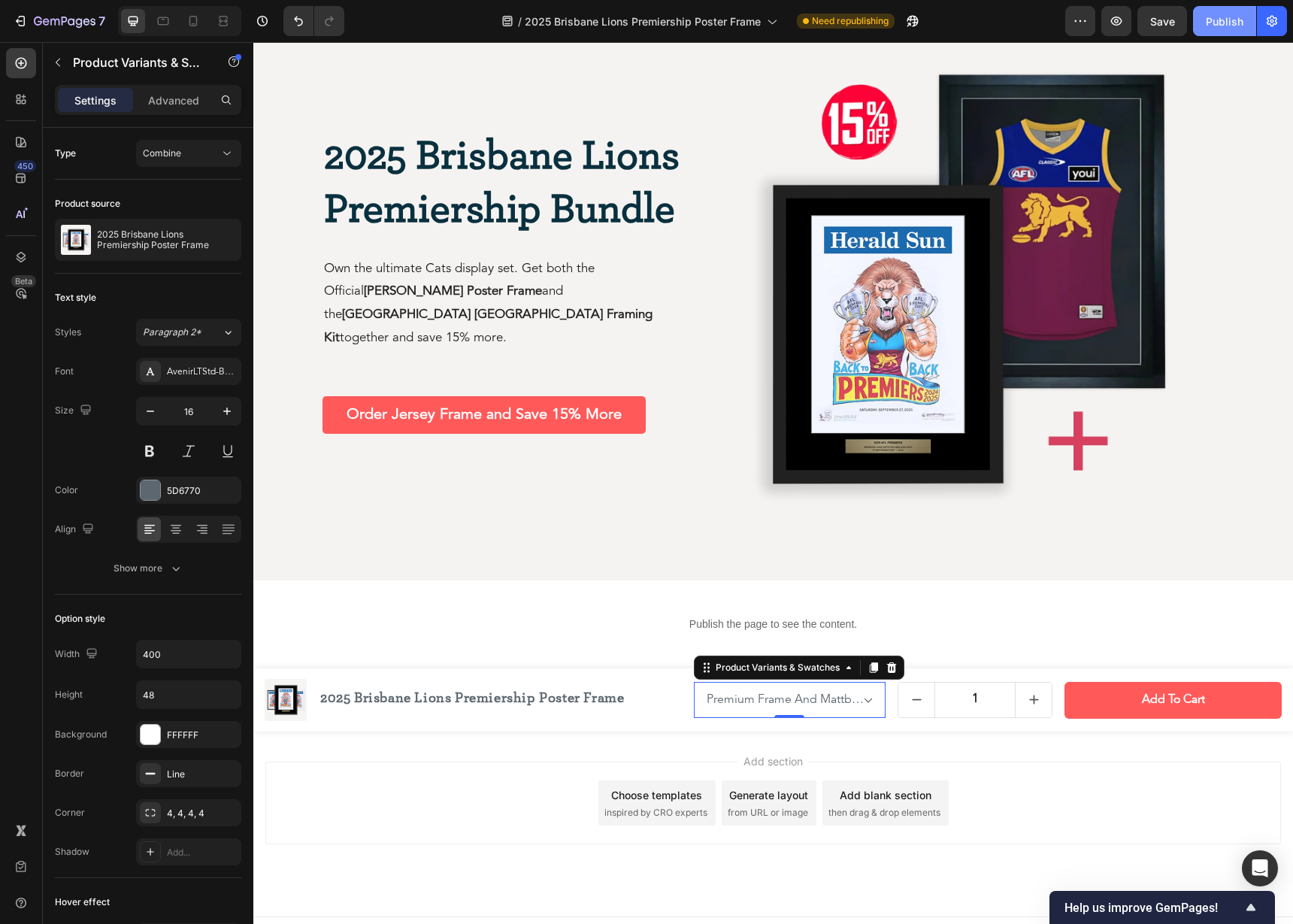
click at [1215, 23] on div "Publish" at bounding box center [1224, 20] width 38 height 16
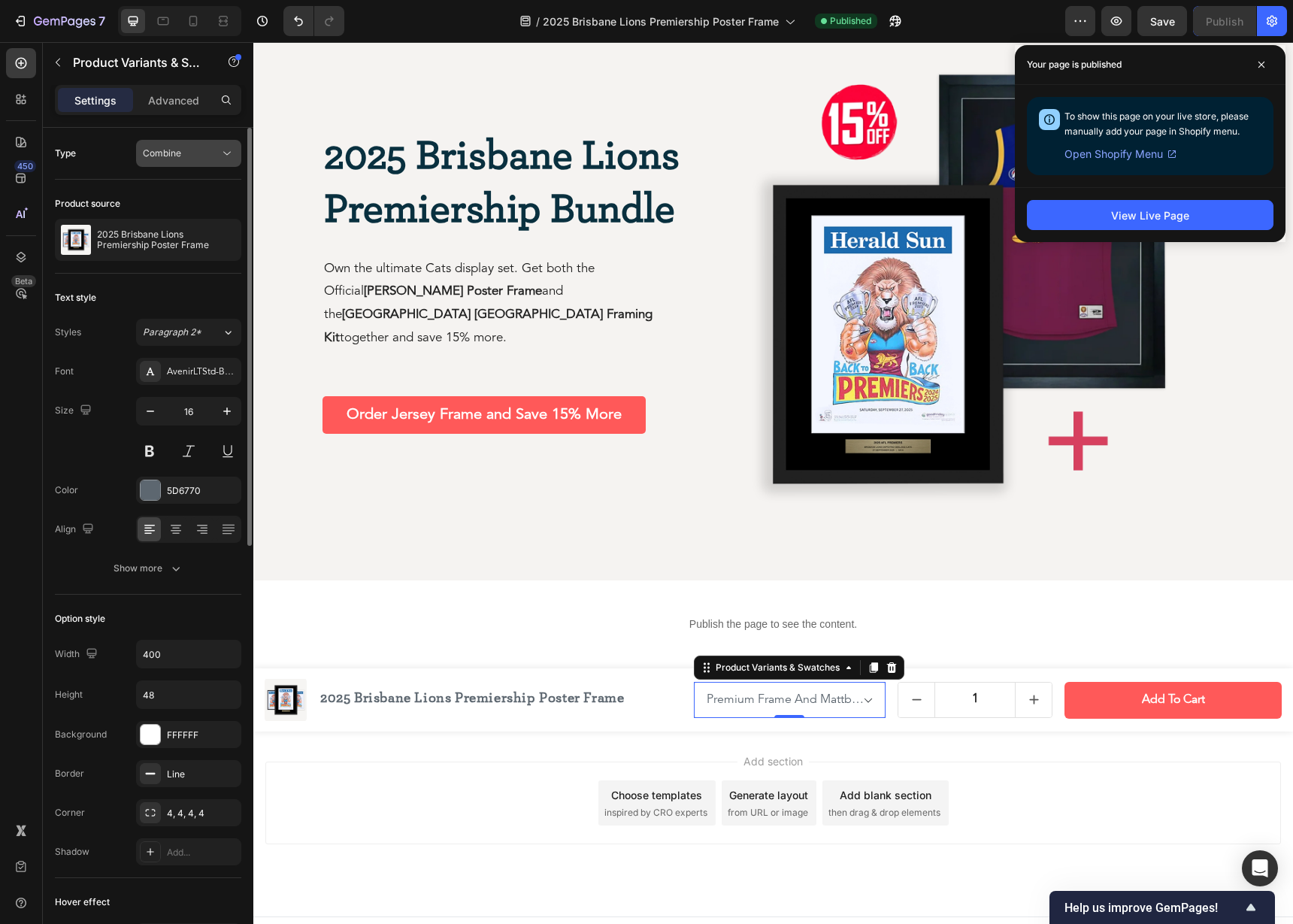
click at [207, 153] on div "Combine" at bounding box center [180, 153] width 76 height 13
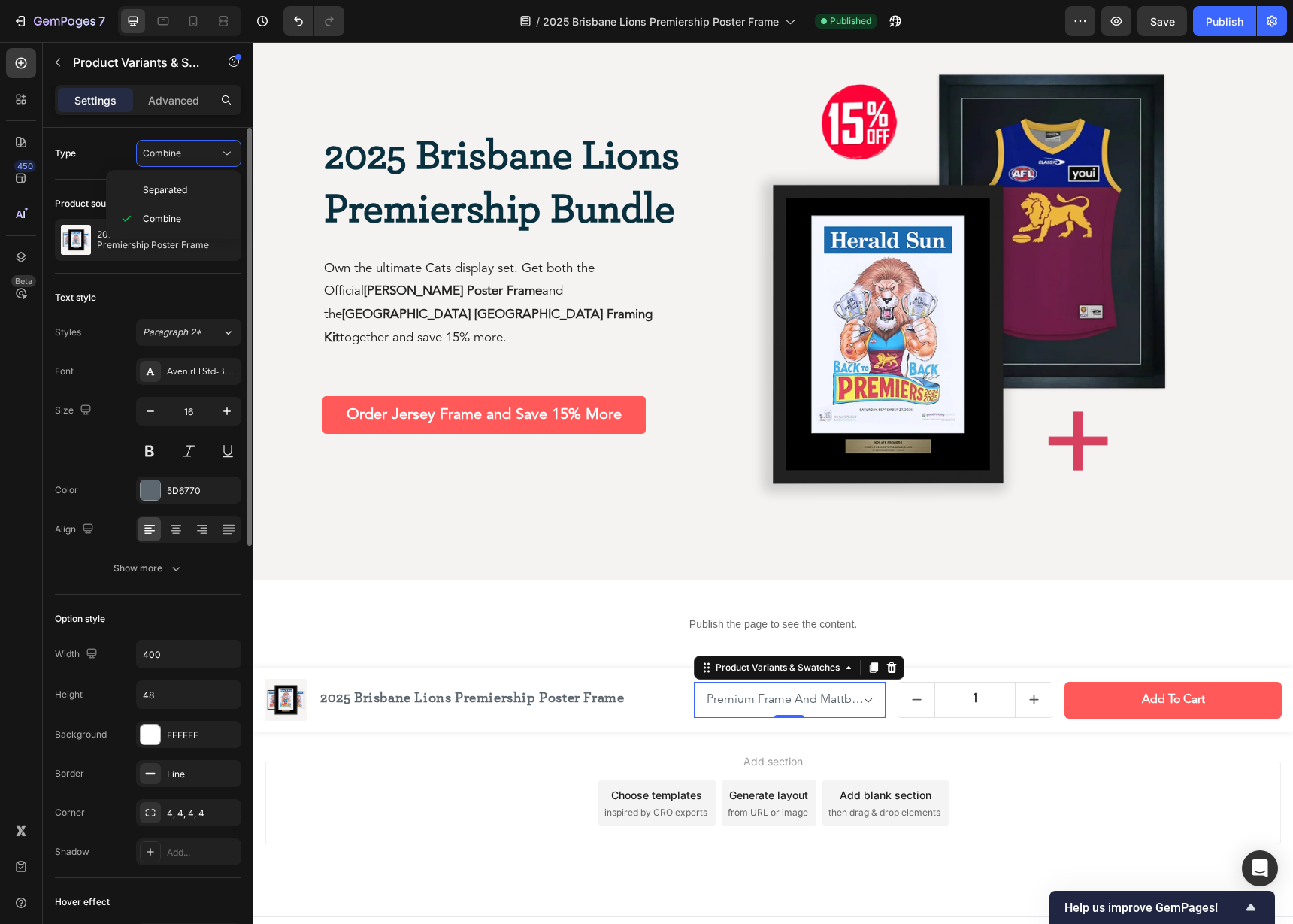
click at [106, 149] on div "Type Combine" at bounding box center [148, 152] width 186 height 27
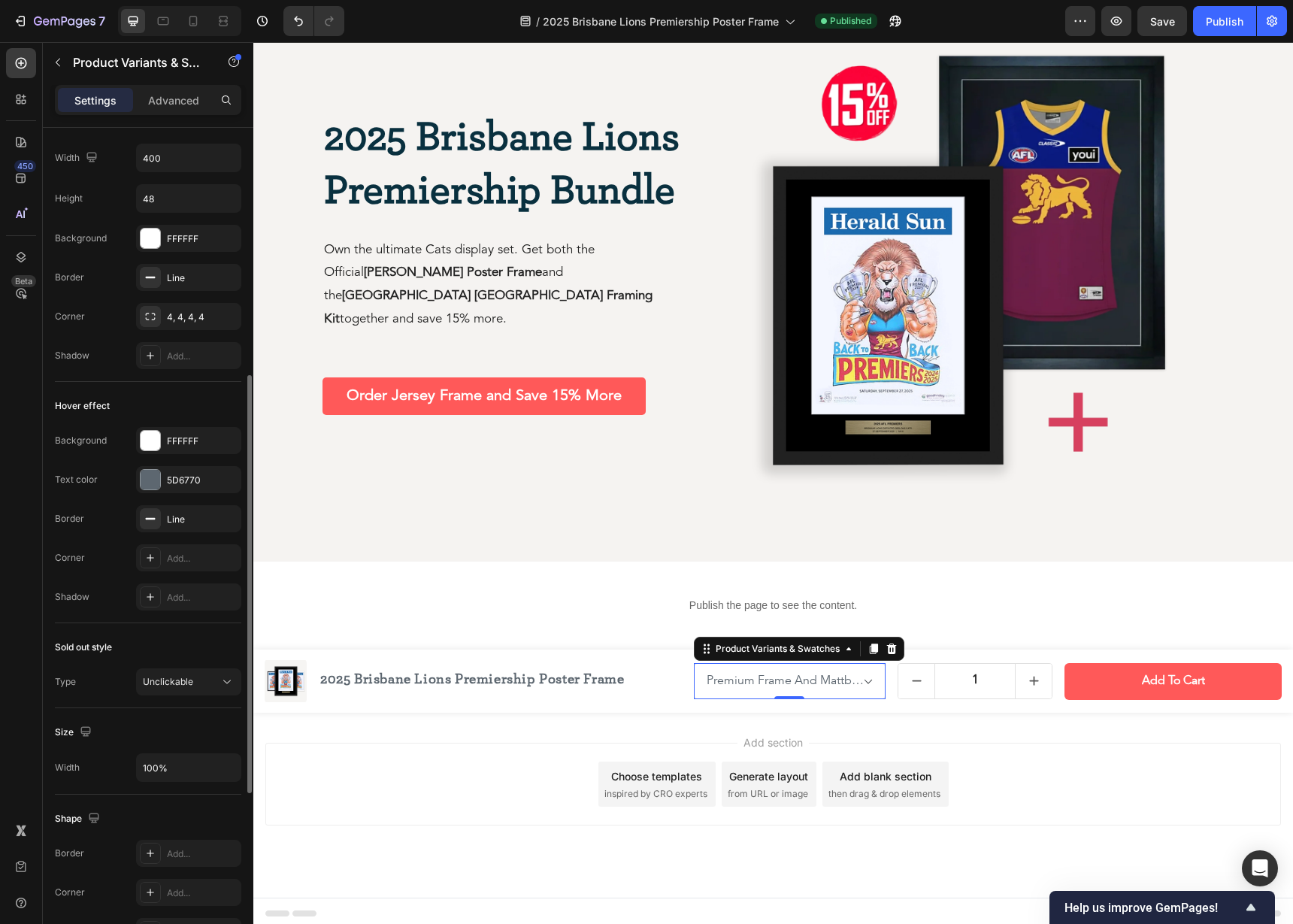
scroll to position [478, 0]
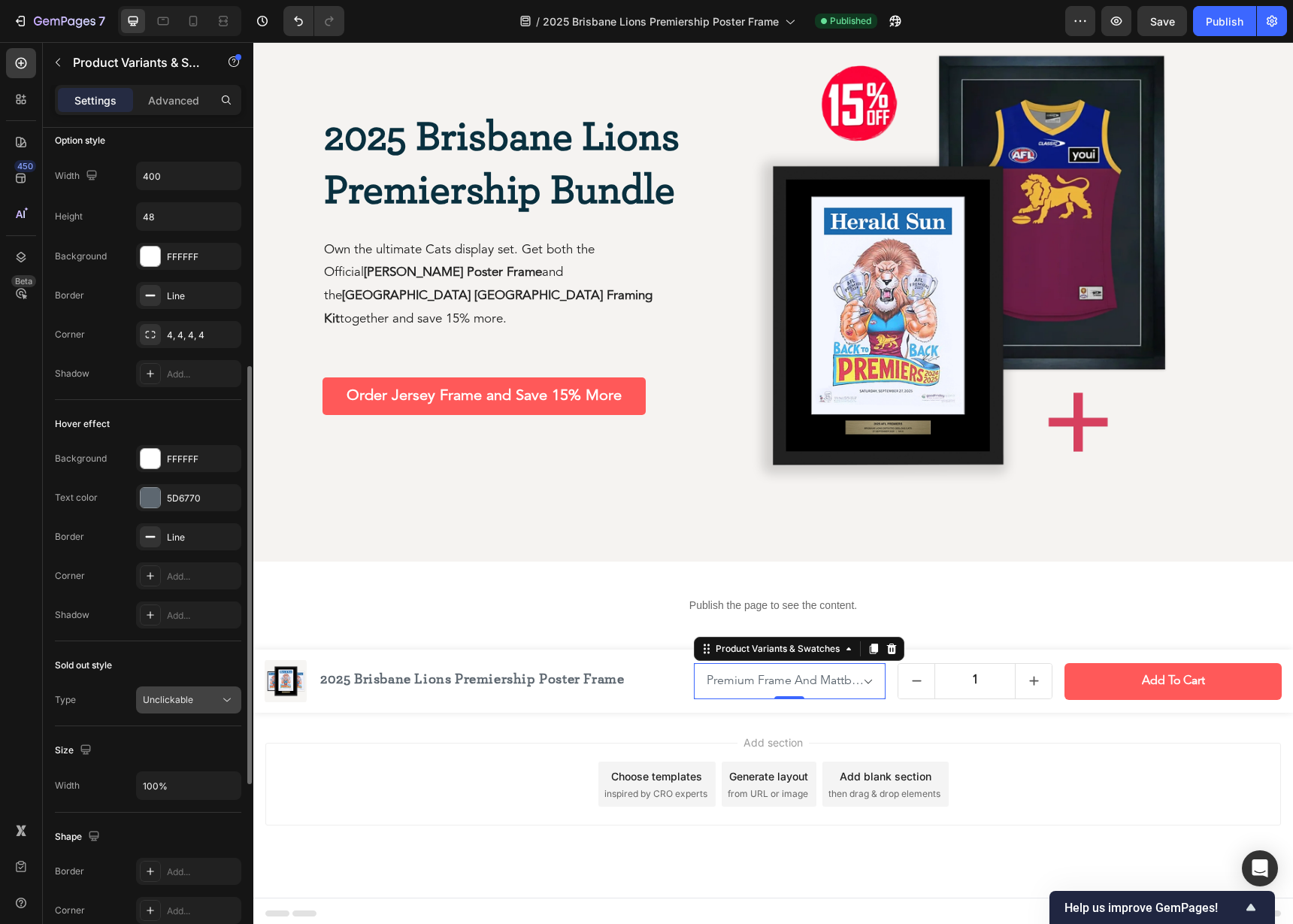
click at [193, 705] on div "Unclickable" at bounding box center [180, 699] width 76 height 13
click at [193, 662] on div "Sold out style" at bounding box center [148, 665] width 186 height 24
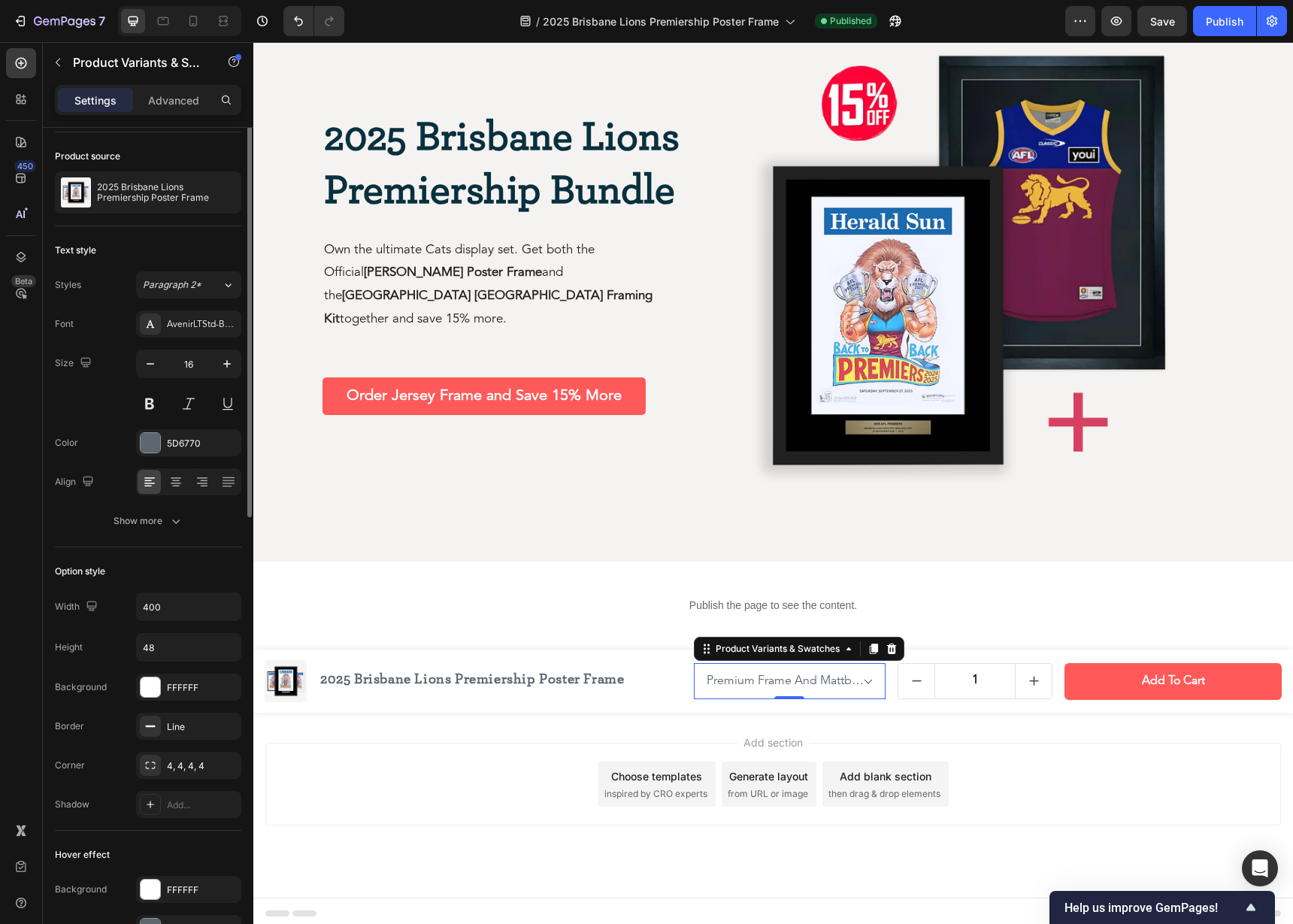
scroll to position [0, 0]
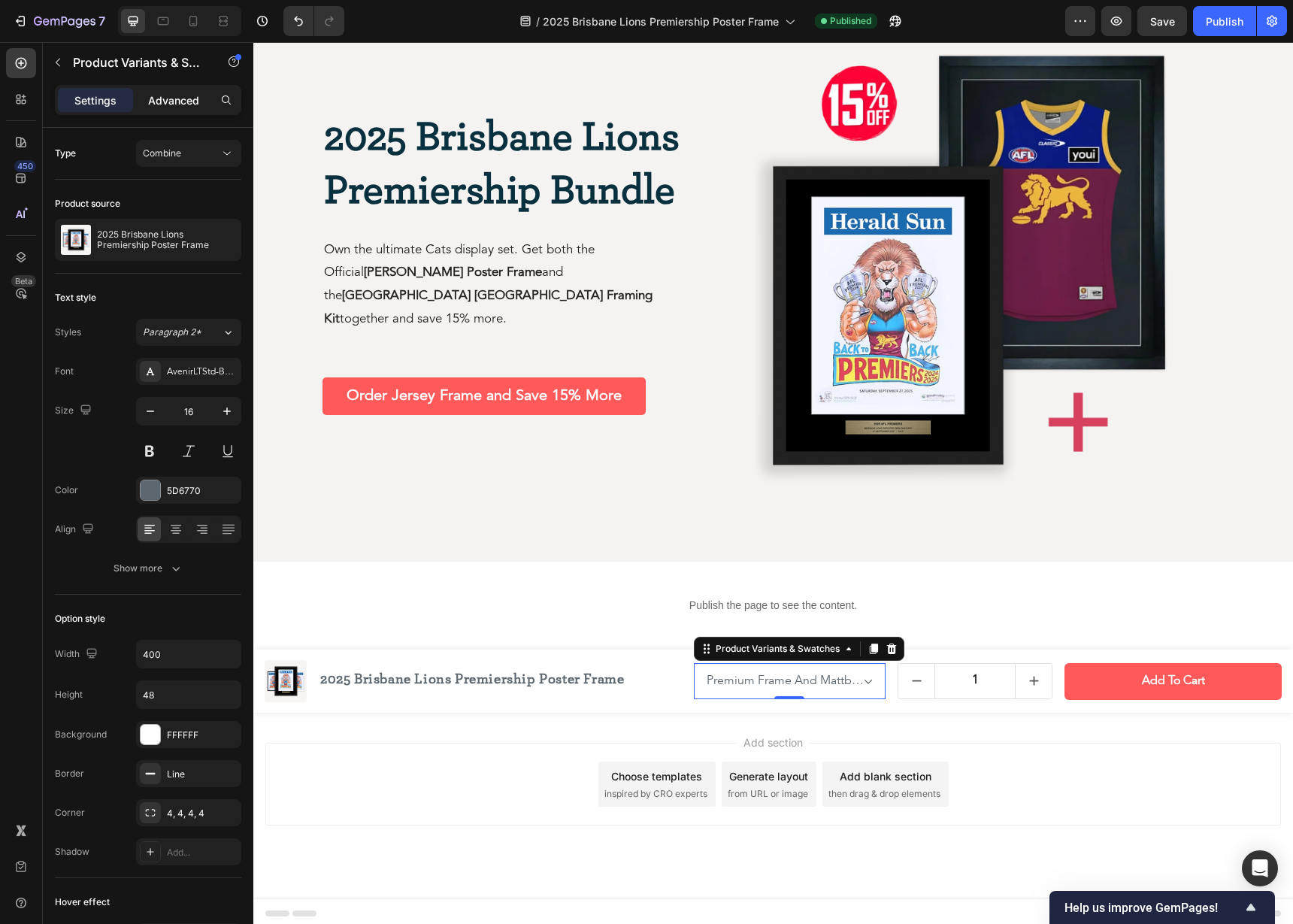
click at [169, 111] on div "Advanced" at bounding box center [174, 99] width 75 height 24
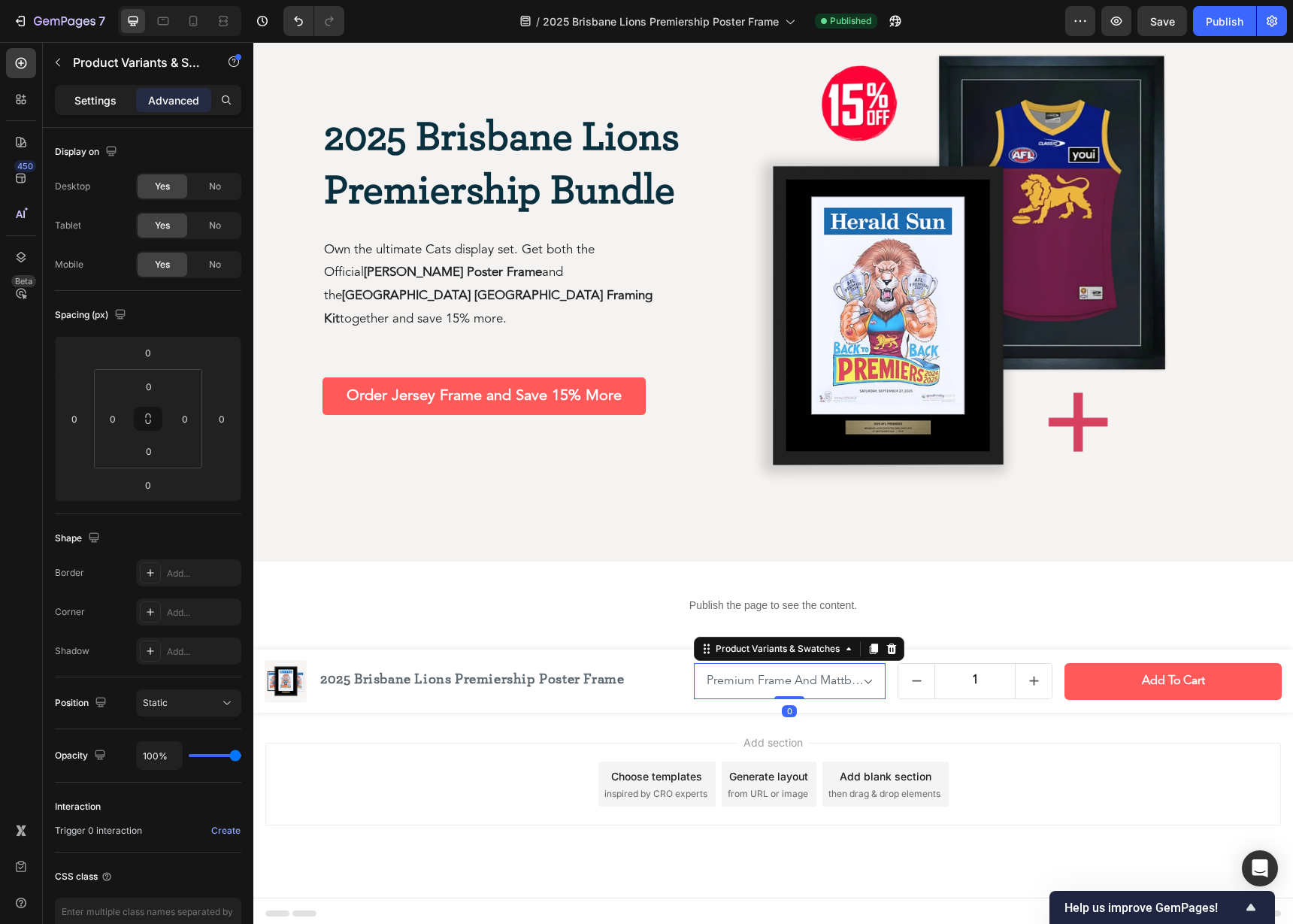
click at [91, 103] on p "Settings" at bounding box center [95, 100] width 42 height 16
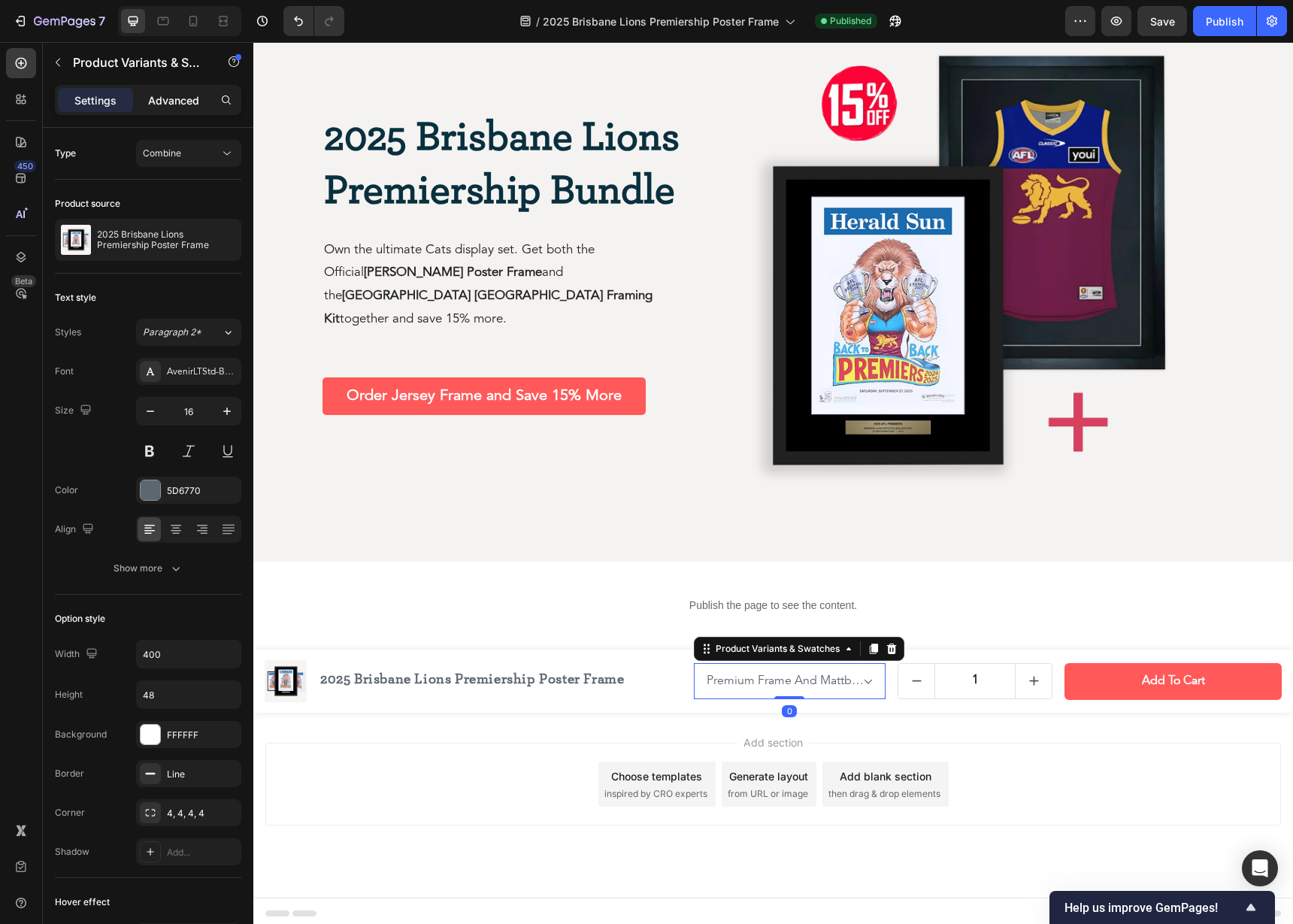
click at [180, 91] on div "Advanced" at bounding box center [174, 99] width 75 height 24
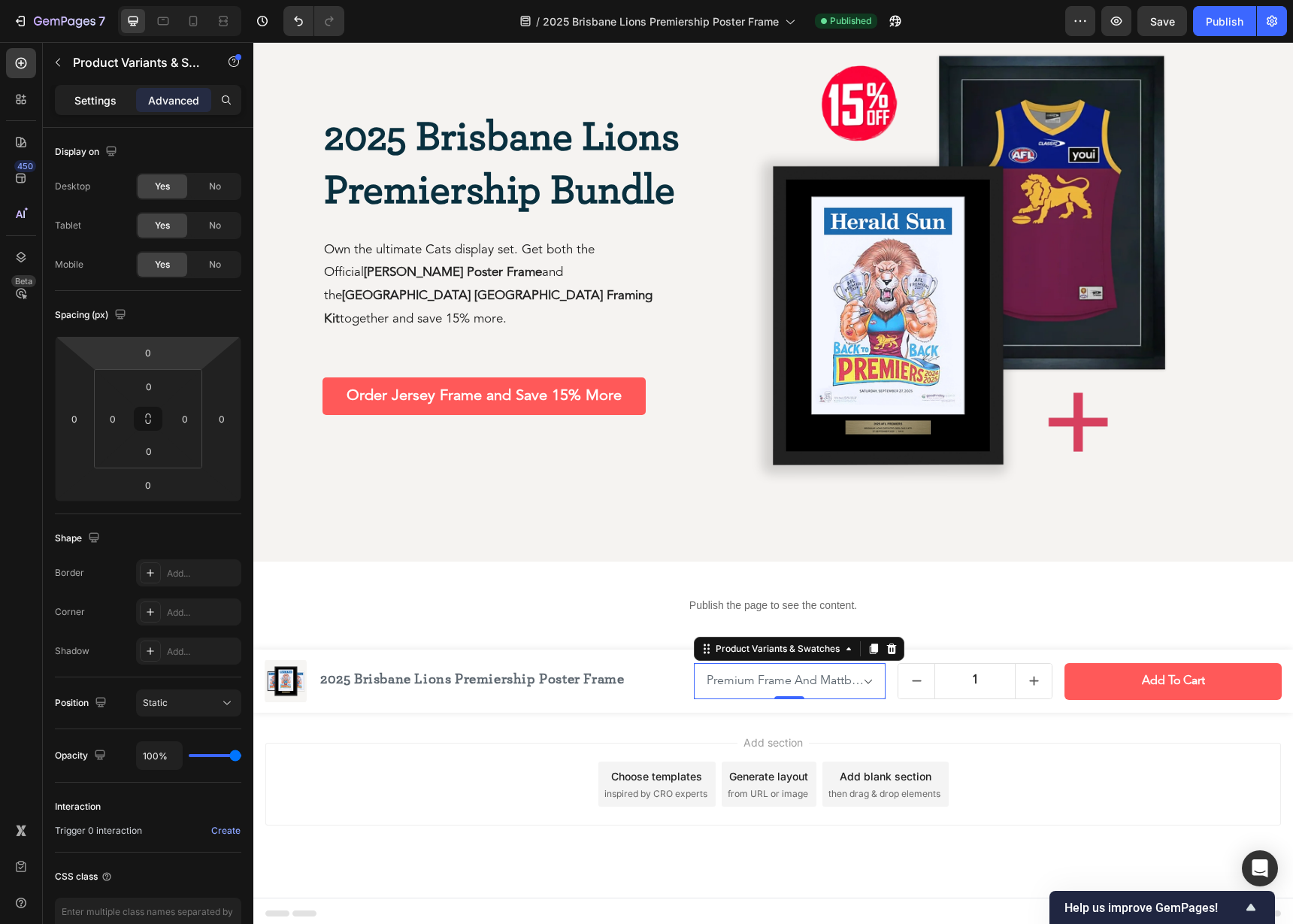
click at [101, 102] on p "Settings" at bounding box center [95, 100] width 42 height 16
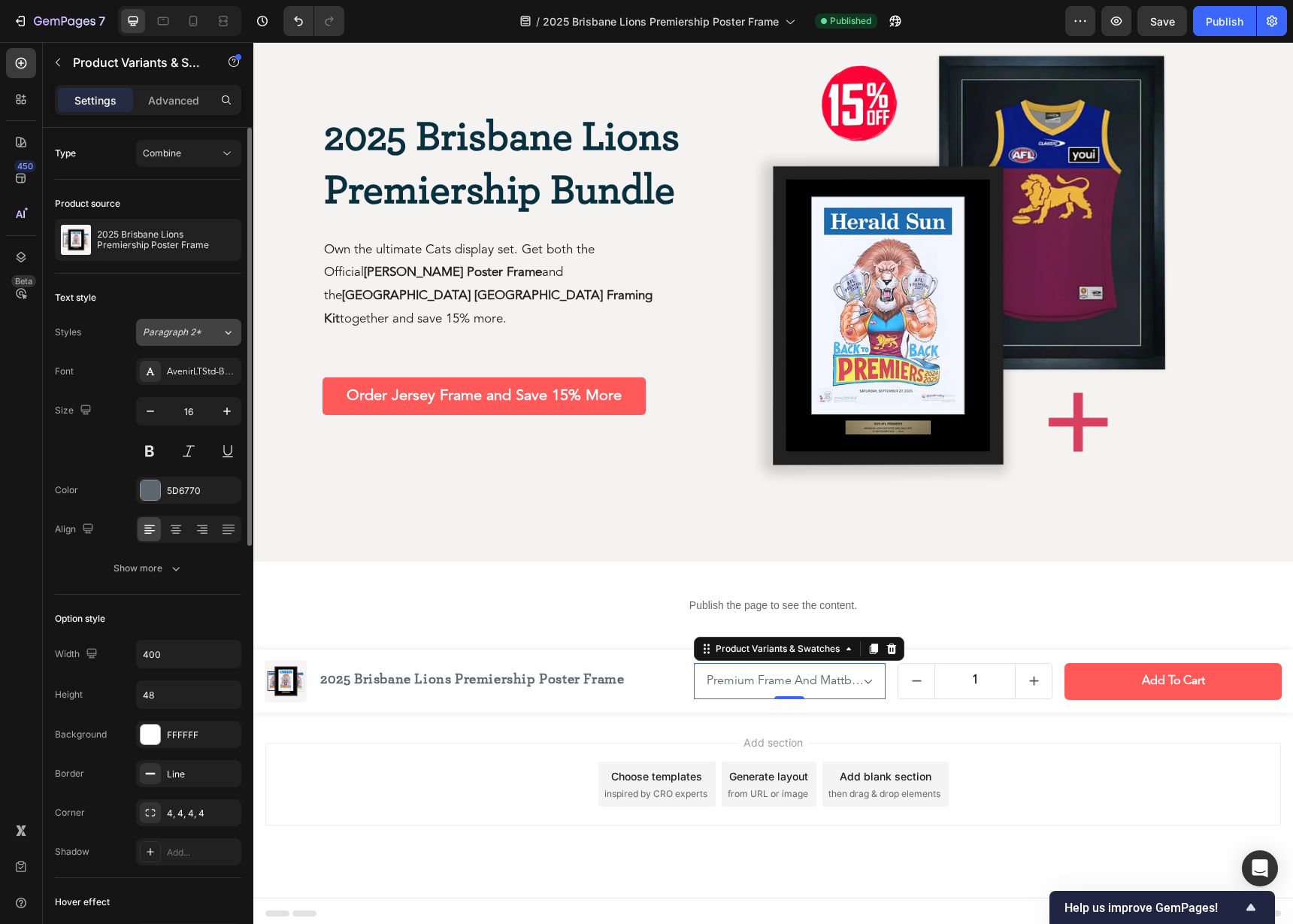
click at [195, 329] on span "Paragraph 2*" at bounding box center [171, 332] width 58 height 13
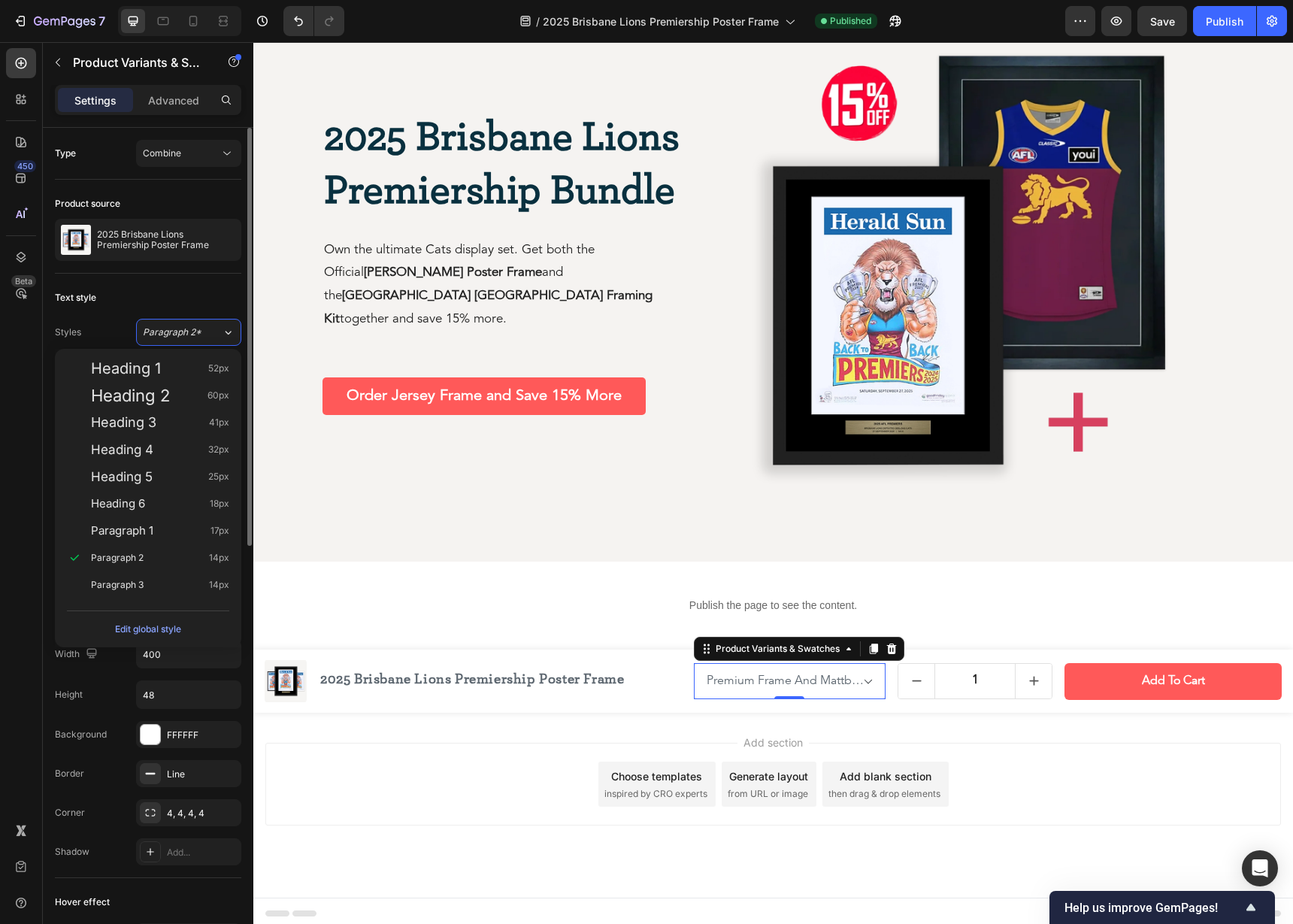
click at [169, 298] on div "Text style" at bounding box center [148, 297] width 186 height 24
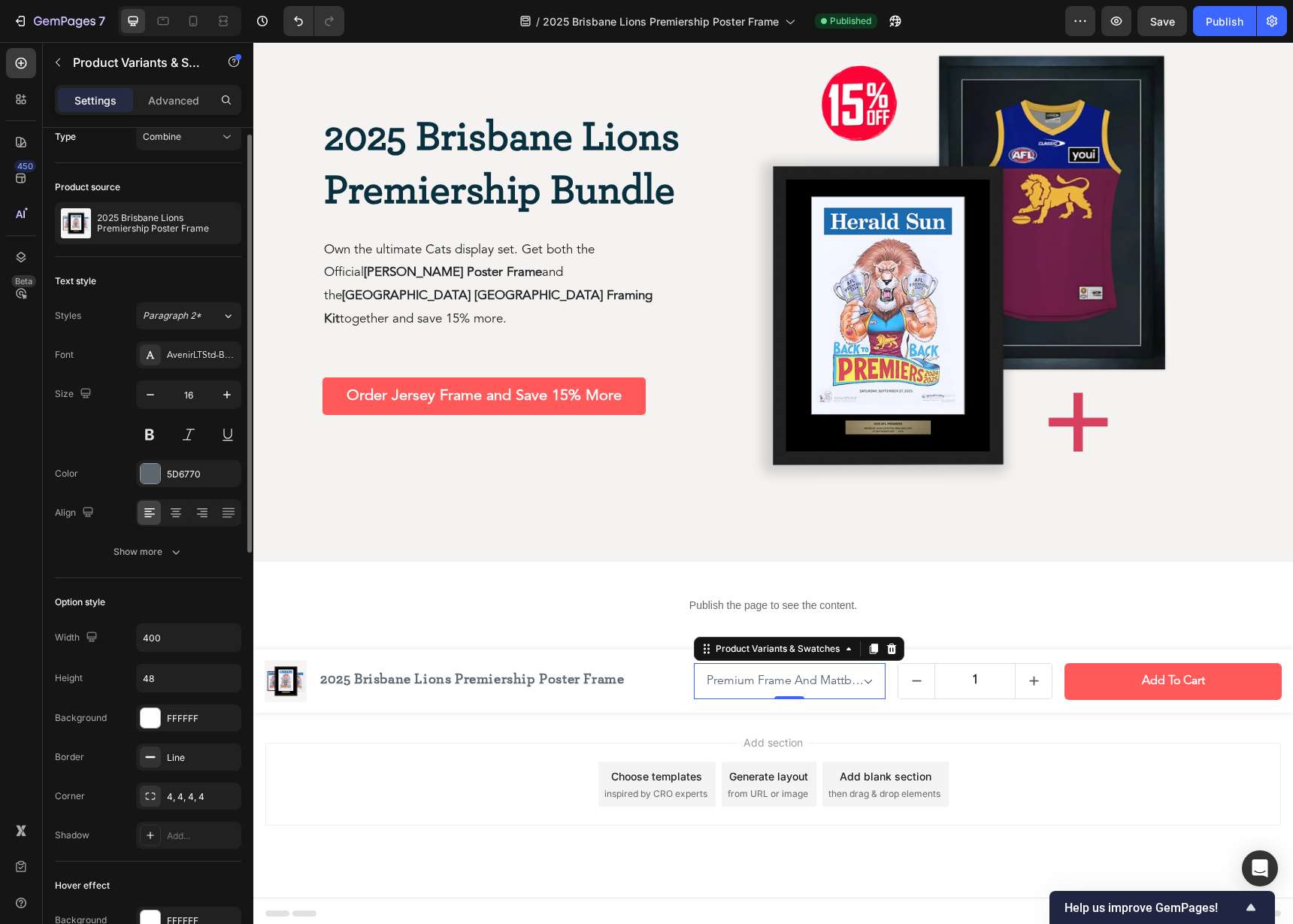
scroll to position [19, 0]
click at [162, 554] on div "Show more" at bounding box center [148, 549] width 70 height 15
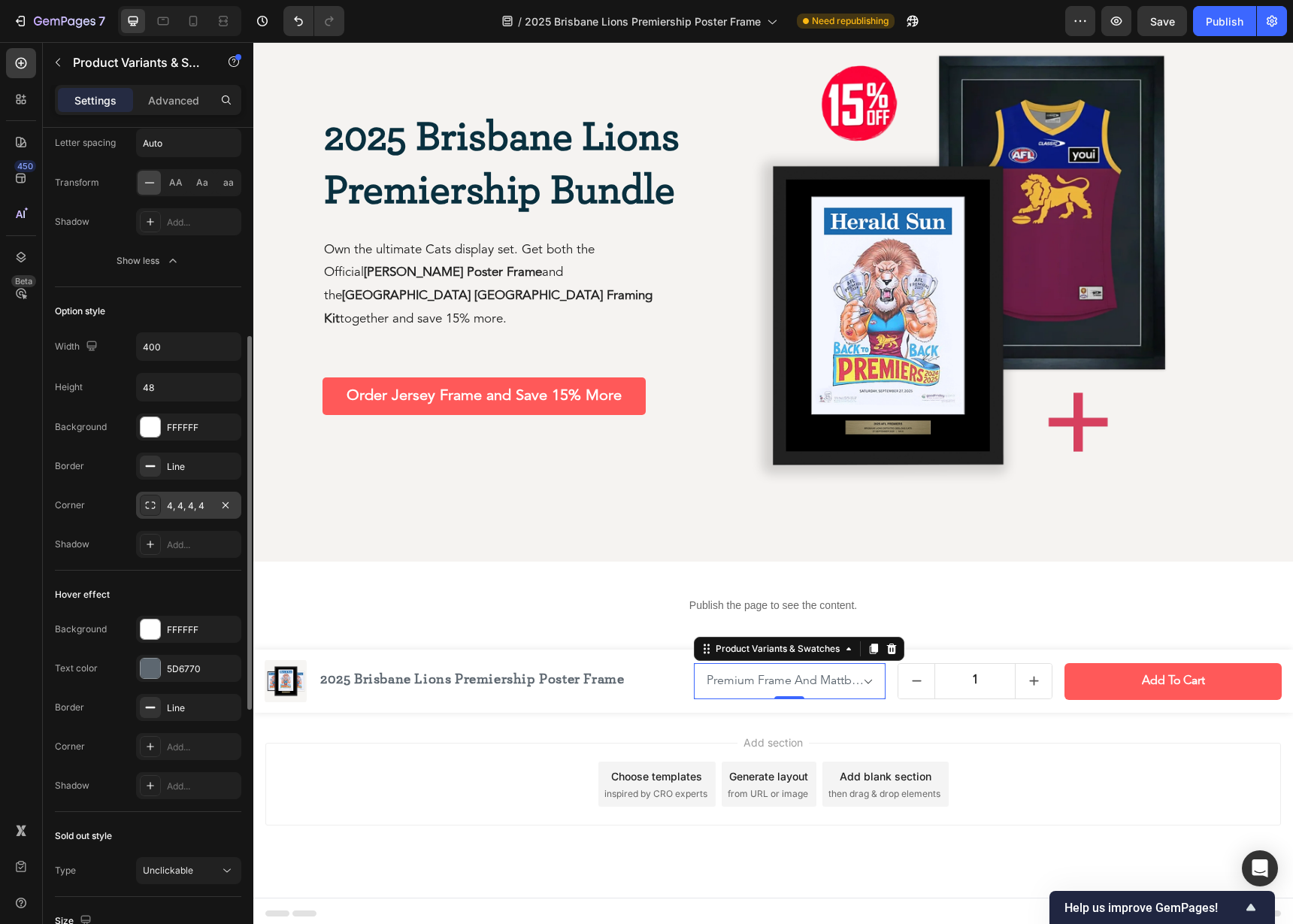
scroll to position [515, 0]
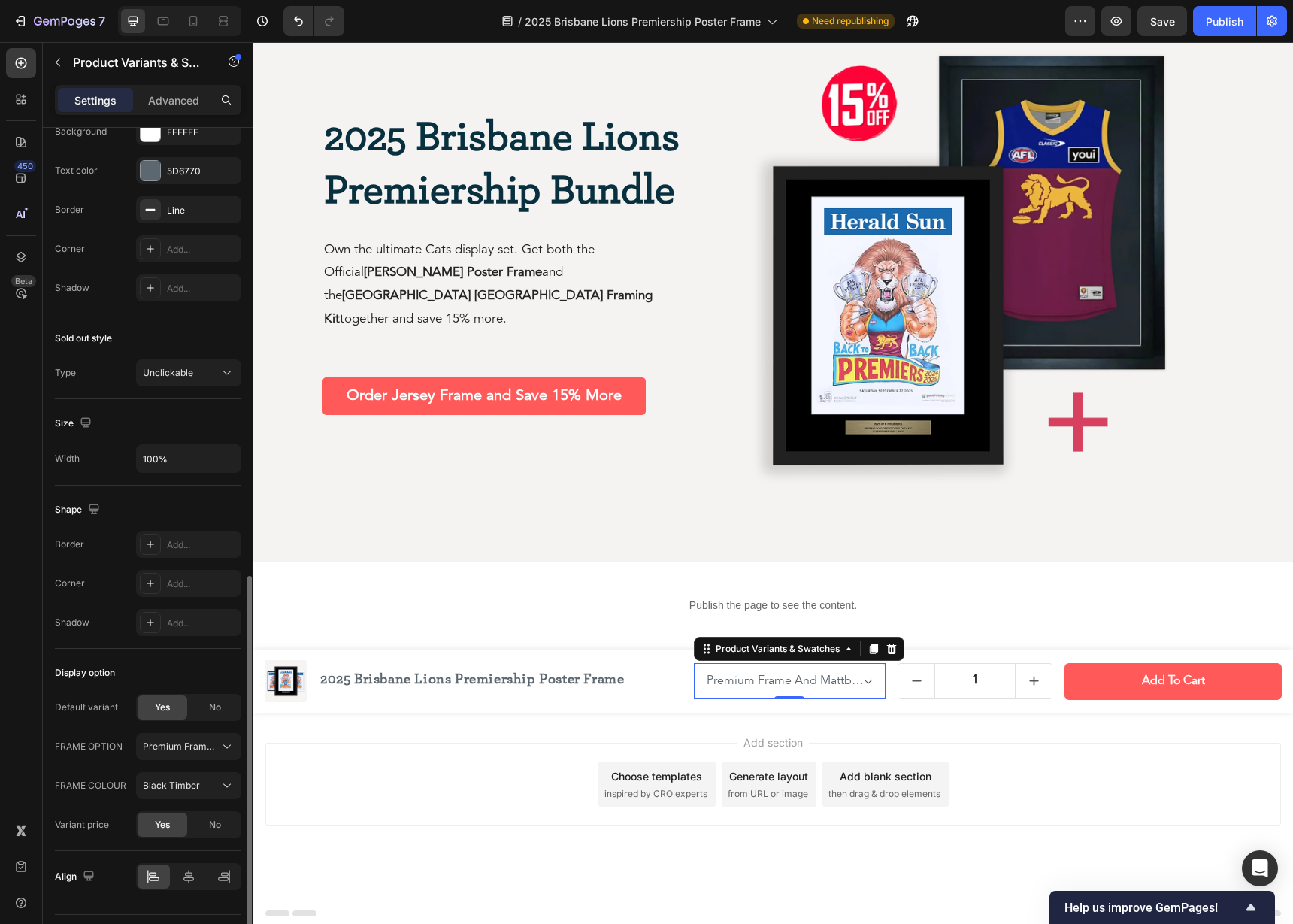
click at [175, 747] on span "Premium Frame And Mattboard With Poster And Plaque" at bounding box center [180, 746] width 74 height 13
click at [184, 684] on div "Display option" at bounding box center [148, 676] width 186 height 24
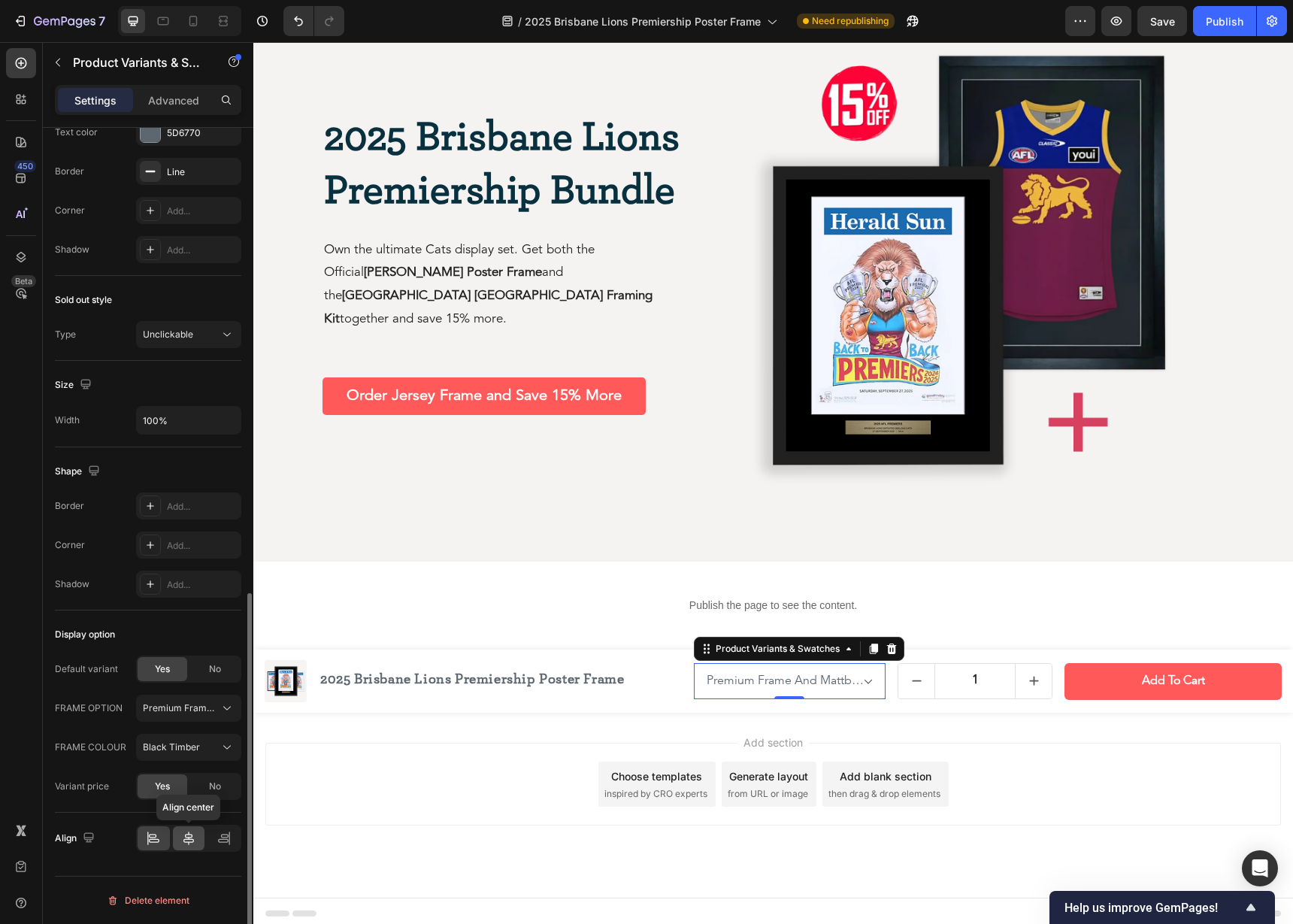
click at [189, 849] on div at bounding box center [189, 837] width 32 height 24
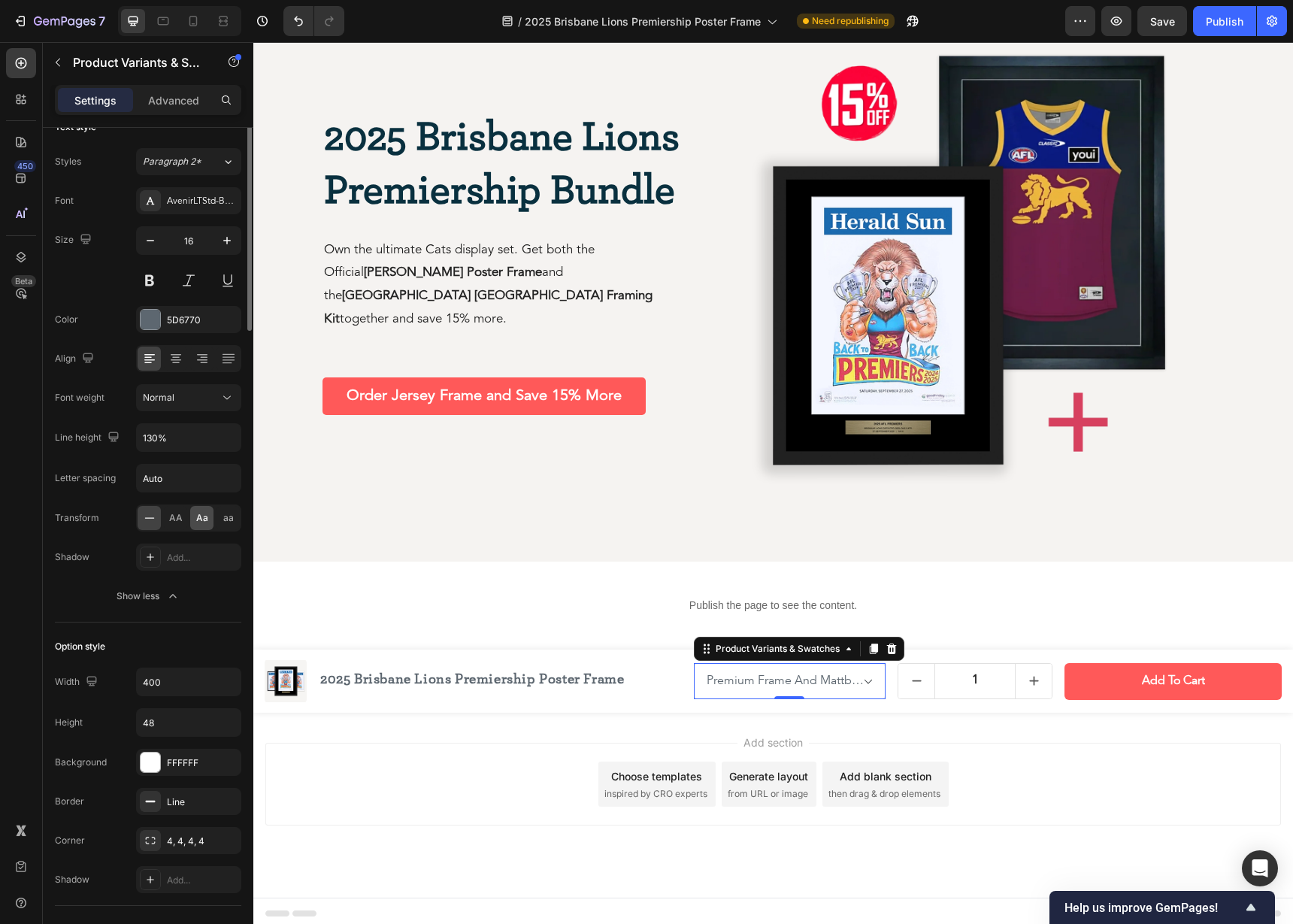
scroll to position [0, 0]
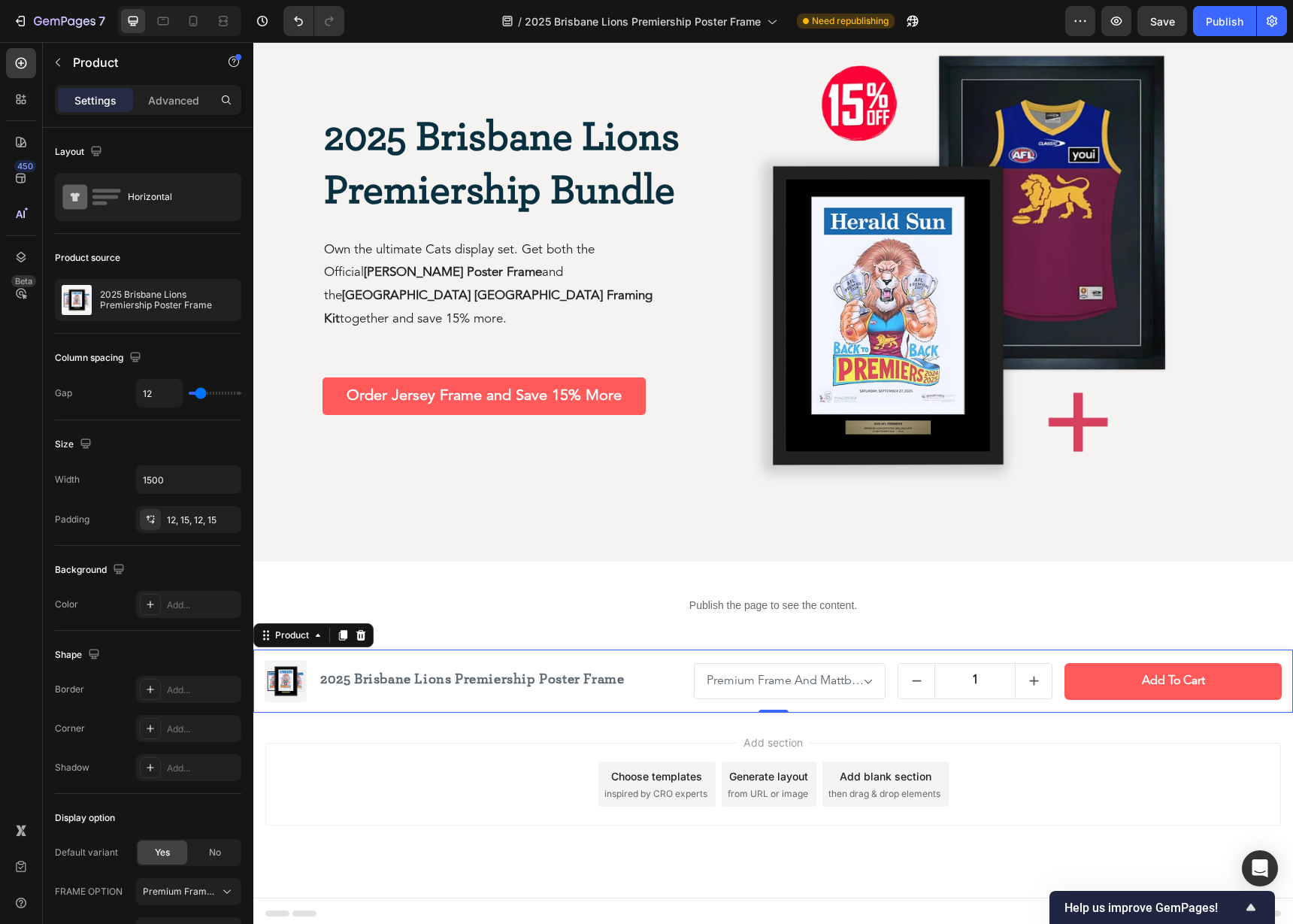
click at [612, 712] on div "Product Images 2025 Brisbane Lions Premiership Poster Frame Product Title Row P…" at bounding box center [773, 680] width 1040 height 63
click at [184, 103] on p "Advanced" at bounding box center [174, 100] width 51 height 16
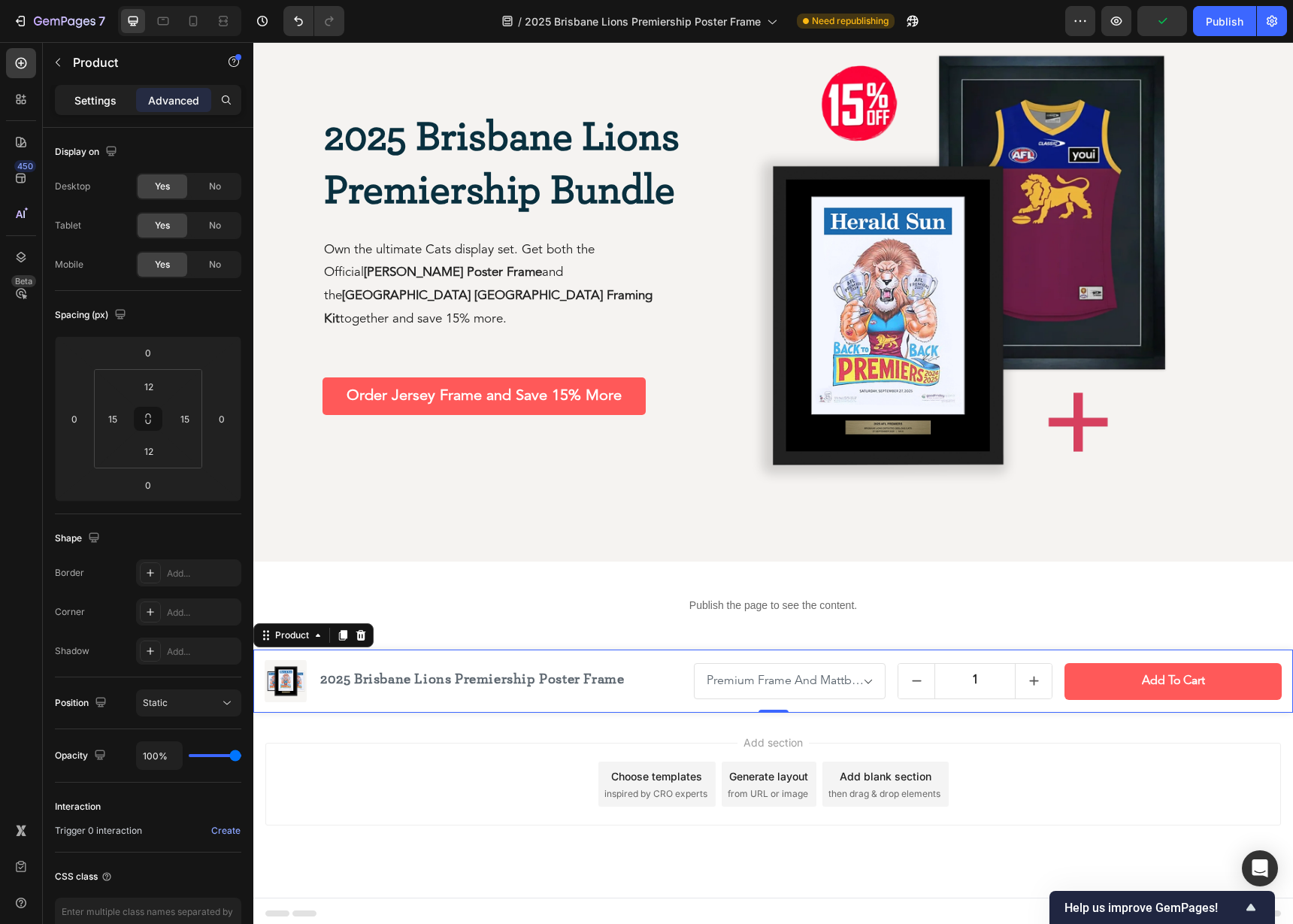
click at [108, 103] on p "Settings" at bounding box center [95, 100] width 42 height 16
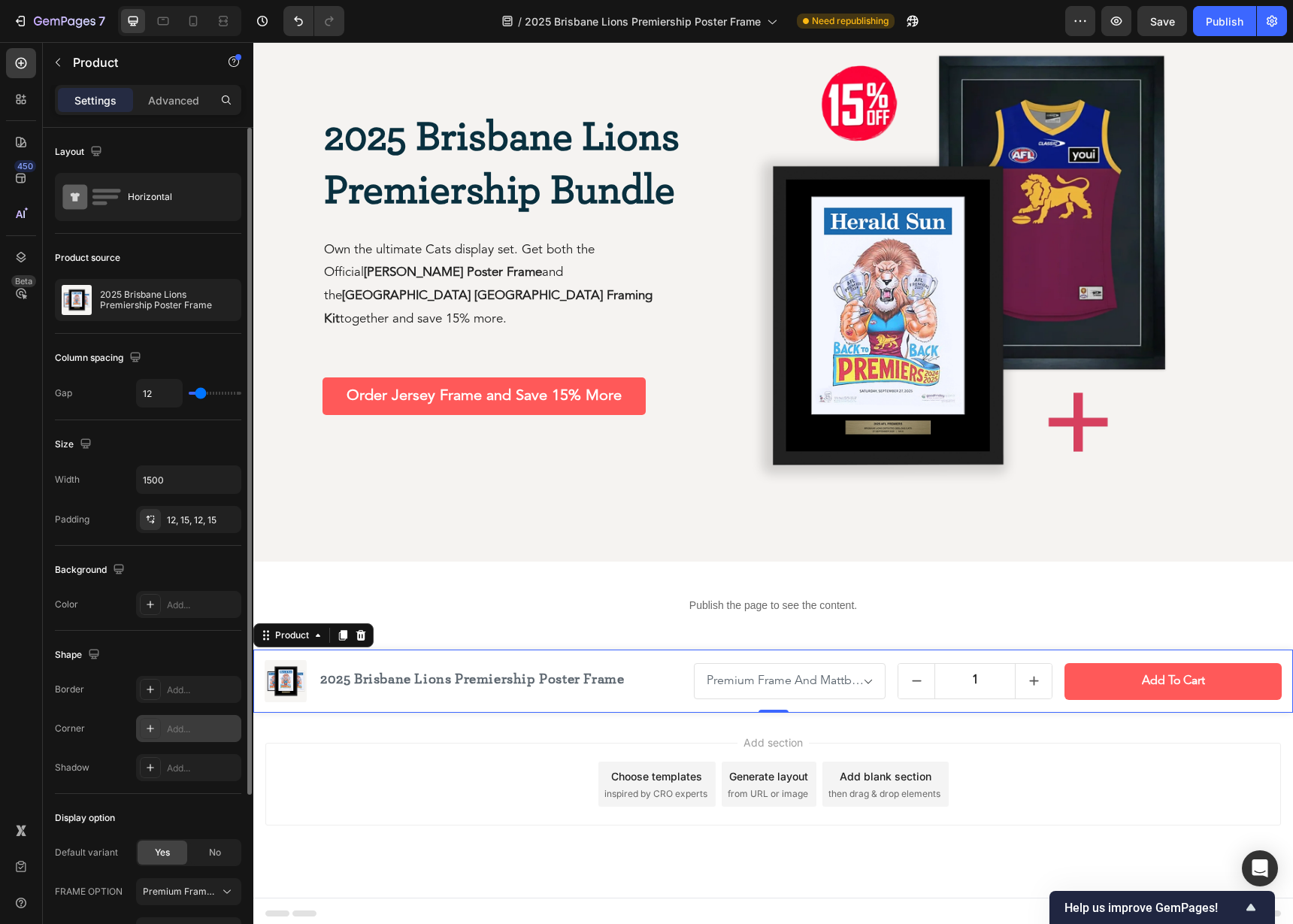
scroll to position [1, 0]
click at [187, 185] on div "Horizontal" at bounding box center [174, 196] width 92 height 34
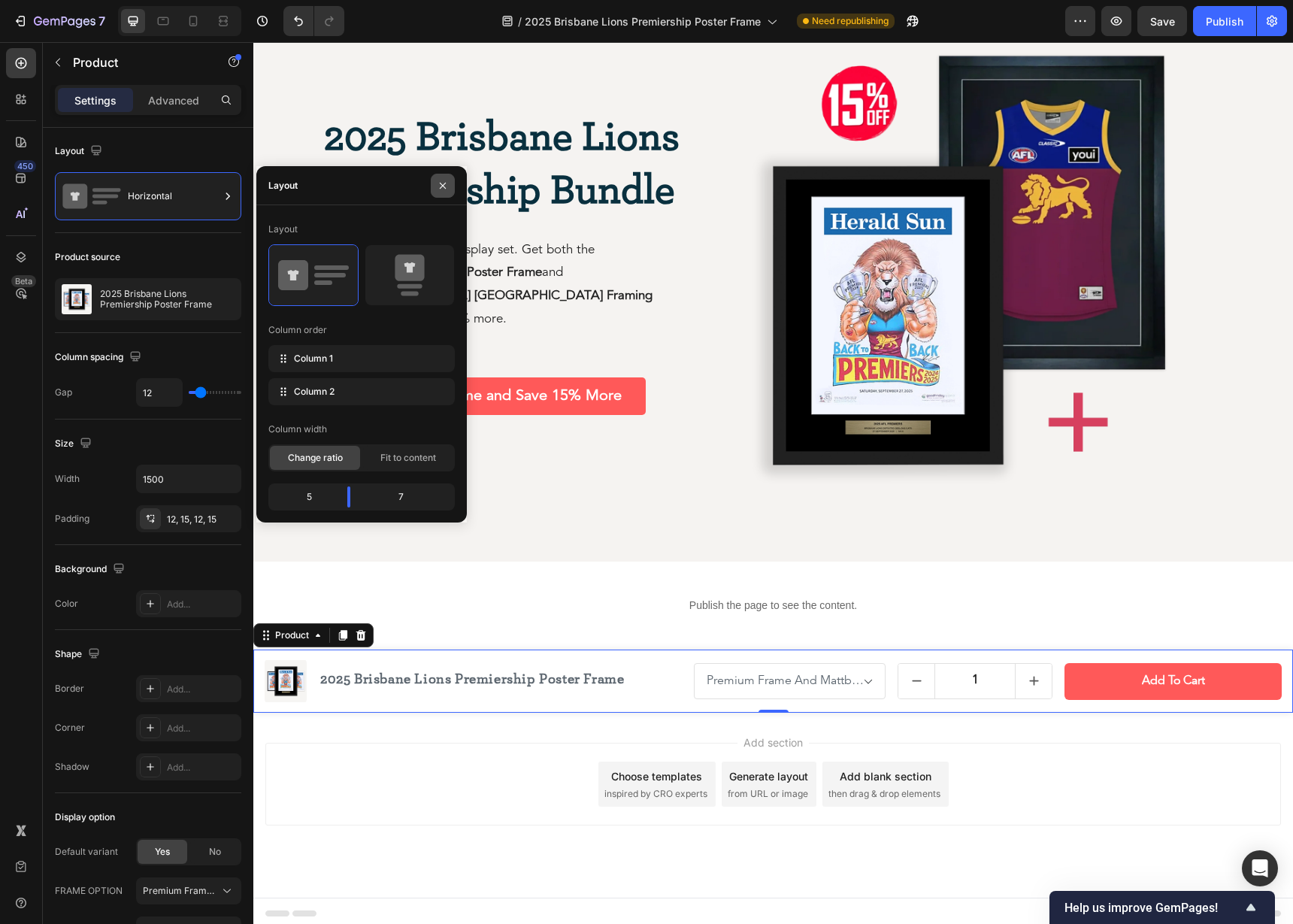
click at [444, 185] on icon "button" at bounding box center [443, 185] width 12 height 12
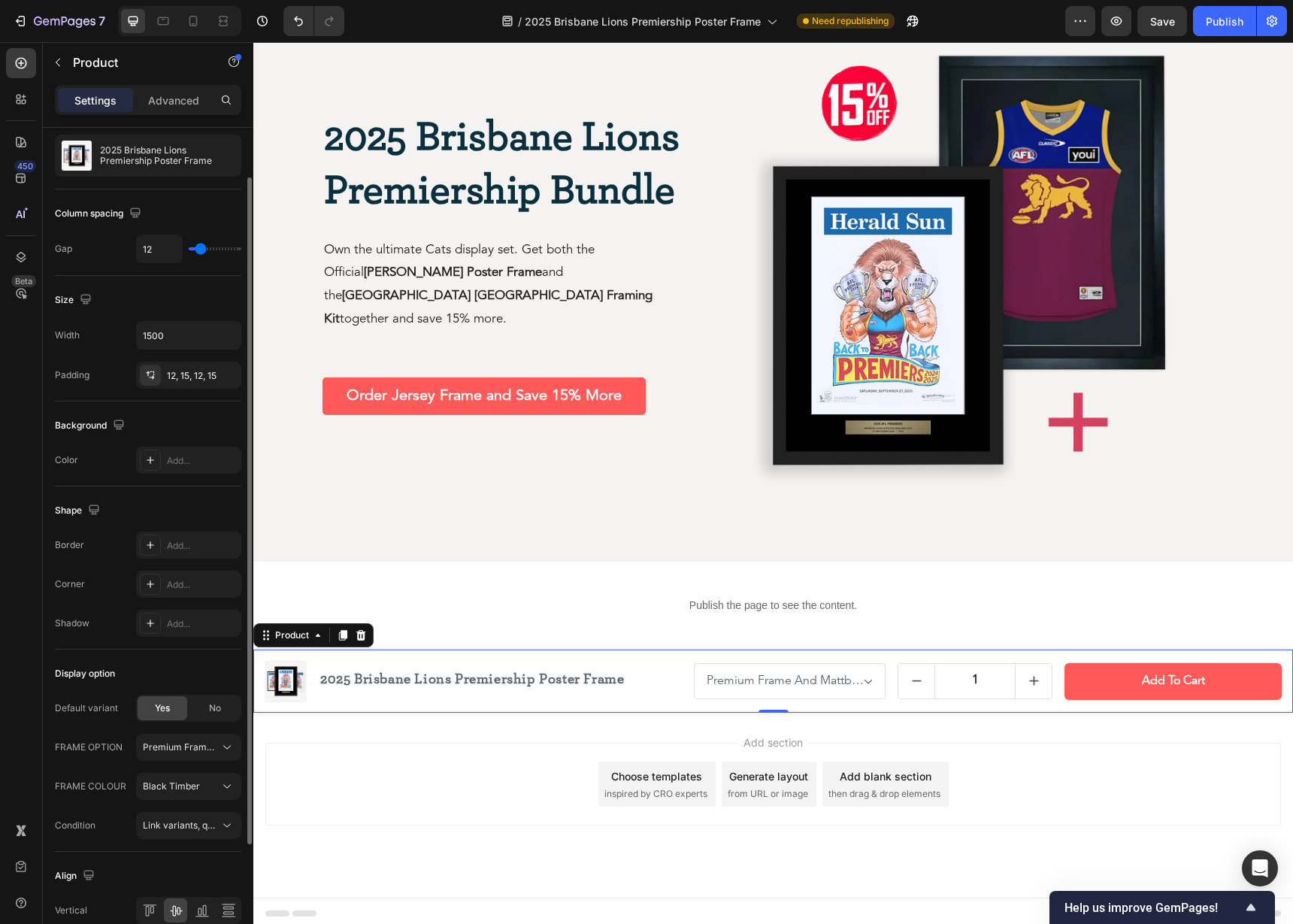
scroll to position [216, 0]
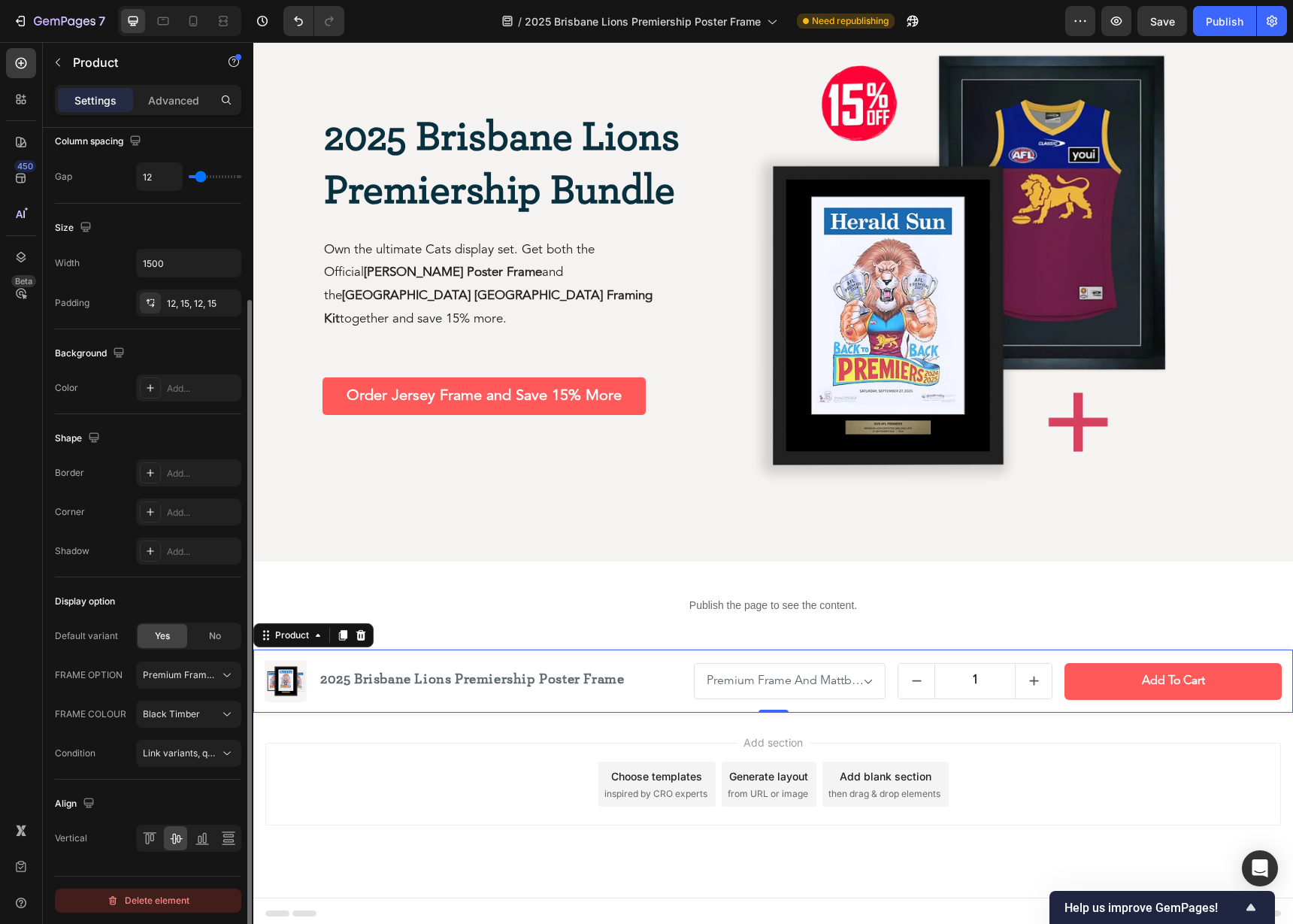
click at [171, 899] on div "Delete element" at bounding box center [148, 900] width 83 height 18
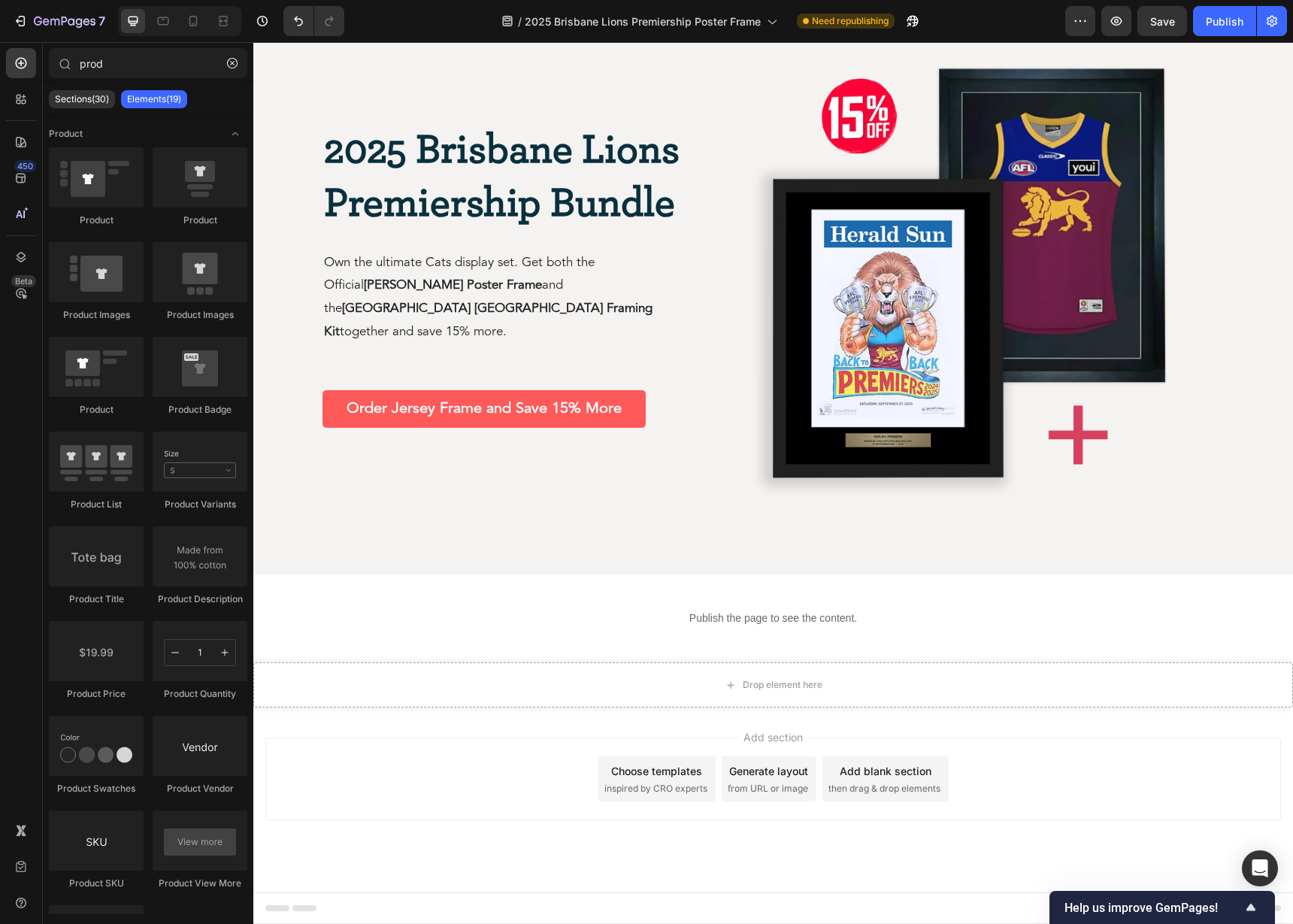
scroll to position [2524, 0]
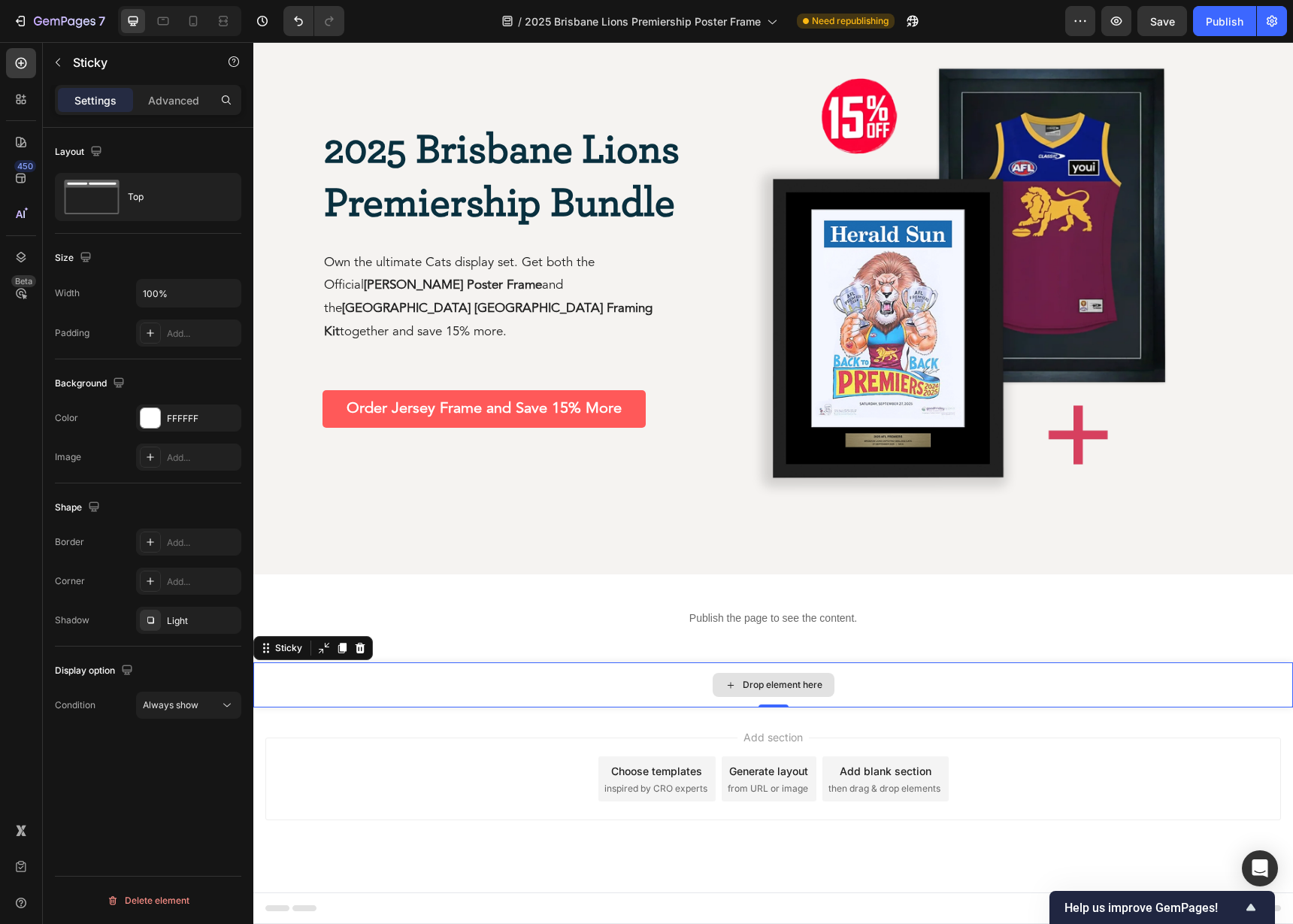
click at [525, 688] on div "Drop element here" at bounding box center [773, 685] width 1040 height 45
click at [362, 644] on icon at bounding box center [361, 648] width 10 height 11
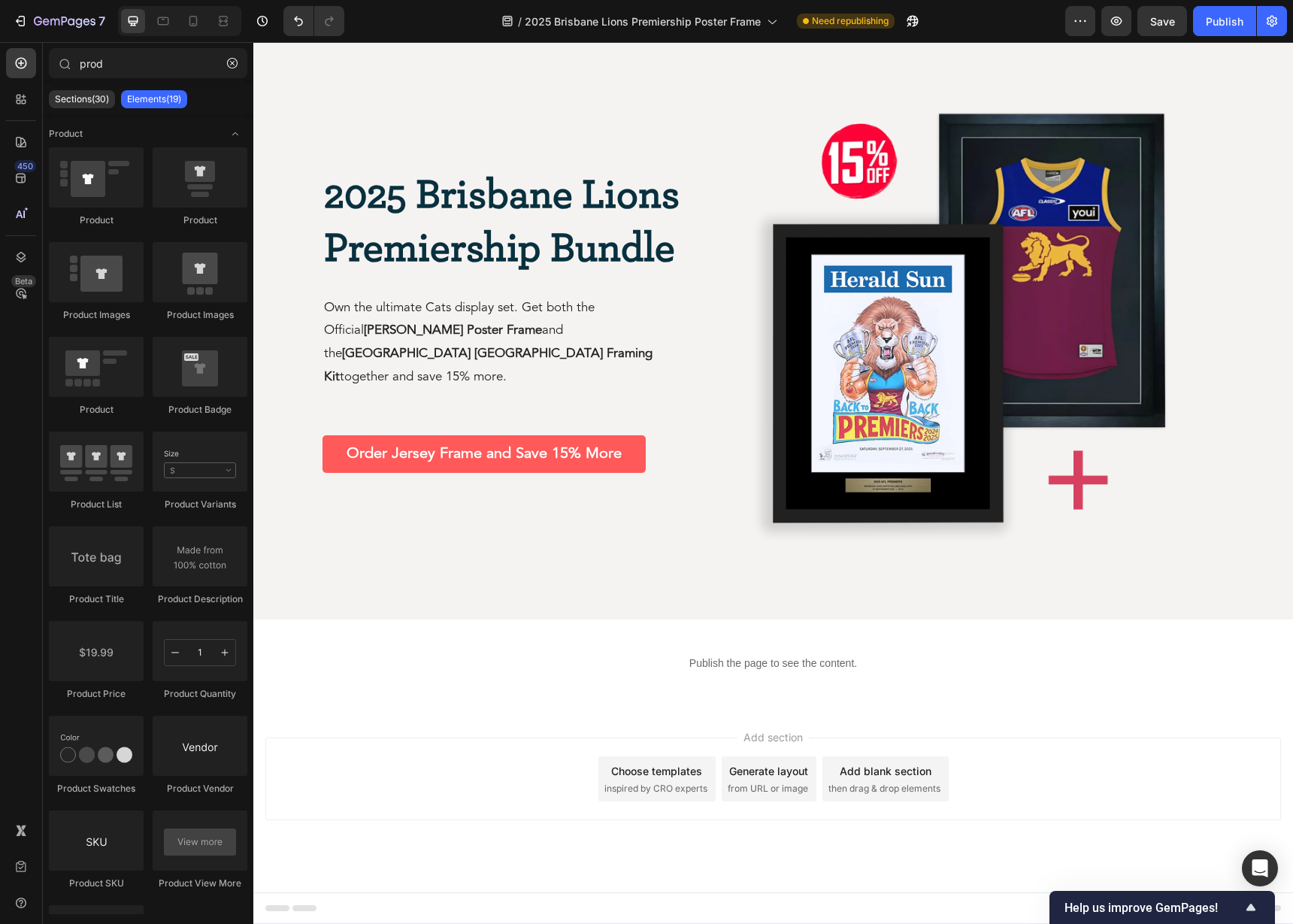
scroll to position [2478, 0]
click at [1221, 21] on div "Publish" at bounding box center [1224, 20] width 38 height 16
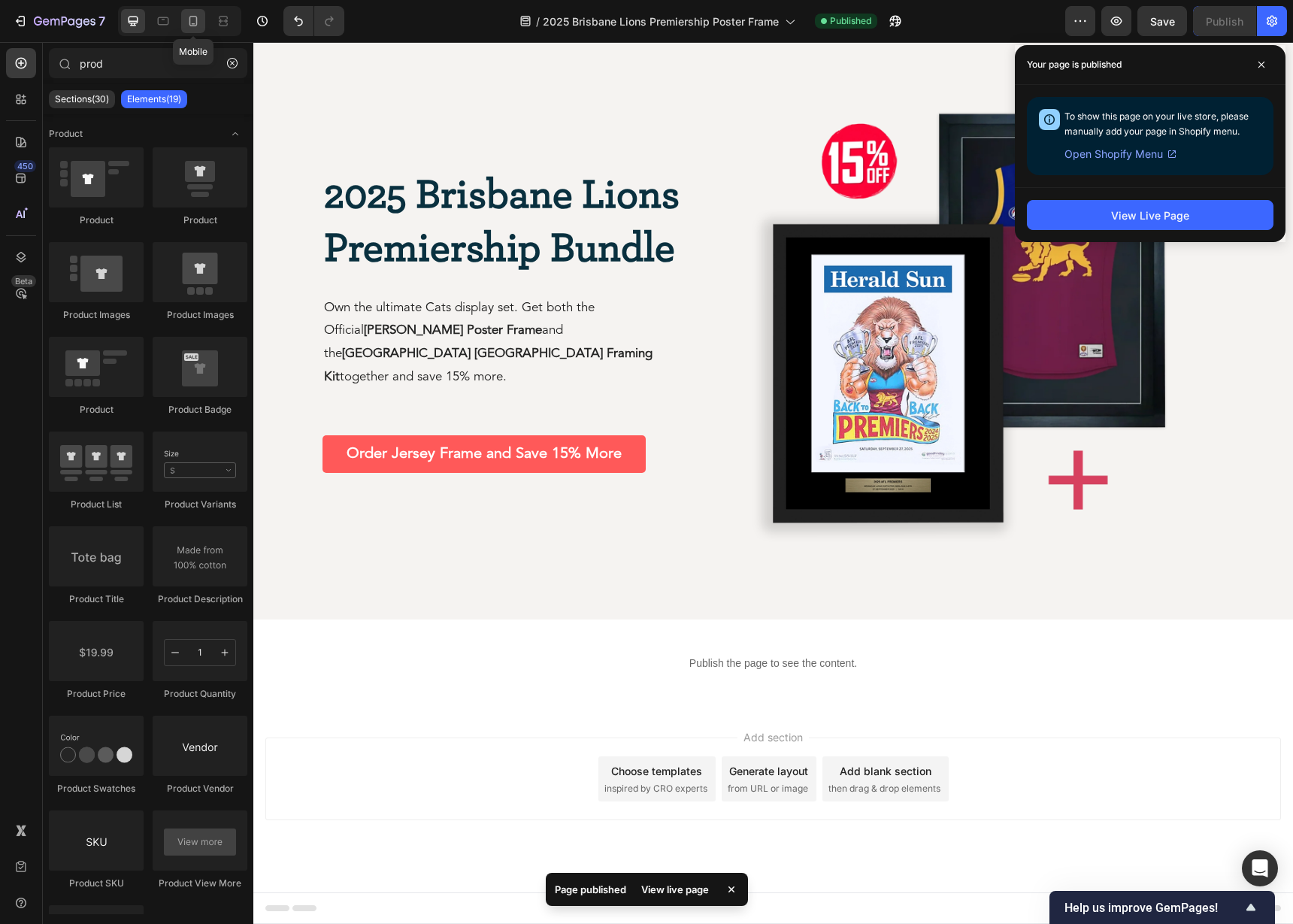
click at [193, 28] on icon at bounding box center [193, 20] width 15 height 15
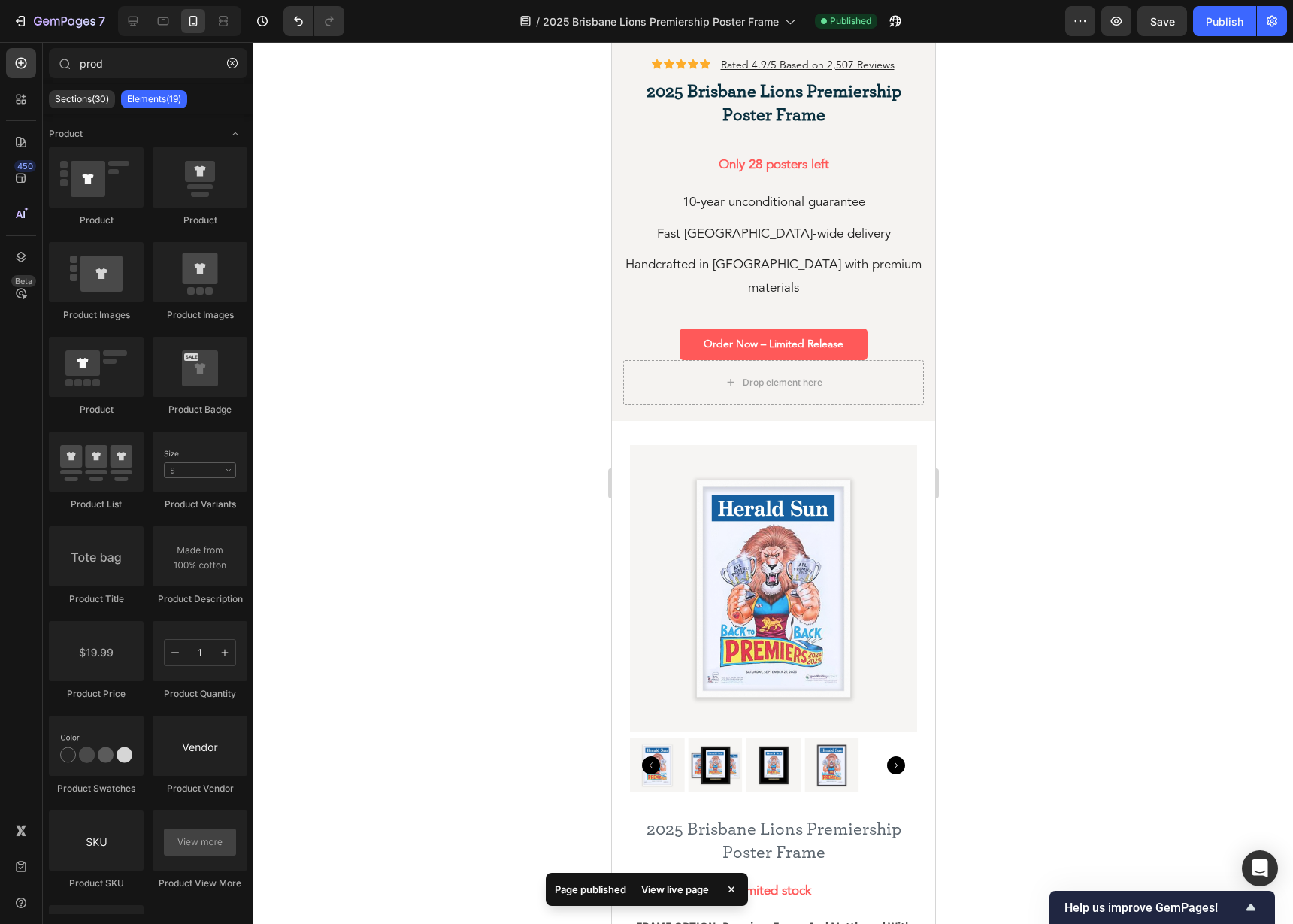
scroll to position [308, 0]
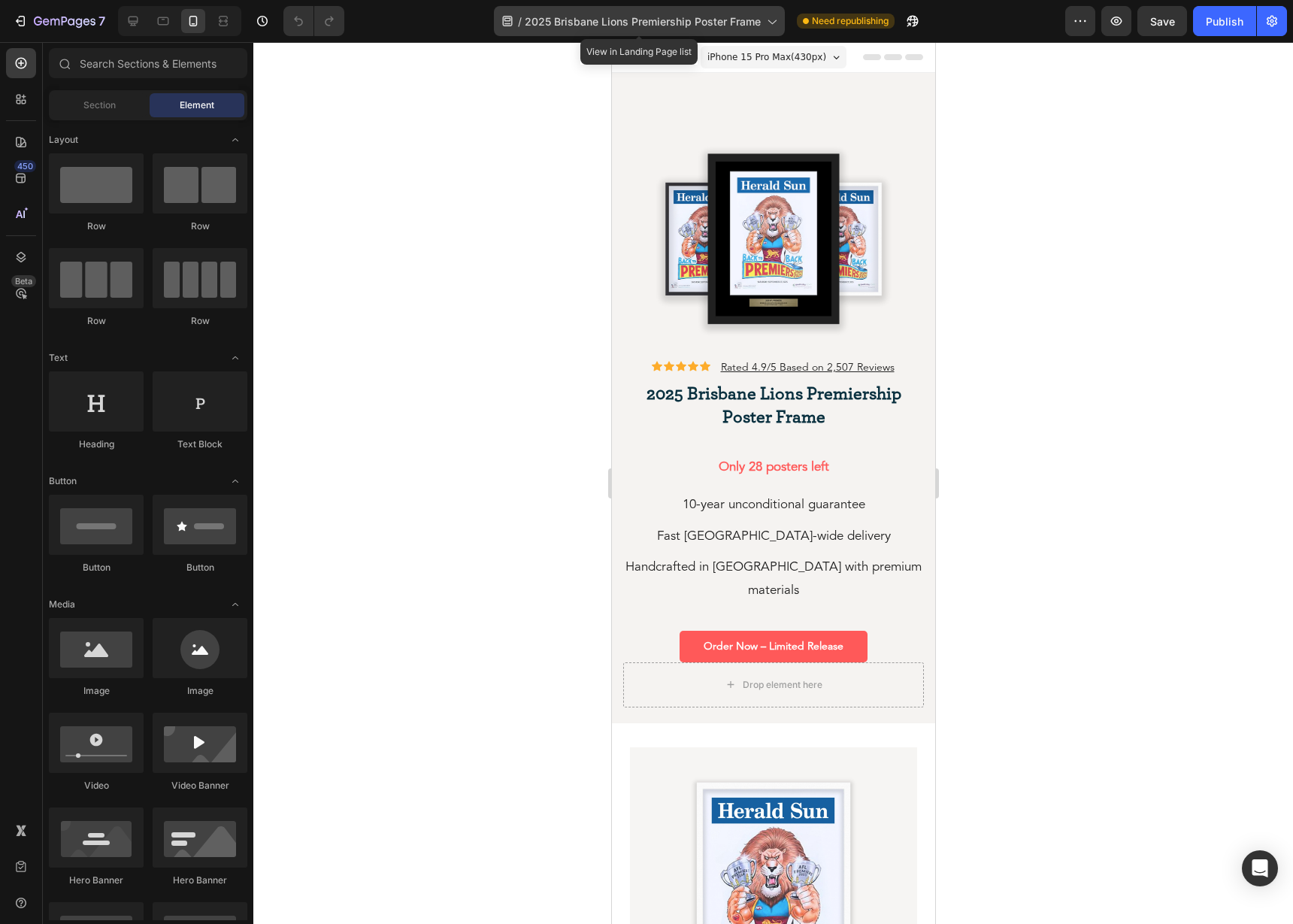
click at [593, 31] on div "/ 2025 Brisbane Lions Premiership Poster Frame" at bounding box center [639, 20] width 291 height 30
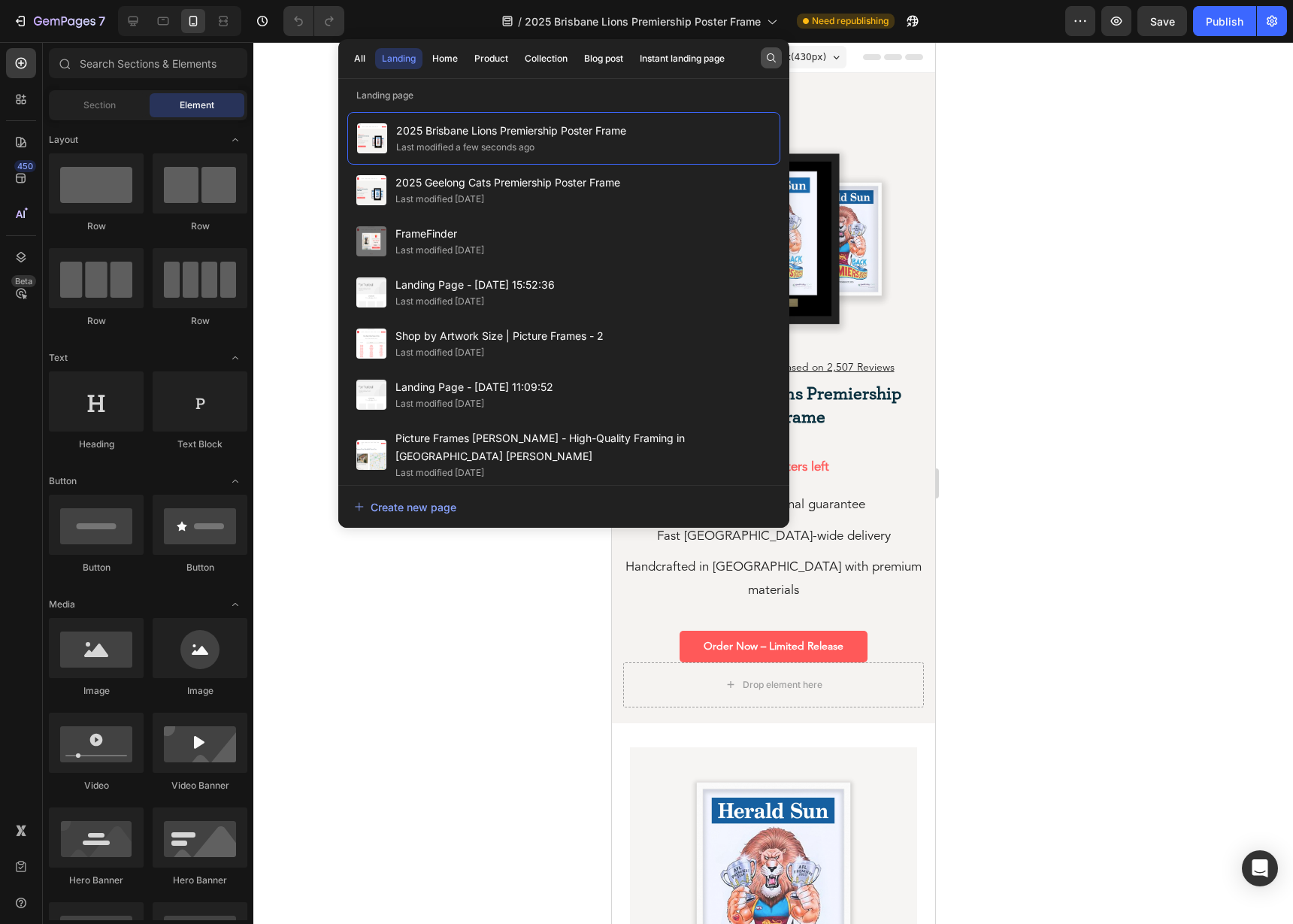
click at [779, 58] on button "button" at bounding box center [772, 58] width 21 height 21
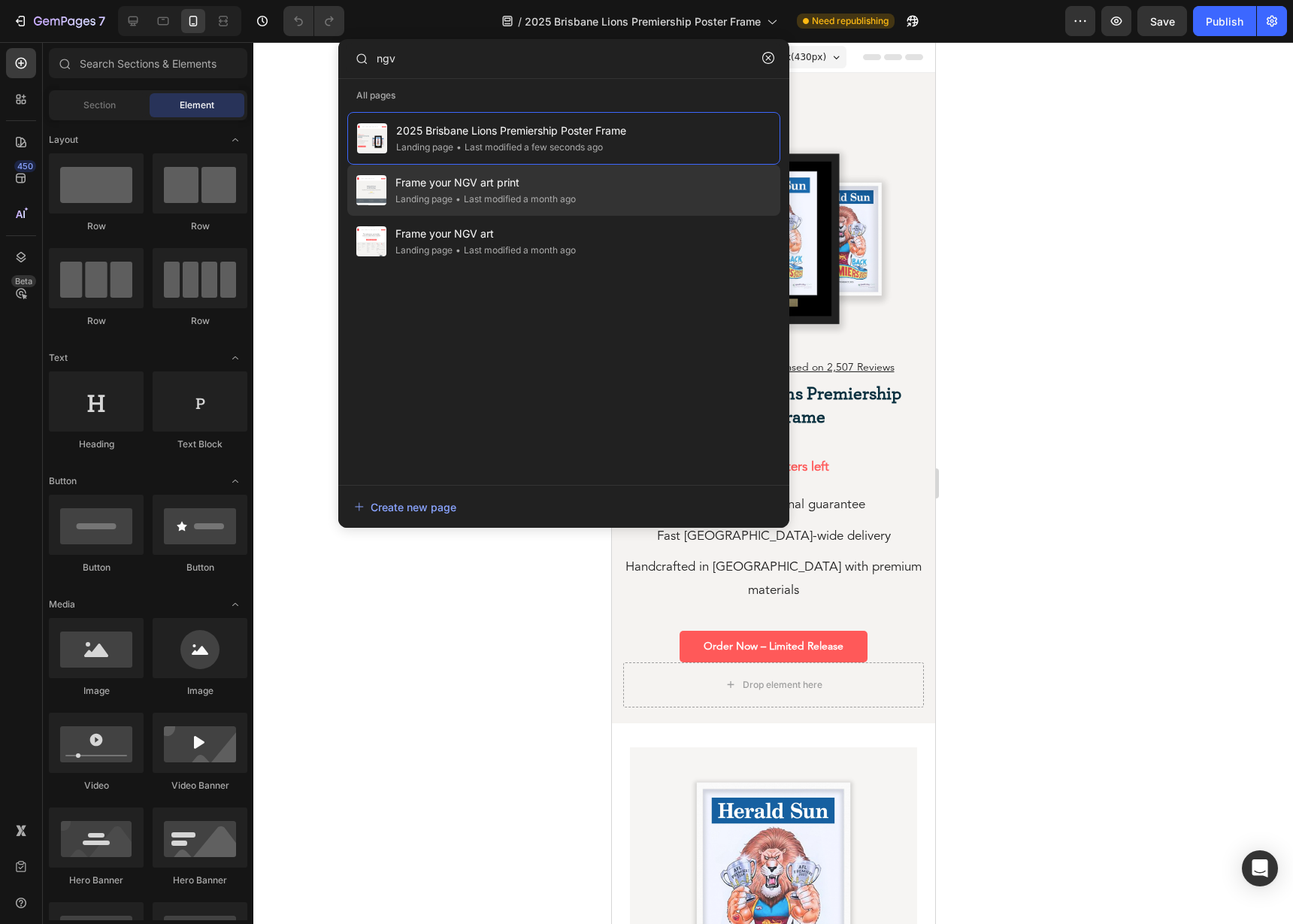
type input "ngv"
click at [444, 188] on span "Frame your NGV art print" at bounding box center [485, 183] width 180 height 18
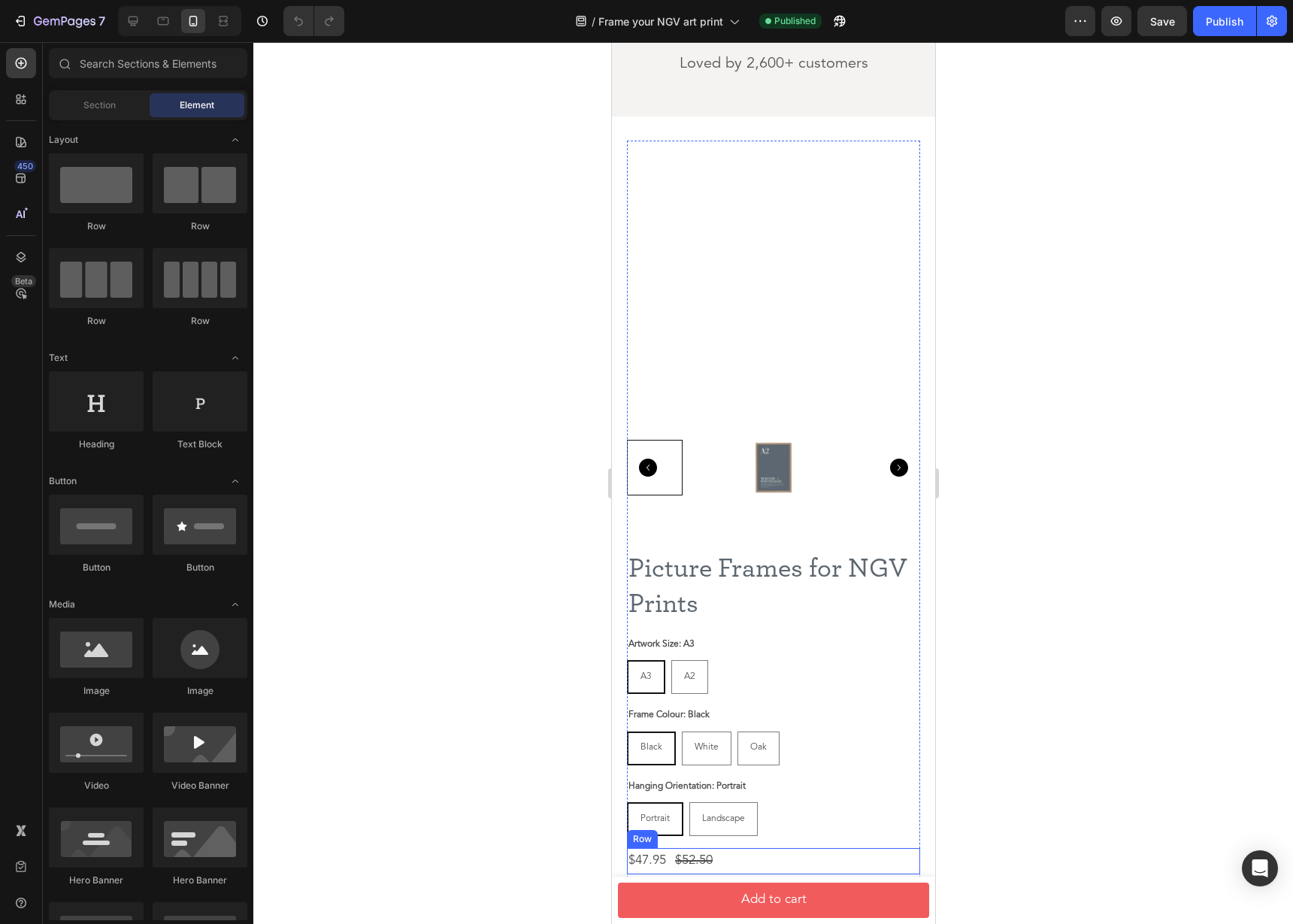
scroll to position [230, 0]
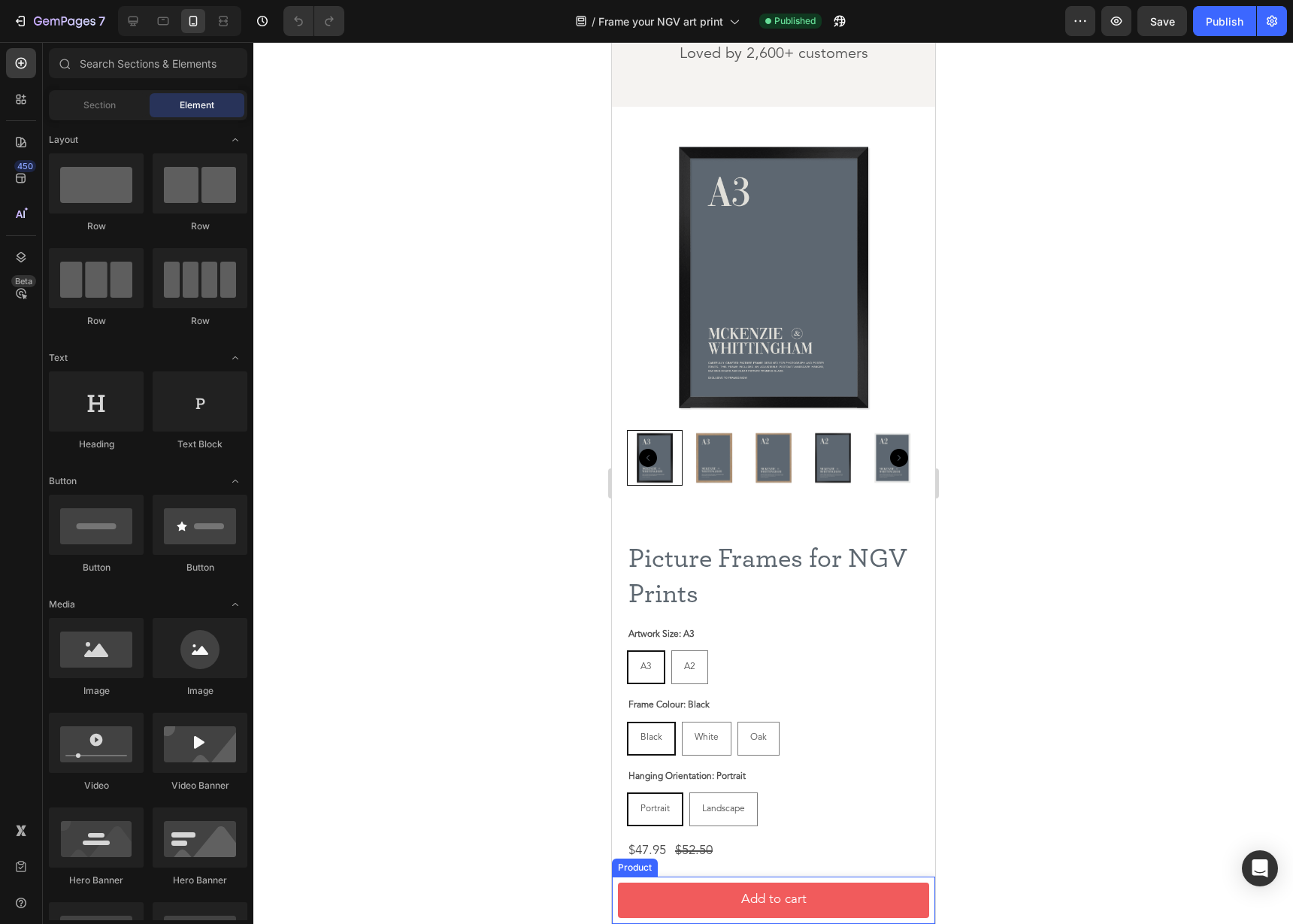
click at [735, 880] on div "Product Images Picture Frames for NGV Prints Product Title $47.95 Product Price…" at bounding box center [772, 900] width 323 height 48
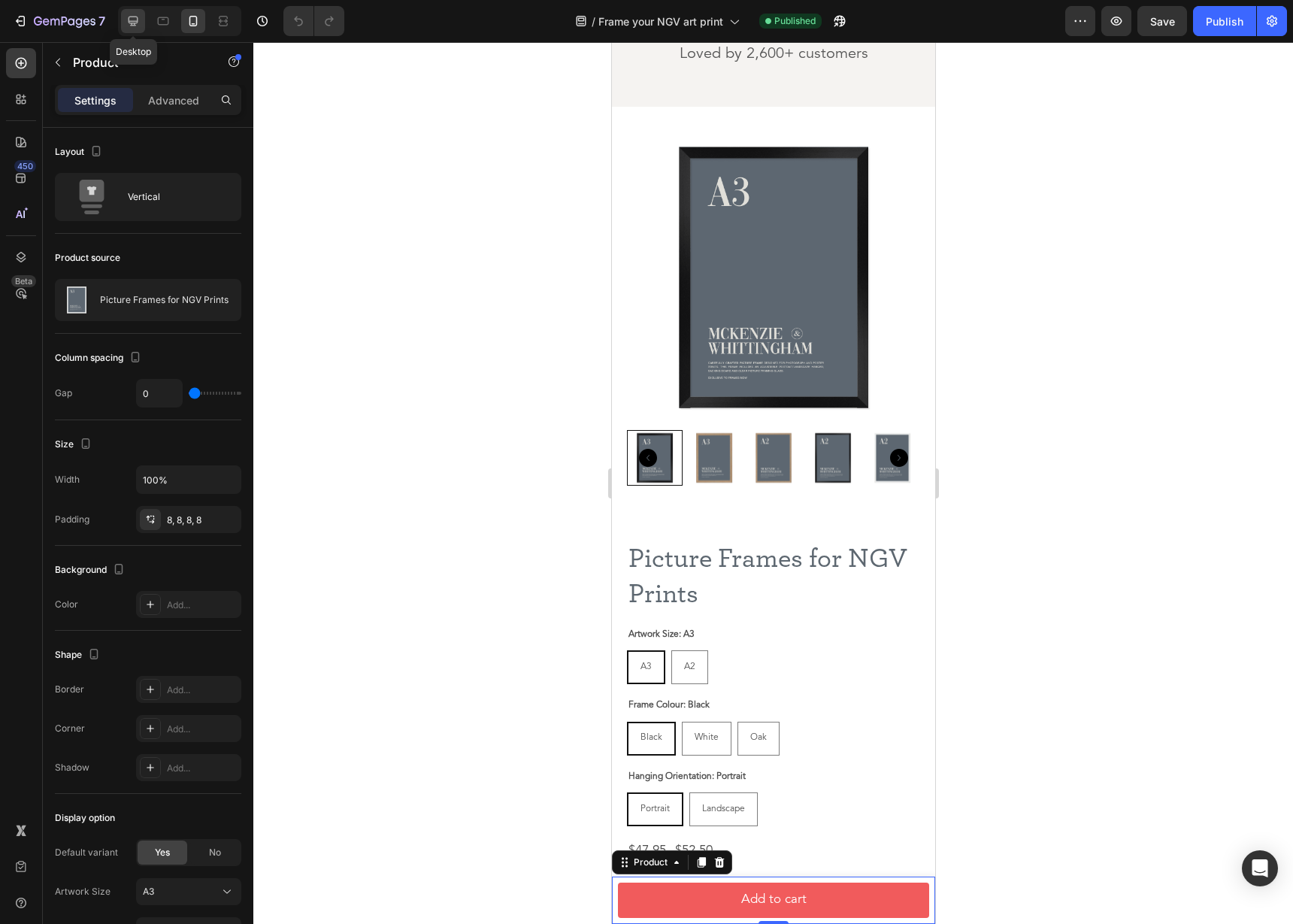
click at [137, 20] on icon at bounding box center [133, 20] width 15 height 15
type input "12"
type input "1500"
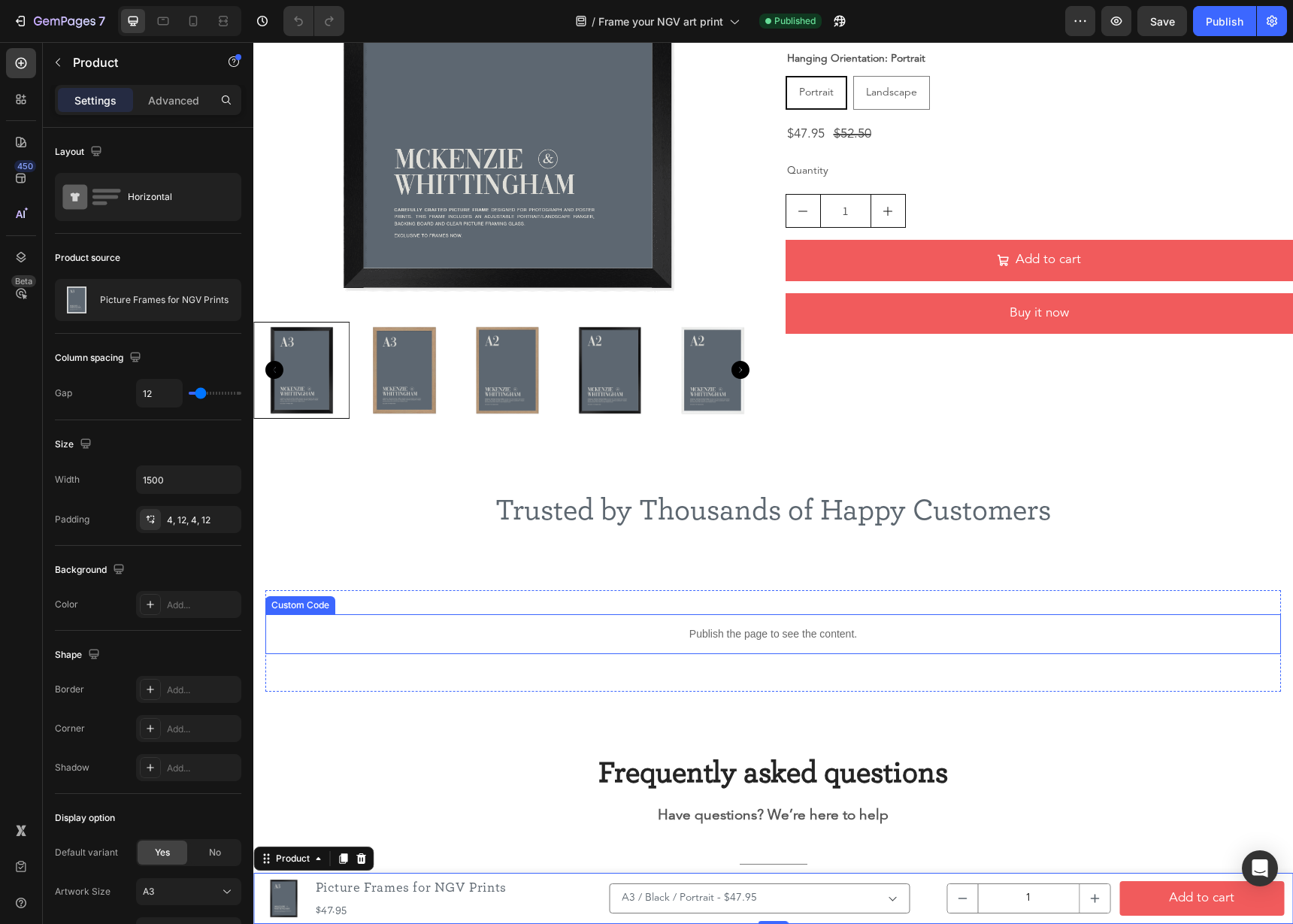
scroll to position [837, 0]
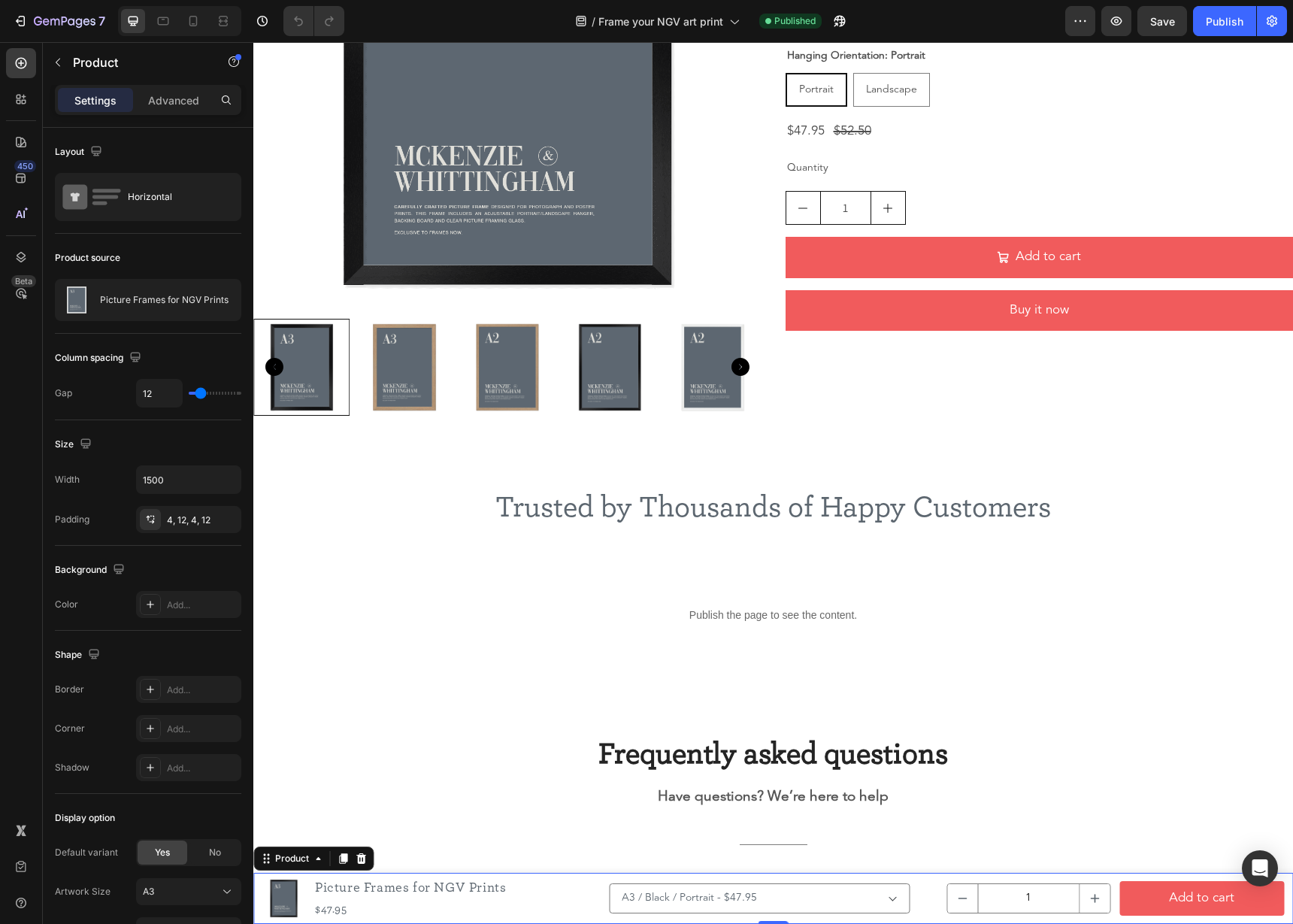
click at [605, 882] on div "Product Images Picture Frames for NGV Prints Product Title $47.95 Product Price…" at bounding box center [773, 898] width 1040 height 51
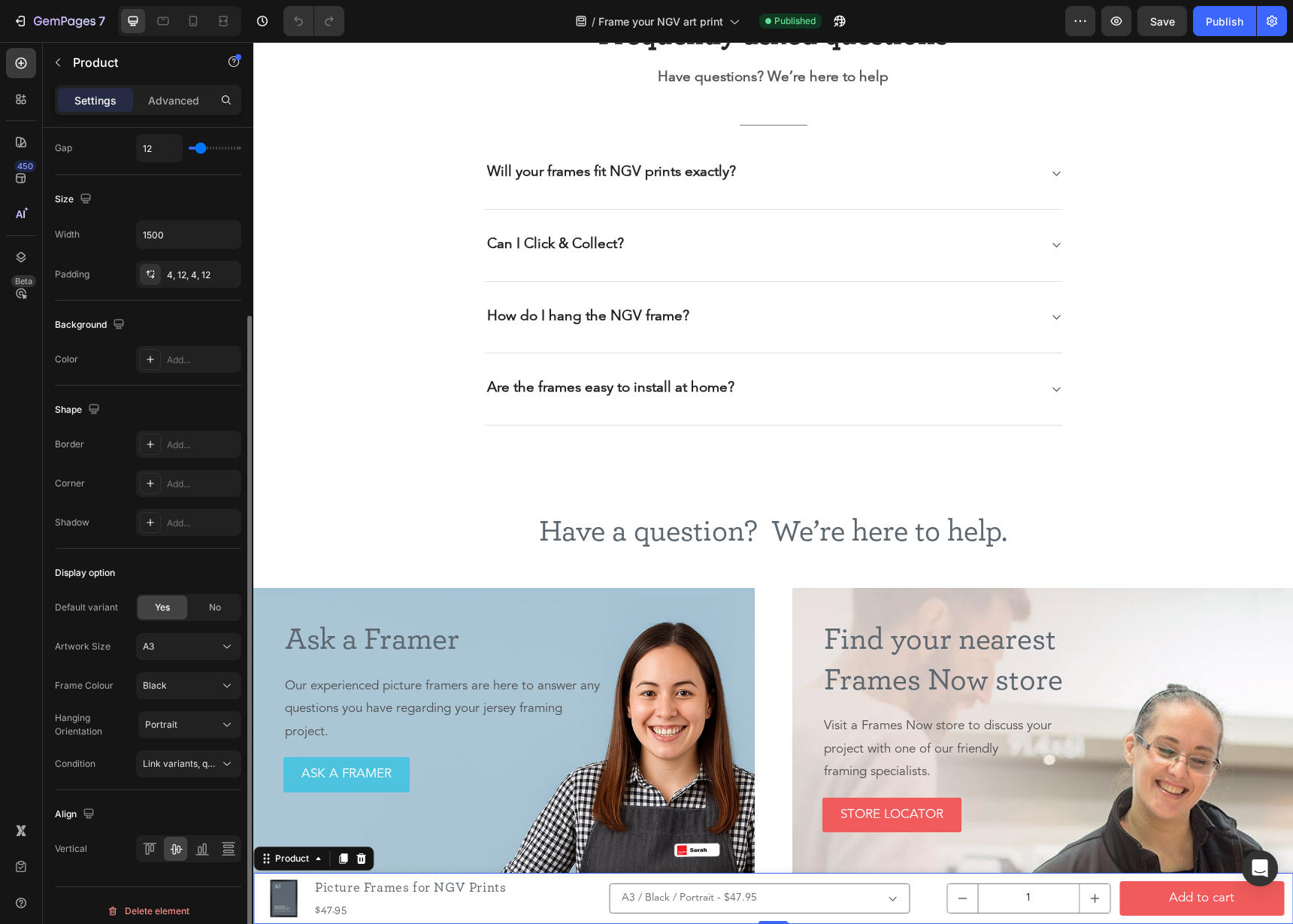
scroll to position [256, 0]
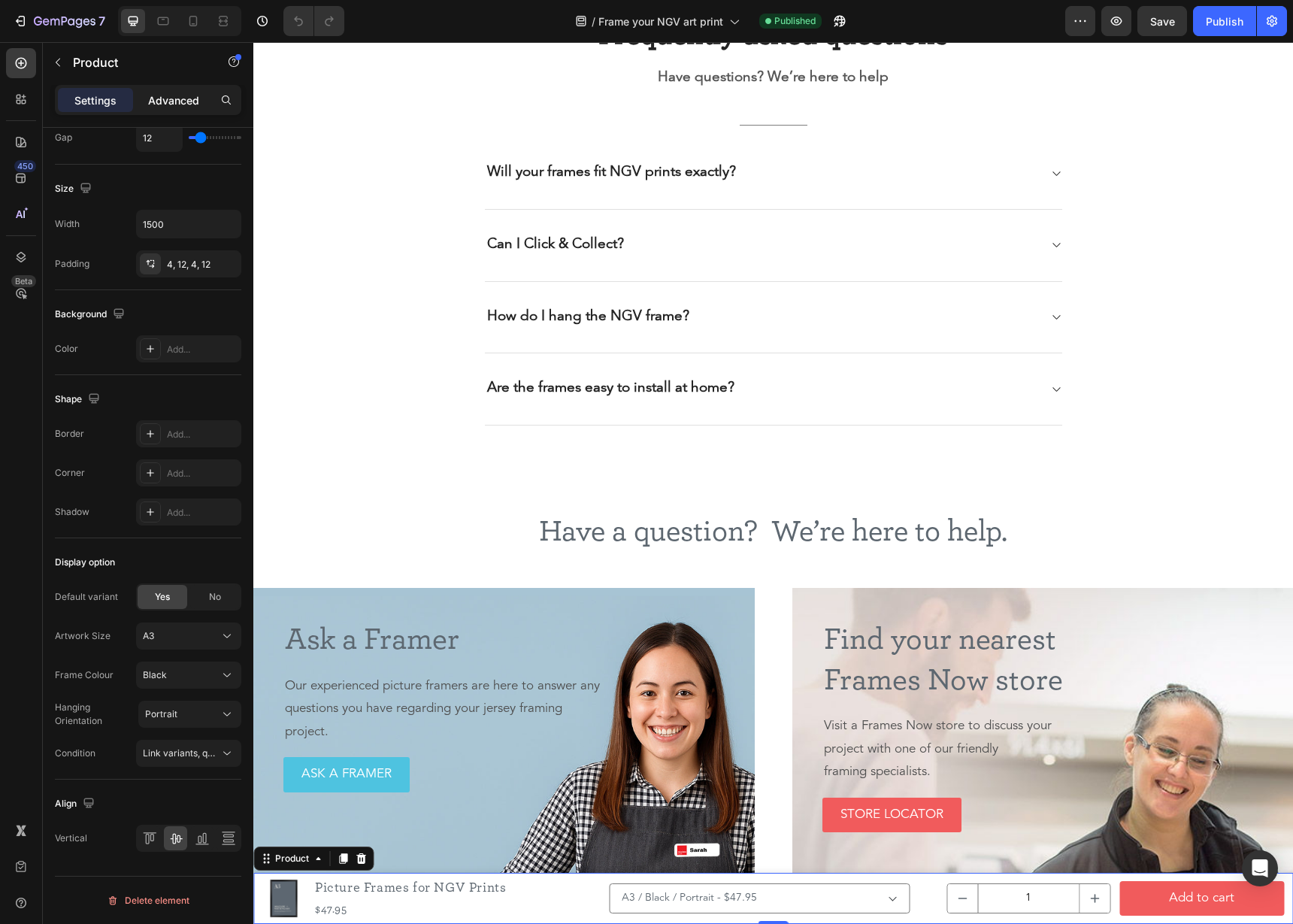
click at [180, 105] on p "Advanced" at bounding box center [174, 100] width 51 height 16
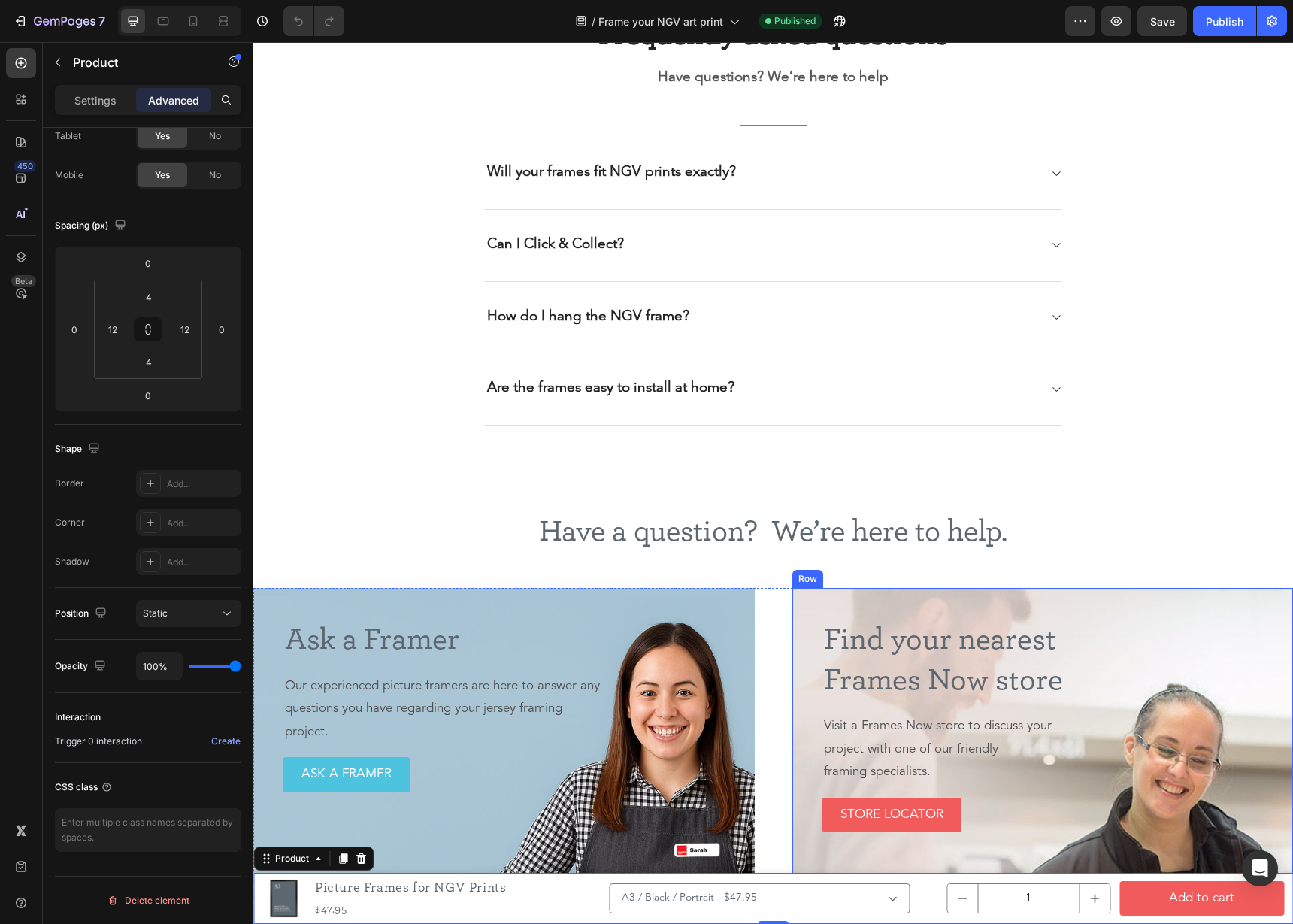
scroll to position [2053, 0]
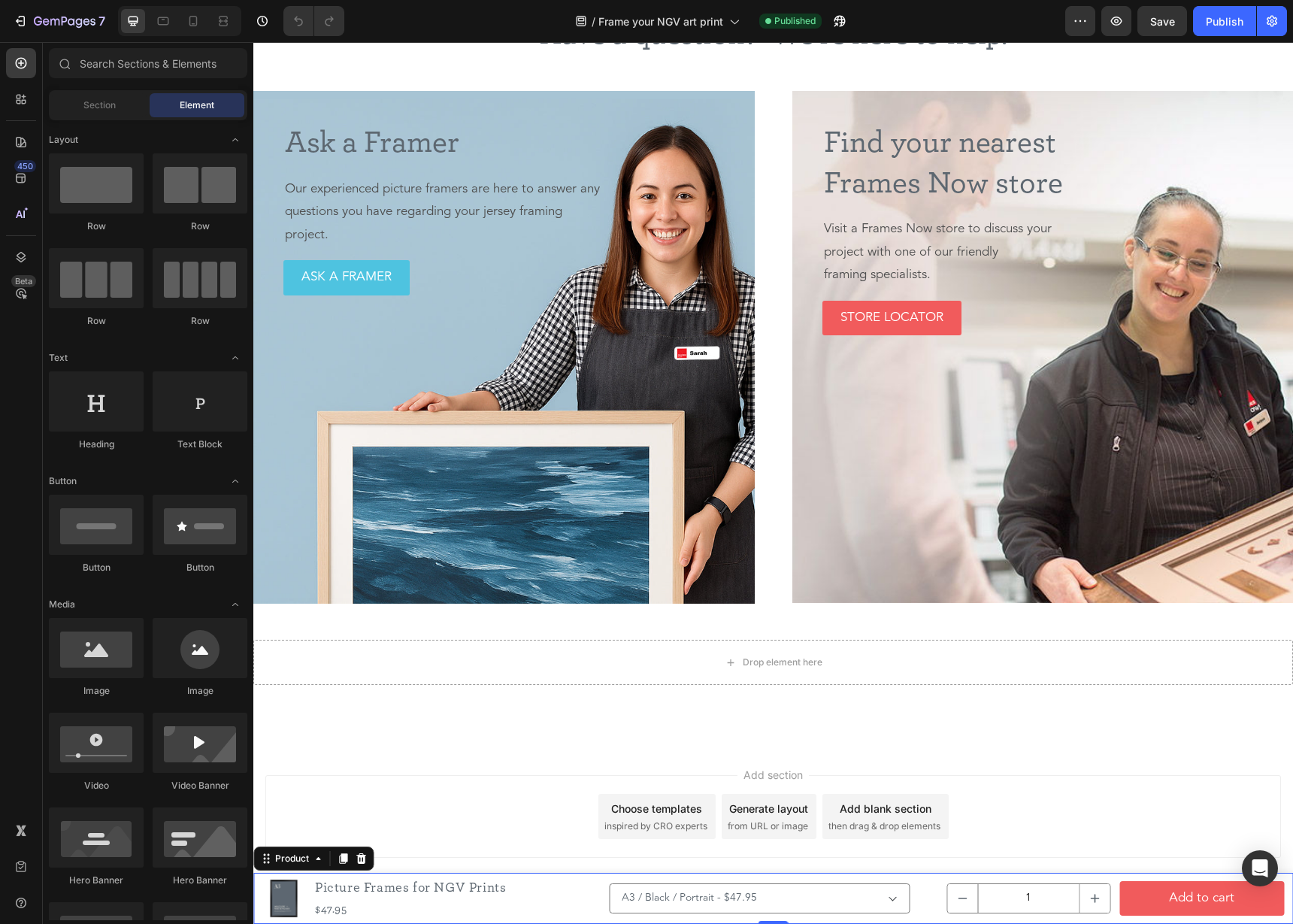
click at [734, 870] on div "Add section Choose templates inspired by CRO experts Generate layout from URL o…" at bounding box center [773, 836] width 1040 height 184
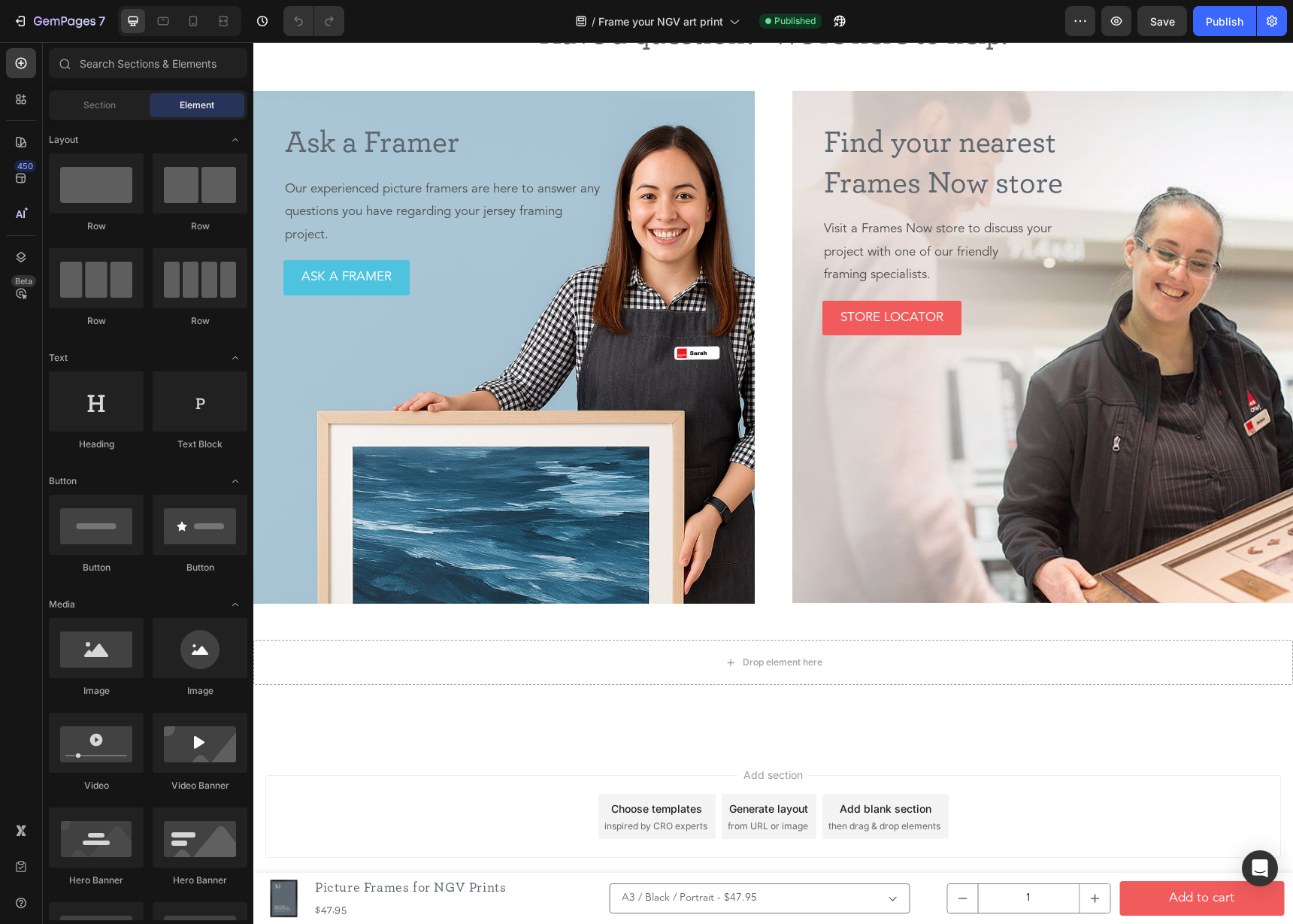
click at [719, 863] on div "Add section Choose templates inspired by CRO experts Generate layout from URL o…" at bounding box center [773, 836] width 1040 height 184
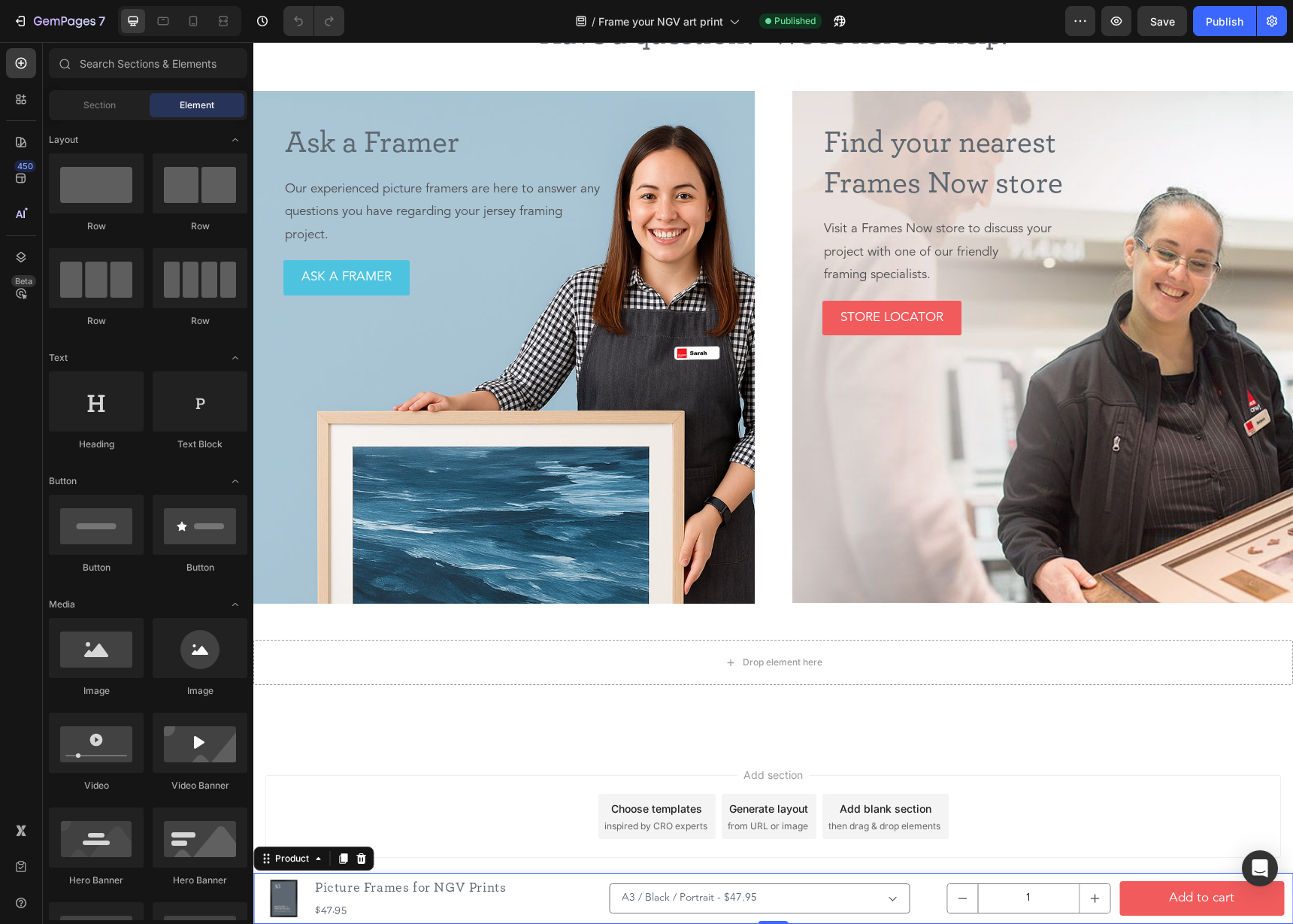
click at [709, 874] on div "Product Images Picture Frames for NGV Prints Product Title $47.95 Product Price…" at bounding box center [773, 898] width 1040 height 51
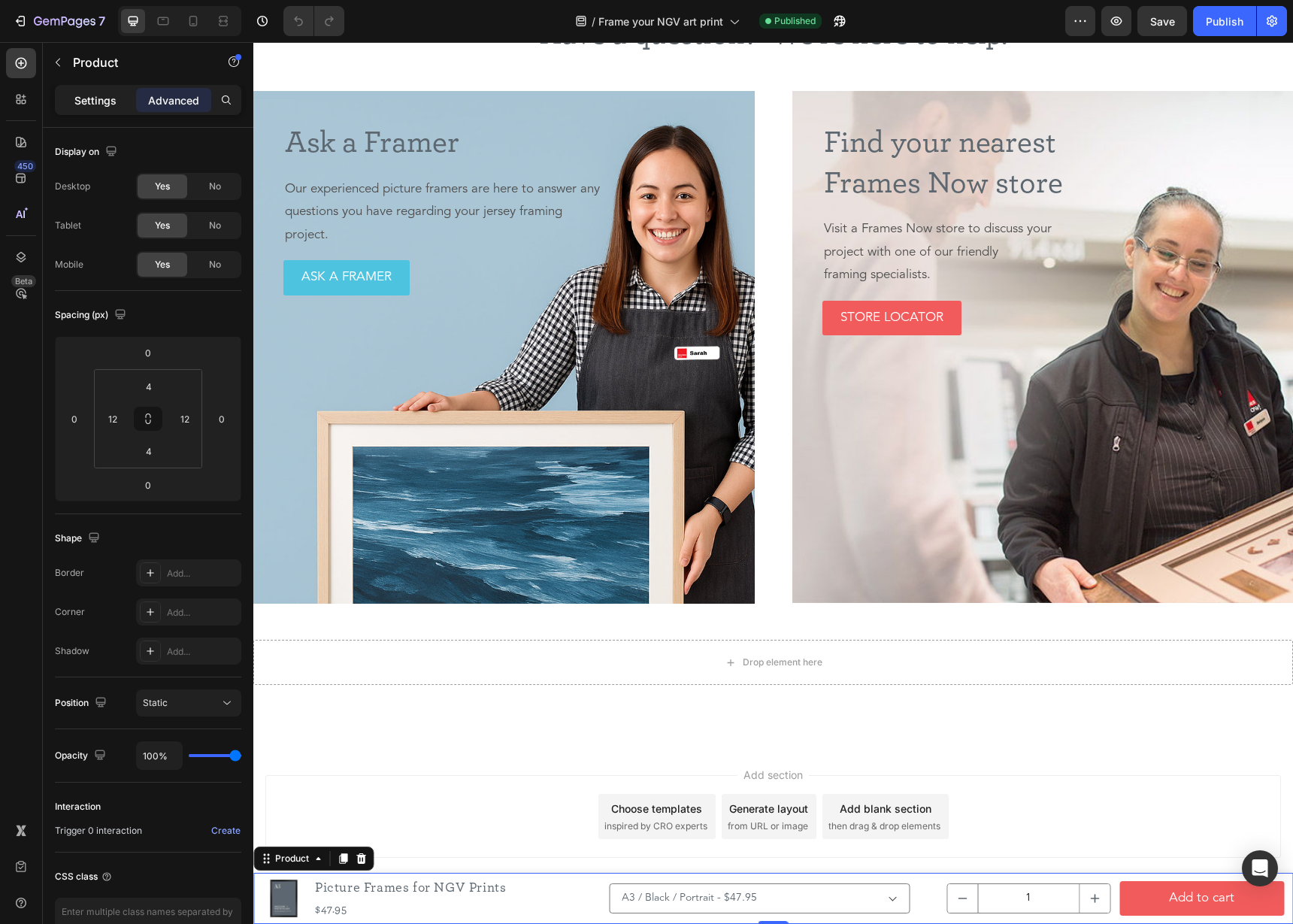
click at [110, 93] on p "Settings" at bounding box center [95, 100] width 42 height 16
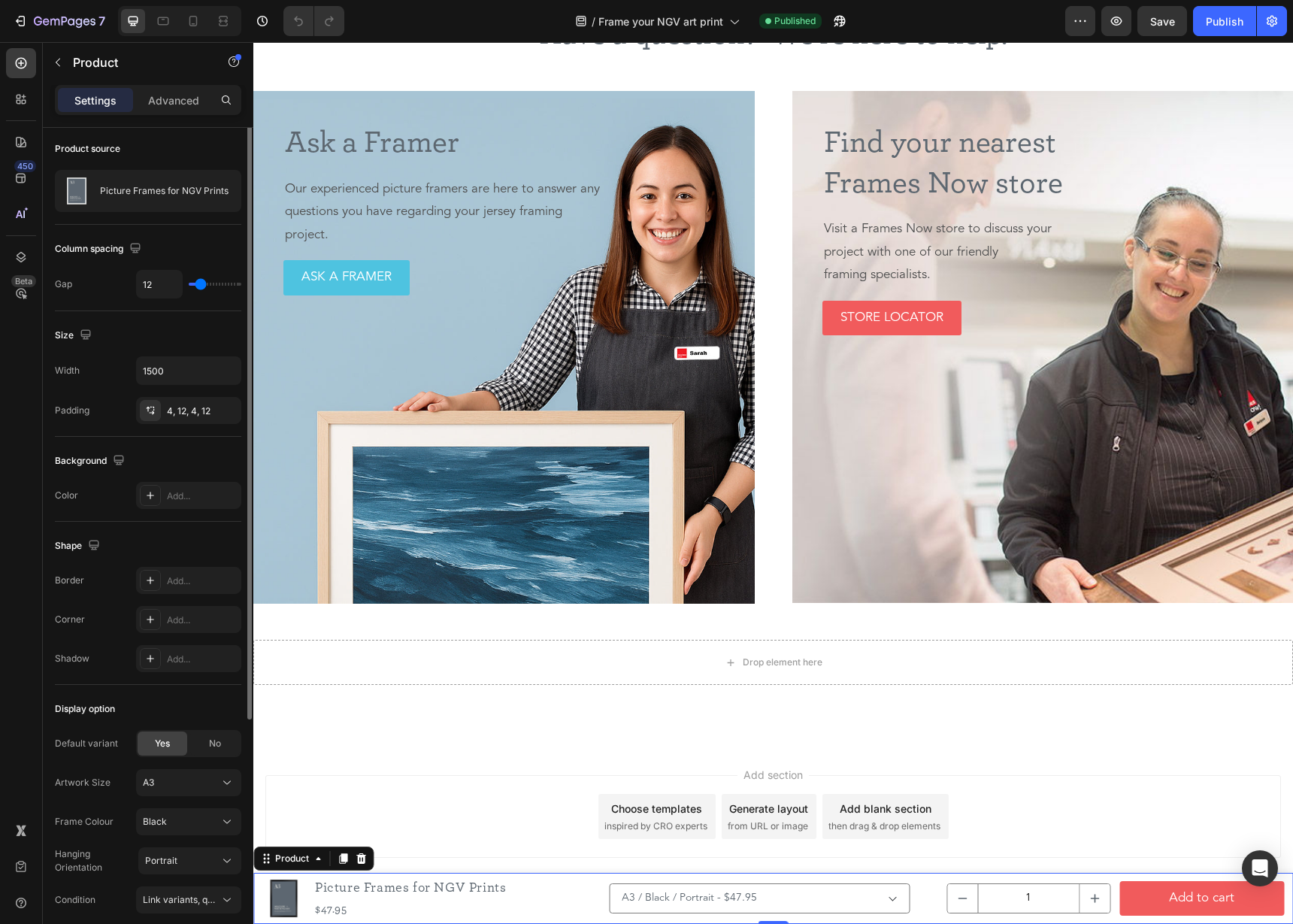
scroll to position [0, 0]
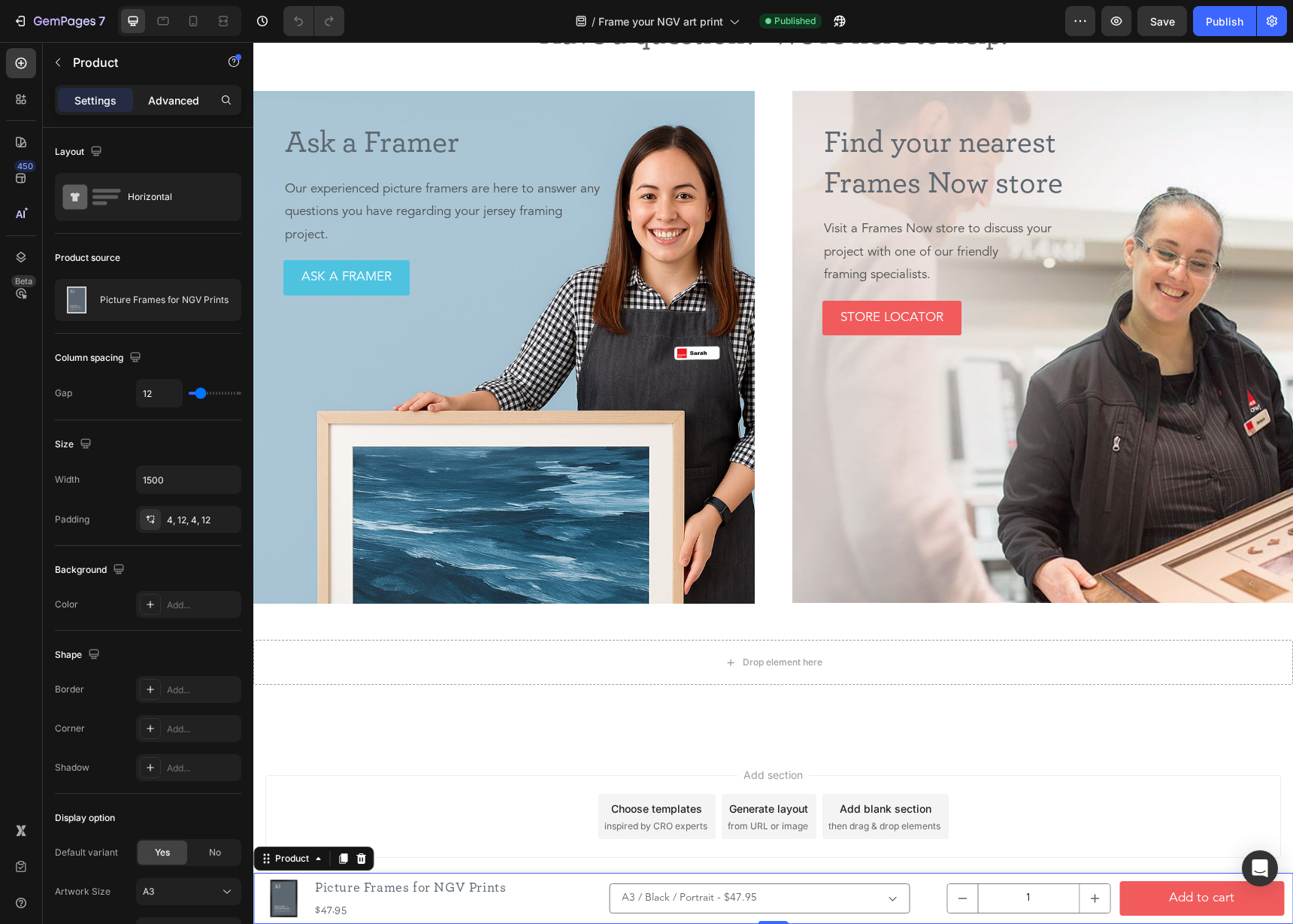
click at [175, 110] on div "Advanced" at bounding box center [174, 99] width 75 height 24
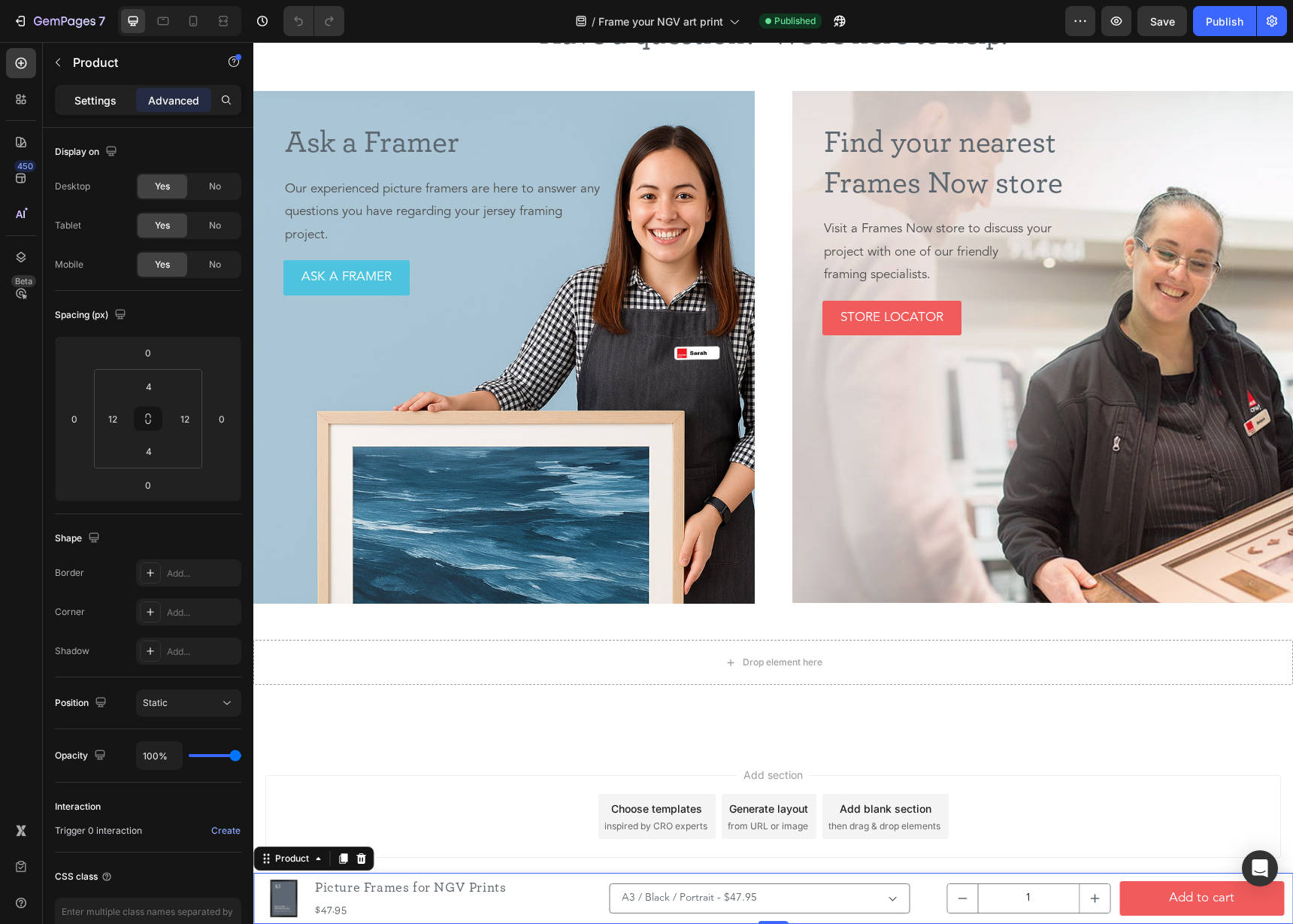
click at [105, 102] on p "Settings" at bounding box center [95, 100] width 42 height 16
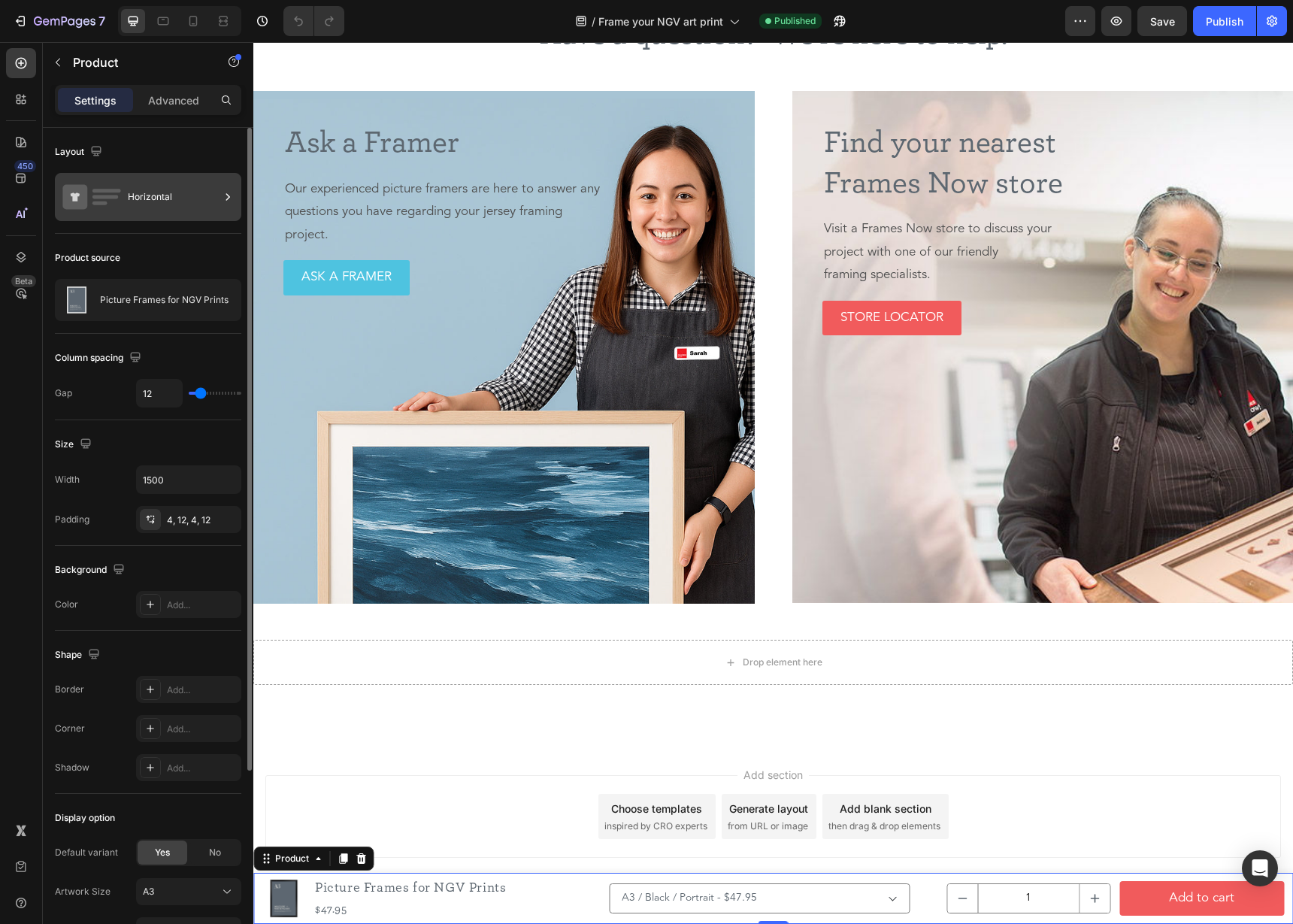
click at [142, 188] on div "Horizontal" at bounding box center [174, 197] width 92 height 34
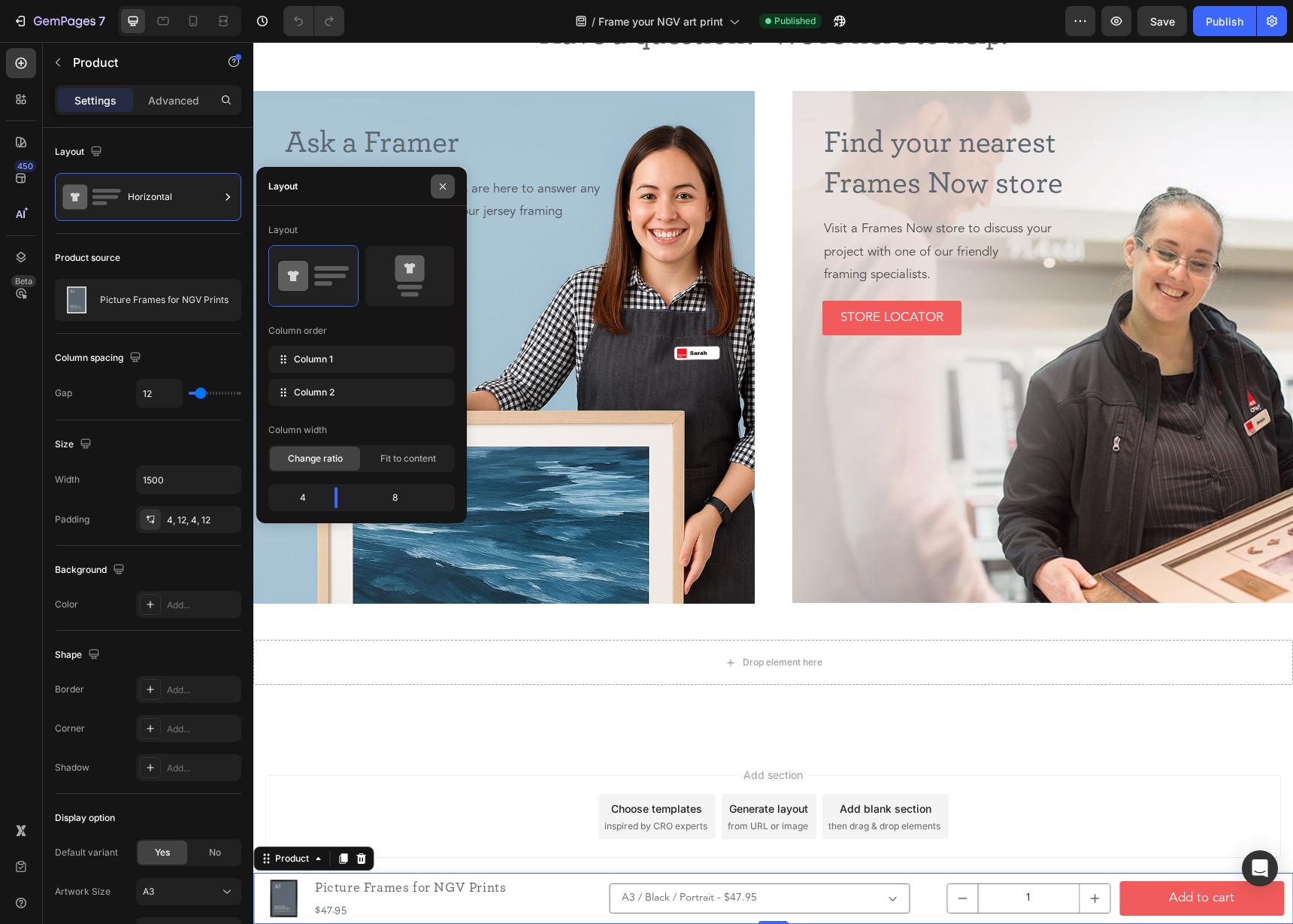
click at [442, 187] on icon "button" at bounding box center [443, 186] width 12 height 12
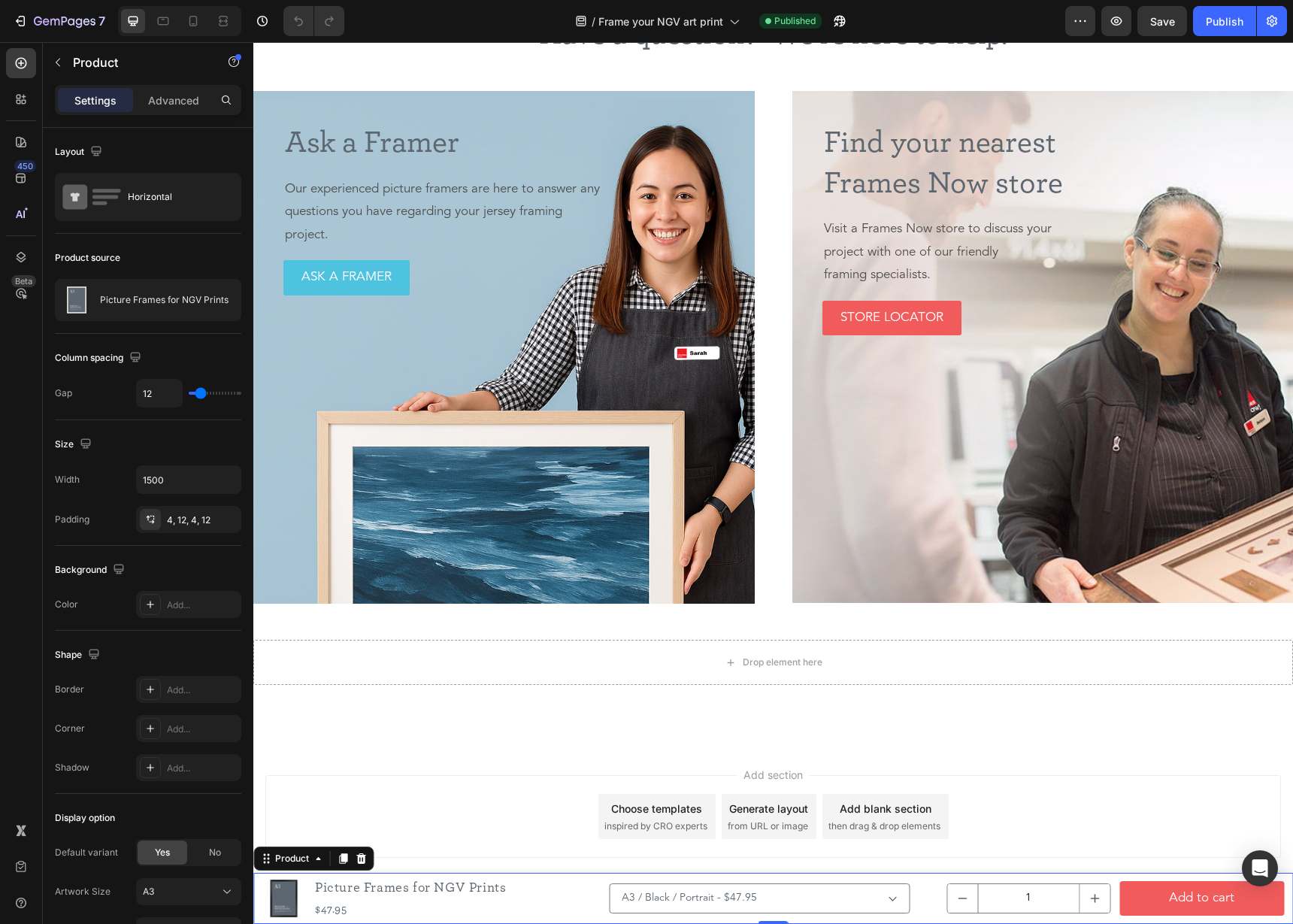
click at [193, 85] on div "Settings Advanced" at bounding box center [148, 100] width 186 height 30
click at [183, 95] on p "Advanced" at bounding box center [174, 100] width 51 height 16
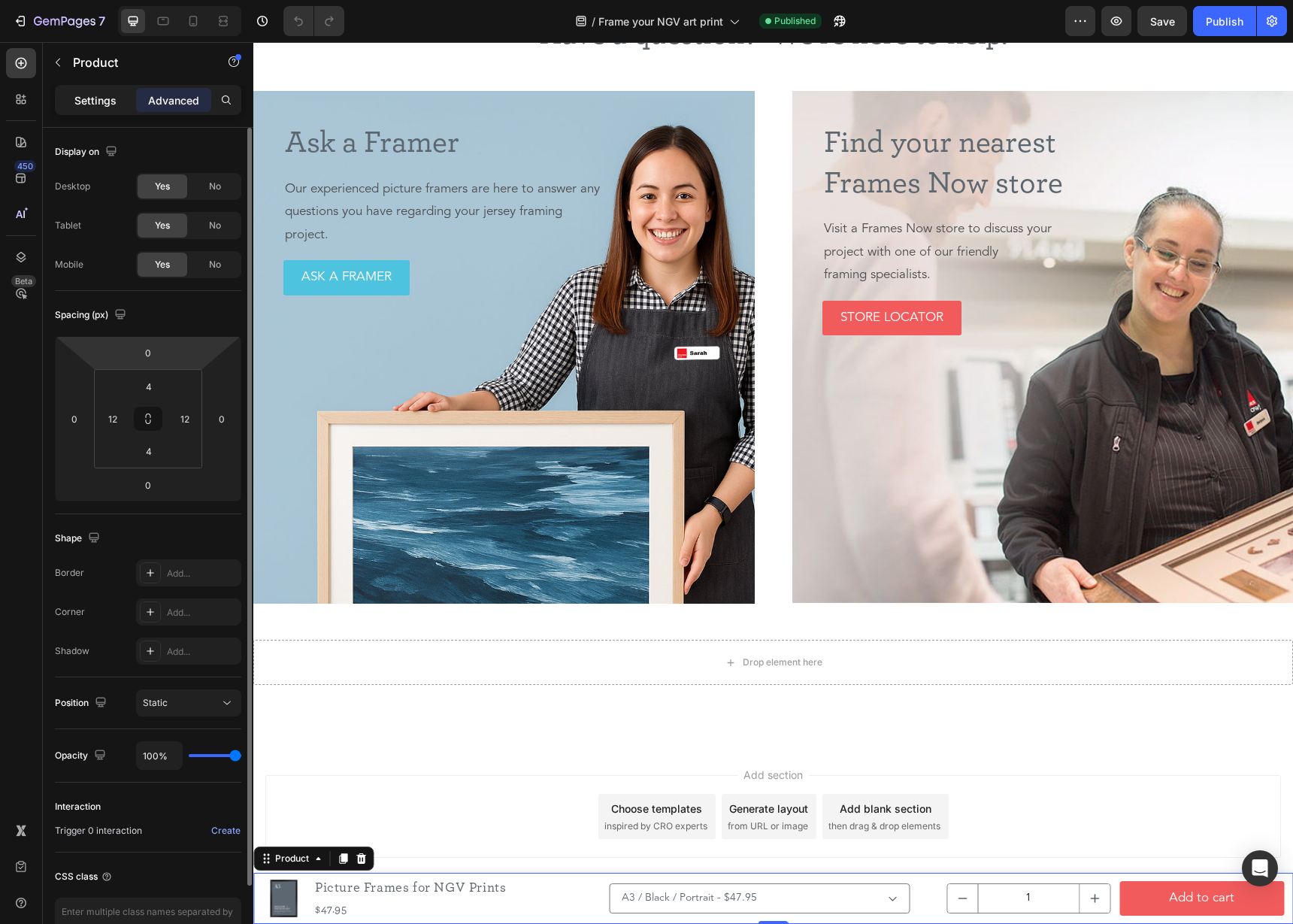
click at [103, 101] on p "Settings" at bounding box center [95, 100] width 42 height 16
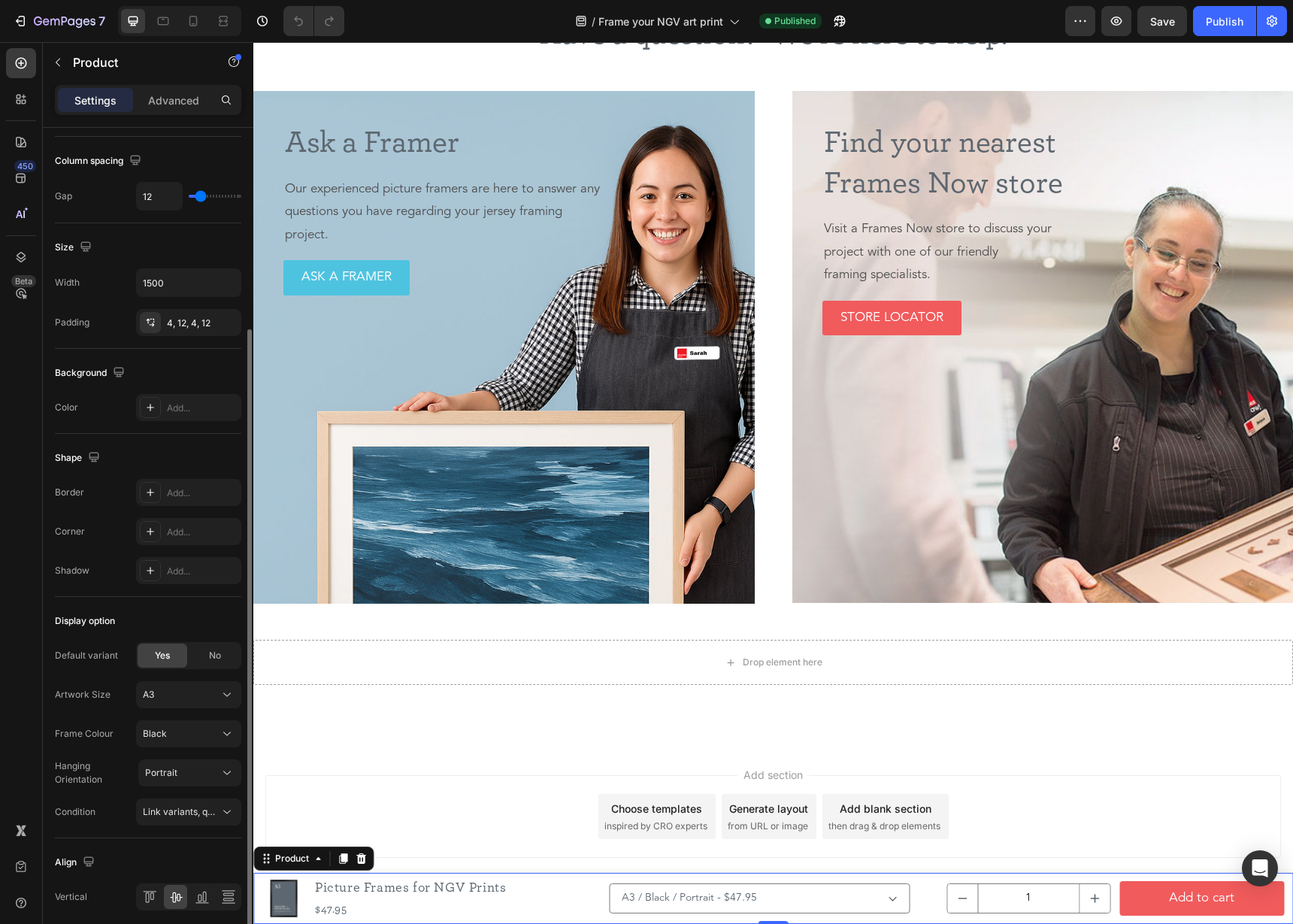
scroll to position [256, 0]
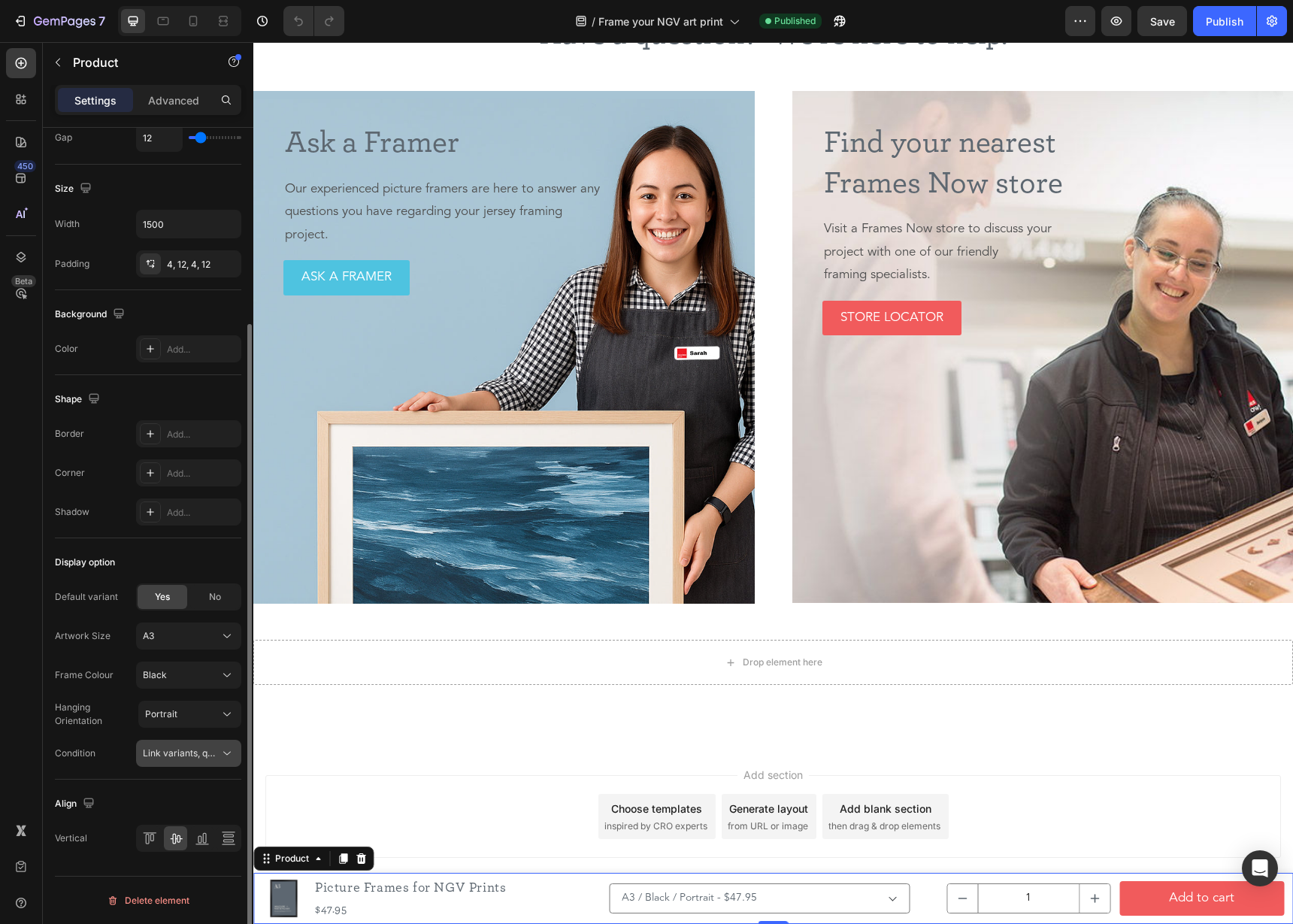
click at [206, 756] on span "Link variants, quantity <br> between same products" at bounding box center [253, 753] width 221 height 11
click at [130, 740] on div "Condition Link variants, quantity <br> between same products" at bounding box center [148, 753] width 186 height 27
